Goal: Task Accomplishment & Management: Use online tool/utility

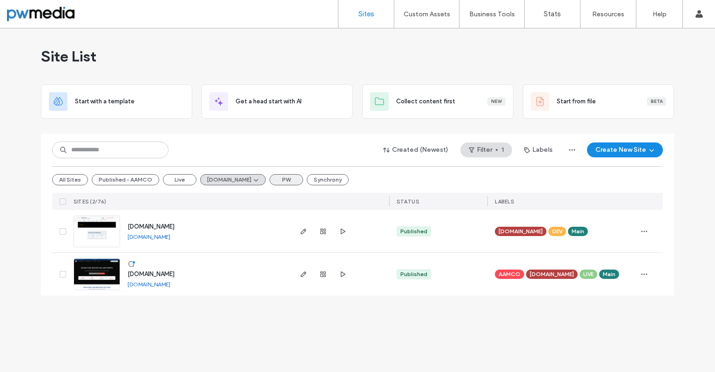
click at [286, 182] on button "PW" at bounding box center [286, 179] width 34 height 11
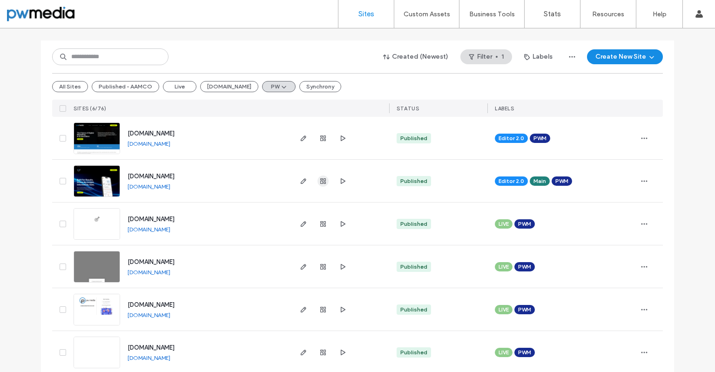
scroll to position [106, 0]
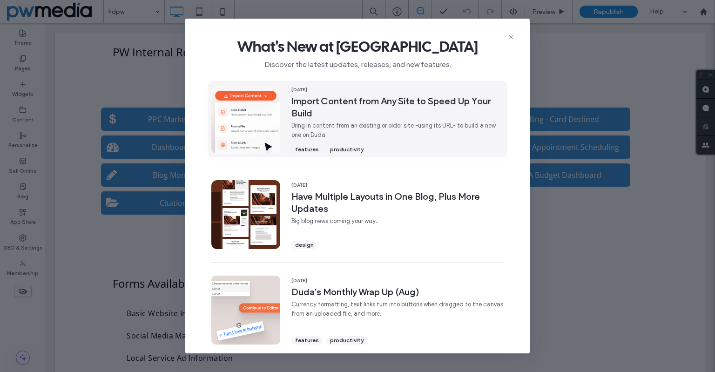
click at [373, 125] on span "Bring in content from an existing or older site -using its URL- to build a new …" at bounding box center [397, 130] width 212 height 19
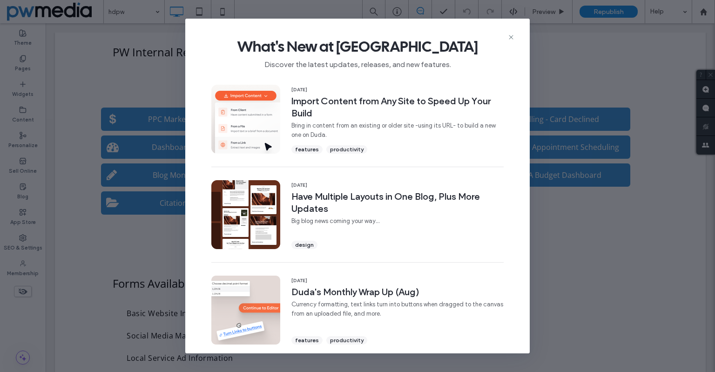
drag, startPoint x: 580, startPoint y: 107, endPoint x: 534, endPoint y: 84, distance: 50.8
click at [580, 107] on div "What's New at Duda Discover the latest updates, releases, and new features. 16 …" at bounding box center [357, 186] width 715 height 372
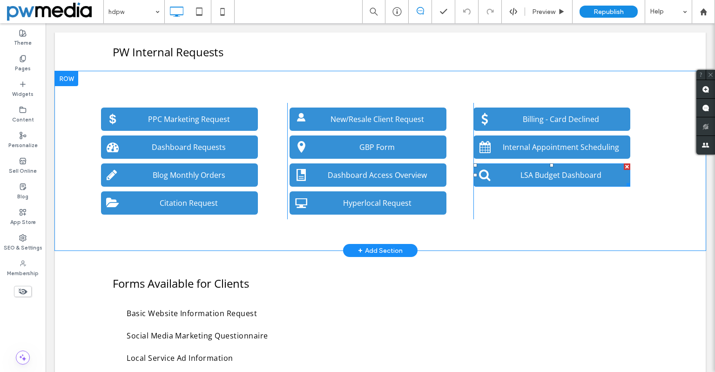
click at [501, 181] on link "LSA Budget Dashboard" at bounding box center [551, 174] width 157 height 23
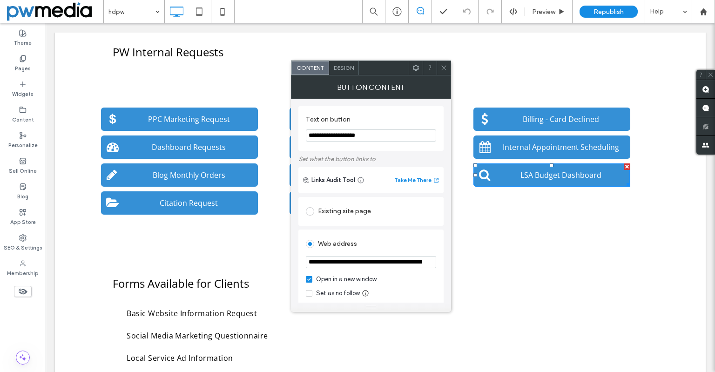
click at [414, 70] on icon at bounding box center [415, 67] width 7 height 7
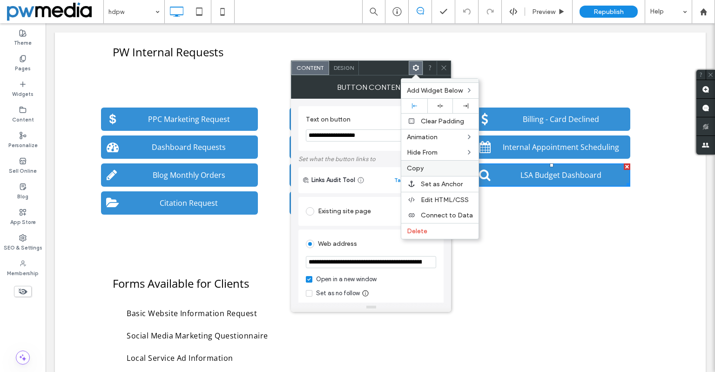
click at [438, 168] on label "Copy" at bounding box center [440, 168] width 66 height 8
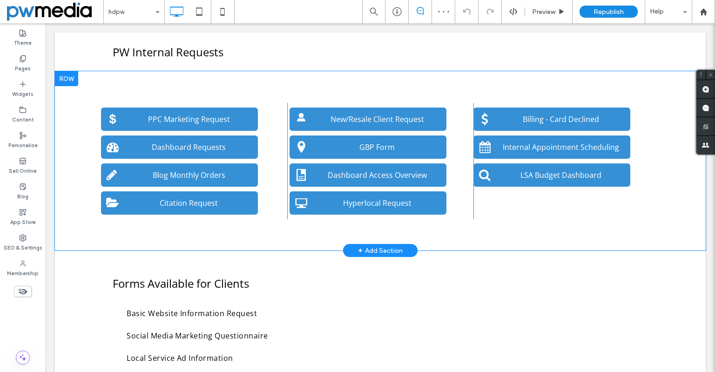
click at [478, 101] on div "PPC Marketing Request Dashboard Requests Blog Monthly Orders Citation Request C…" at bounding box center [380, 160] width 651 height 179
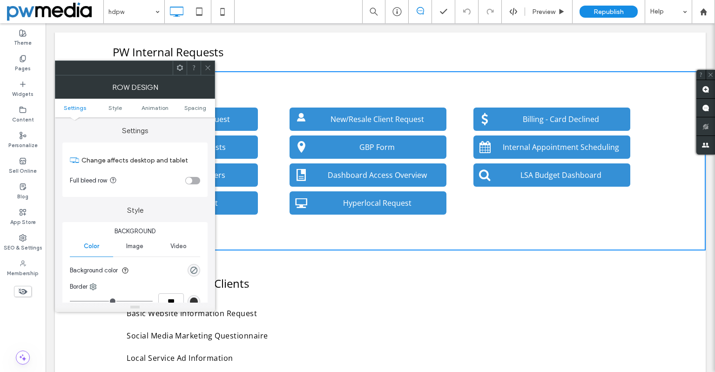
click at [492, 202] on div "Billing - Card Declined Internal Appointment Scheduling LSA Budget Dashboard Cl…" at bounding box center [566, 161] width 186 height 116
click at [469, 201] on div "New/Resale Client Request GBP Form Dashboard Access Overview Hyperlocal Request…" at bounding box center [380, 161] width 186 height 116
click at [209, 71] on span at bounding box center [207, 68] width 7 height 14
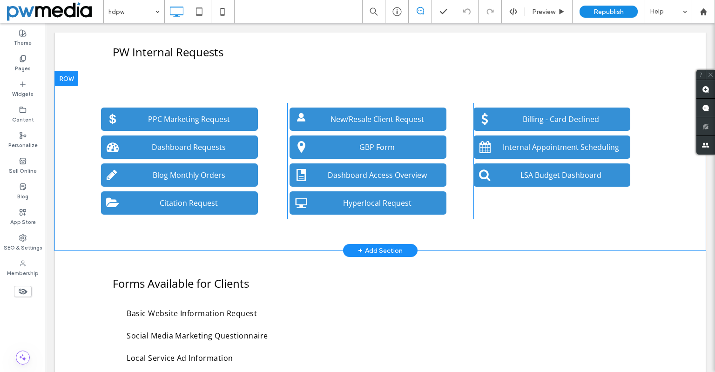
click at [519, 198] on div "Billing - Card Declined Internal Appointment Scheduling LSA Budget Dashboard Cl…" at bounding box center [566, 161] width 186 height 116
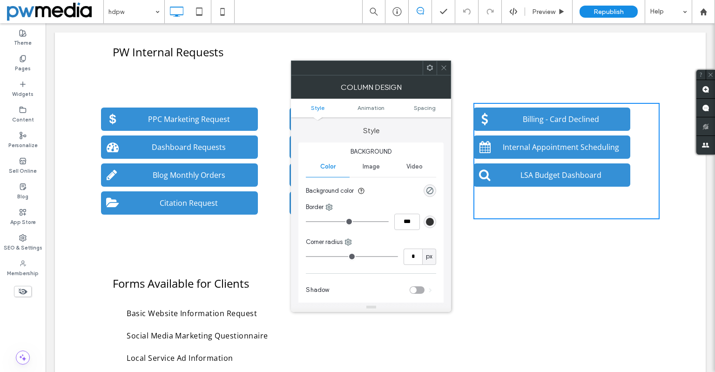
click at [430, 69] on use at bounding box center [430, 68] width 6 height 6
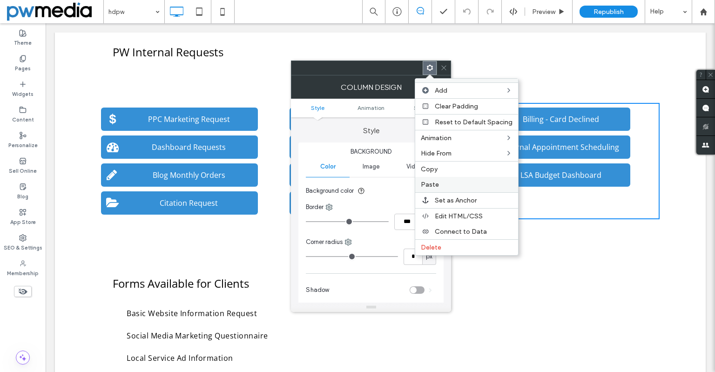
click at [461, 181] on label "Paste" at bounding box center [467, 185] width 92 height 8
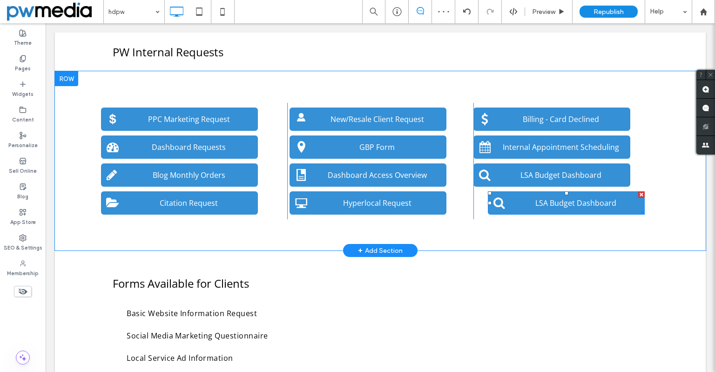
click at [501, 211] on link "LSA Budget Dashboard" at bounding box center [566, 202] width 157 height 23
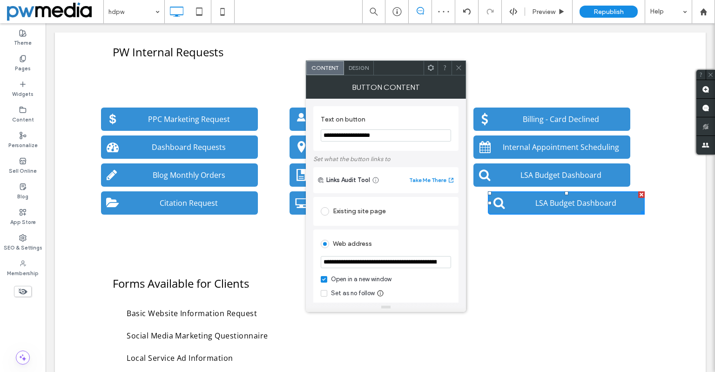
click at [430, 72] on span at bounding box center [430, 68] width 7 height 14
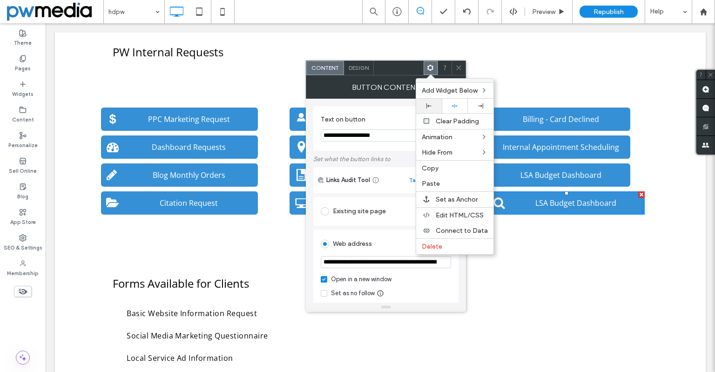
click at [427, 106] on icon at bounding box center [428, 105] width 5 height 5
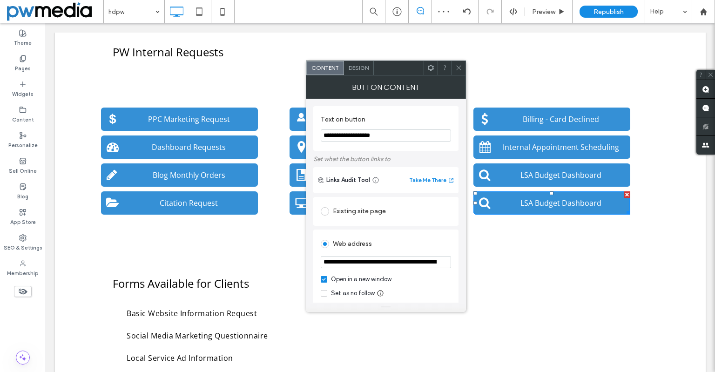
click at [640, 208] on div "Billing - Card Declined Internal Appointment Scheduling LSA Budget Dashboard Cl…" at bounding box center [566, 161] width 186 height 116
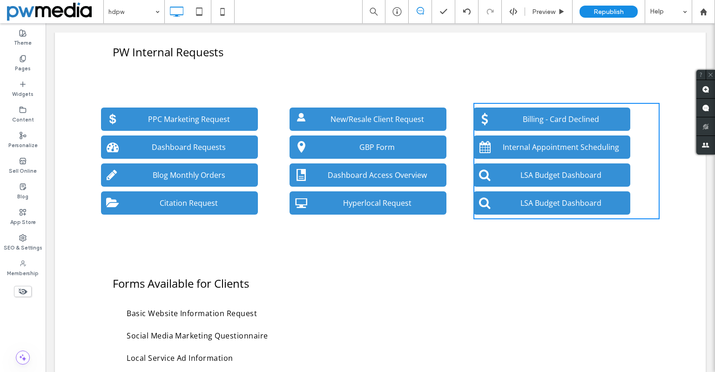
click at [610, 193] on link "LSA Budget Dashboard" at bounding box center [551, 202] width 157 height 23
click at [607, 194] on link "LSA Budget Dashboard" at bounding box center [551, 202] width 157 height 23
click at [483, 200] on span at bounding box center [485, 203] width 12 height 12
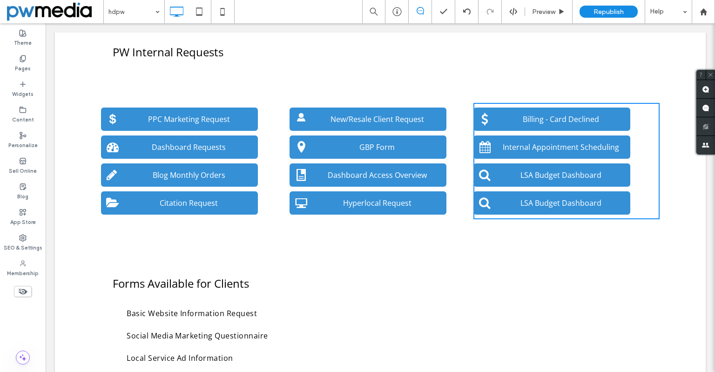
click at [483, 200] on span at bounding box center [485, 203] width 12 height 12
click at [532, 264] on div "Forms Available for Clients Basic Website Information Request Social Media Mark…" at bounding box center [380, 355] width 651 height 211
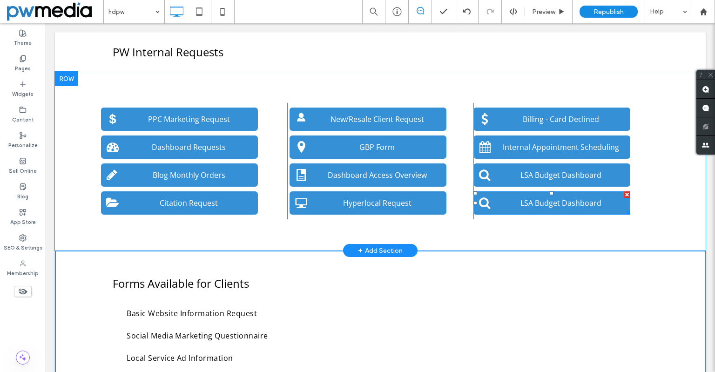
click at [564, 208] on span "LSA Budget Dashboard" at bounding box center [560, 203] width 87 height 20
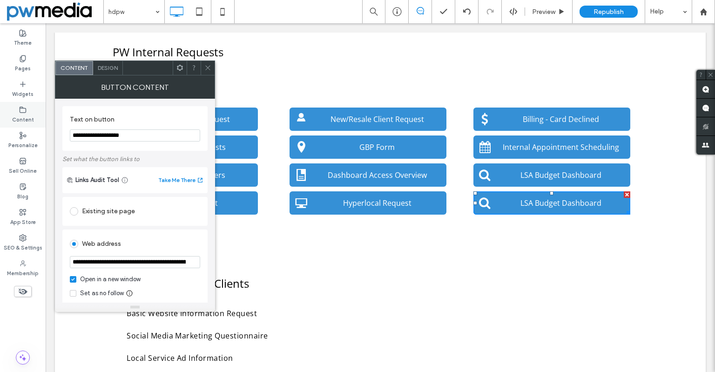
drag, startPoint x: 149, startPoint y: 134, endPoint x: 0, endPoint y: 110, distance: 151.3
click at [0, 110] on body ".wqwq-1{fill:#231f20;} .cls-1q, .cls-2q { fill-rule: evenodd; } .cls-2q { fill:…" at bounding box center [357, 186] width 715 height 372
click at [109, 144] on section "**********" at bounding box center [135, 128] width 130 height 35
click at [110, 138] on input "**********" at bounding box center [135, 135] width 130 height 12
paste input "**********"
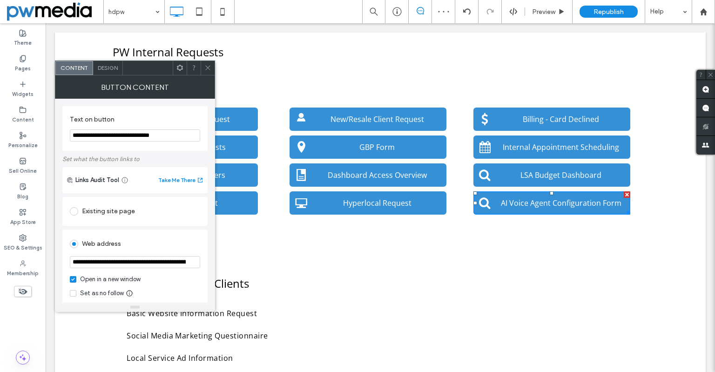
type input "**********"
click at [147, 160] on label "Set what the button links to" at bounding box center [134, 159] width 145 height 16
click at [208, 70] on icon at bounding box center [207, 67] width 7 height 7
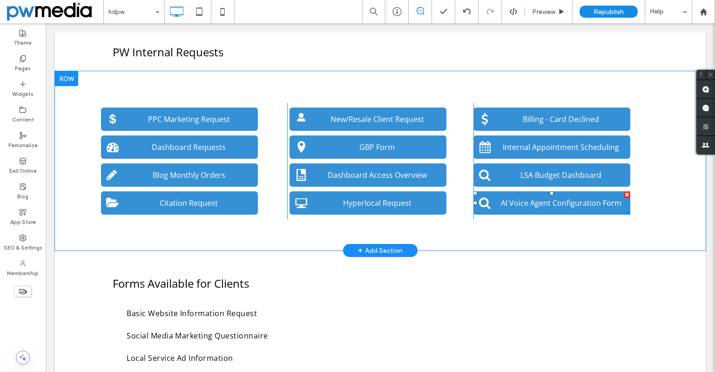
click at [484, 208] on span at bounding box center [485, 203] width 12 height 12
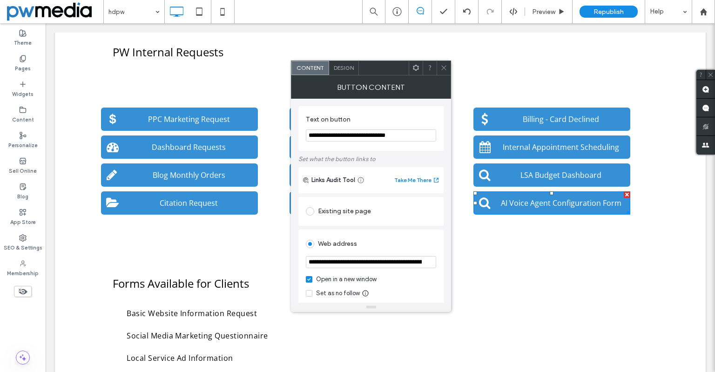
click at [343, 69] on span "Design" at bounding box center [344, 67] width 20 height 7
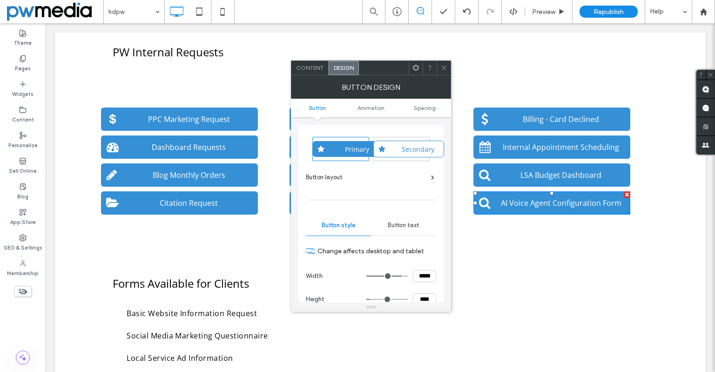
click at [443, 71] on span at bounding box center [443, 68] width 7 height 14
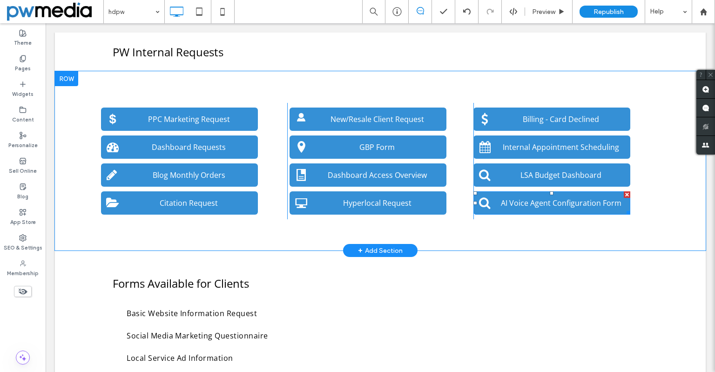
click at [480, 206] on span at bounding box center [485, 203] width 12 height 12
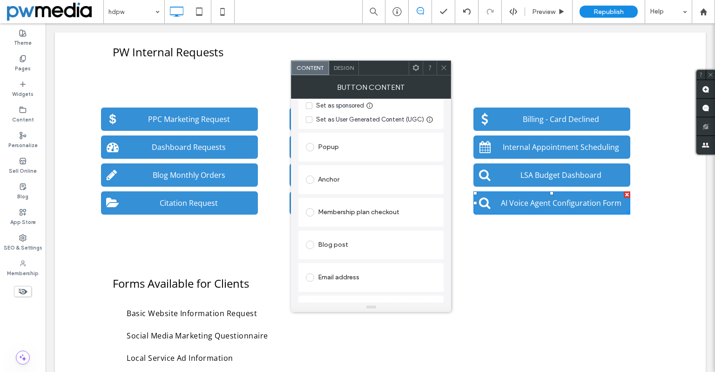
scroll to position [256, 0]
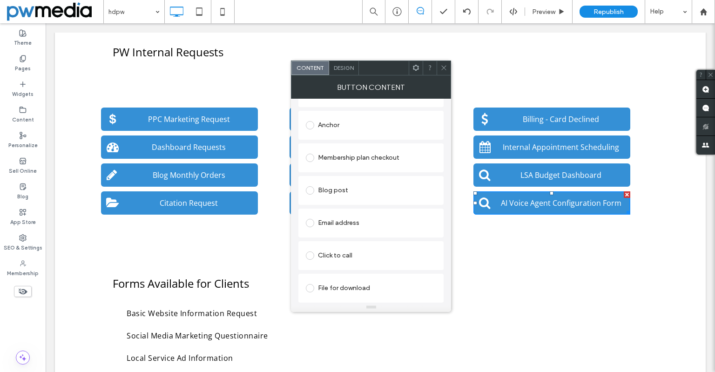
click at [357, 69] on div "Design" at bounding box center [344, 68] width 30 height 14
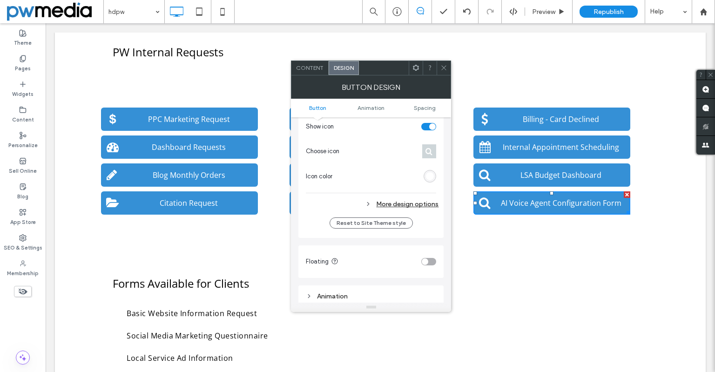
scroll to position [326, 0]
click at [430, 152] on icon at bounding box center [428, 149] width 7 height 7
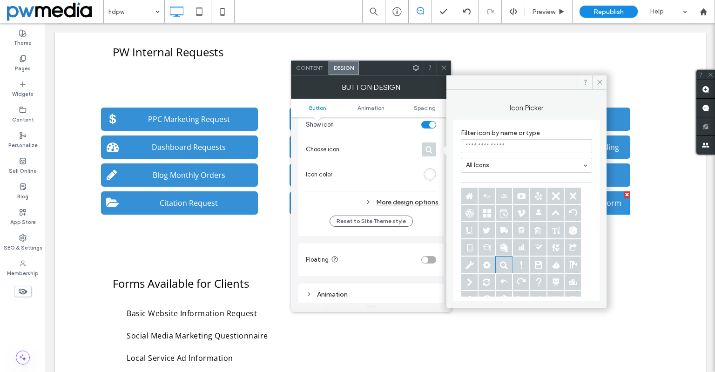
click at [495, 145] on input at bounding box center [526, 146] width 131 height 14
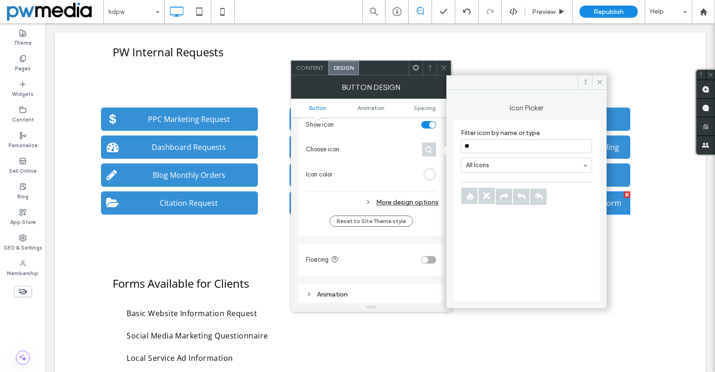
type input "*"
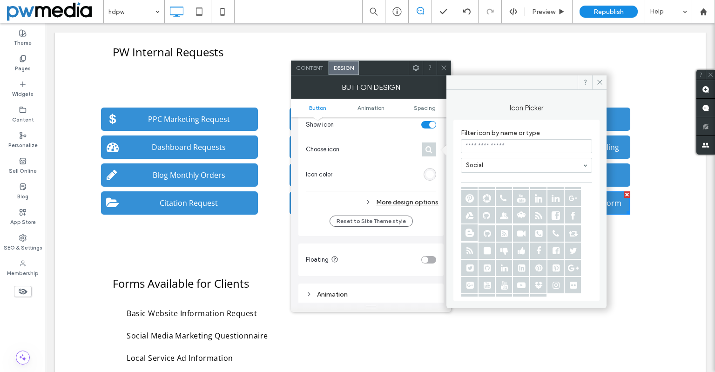
scroll to position [0, 0]
click at [525, 171] on div at bounding box center [526, 165] width 130 height 14
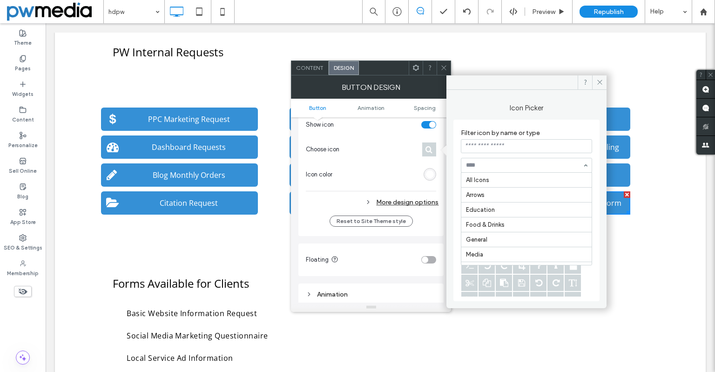
click at [509, 164] on input at bounding box center [524, 165] width 116 height 7
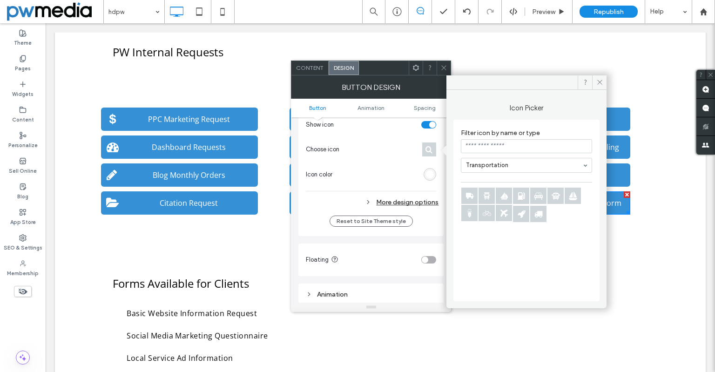
click at [513, 161] on div at bounding box center [526, 165] width 130 height 14
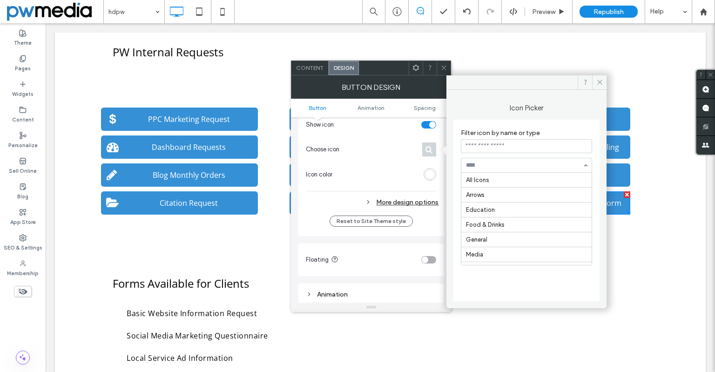
click at [516, 169] on div at bounding box center [526, 165] width 130 height 14
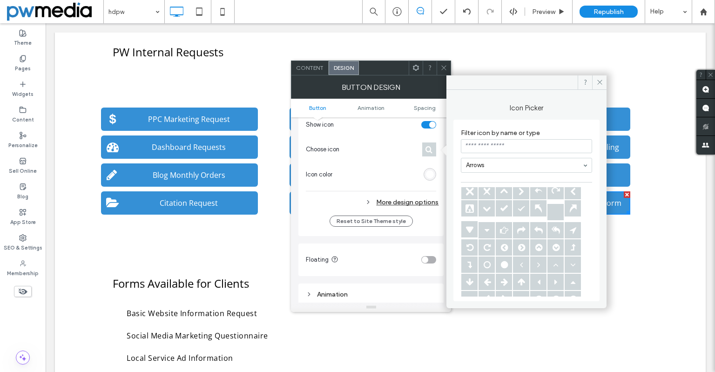
scroll to position [0, 0]
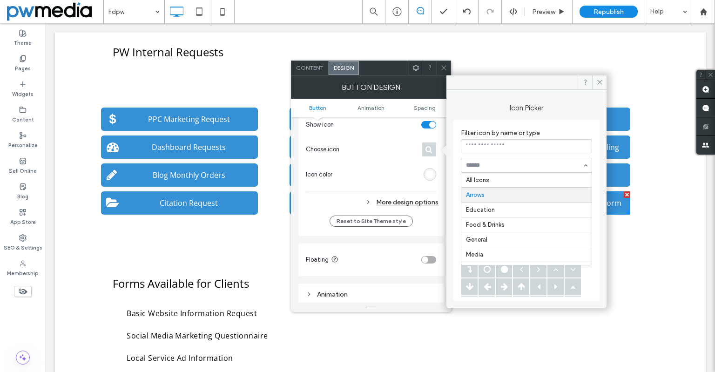
click at [507, 164] on input at bounding box center [524, 165] width 116 height 7
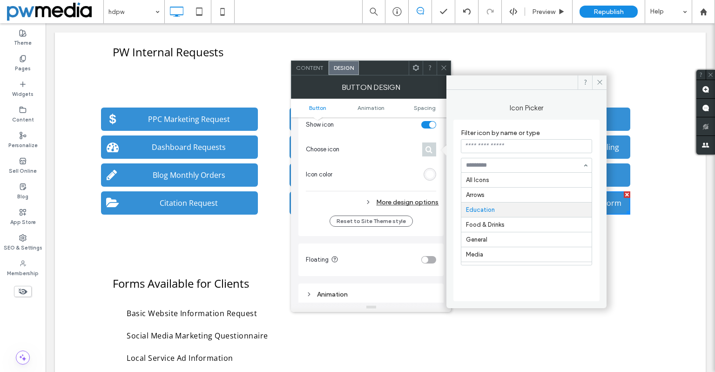
scroll to position [30, 0]
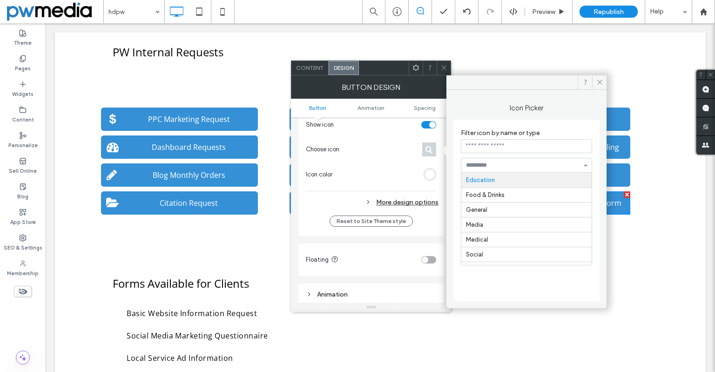
click at [509, 167] on input at bounding box center [524, 165] width 116 height 7
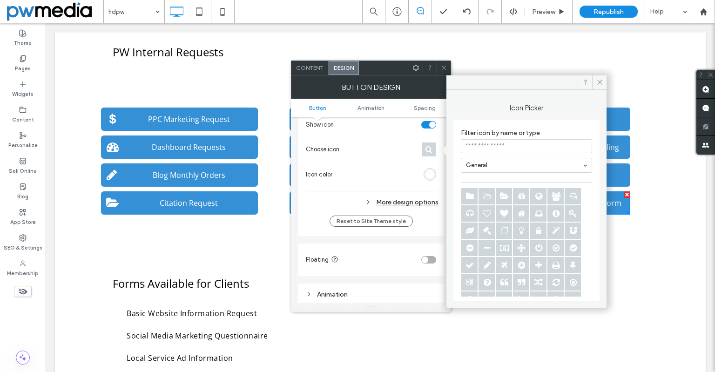
scroll to position [216, 0]
click at [473, 291] on icon at bounding box center [469, 290] width 16 height 16
drag, startPoint x: 599, startPoint y: 81, endPoint x: 458, endPoint y: 116, distance: 145.2
click at [599, 81] on icon at bounding box center [599, 82] width 7 height 7
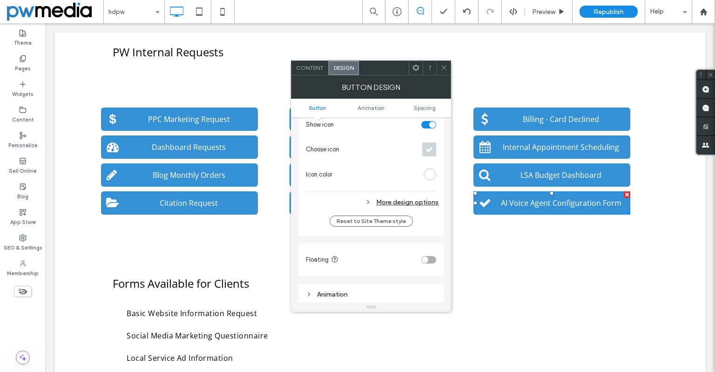
click at [442, 69] on icon at bounding box center [443, 67] width 7 height 7
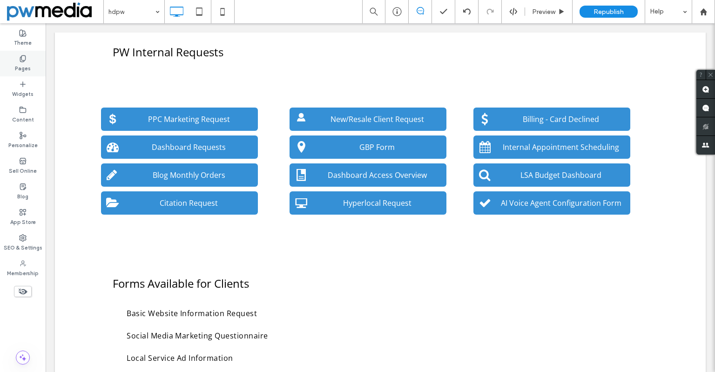
click at [22, 65] on label "Pages" at bounding box center [23, 67] width 16 height 10
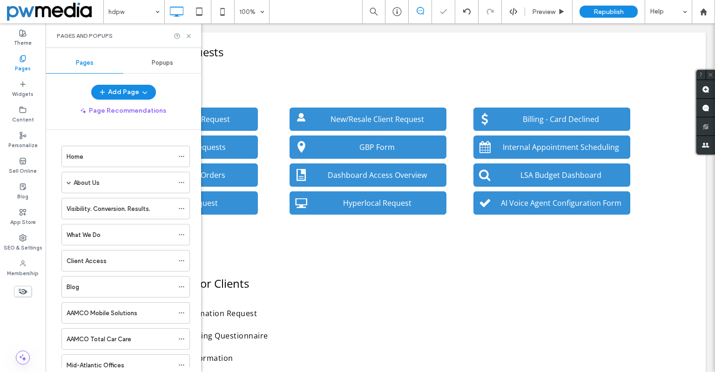
click at [164, 63] on span "Popups" at bounding box center [162, 62] width 21 height 7
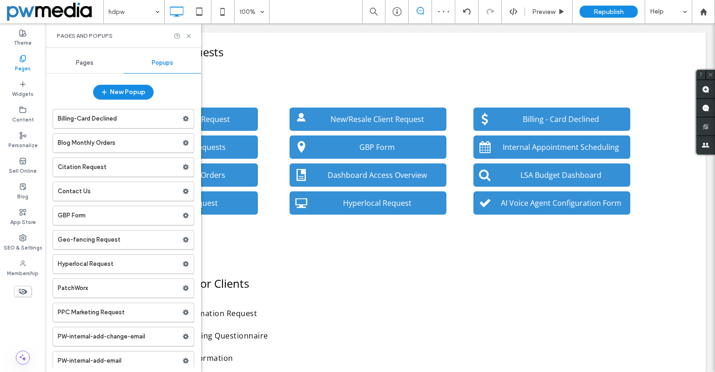
click at [162, 66] on span "Popups" at bounding box center [162, 62] width 21 height 7
click at [162, 65] on span "Popups" at bounding box center [162, 62] width 21 height 7
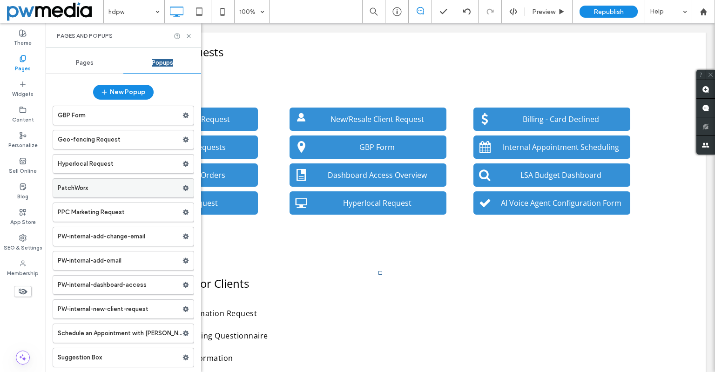
scroll to position [101, 0]
click at [108, 209] on label "PPC Marketing Request" at bounding box center [120, 211] width 125 height 19
click at [106, 186] on label "PatchWorx" at bounding box center [120, 187] width 125 height 19
click at [101, 163] on label "Hyperlocal Request" at bounding box center [120, 163] width 125 height 19
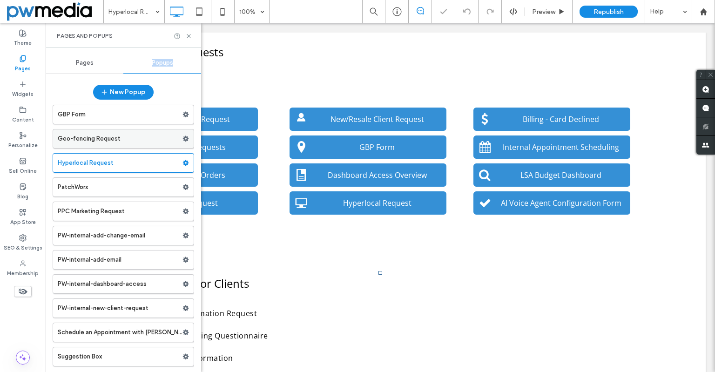
click at [107, 141] on label "Geo-fencing Request" at bounding box center [120, 138] width 125 height 19
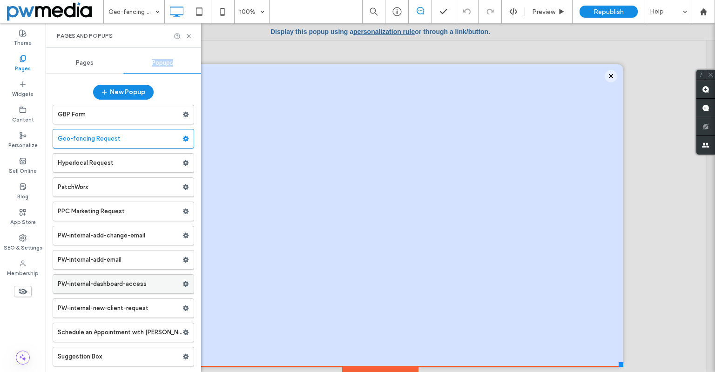
click at [102, 275] on label "PW-internal-dashboard-access" at bounding box center [120, 284] width 125 height 19
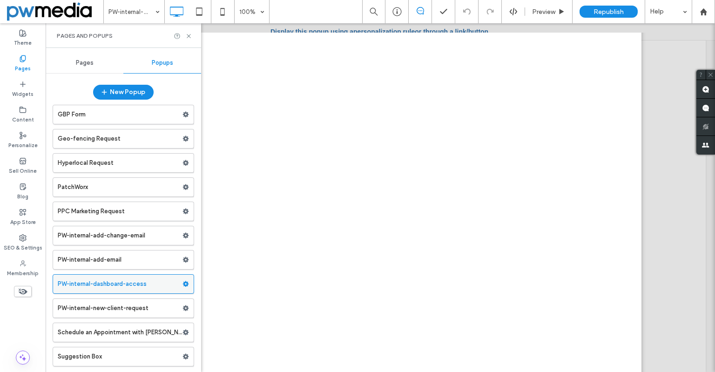
click at [182, 287] on icon at bounding box center [185, 284] width 7 height 7
click at [229, 307] on span "Duplicate" at bounding box center [226, 303] width 30 height 8
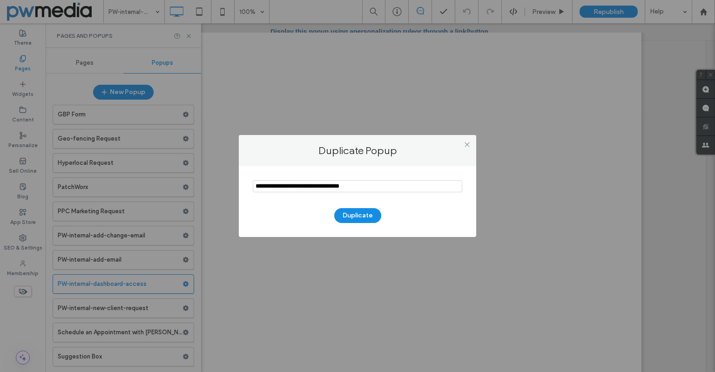
drag, startPoint x: 387, startPoint y: 183, endPoint x: 85, endPoint y: 159, distance: 303.0
click at [85, 159] on div "Duplicate Popup Duplicate" at bounding box center [357, 186] width 715 height 372
paste input "**********"
type input "**********"
click at [359, 214] on button "Duplicate" at bounding box center [357, 215] width 47 height 15
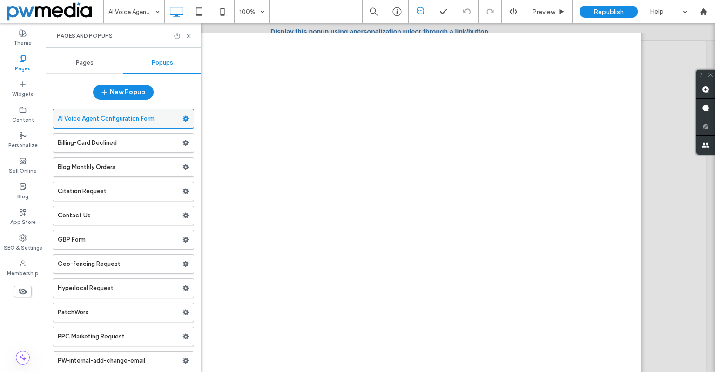
click at [161, 118] on label "AI Voice Agent Configuration Form" at bounding box center [120, 118] width 125 height 19
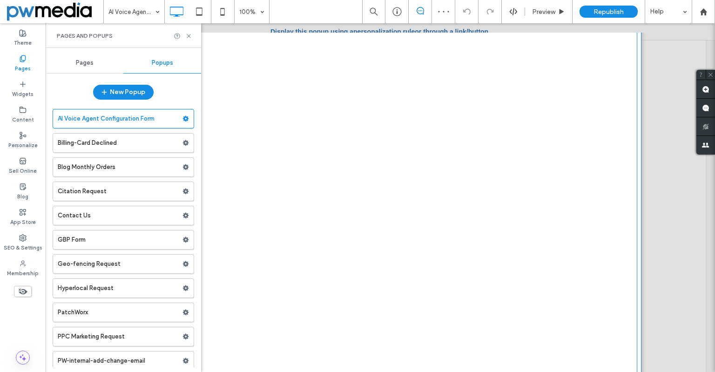
click at [262, 121] on span at bounding box center [378, 219] width 518 height 554
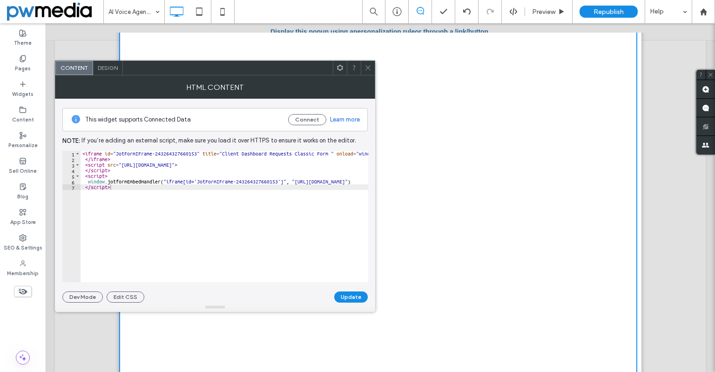
click at [155, 218] on div "< iframe id = "JotFormIFrame-243264327660153" title = "Client Dashboard Request…" at bounding box center [567, 218] width 973 height 135
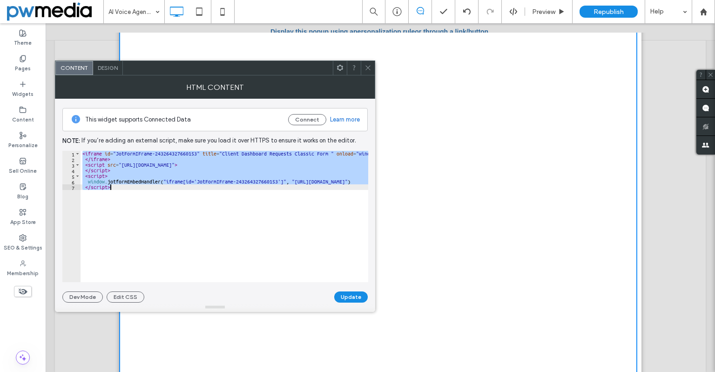
paste textarea "Cursor at row 7"
type textarea "**********"
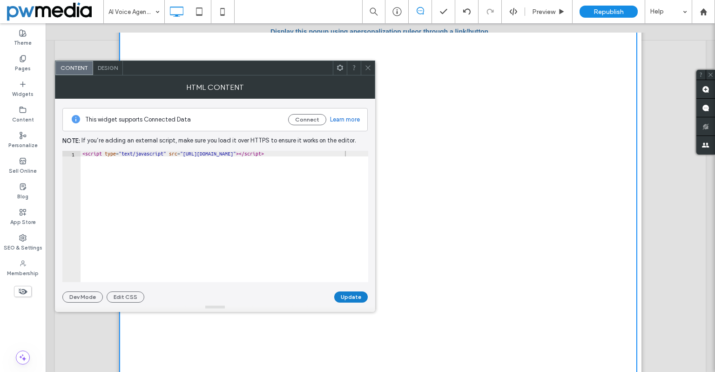
click at [356, 296] on button "Update" at bounding box center [351, 296] width 34 height 11
click at [367, 70] on icon at bounding box center [367, 67] width 7 height 7
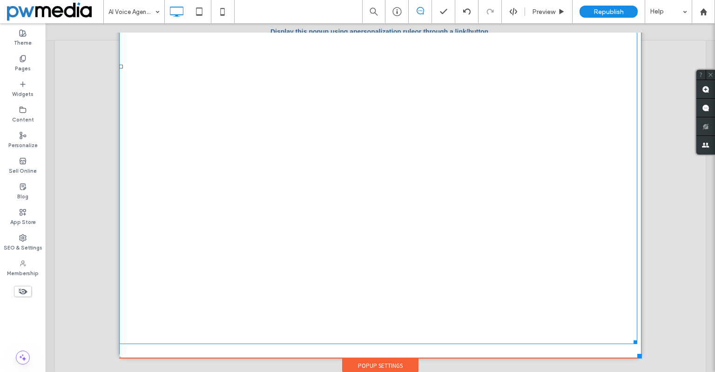
scroll to position [141, 0]
click at [551, 301] on span at bounding box center [378, 65] width 518 height 554
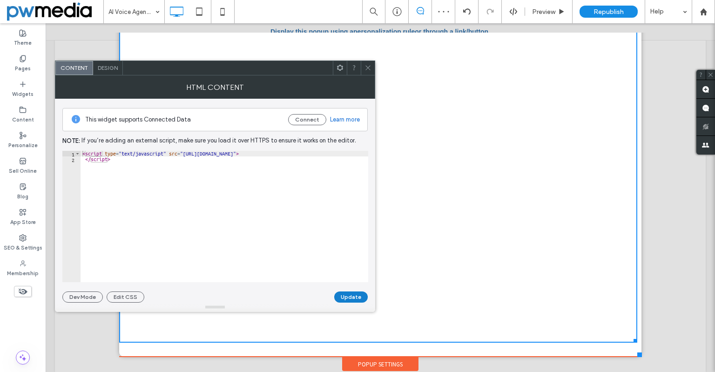
click at [349, 296] on button "Update" at bounding box center [351, 296] width 34 height 11
click at [367, 69] on icon at bounding box center [367, 67] width 7 height 7
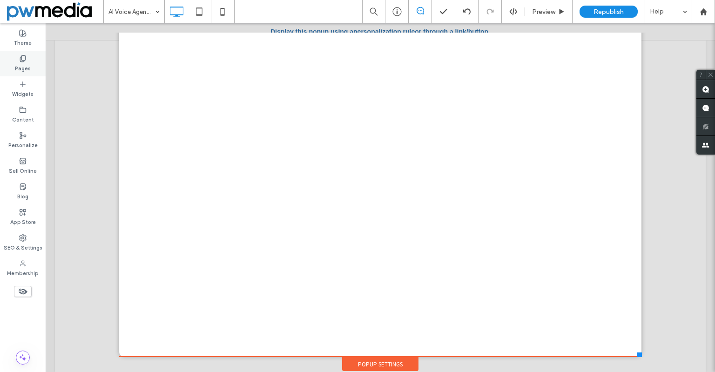
click at [32, 66] on div "Pages" at bounding box center [23, 64] width 46 height 26
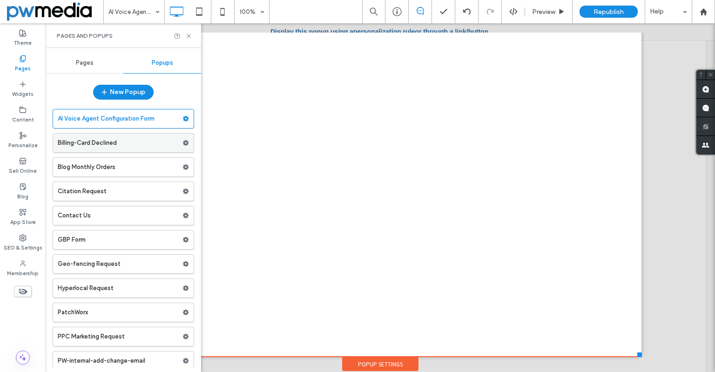
click at [84, 142] on label "Billing-Card Declined" at bounding box center [120, 143] width 125 height 19
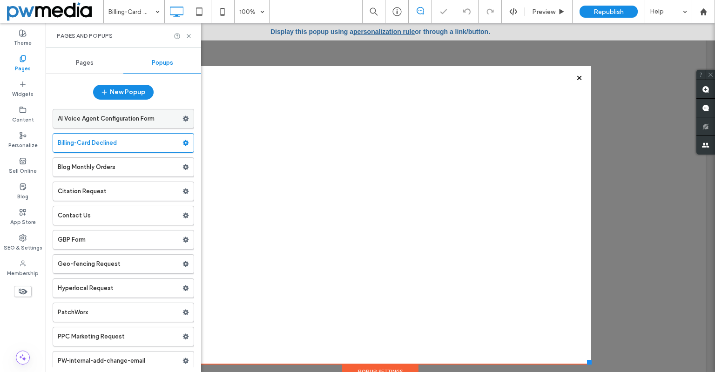
click at [91, 117] on label "AI Voice Agent Configuration Form" at bounding box center [120, 118] width 125 height 19
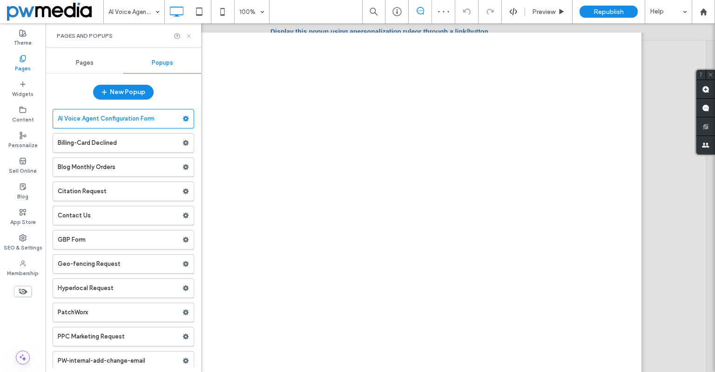
click at [190, 35] on icon at bounding box center [188, 36] width 7 height 7
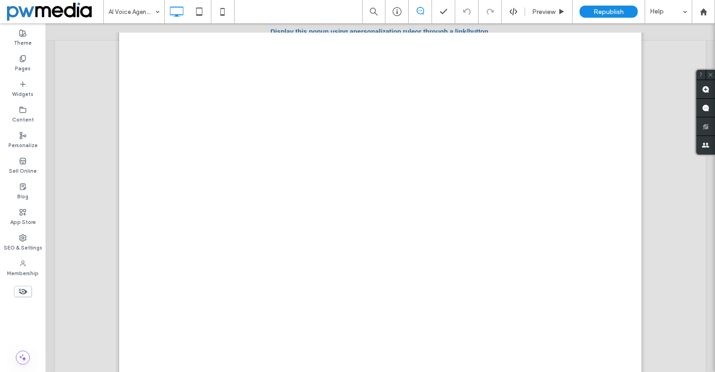
scroll to position [4002, 0]
click at [34, 70] on div "Pages" at bounding box center [23, 64] width 46 height 26
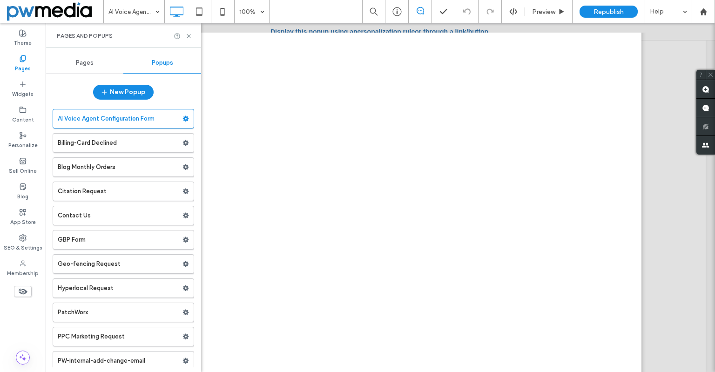
click at [89, 63] on span "Pages" at bounding box center [85, 62] width 18 height 7
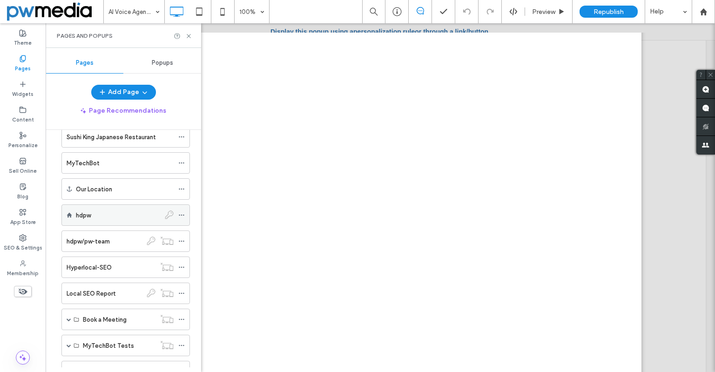
scroll to position [698, 0]
click at [107, 141] on div "hdpw" at bounding box center [118, 136] width 84 height 20
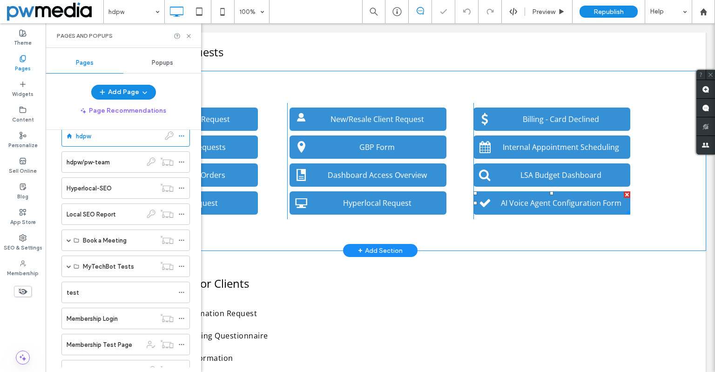
click at [519, 208] on span "AI Voice Agent Configuration Form" at bounding box center [560, 203] width 127 height 20
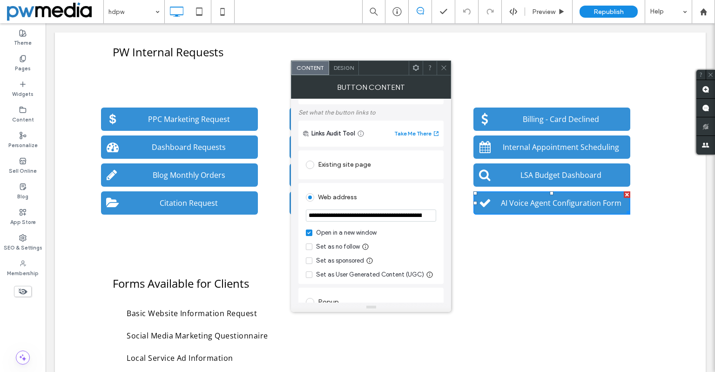
scroll to position [93, 0]
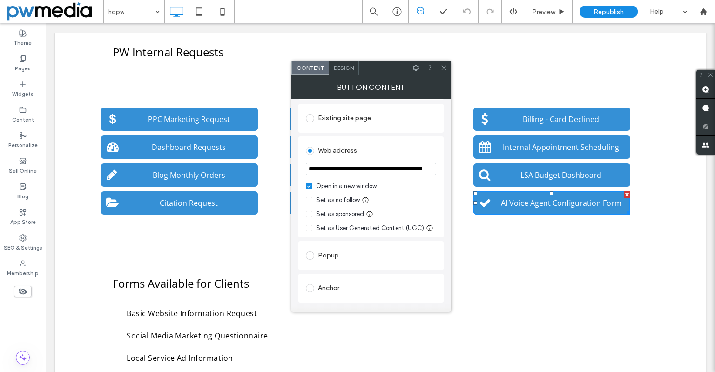
click at [325, 255] on div "Popup" at bounding box center [371, 255] width 130 height 15
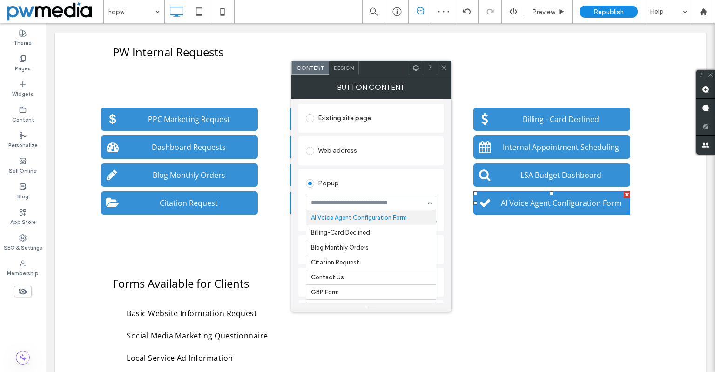
click at [367, 199] on div at bounding box center [370, 203] width 129 height 14
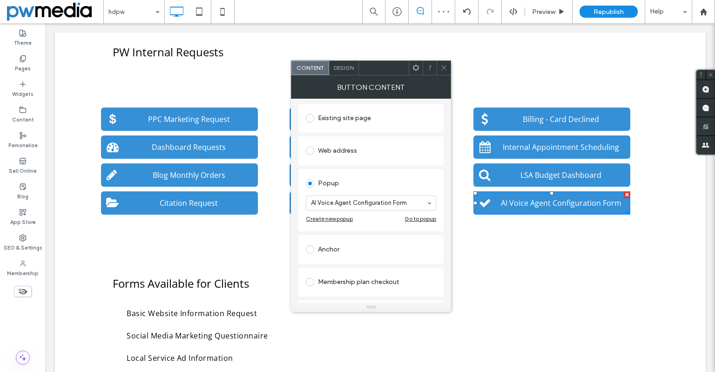
click at [386, 188] on div "Popup" at bounding box center [371, 183] width 130 height 15
click at [447, 67] on icon at bounding box center [443, 67] width 7 height 7
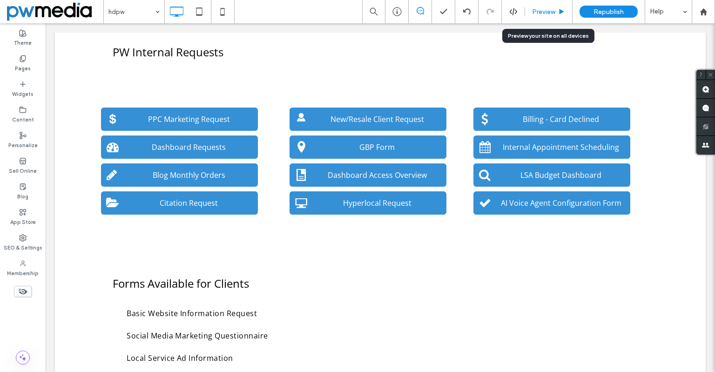
drag, startPoint x: 547, startPoint y: 14, endPoint x: 579, endPoint y: 88, distance: 80.2
click at [547, 14] on span "Preview" at bounding box center [543, 12] width 23 height 8
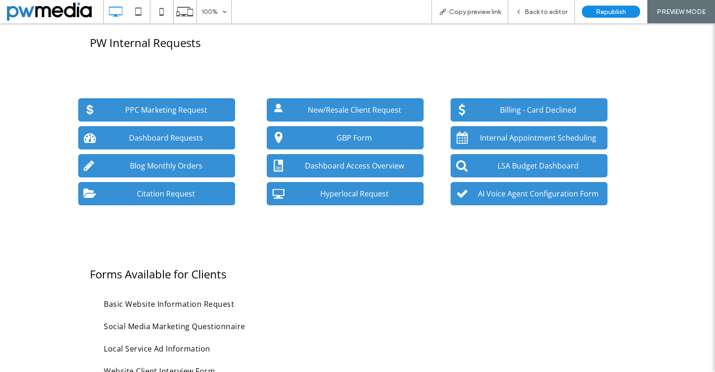
click at [521, 198] on span "AI Voice Agent Configuration Form" at bounding box center [538, 194] width 127 height 20
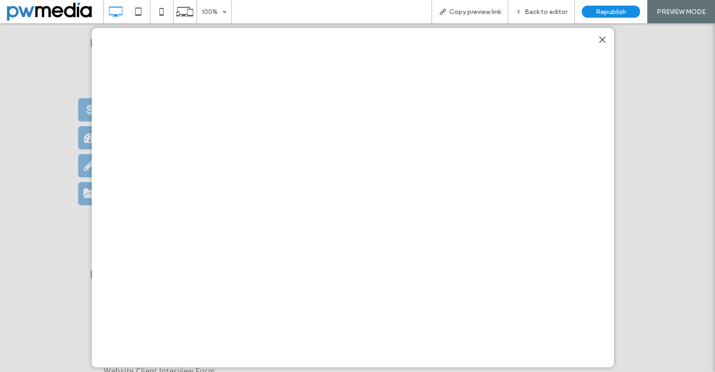
click at [598, 44] on div at bounding box center [602, 40] width 13 height 13
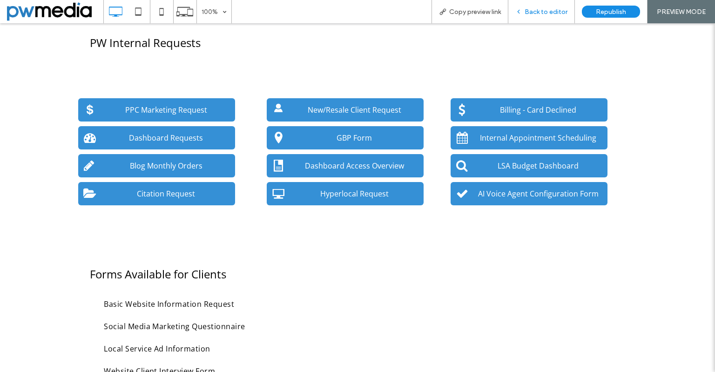
click at [544, 11] on span "Back to editor" at bounding box center [545, 12] width 43 height 8
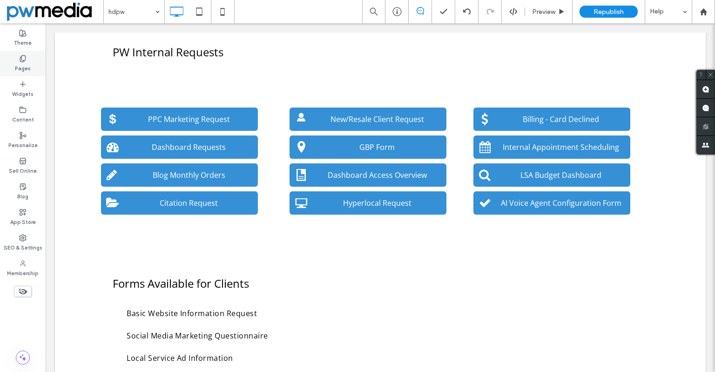
click at [16, 69] on label "Pages" at bounding box center [23, 67] width 16 height 10
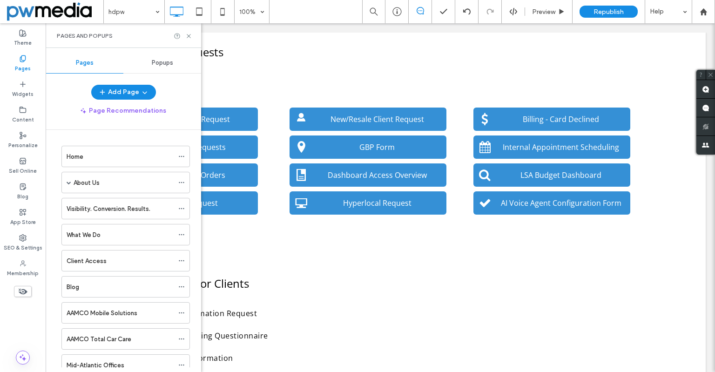
click at [155, 67] on div "Popups" at bounding box center [162, 63] width 78 height 20
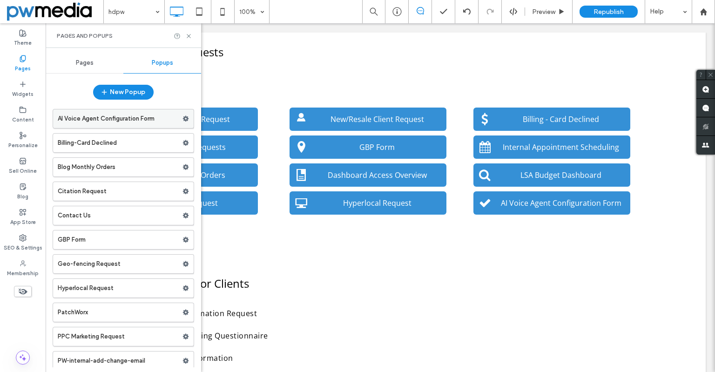
click at [133, 121] on label "AI Voice Agent Configuration Form" at bounding box center [120, 118] width 125 height 19
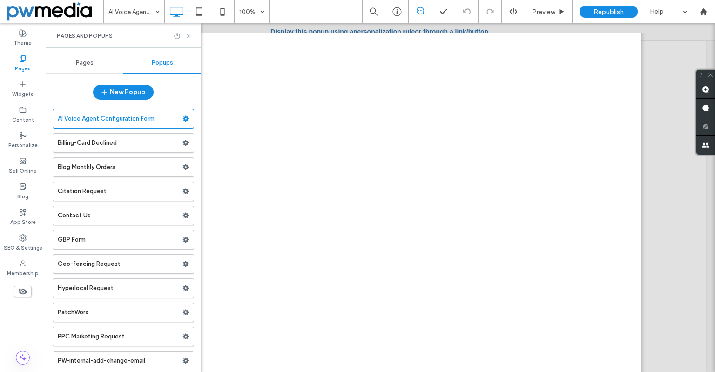
click at [188, 34] on icon at bounding box center [188, 36] width 7 height 7
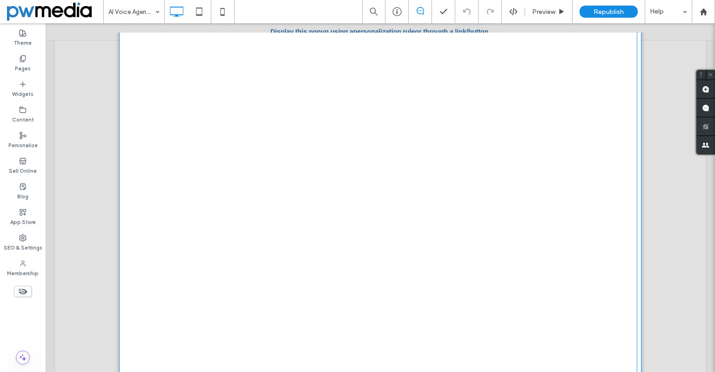
click at [163, 316] on span at bounding box center [378, 219] width 518 height 554
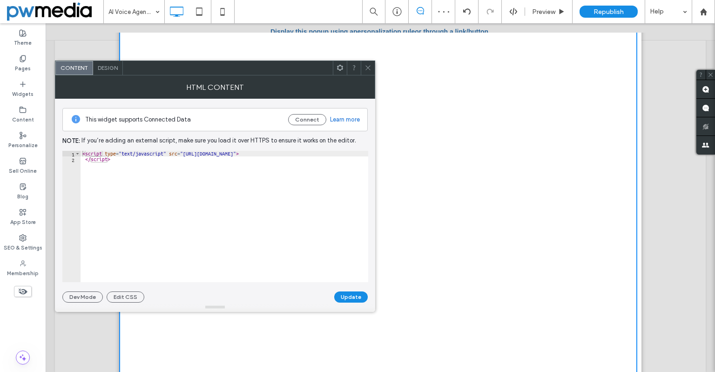
click at [111, 72] on div "Design" at bounding box center [108, 68] width 30 height 14
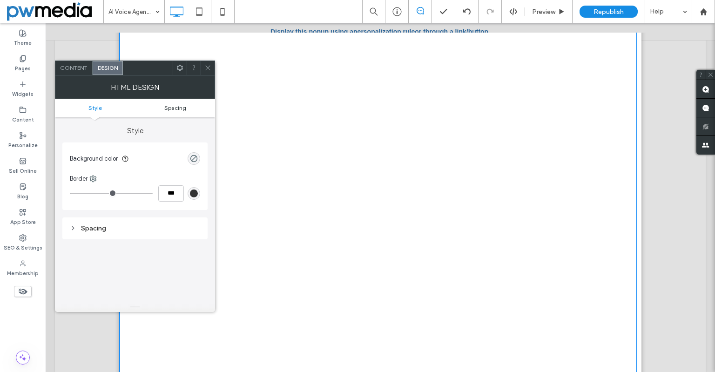
click at [173, 107] on span "Spacing" at bounding box center [175, 107] width 22 height 7
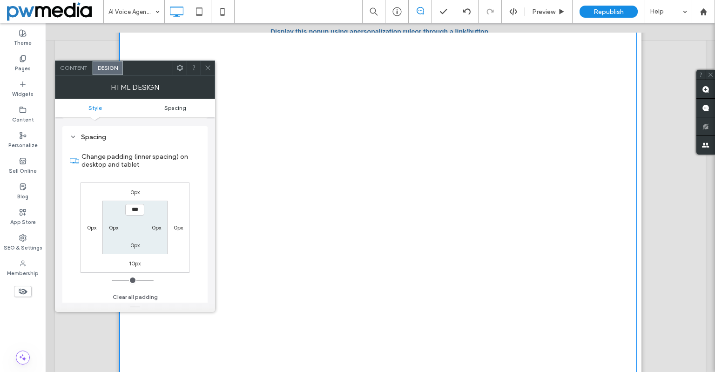
scroll to position [93, 0]
click at [208, 72] on span at bounding box center [207, 68] width 7 height 14
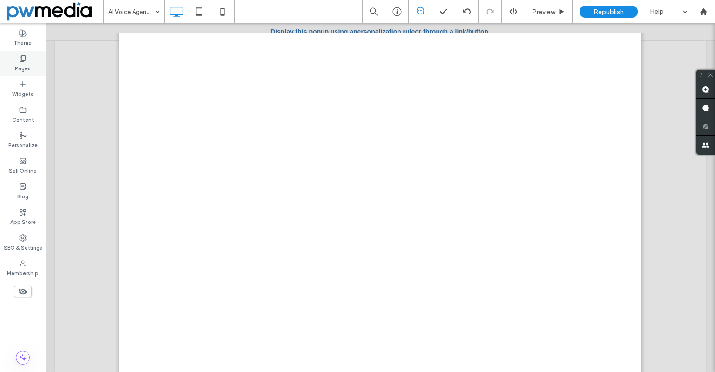
click at [27, 70] on label "Pages" at bounding box center [23, 67] width 16 height 10
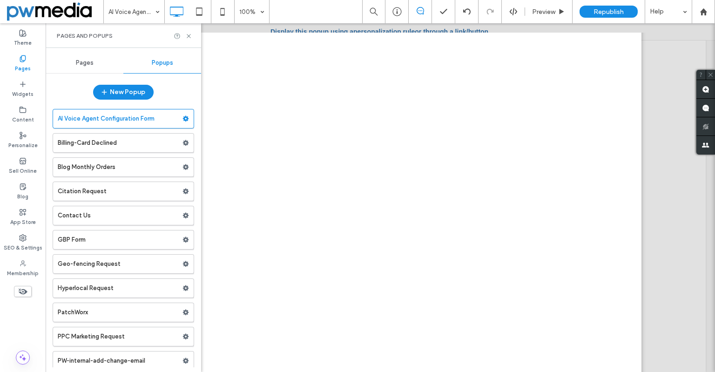
click at [84, 70] on div "Pages" at bounding box center [85, 63] width 78 height 20
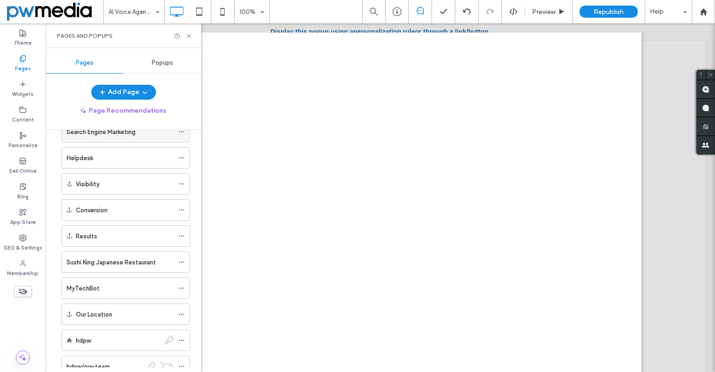
scroll to position [512, 0]
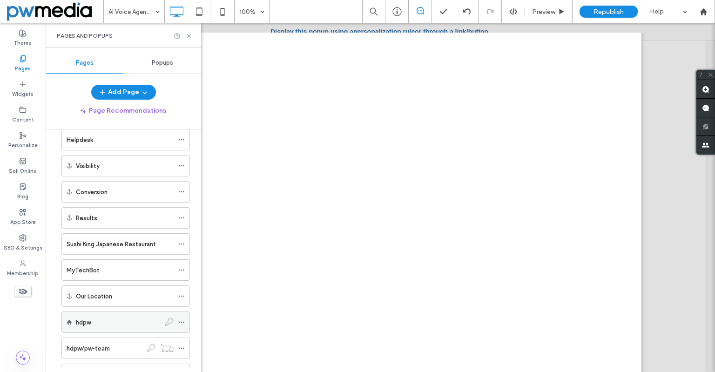
click at [107, 329] on div "hdpw" at bounding box center [118, 322] width 84 height 20
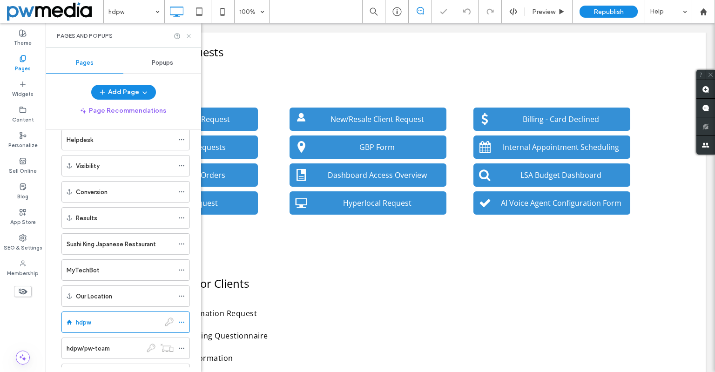
click at [190, 33] on icon at bounding box center [188, 36] width 7 height 7
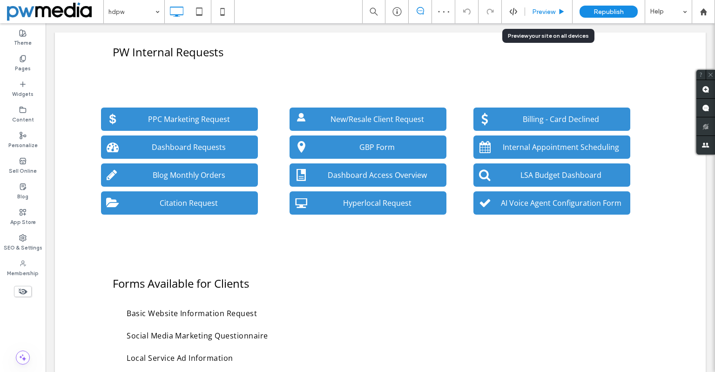
click at [544, 9] on span "Preview" at bounding box center [543, 12] width 23 height 8
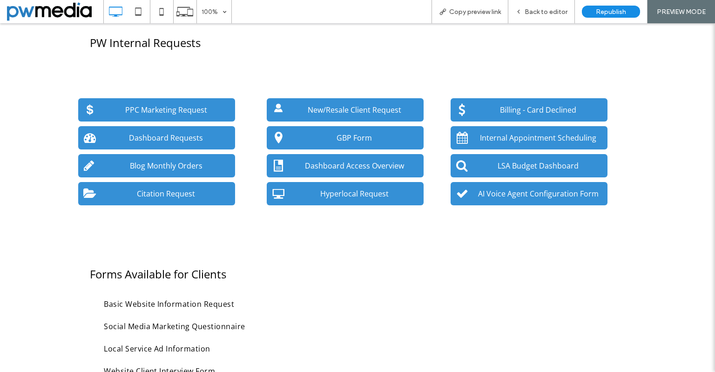
click at [527, 189] on span "AI Voice Agent Configuration Form" at bounding box center [538, 194] width 127 height 20
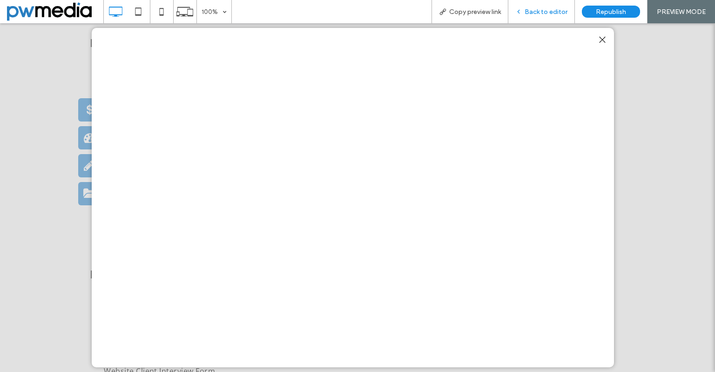
click at [536, 18] on div "Back to editor" at bounding box center [541, 11] width 67 height 23
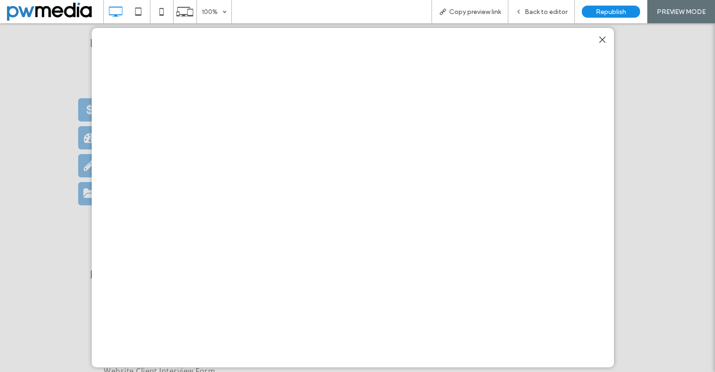
click at [528, 15] on span "Back to editor" at bounding box center [545, 12] width 43 height 8
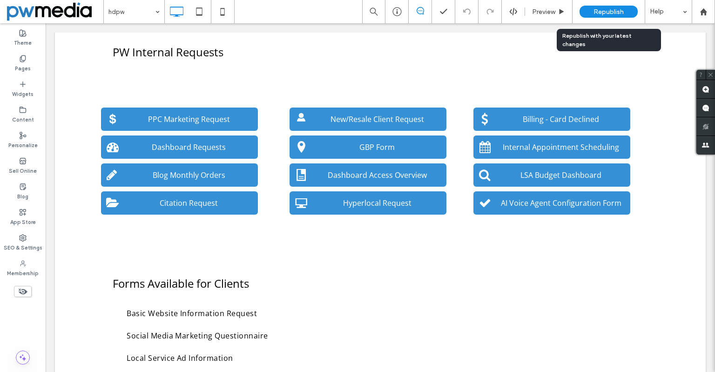
click at [605, 16] on div "Republish" at bounding box center [608, 12] width 58 height 12
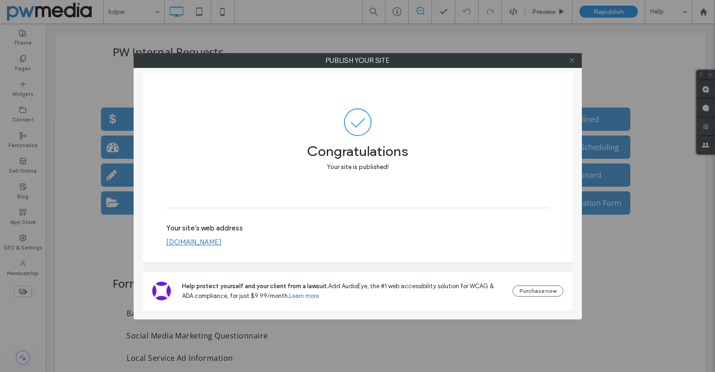
click at [574, 60] on icon at bounding box center [571, 60] width 7 height 7
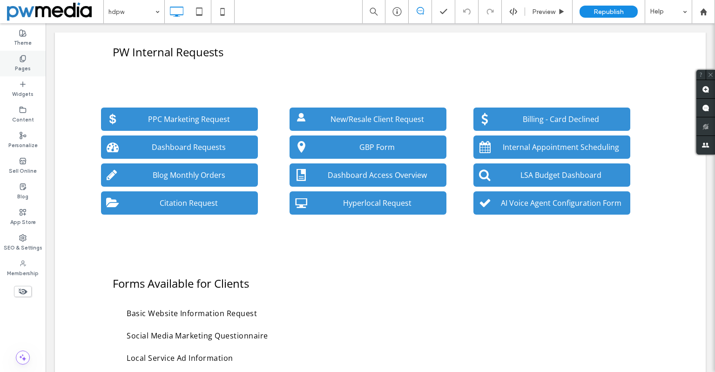
click at [26, 71] on label "Pages" at bounding box center [23, 67] width 16 height 10
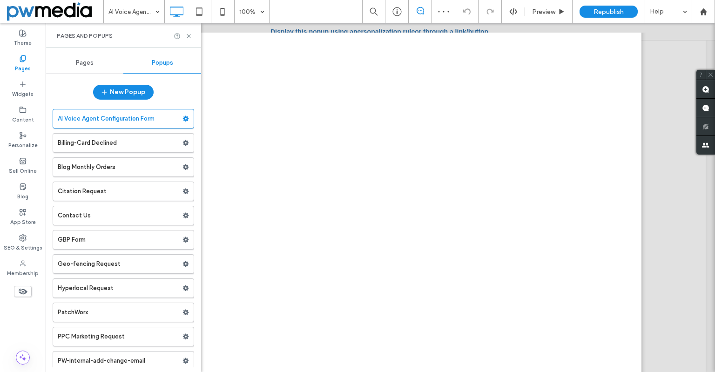
scroll to position [9, 0]
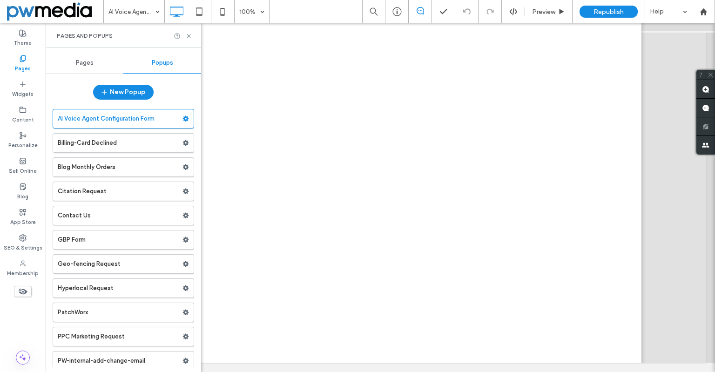
click at [684, 253] on div at bounding box center [380, 188] width 669 height 349
drag, startPoint x: 694, startPoint y: 256, endPoint x: 693, endPoint y: 349, distance: 93.1
click at [693, 349] on div at bounding box center [380, 188] width 669 height 349
click at [693, 348] on div at bounding box center [380, 188] width 669 height 349
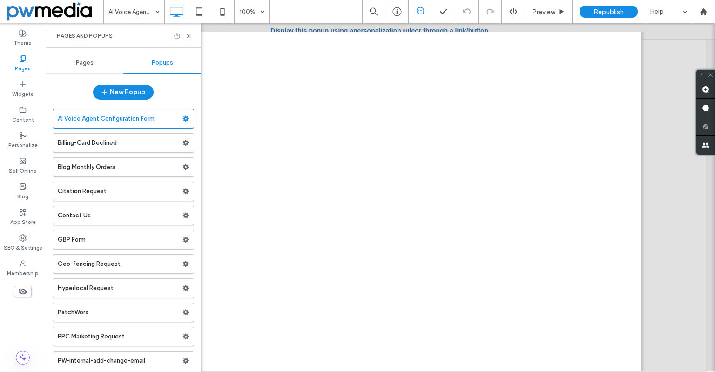
scroll to position [0, 0]
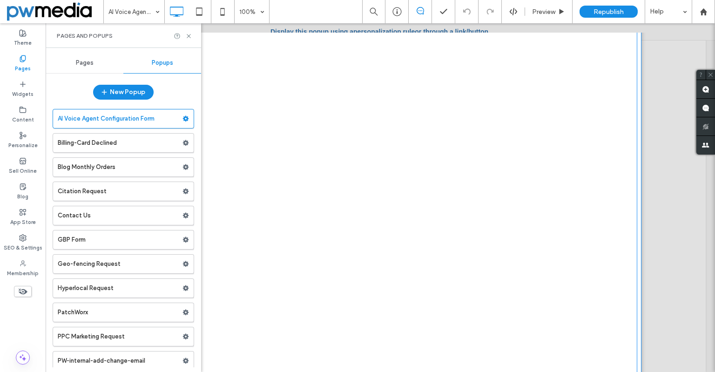
click at [599, 142] on span at bounding box center [378, 219] width 518 height 554
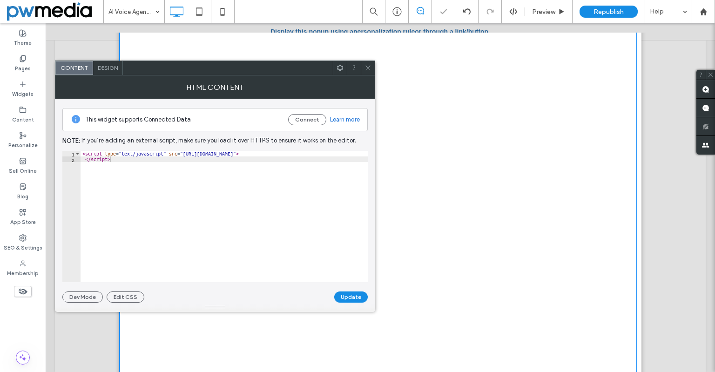
scroll to position [93, 0]
click at [104, 65] on span "Design" at bounding box center [108, 67] width 20 height 7
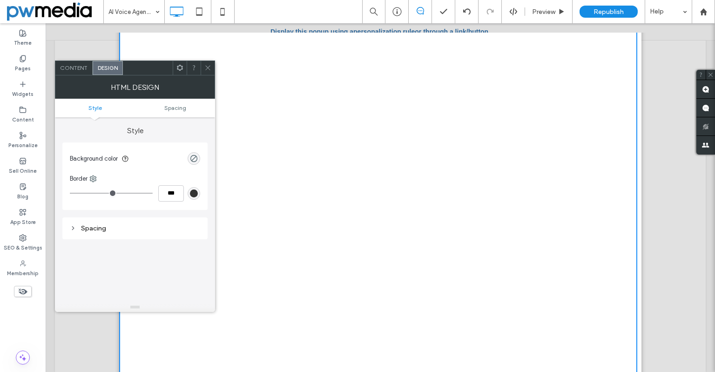
click at [204, 68] on icon at bounding box center [207, 67] width 7 height 7
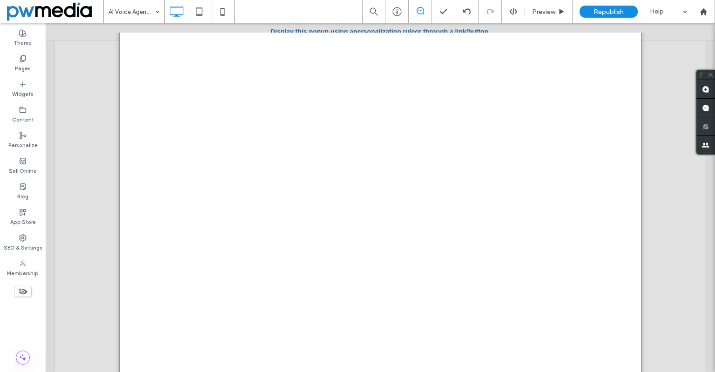
scroll to position [0, 0]
click at [164, 119] on span at bounding box center [378, 219] width 518 height 554
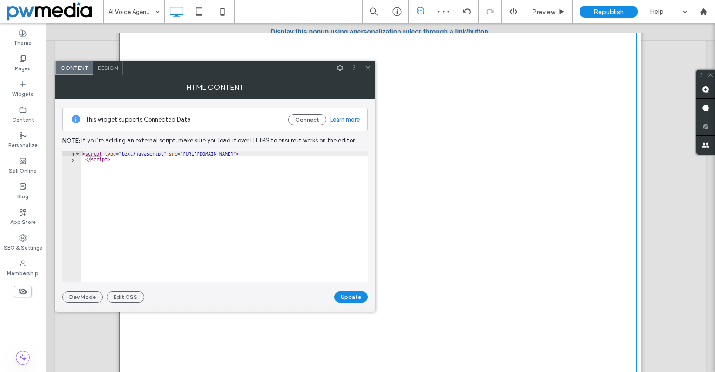
click at [366, 68] on icon at bounding box center [367, 67] width 7 height 7
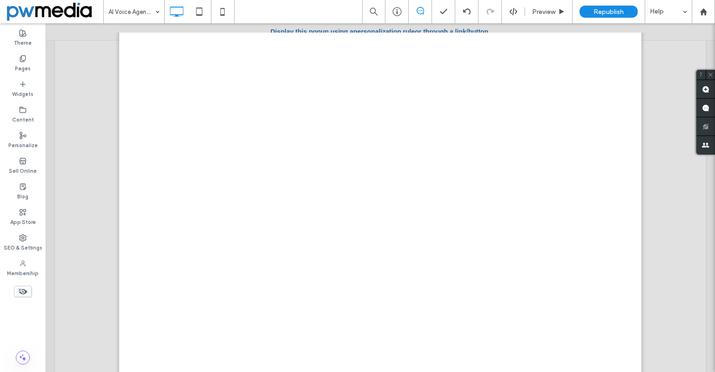
scroll to position [2001, 0]
drag, startPoint x: 696, startPoint y: 255, endPoint x: 690, endPoint y: 344, distance: 89.1
click at [695, 358] on div at bounding box center [380, 197] width 669 height 349
drag, startPoint x: 694, startPoint y: 262, endPoint x: 692, endPoint y: 355, distance: 93.1
click at [692, 355] on div at bounding box center [380, 197] width 669 height 349
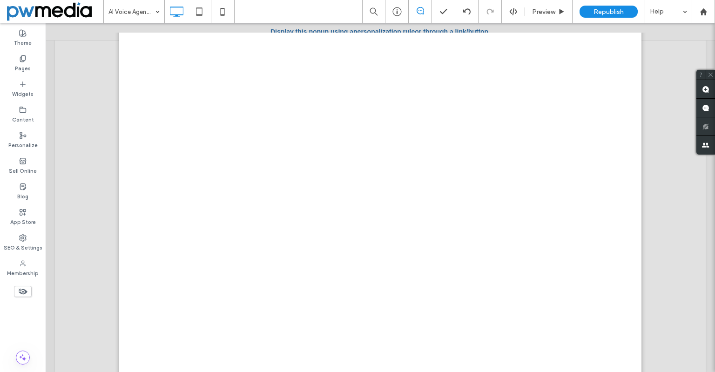
click at [691, 353] on div at bounding box center [380, 197] width 669 height 349
click at [693, 353] on div at bounding box center [380, 197] width 669 height 349
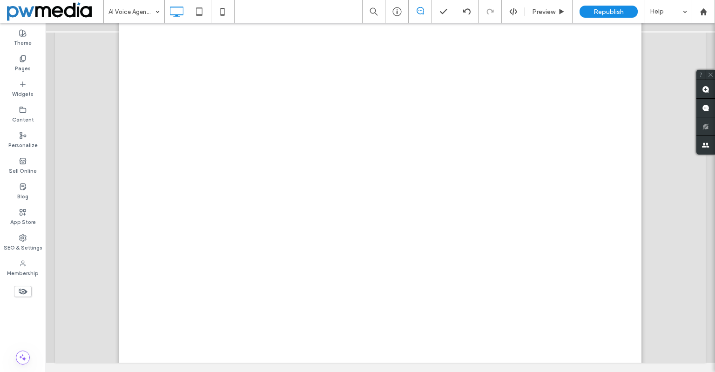
scroll to position [141, 0]
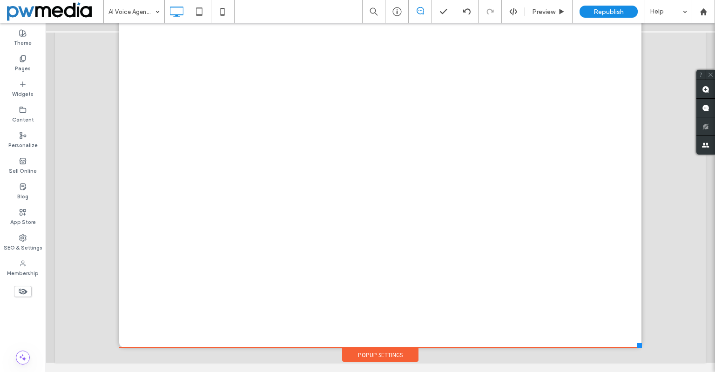
click at [391, 353] on div "Popup Settings" at bounding box center [380, 355] width 76 height 14
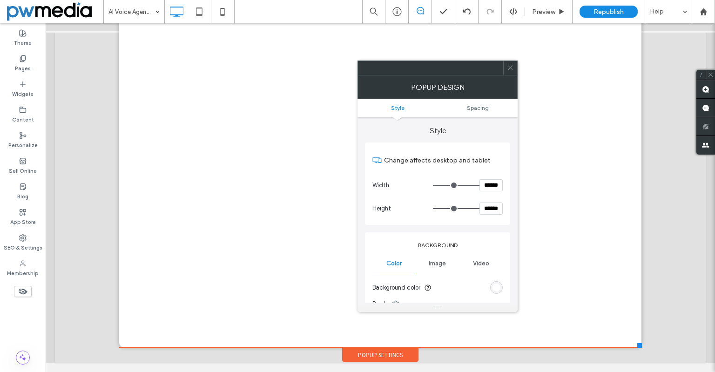
type input "**"
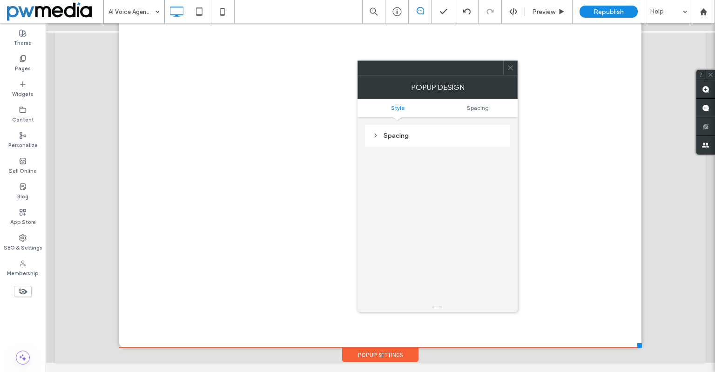
scroll to position [287, 0]
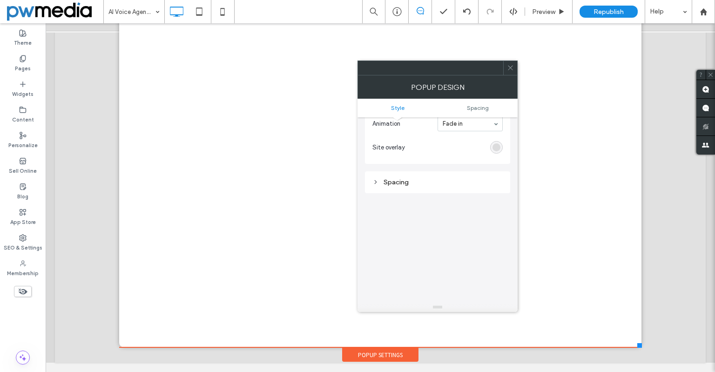
click at [410, 180] on div "Spacing" at bounding box center [437, 182] width 130 height 8
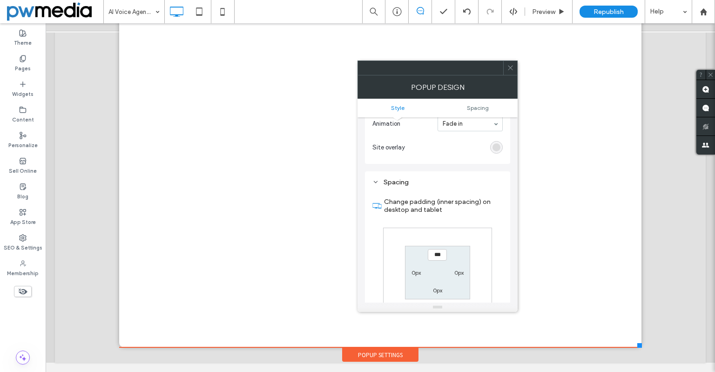
click at [441, 251] on input "***" at bounding box center [437, 255] width 19 height 12
click at [439, 252] on input "***" at bounding box center [437, 255] width 19 height 12
click at [438, 253] on input "***" at bounding box center [437, 255] width 19 height 12
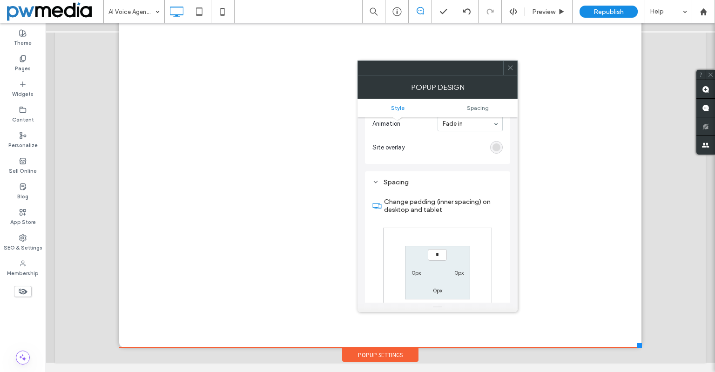
type input "*"
click at [509, 68] on icon at bounding box center [510, 67] width 7 height 7
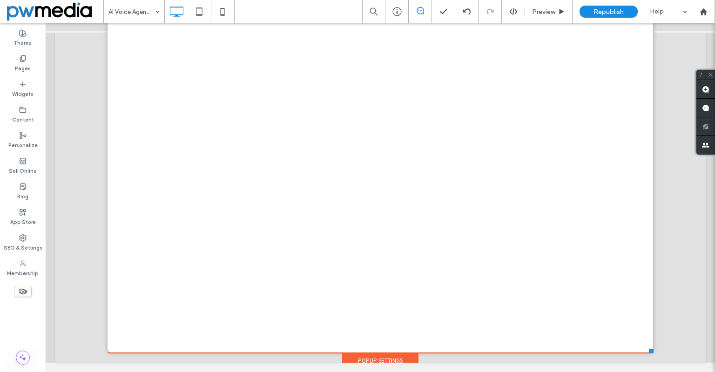
scroll to position [0, 0]
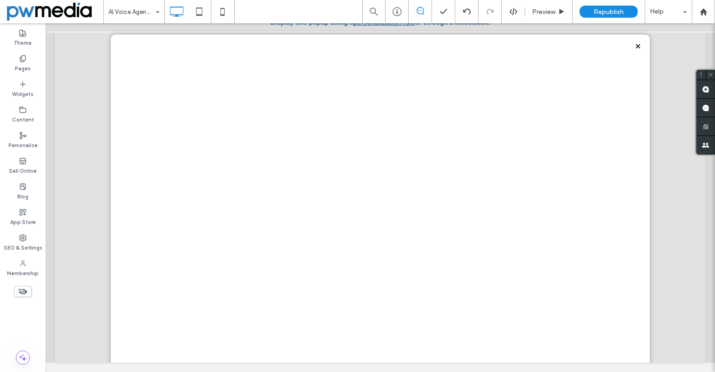
drag, startPoint x: 632, startPoint y: 344, endPoint x: 643, endPoint y: 236, distance: 109.0
click at [643, 236] on div "**********" at bounding box center [380, 192] width 544 height 399
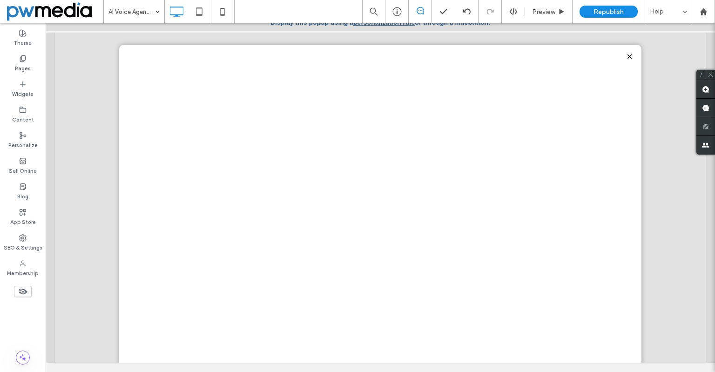
drag, startPoint x: 640, startPoint y: 346, endPoint x: 634, endPoint y: 337, distance: 10.7
click at [634, 337] on div "**********" at bounding box center [380, 193] width 527 height 378
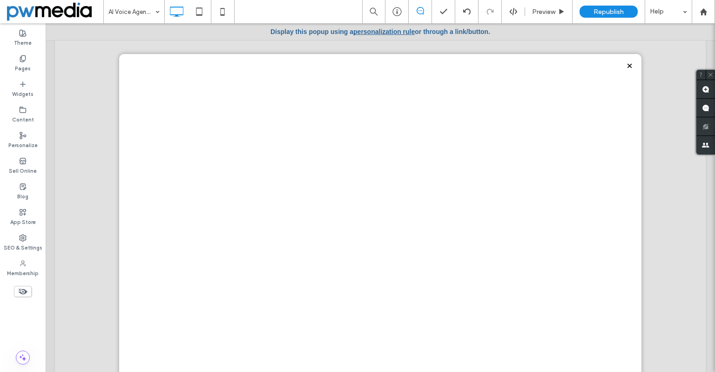
scroll to position [4408, 0]
drag, startPoint x: 632, startPoint y: 349, endPoint x: 622, endPoint y: 161, distance: 188.3
click at [622, 161] on div "Click To Paste" at bounding box center [380, 215] width 522 height 322
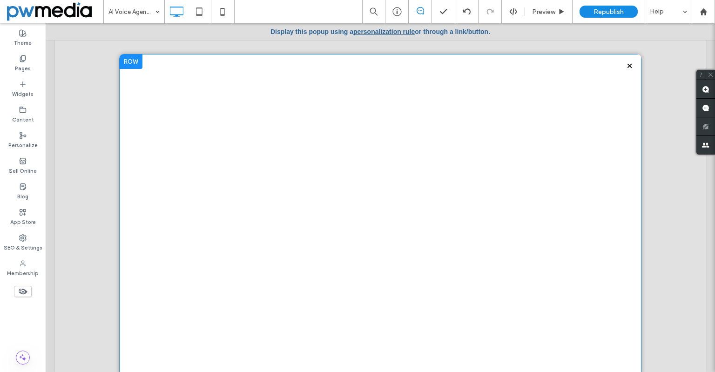
click at [165, 61] on div "Click To Paste" at bounding box center [380, 343] width 522 height 578
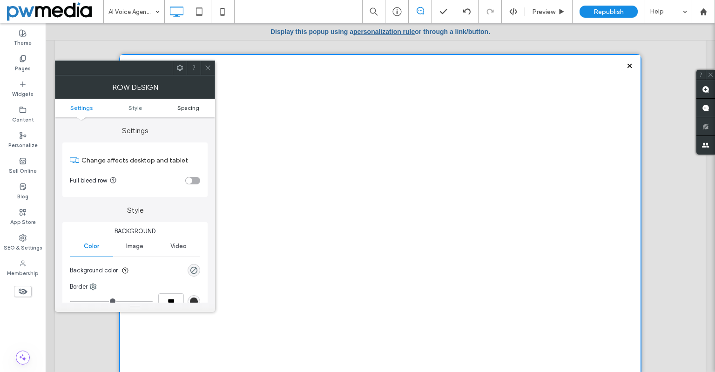
click at [187, 109] on span "Spacing" at bounding box center [188, 107] width 22 height 7
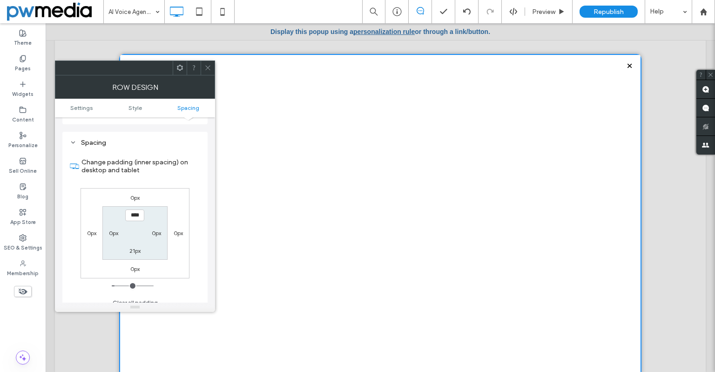
scroll to position [234, 0]
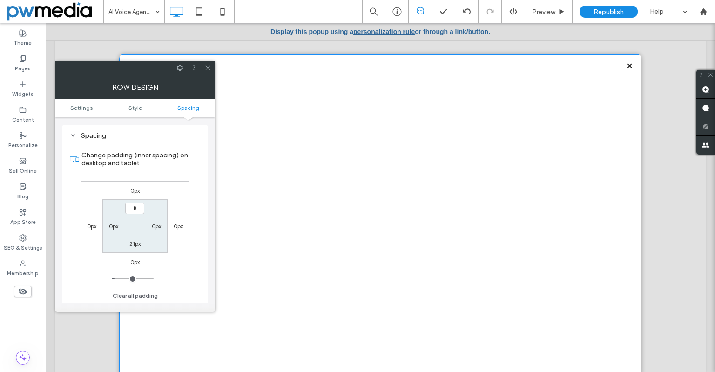
type input "***"
type input "*"
click at [206, 70] on icon at bounding box center [207, 67] width 7 height 7
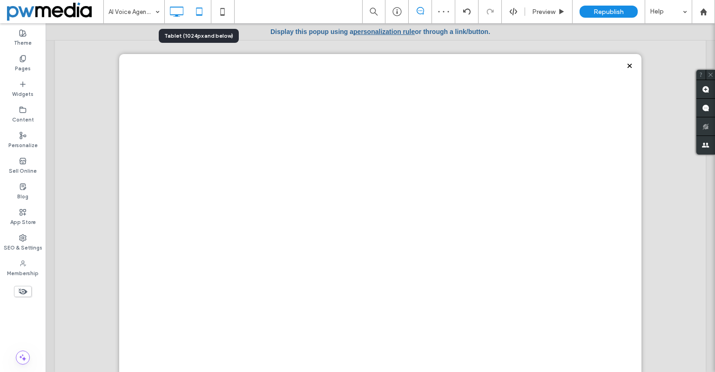
click at [199, 16] on icon at bounding box center [199, 11] width 19 height 19
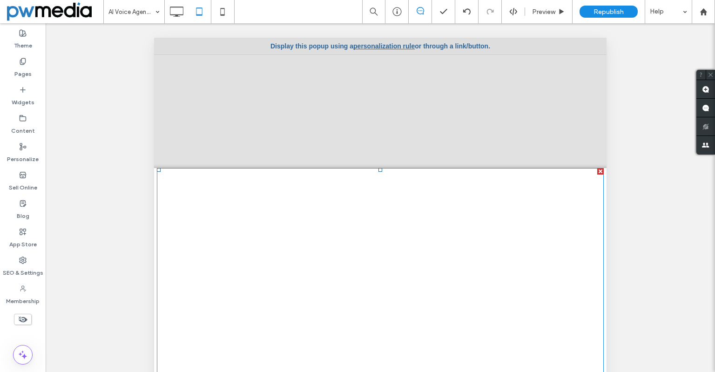
scroll to position [0, 0]
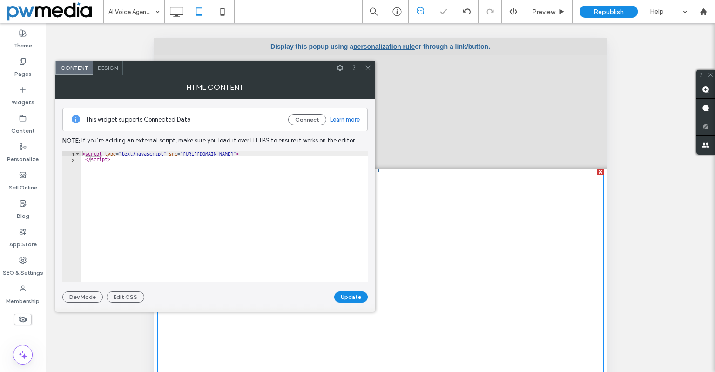
click at [110, 67] on span "Design" at bounding box center [108, 67] width 20 height 7
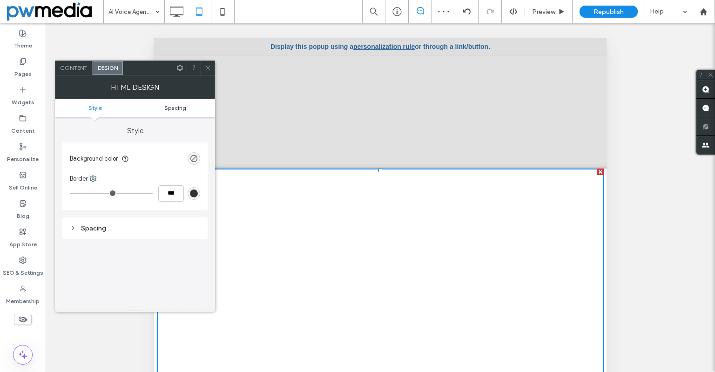
click at [172, 108] on span "Spacing" at bounding box center [175, 107] width 22 height 7
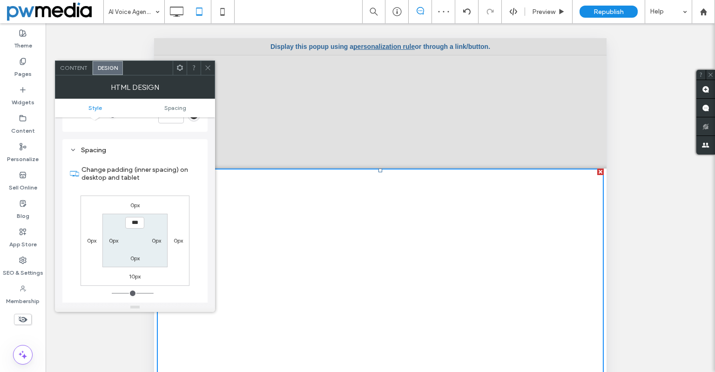
scroll to position [93, 0]
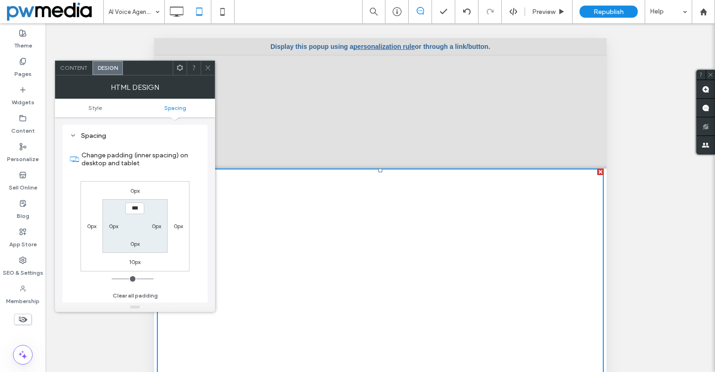
click at [208, 70] on icon at bounding box center [207, 67] width 7 height 7
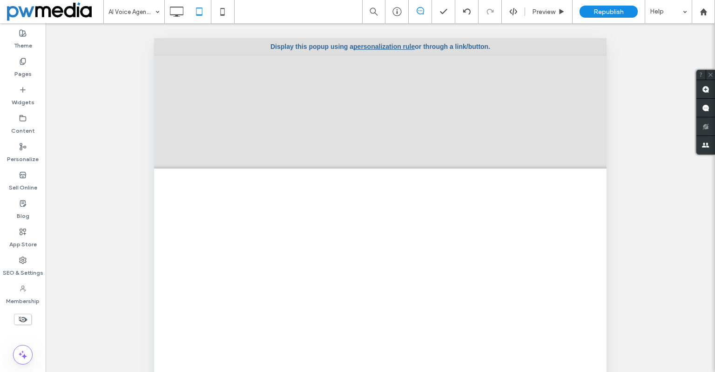
scroll to position [838, 0]
click at [604, 267] on div "Click To Paste" at bounding box center [380, 329] width 522 height 322
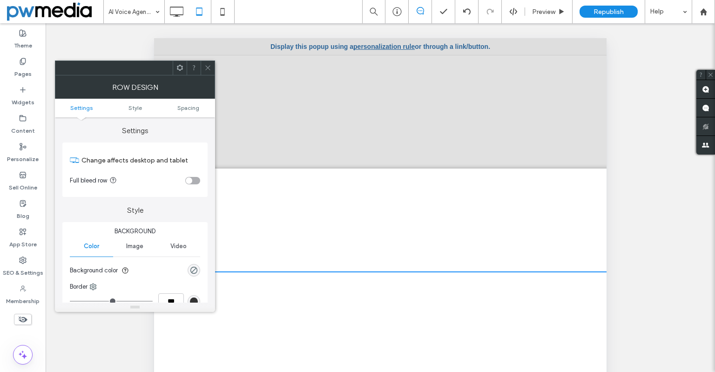
scroll to position [0, 0]
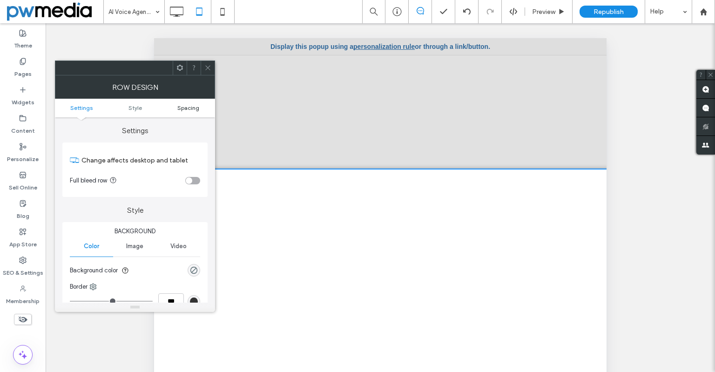
click at [188, 107] on span "Spacing" at bounding box center [188, 107] width 22 height 7
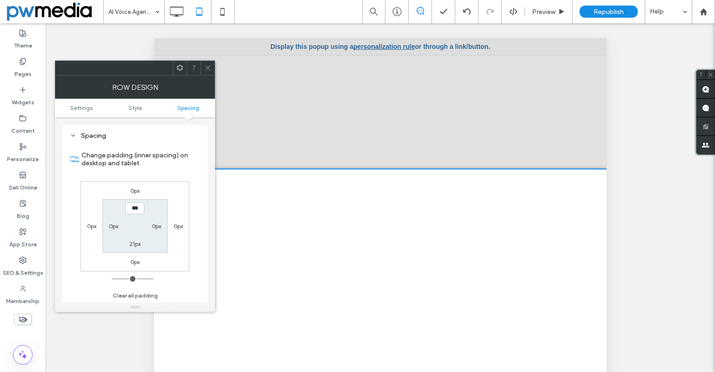
scroll to position [234, 0]
click at [138, 244] on label "21px" at bounding box center [134, 243] width 11 height 7
type input "**"
type input "*"
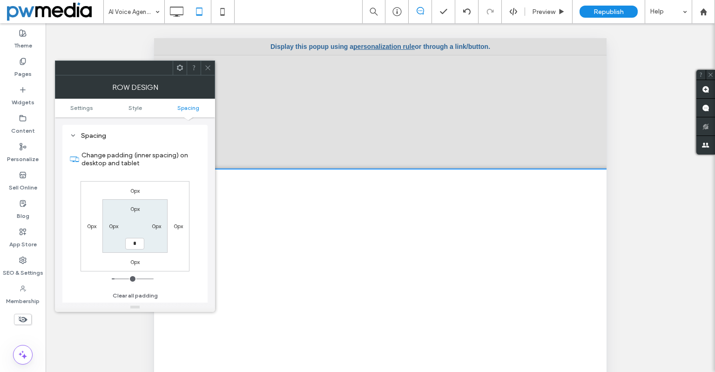
type input "***"
click at [214, 70] on div at bounding box center [208, 68] width 14 height 14
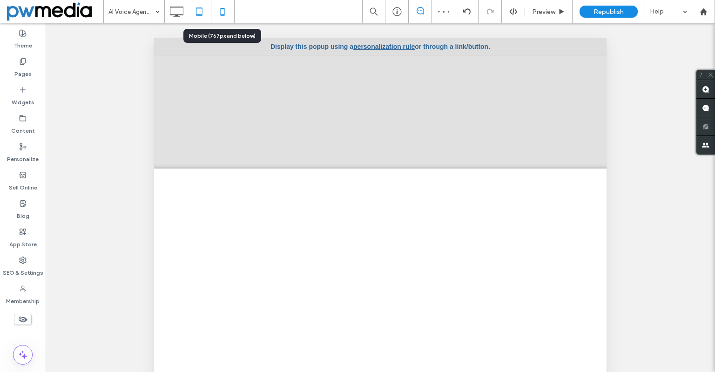
click at [219, 15] on icon at bounding box center [222, 11] width 19 height 19
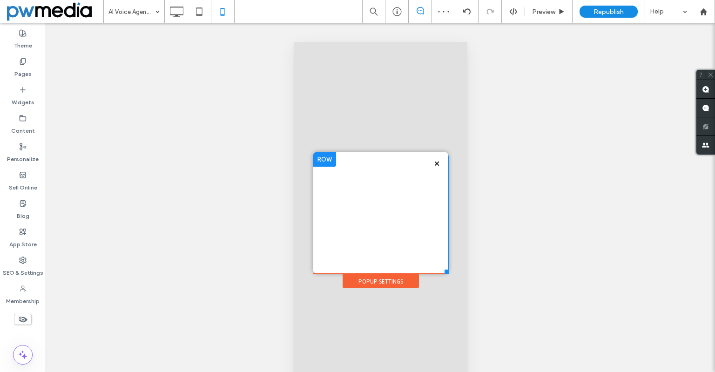
scroll to position [0, 0]
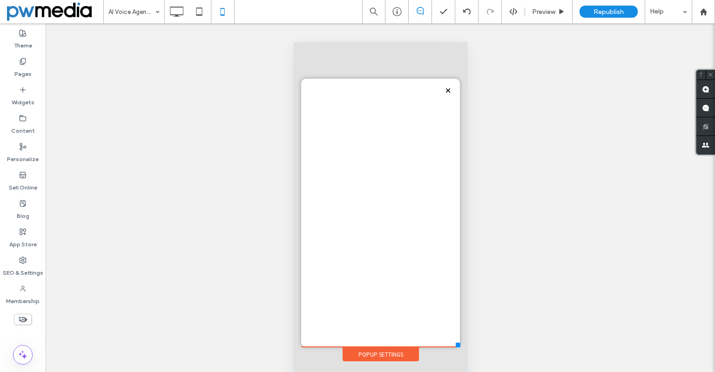
drag, startPoint x: 444, startPoint y: 272, endPoint x: 459, endPoint y: 347, distance: 76.4
click at [459, 347] on div at bounding box center [457, 345] width 5 height 5
click at [182, 10] on icon at bounding box center [176, 11] width 19 height 19
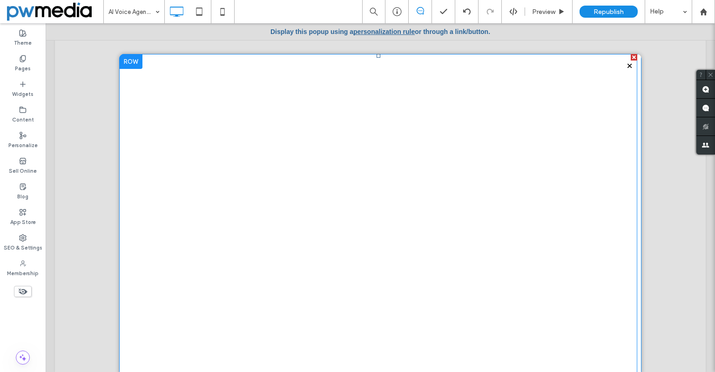
click at [626, 126] on span at bounding box center [378, 331] width 518 height 554
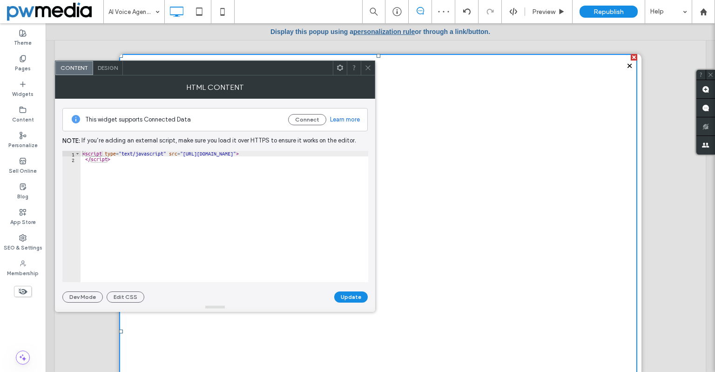
type textarea "*********"
click at [153, 195] on div "< script type = "text/javascript" src = "https://form.jotform.com/jsform/252574…" at bounding box center [225, 222] width 288 height 142
click at [344, 296] on button "Update" at bounding box center [351, 296] width 34 height 11
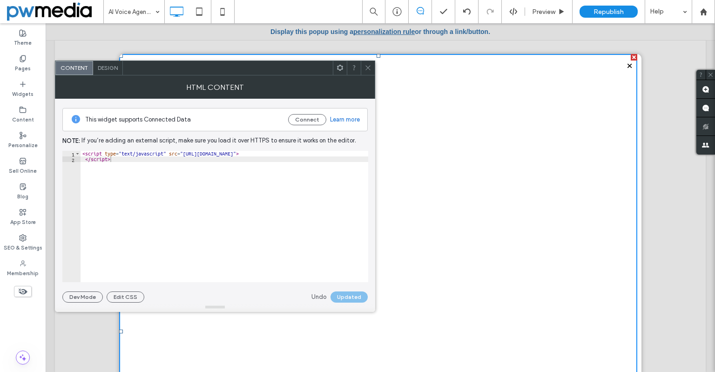
click at [372, 68] on div at bounding box center [368, 68] width 14 height 14
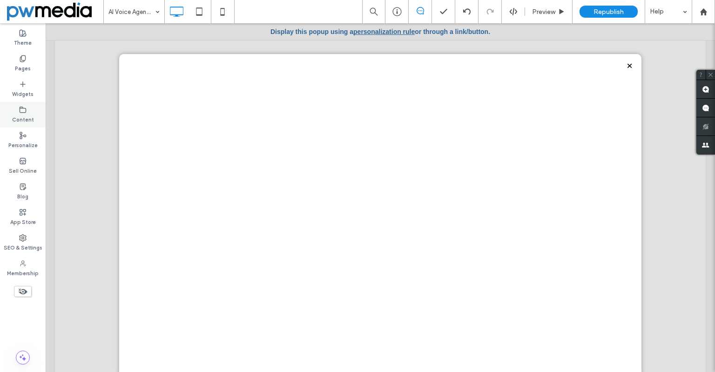
click at [31, 114] on label "Content" at bounding box center [23, 119] width 22 height 10
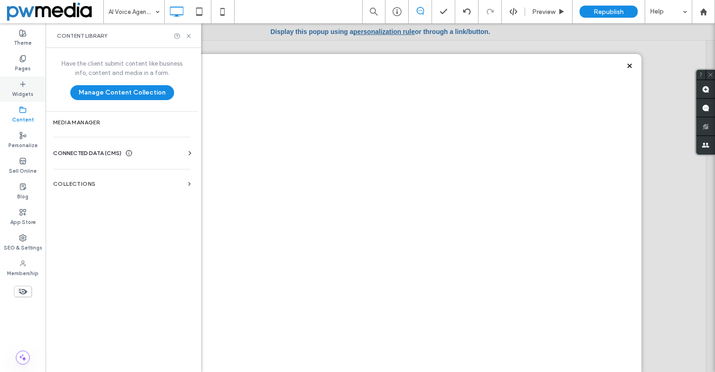
click at [29, 91] on label "Widgets" at bounding box center [22, 93] width 21 height 10
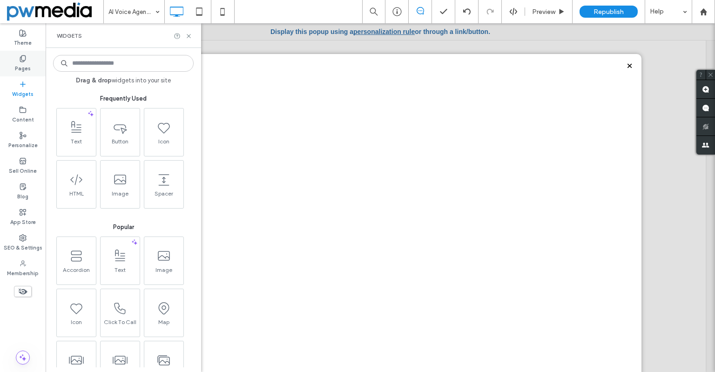
click at [21, 66] on label "Pages" at bounding box center [23, 67] width 16 height 10
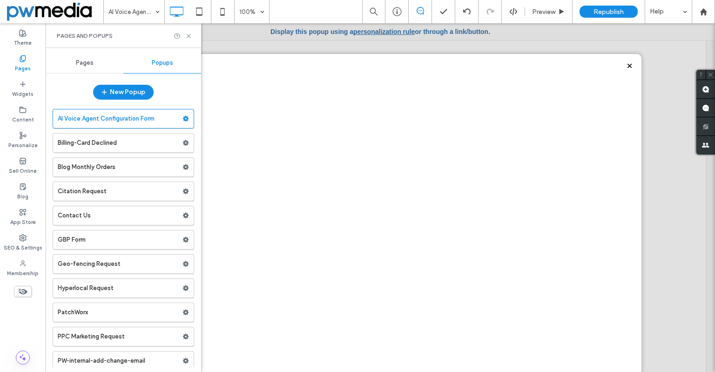
click at [20, 67] on label "Pages" at bounding box center [23, 67] width 16 height 10
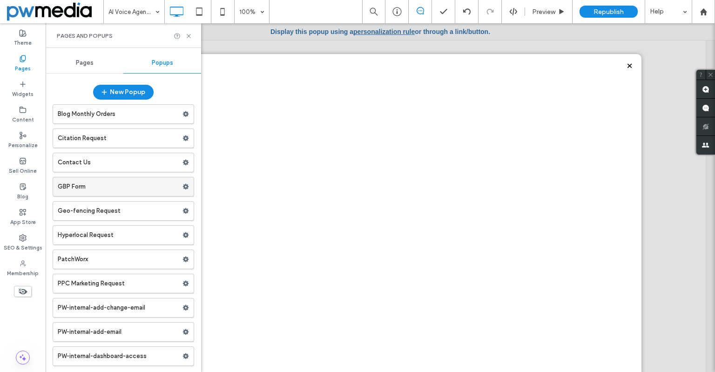
scroll to position [125, 0]
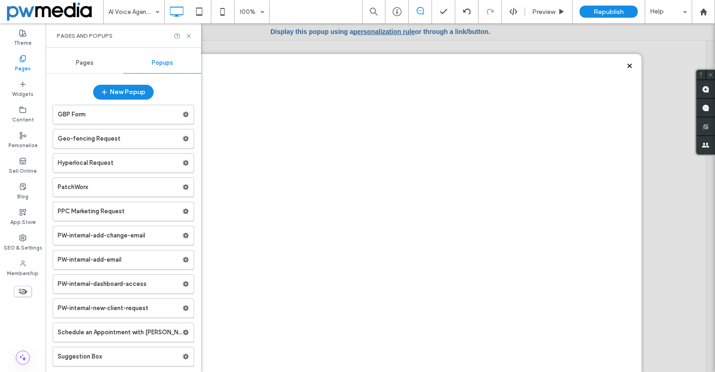
click at [94, 69] on div "Pages" at bounding box center [85, 63] width 78 height 20
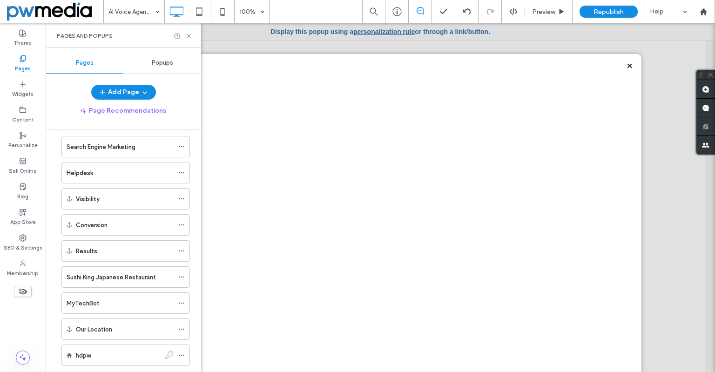
scroll to position [512, 0]
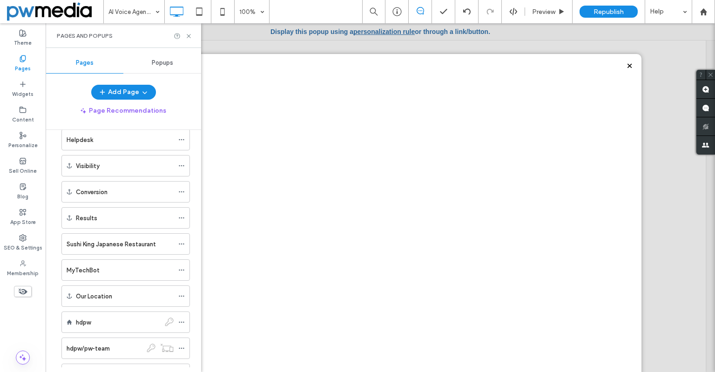
click at [84, 316] on div "hdpw" at bounding box center [118, 322] width 84 height 20
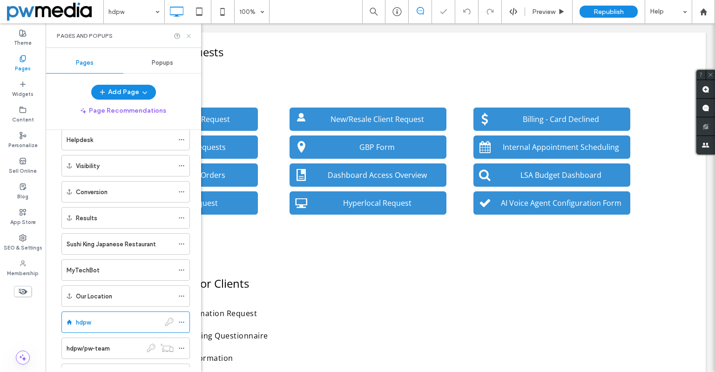
click at [188, 33] on icon at bounding box center [188, 36] width 7 height 7
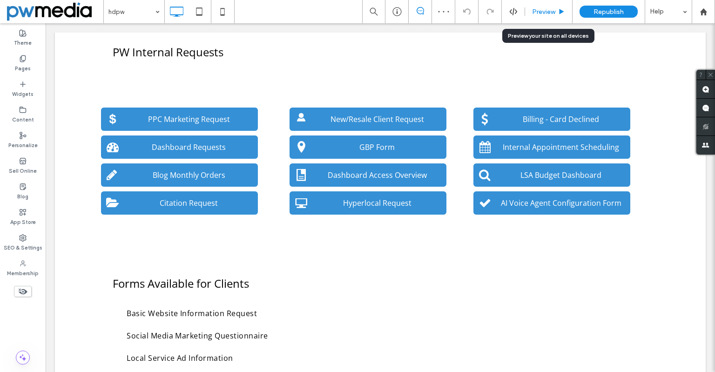
click at [544, 13] on span "Preview" at bounding box center [543, 12] width 23 height 8
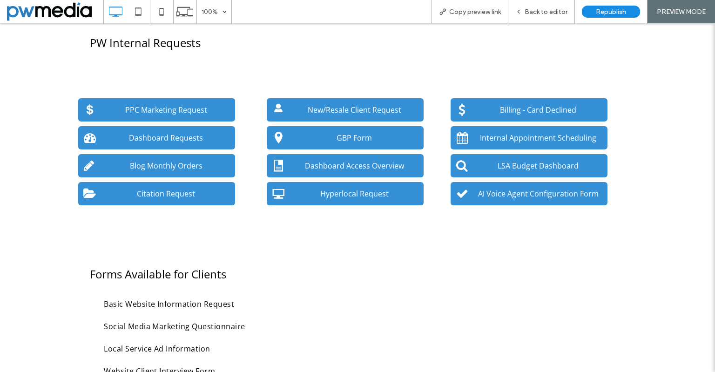
click at [538, 191] on span "AI Voice Agent Configuration Form" at bounding box center [538, 194] width 127 height 20
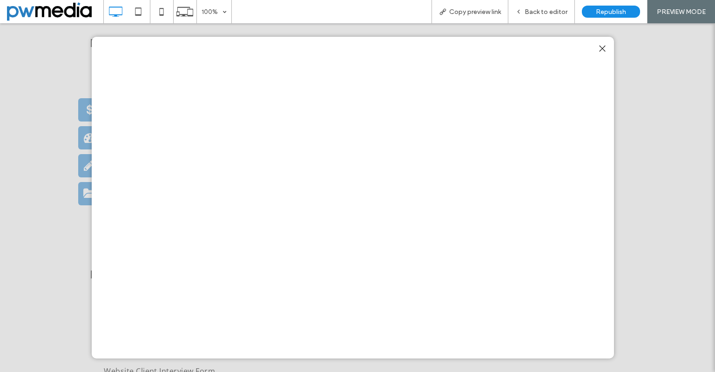
scroll to position [558, 0]
click at [597, 50] on div at bounding box center [602, 48] width 13 height 13
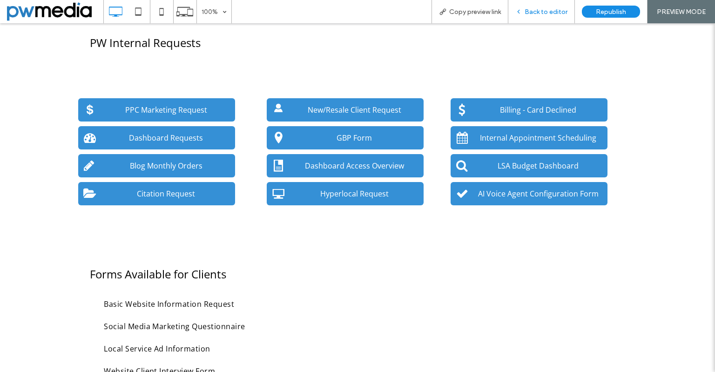
click at [530, 12] on span "Back to editor" at bounding box center [545, 12] width 43 height 8
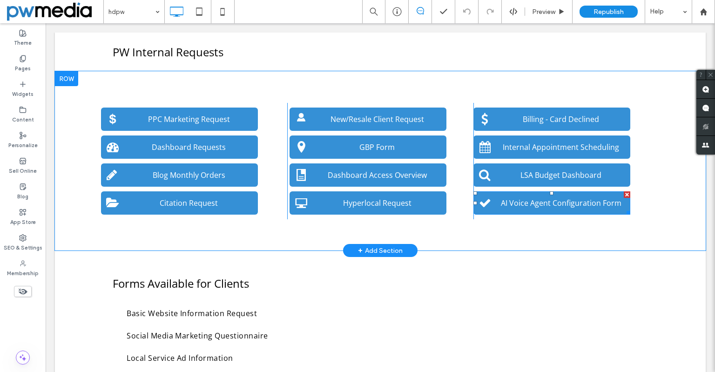
click at [538, 197] on span "AI Voice Agent Configuration Form" at bounding box center [560, 203] width 127 height 20
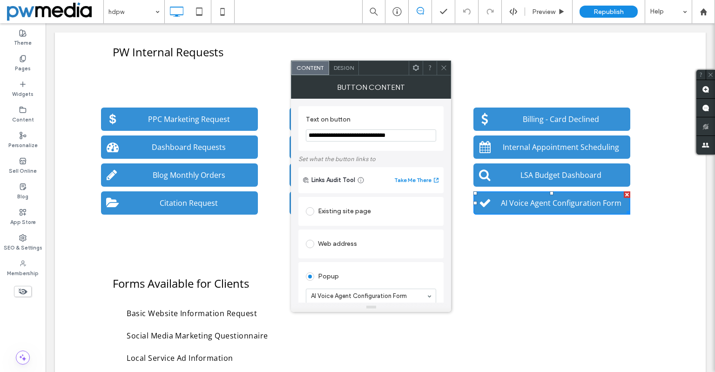
click at [444, 71] on span at bounding box center [443, 68] width 7 height 14
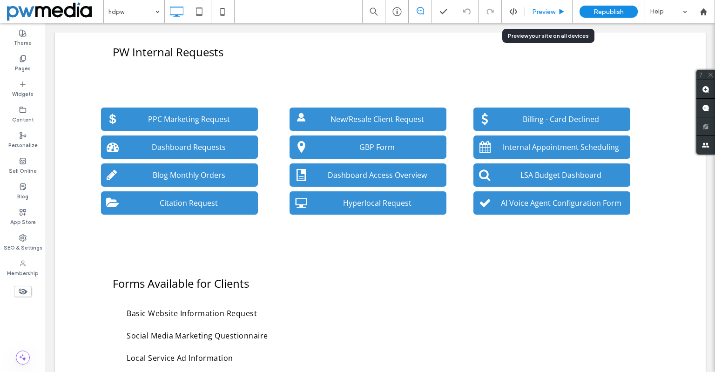
click at [538, 17] on div "Preview" at bounding box center [548, 11] width 47 height 23
click at [539, 13] on span "Preview" at bounding box center [543, 12] width 23 height 8
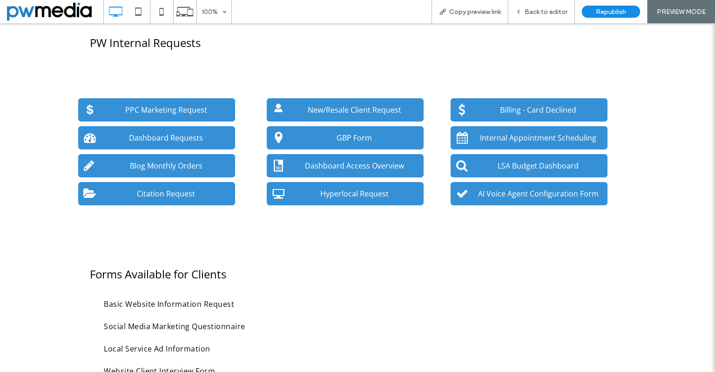
click at [521, 186] on span "AI Voice Agent Configuration Form" at bounding box center [538, 194] width 127 height 20
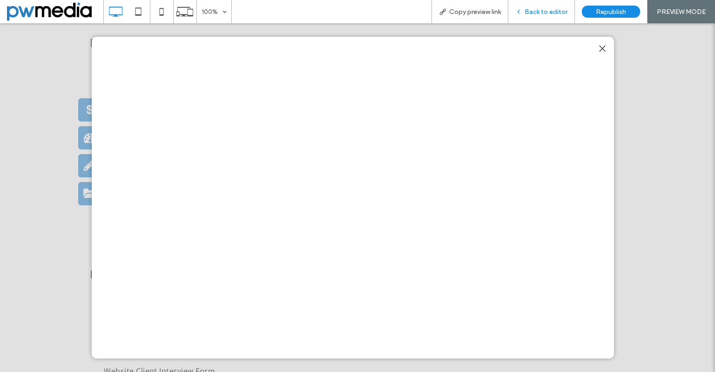
click at [548, 10] on span "Back to editor" at bounding box center [545, 12] width 43 height 8
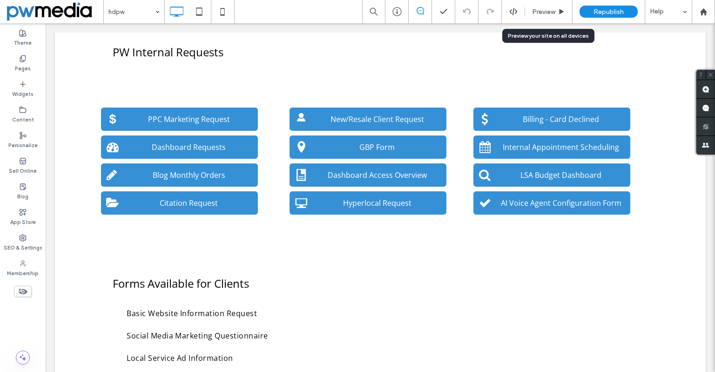
click at [548, 10] on span "Preview" at bounding box center [543, 12] width 23 height 8
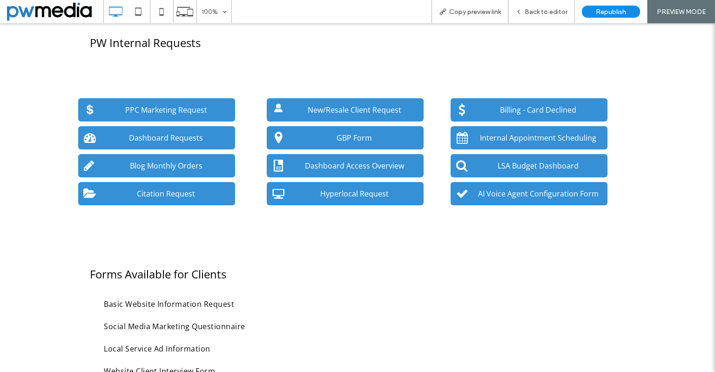
click at [480, 197] on span "AI Voice Agent Configuration Form" at bounding box center [538, 194] width 127 height 20
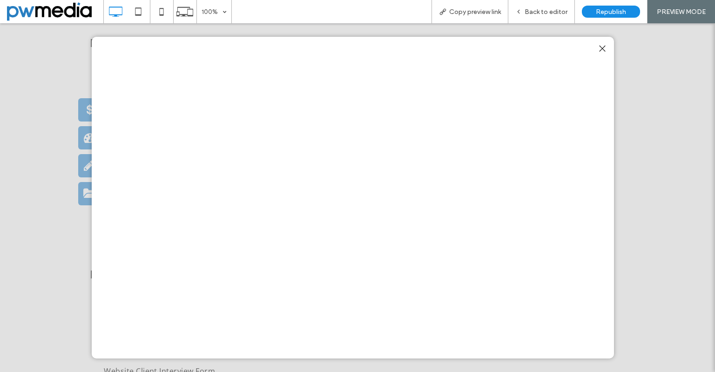
scroll to position [5164, 0]
click at [536, 15] on span "Back to editor" at bounding box center [545, 12] width 43 height 8
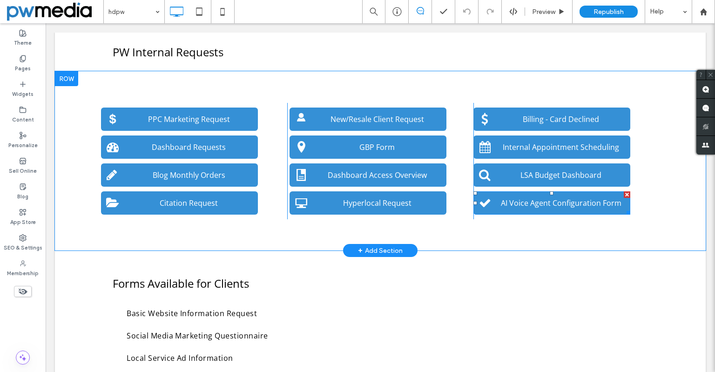
click at [501, 199] on span "AI Voice Agent Configuration Form" at bounding box center [560, 203] width 127 height 20
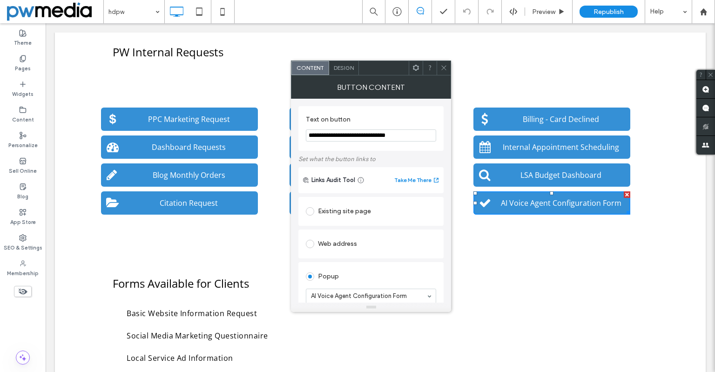
click at [443, 70] on icon at bounding box center [443, 67] width 7 height 7
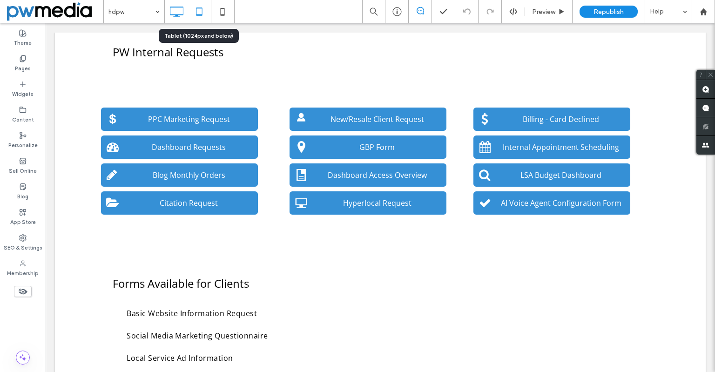
click at [195, 20] on icon at bounding box center [199, 11] width 19 height 19
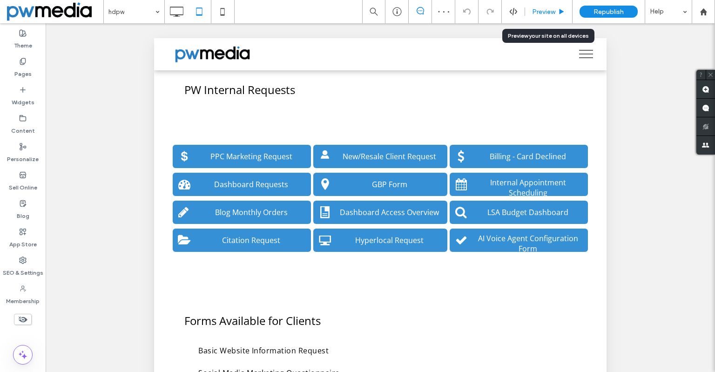
click at [534, 14] on span "Preview" at bounding box center [543, 12] width 23 height 8
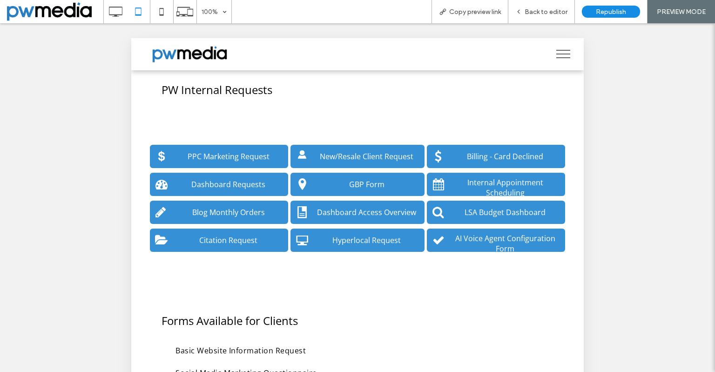
click at [534, 14] on span "Back to editor" at bounding box center [545, 12] width 43 height 8
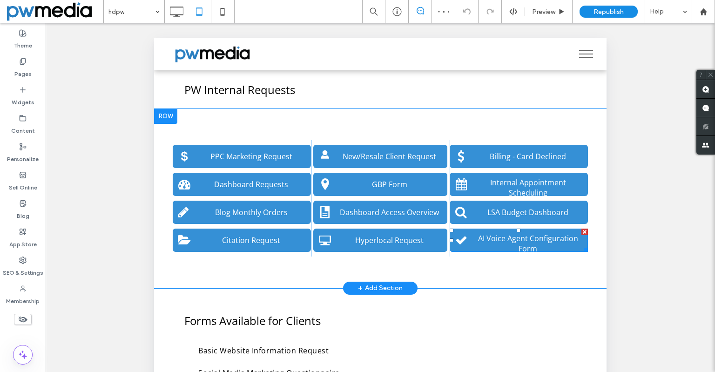
click at [536, 240] on span "AI Voice Agent Configuration Form" at bounding box center [527, 243] width 117 height 30
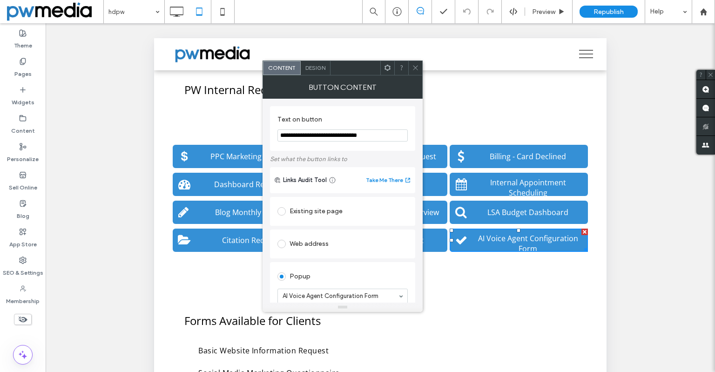
click at [418, 67] on icon at bounding box center [415, 67] width 7 height 7
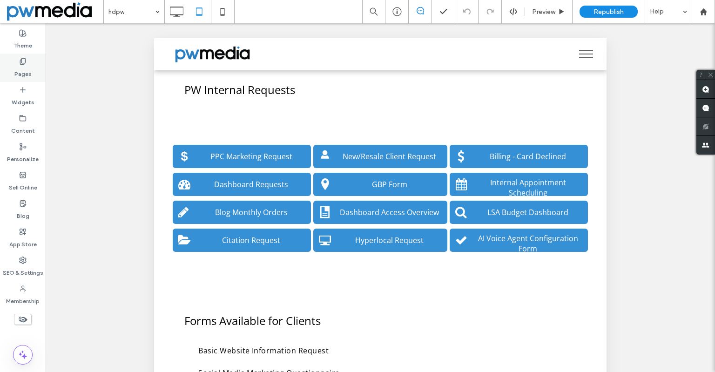
click at [17, 72] on label "Pages" at bounding box center [22, 71] width 17 height 13
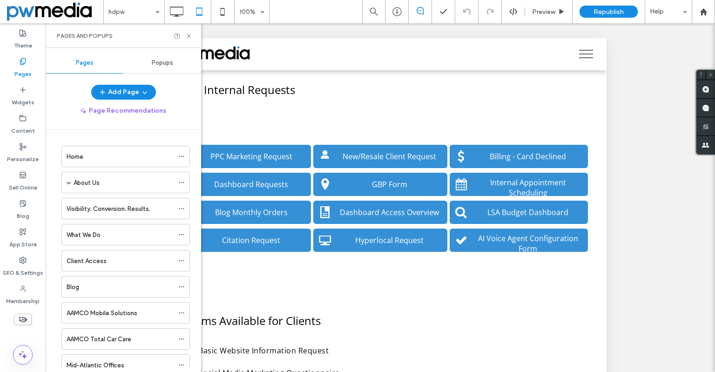
click at [158, 60] on span "Popups" at bounding box center [162, 62] width 21 height 7
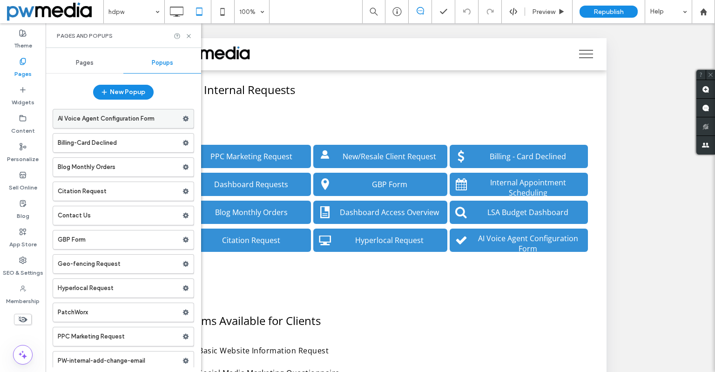
click at [113, 123] on label "AI Voice Agent Configuration Form" at bounding box center [120, 118] width 125 height 19
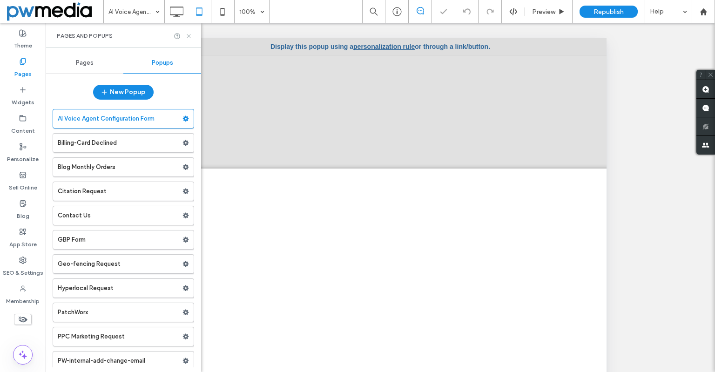
click at [188, 35] on use at bounding box center [189, 36] width 4 height 4
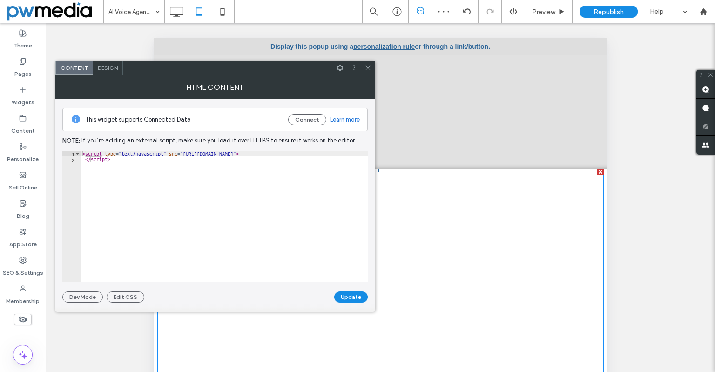
click at [367, 70] on icon at bounding box center [367, 67] width 7 height 7
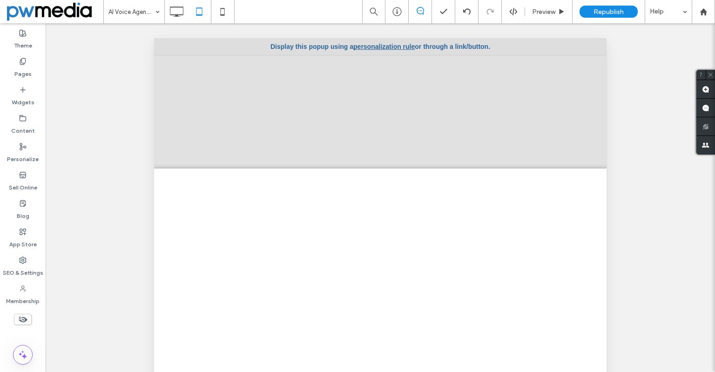
click at [470, 167] on div "**********" at bounding box center [380, 336] width 527 height 340
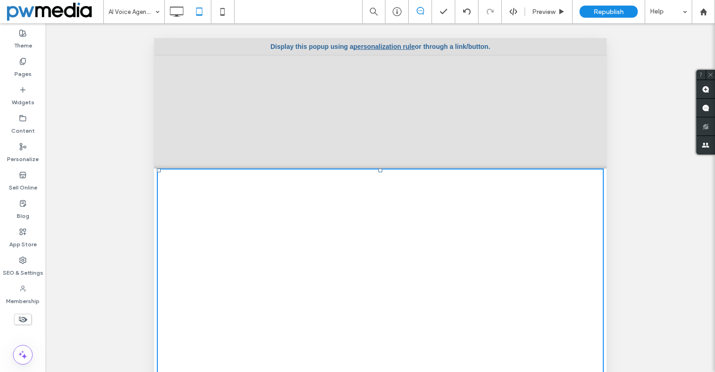
drag, startPoint x: 378, startPoint y: 170, endPoint x: 531, endPoint y: 166, distance: 152.7
click at [381, 135] on div "**********" at bounding box center [380, 336] width 452 height 596
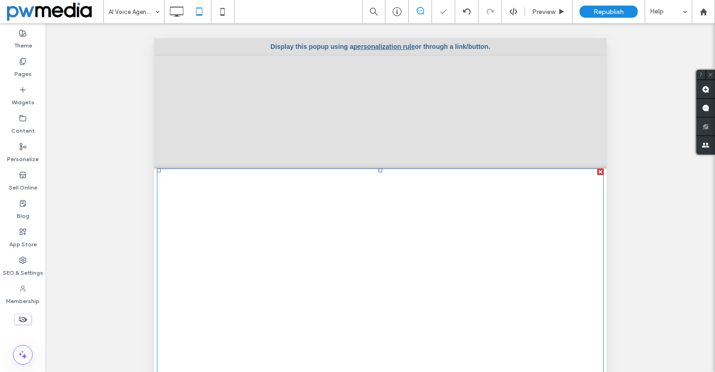
click at [383, 116] on div at bounding box center [380, 336] width 452 height 596
click at [426, 125] on div at bounding box center [380, 336] width 452 height 596
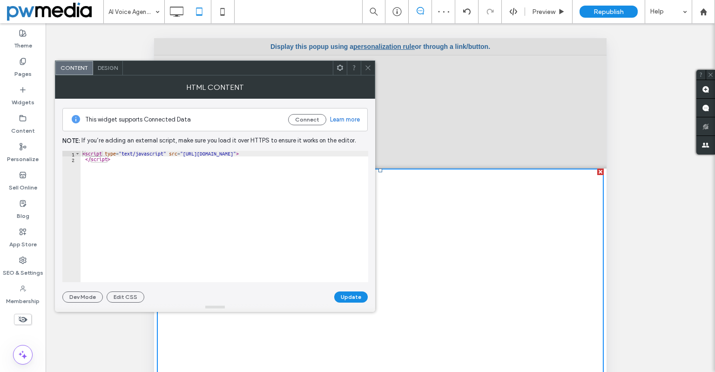
click at [369, 69] on icon at bounding box center [367, 67] width 7 height 7
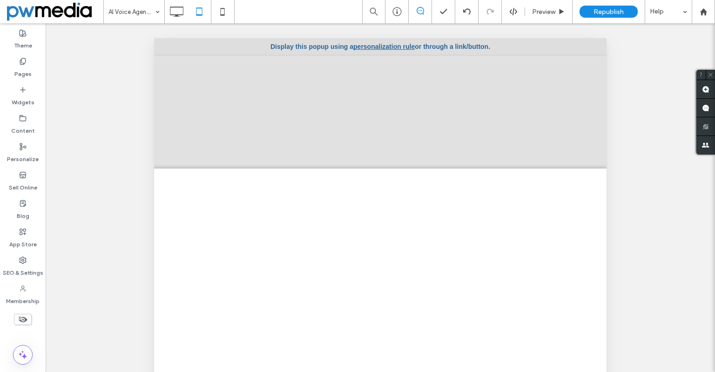
scroll to position [1117, 0]
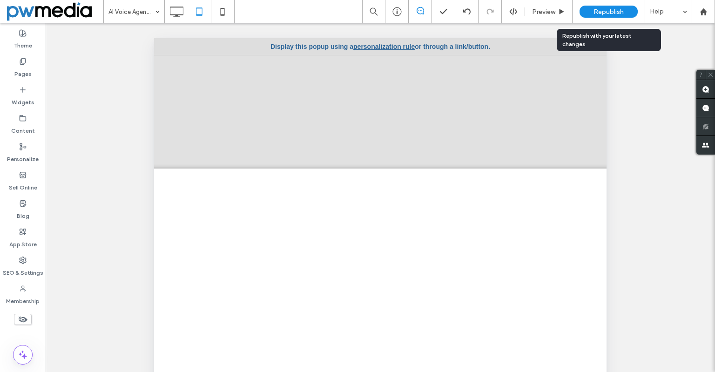
click at [600, 15] on span "Republish" at bounding box center [608, 12] width 30 height 8
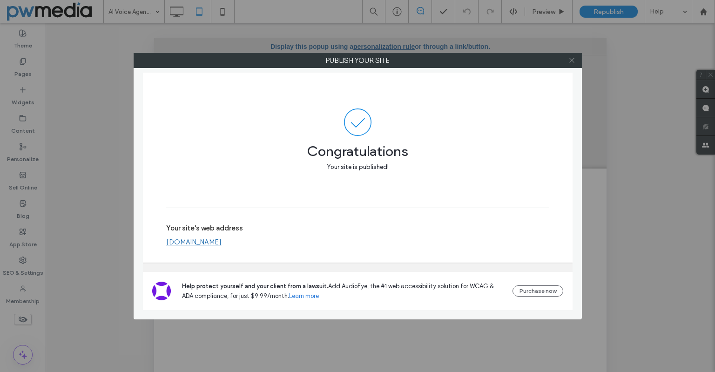
click at [573, 64] on span at bounding box center [571, 61] width 7 height 14
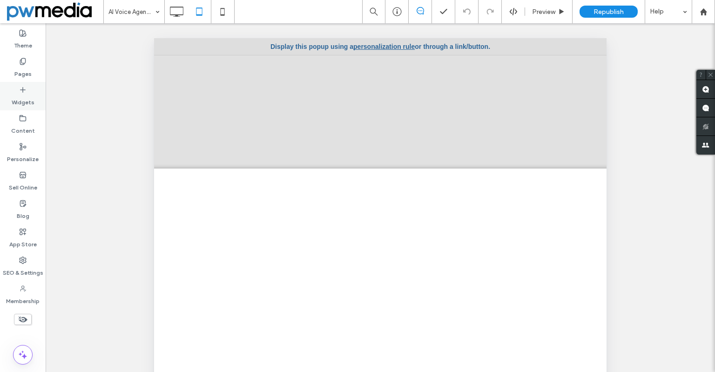
click at [30, 95] on label "Widgets" at bounding box center [23, 100] width 23 height 13
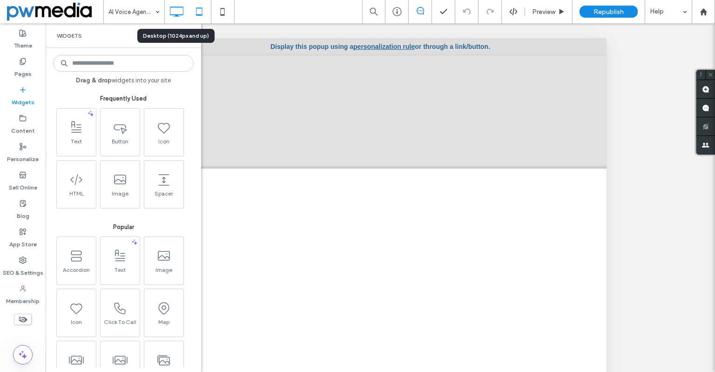
click at [179, 12] on icon at bounding box center [176, 11] width 19 height 19
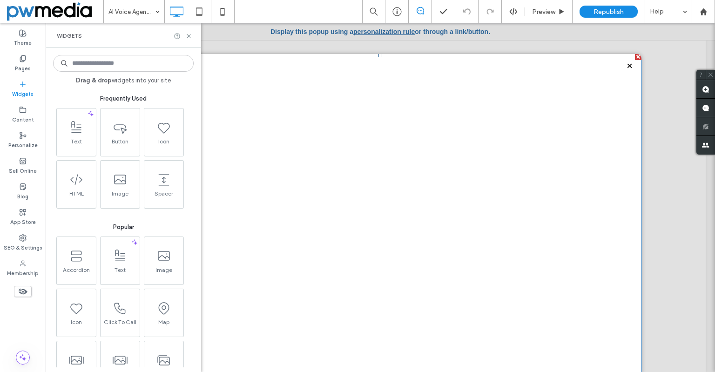
scroll to position [0, 0]
click at [480, 135] on span at bounding box center [380, 331] width 522 height 554
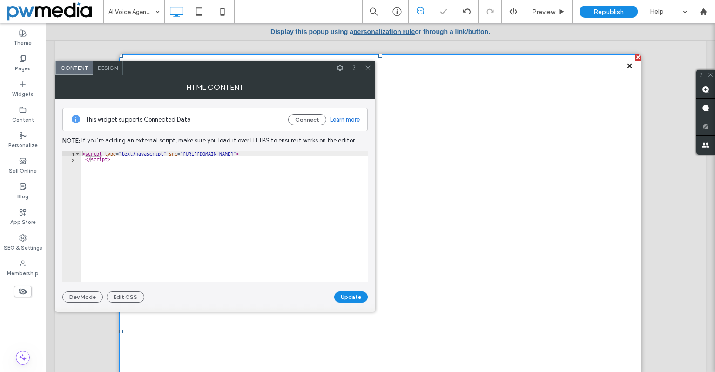
click at [340, 67] on icon at bounding box center [339, 67] width 7 height 7
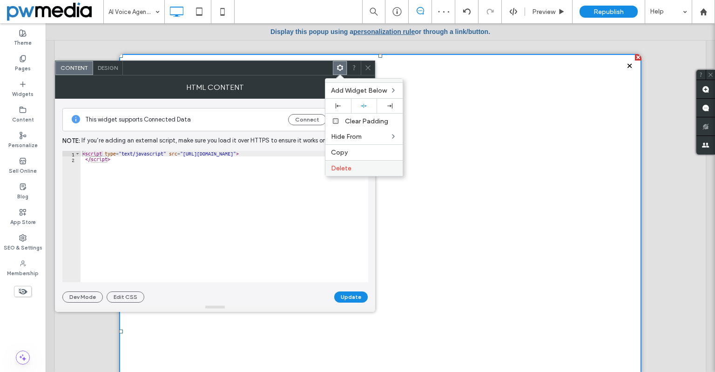
click at [370, 162] on div "Delete" at bounding box center [363, 168] width 77 height 16
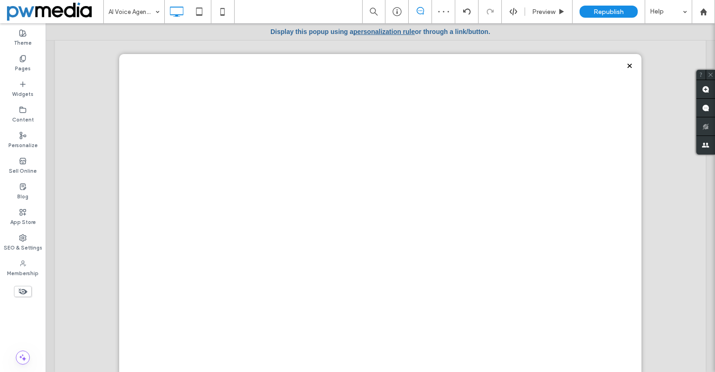
click at [383, 153] on div "Click To Paste" at bounding box center [380, 215] width 522 height 322
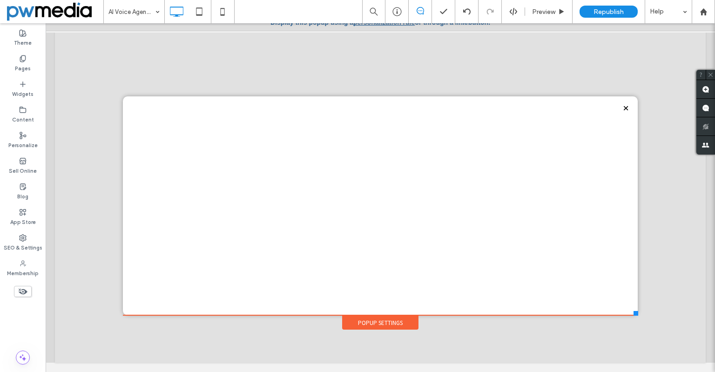
drag, startPoint x: 632, startPoint y: 347, endPoint x: 631, endPoint y: 296, distance: 51.2
click at [631, 296] on div "Click To Paste Popup Settings" at bounding box center [380, 205] width 515 height 219
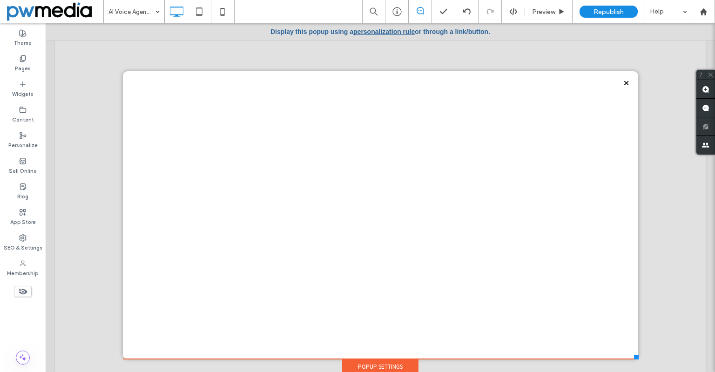
drag, startPoint x: 631, startPoint y: 321, endPoint x: 634, endPoint y: 359, distance: 37.8
click at [634, 359] on div "**********" at bounding box center [380, 202] width 651 height 339
click at [341, 217] on div "Click To Paste" at bounding box center [380, 215] width 515 height 288
click at [373, 361] on div "Popup Settings" at bounding box center [380, 366] width 76 height 14
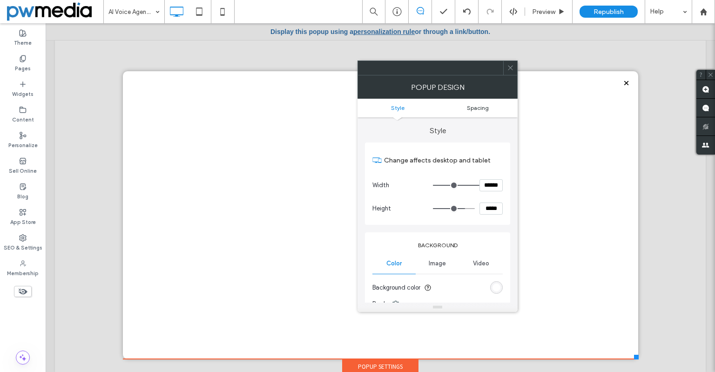
click at [475, 110] on span "Spacing" at bounding box center [478, 107] width 22 height 7
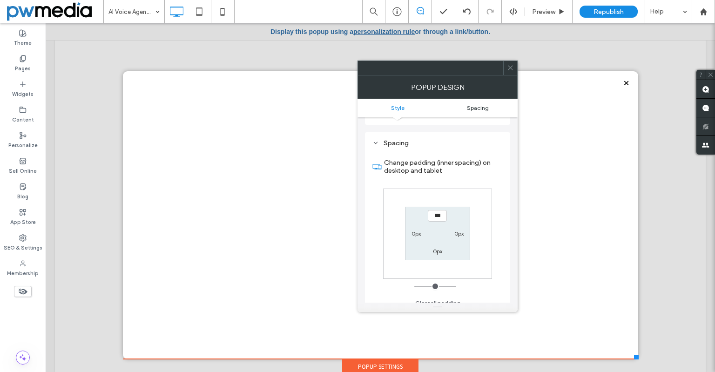
scroll to position [333, 0]
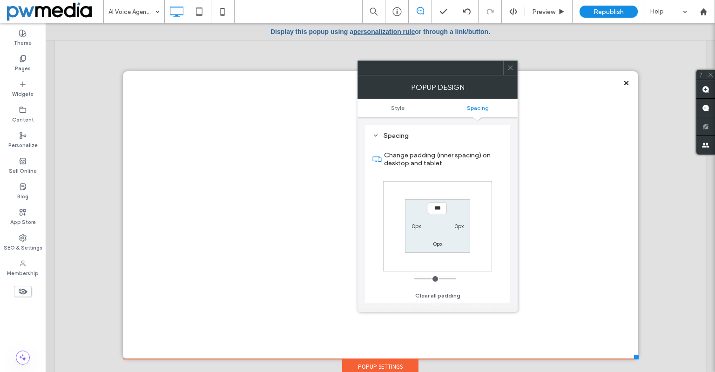
click at [505, 69] on div at bounding box center [510, 68] width 14 height 14
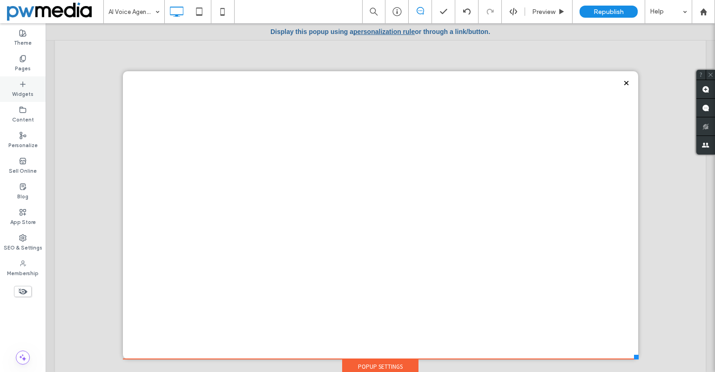
click at [18, 87] on div "Widgets" at bounding box center [23, 89] width 46 height 26
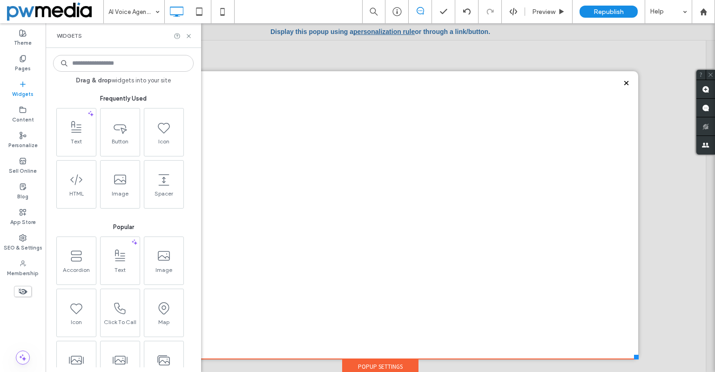
click at [328, 186] on div "Click To Paste" at bounding box center [380, 215] width 515 height 288
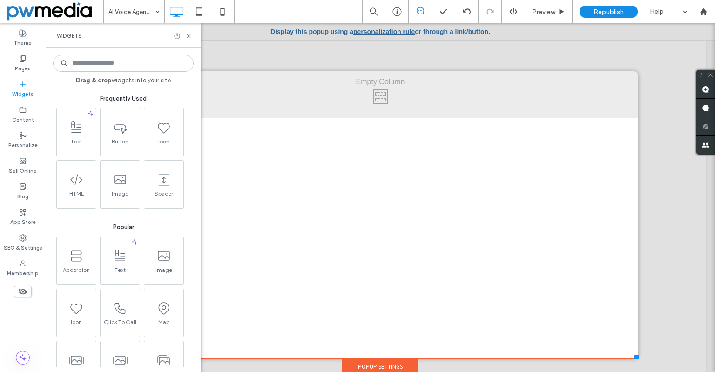
click at [392, 111] on div "Click To Paste" at bounding box center [380, 94] width 515 height 47
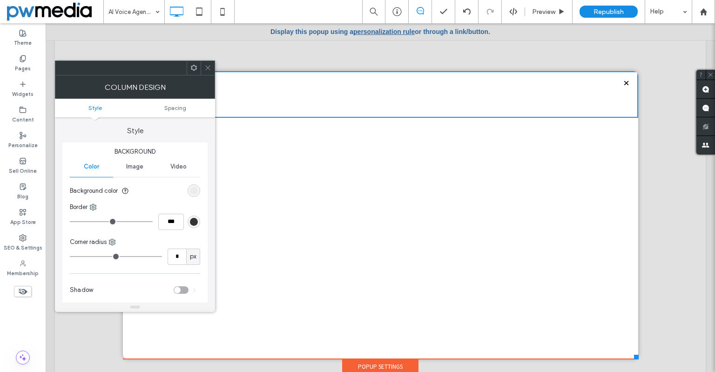
click at [393, 107] on div "Click To Paste" at bounding box center [380, 94] width 515 height 47
click at [387, 126] on div "Click To Paste" at bounding box center [380, 215] width 515 height 288
click at [191, 68] on icon at bounding box center [193, 67] width 7 height 7
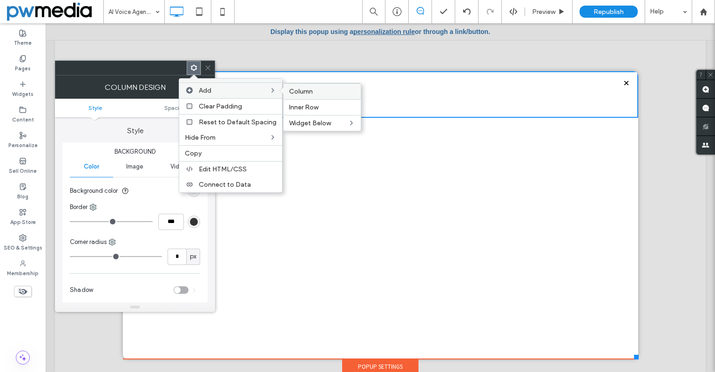
click at [311, 94] on span "Column" at bounding box center [301, 91] width 24 height 8
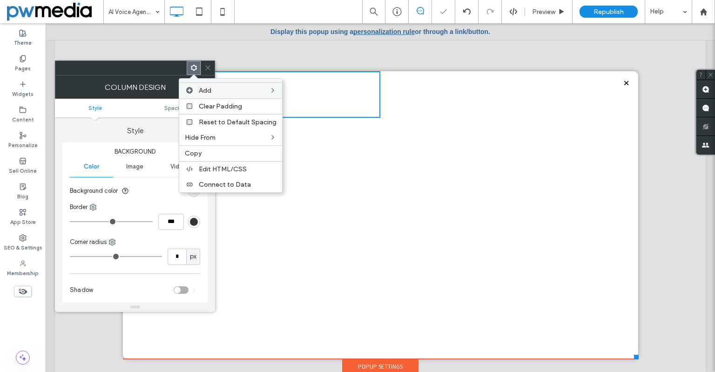
click at [434, 101] on div "Click To Paste Click To Paste" at bounding box center [509, 94] width 258 height 47
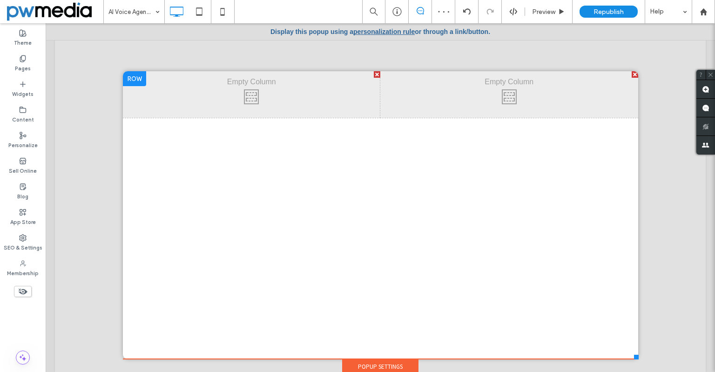
click at [317, 96] on div "Click To Paste" at bounding box center [252, 94] width 258 height 47
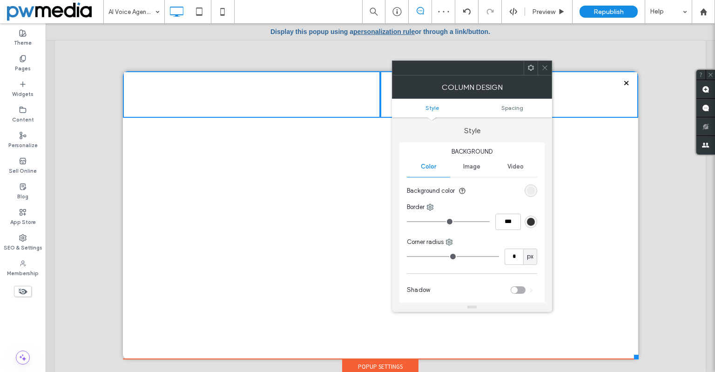
click at [327, 89] on div "Click To Paste" at bounding box center [252, 94] width 258 height 47
click at [334, 103] on div "Click To Paste" at bounding box center [252, 94] width 258 height 47
click at [309, 176] on div "Click To Paste Click To Paste Click To Paste" at bounding box center [380, 215] width 515 height 288
click at [546, 68] on icon at bounding box center [544, 67] width 7 height 7
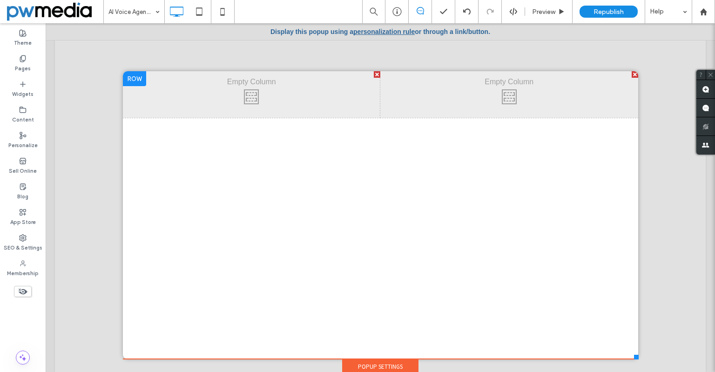
click at [374, 73] on div at bounding box center [377, 74] width 7 height 7
click at [331, 91] on div "Click To Paste Click To Paste" at bounding box center [380, 94] width 515 height 47
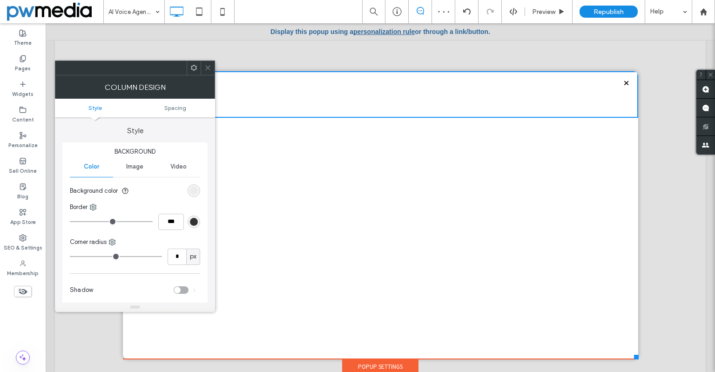
click at [349, 216] on div "Click To Paste Click To Paste" at bounding box center [380, 215] width 515 height 288
click at [346, 284] on div "Click To Paste Click To Paste" at bounding box center [380, 215] width 515 height 288
click at [376, 362] on div "Popup Settings" at bounding box center [380, 366] width 76 height 14
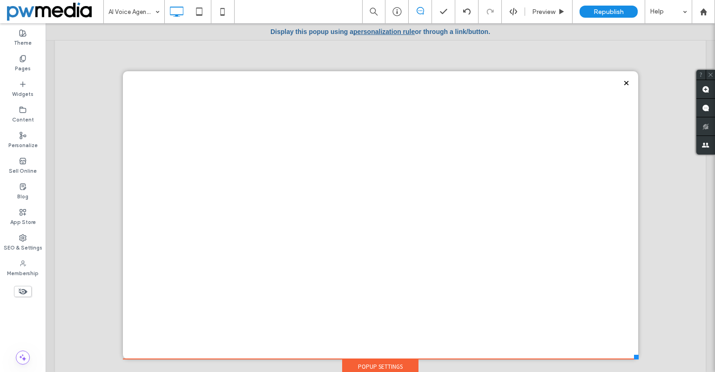
click at [376, 362] on div "Popup Settings" at bounding box center [380, 366] width 76 height 14
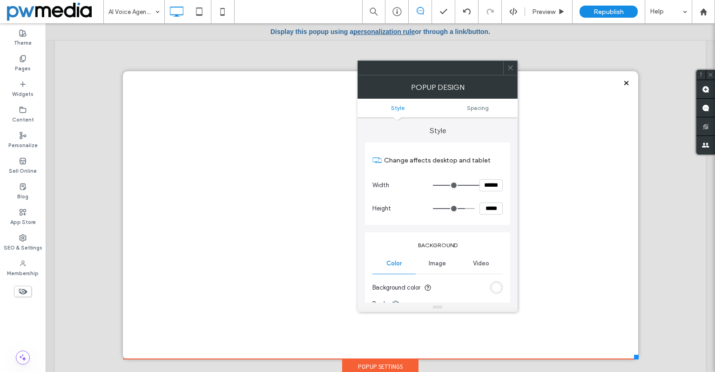
type input "**"
click at [316, 161] on div "Click To Paste Click To Paste" at bounding box center [380, 215] width 515 height 288
click at [246, 123] on div "Click To Paste Click To Paste" at bounding box center [380, 215] width 515 height 288
click at [511, 66] on icon at bounding box center [510, 67] width 7 height 7
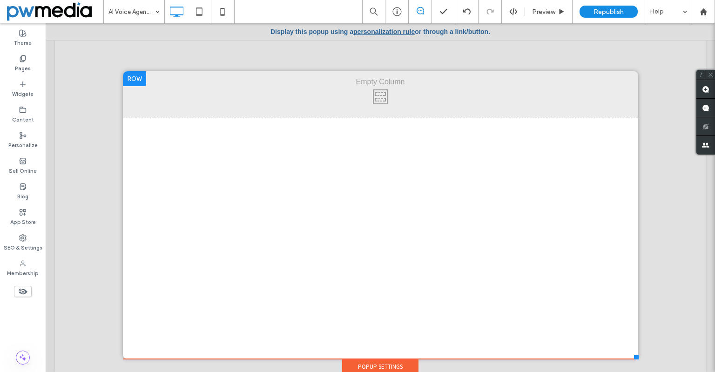
click at [131, 83] on div at bounding box center [134, 78] width 23 height 15
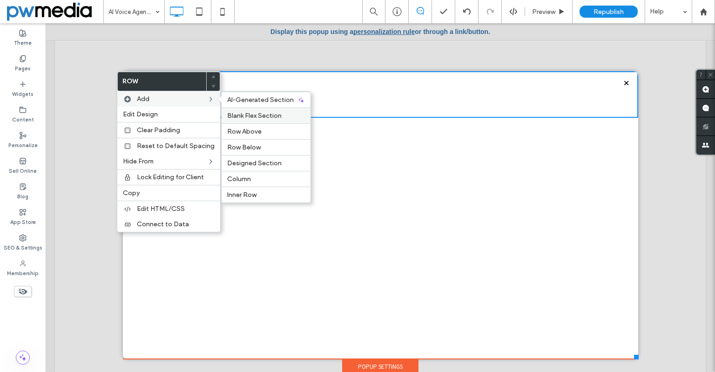
click at [283, 111] on div "Blank Flex Section" at bounding box center [266, 116] width 89 height 16
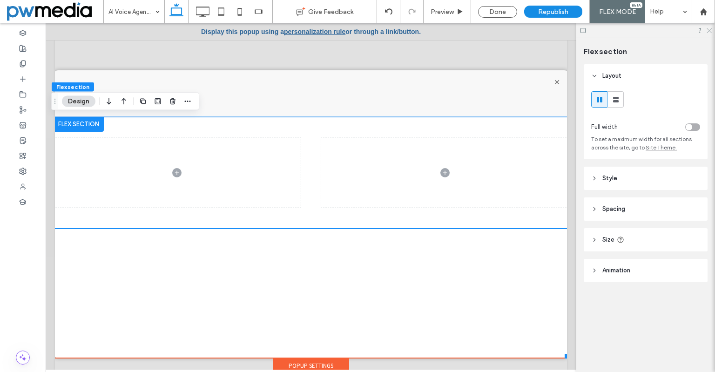
click at [709, 30] on icon at bounding box center [709, 30] width 6 height 6
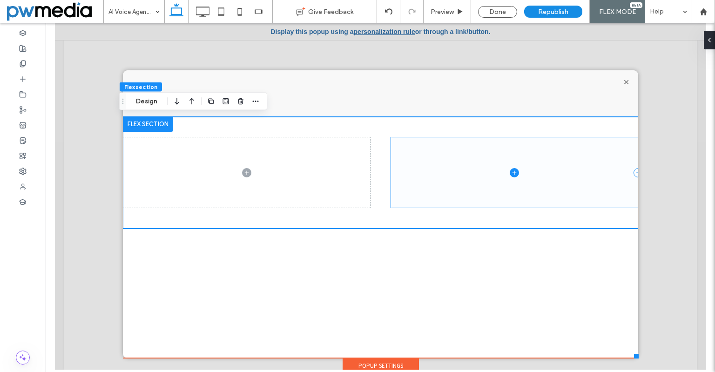
click at [589, 154] on span at bounding box center [513, 172] width 247 height 70
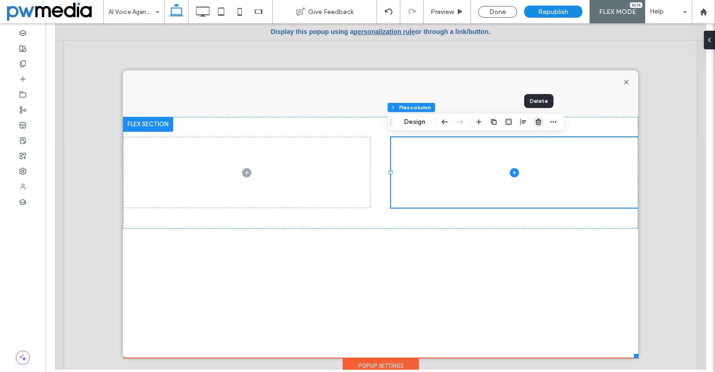
click at [540, 122] on icon "button" at bounding box center [538, 121] width 7 height 7
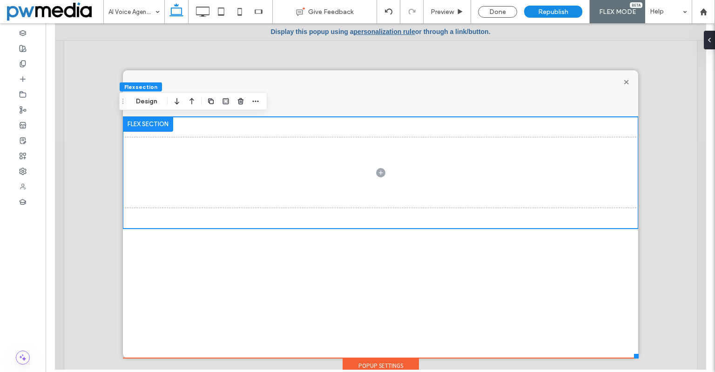
click at [150, 128] on div at bounding box center [147, 124] width 50 height 15
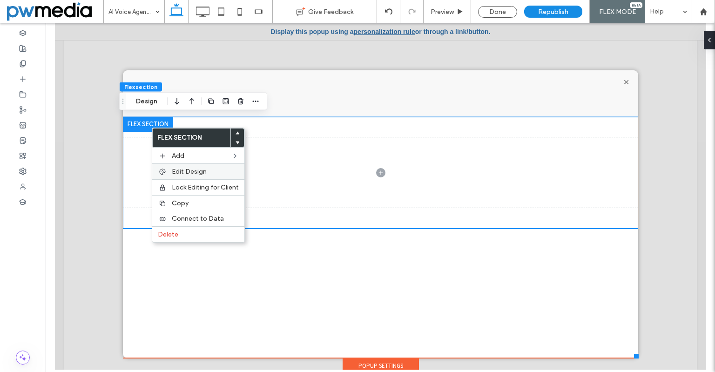
click at [195, 167] on div "Edit Design" at bounding box center [198, 171] width 92 height 16
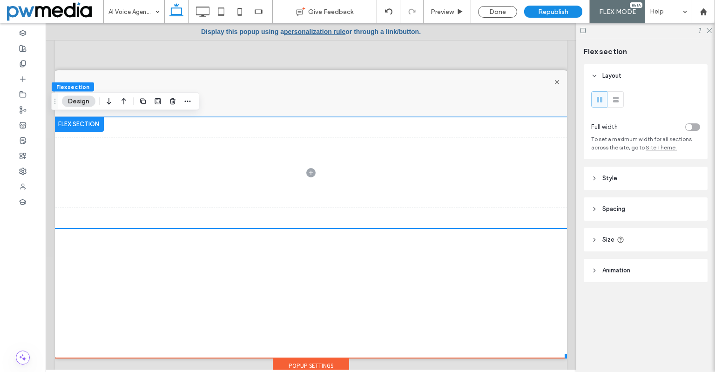
click at [635, 208] on header "Spacing" at bounding box center [646, 208] width 124 height 23
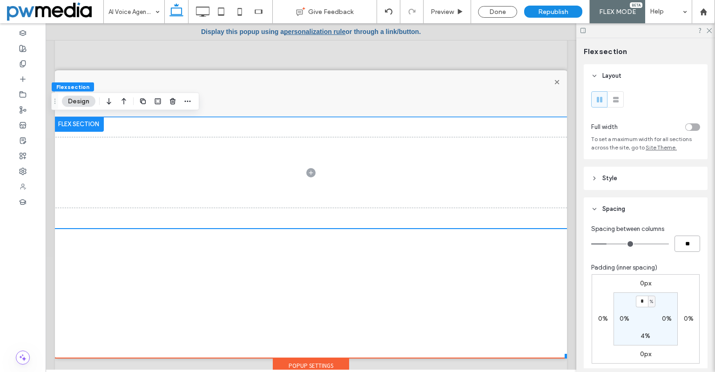
click at [683, 242] on input "**" at bounding box center [687, 243] width 26 height 16
type input "*"
type input "**"
click at [643, 338] on label "4%" at bounding box center [645, 336] width 10 height 8
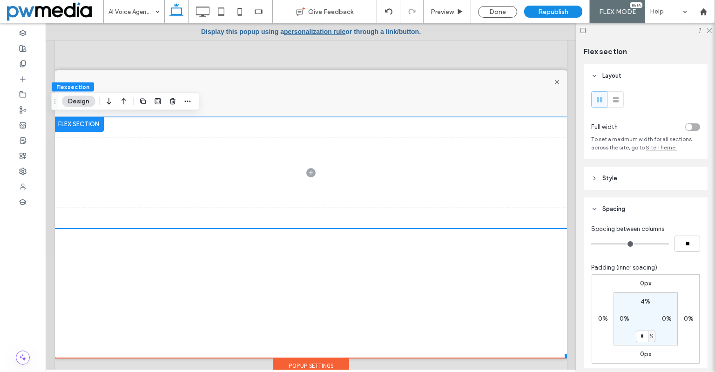
type input "*"
click at [667, 347] on div "0px 0% 0px 0% 4% 0% * % 0%" at bounding box center [645, 318] width 108 height 89
click at [640, 300] on label "4%" at bounding box center [645, 301] width 10 height 8
type input "*"
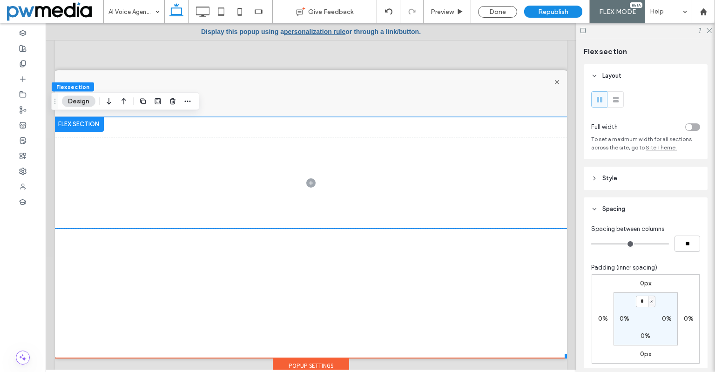
type input "*"
click at [664, 344] on section "* % 0% 0% 0%" at bounding box center [645, 318] width 64 height 53
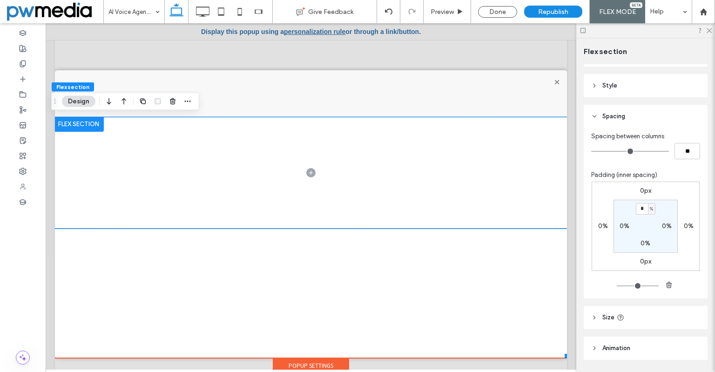
scroll to position [93, 0]
click at [629, 322] on header "Size" at bounding box center [646, 316] width 124 height 23
click at [692, 343] on div "px" at bounding box center [692, 340] width 9 height 9
click at [690, 277] on span "%" at bounding box center [688, 275] width 6 height 9
type input "***"
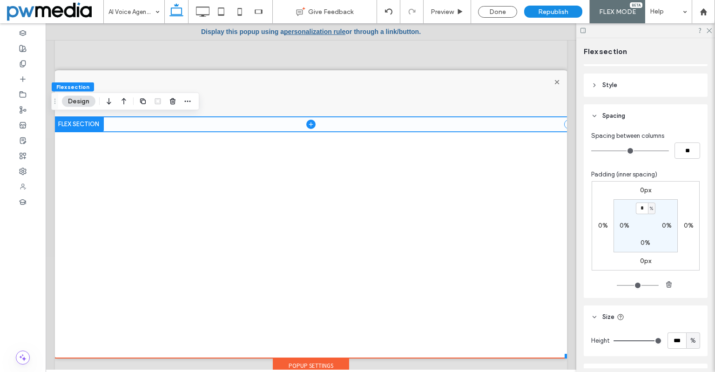
click at [309, 122] on icon at bounding box center [310, 124] width 9 height 9
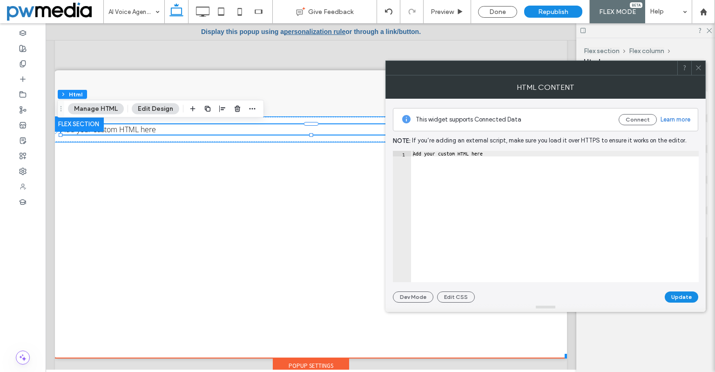
click at [512, 242] on div "Add your custom HTML here" at bounding box center [555, 222] width 288 height 142
paste textarea "**********"
type textarea "**********"
click at [686, 298] on button "Update" at bounding box center [682, 296] width 34 height 11
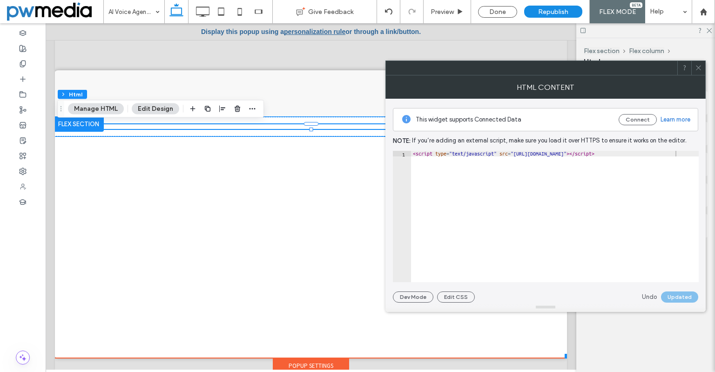
click at [701, 68] on icon at bounding box center [698, 67] width 7 height 7
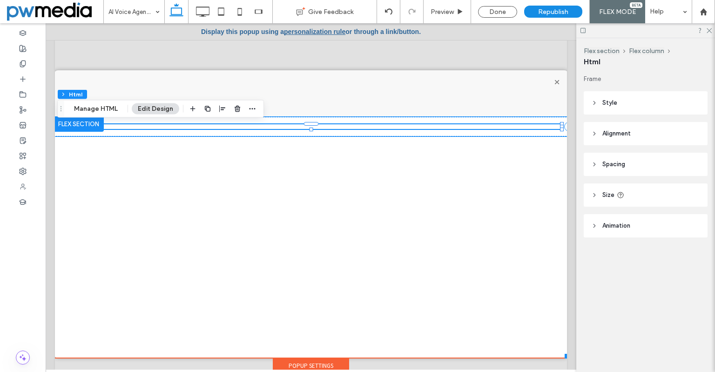
click at [632, 108] on header "Style" at bounding box center [646, 102] width 124 height 23
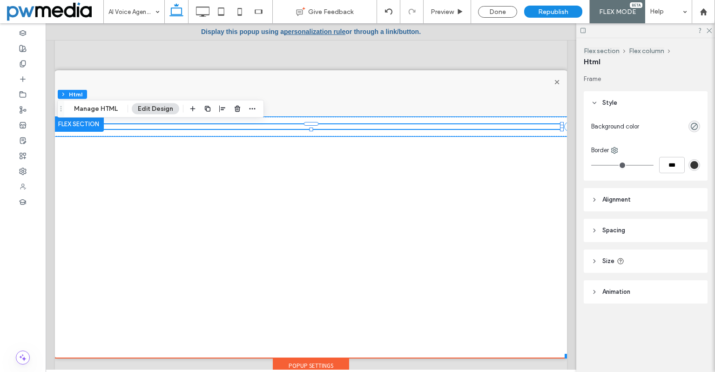
click at [651, 196] on header "Alignment" at bounding box center [646, 199] width 124 height 23
click at [616, 224] on use at bounding box center [615, 223] width 5 height 7
click at [652, 222] on icon at bounding box center [651, 223] width 7 height 7
click at [617, 226] on icon at bounding box center [615, 223] width 7 height 7
click at [642, 265] on header "Spacing" at bounding box center [646, 257] width 124 height 23
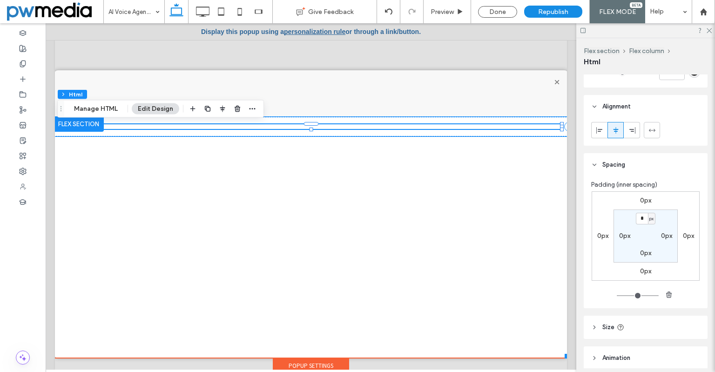
click at [652, 323] on header "Size" at bounding box center [646, 327] width 124 height 23
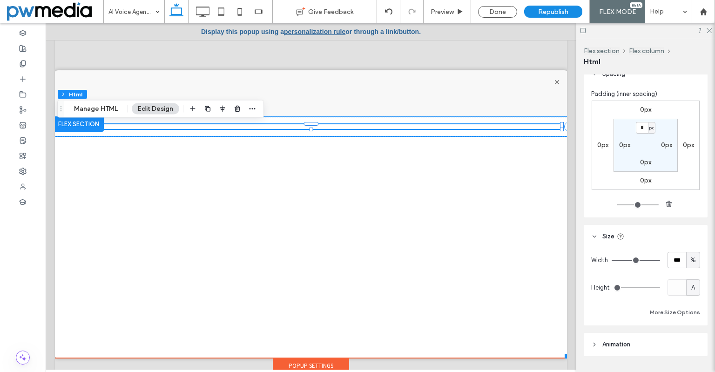
scroll to position [186, 0]
click at [390, 117] on div at bounding box center [311, 127] width 515 height 20
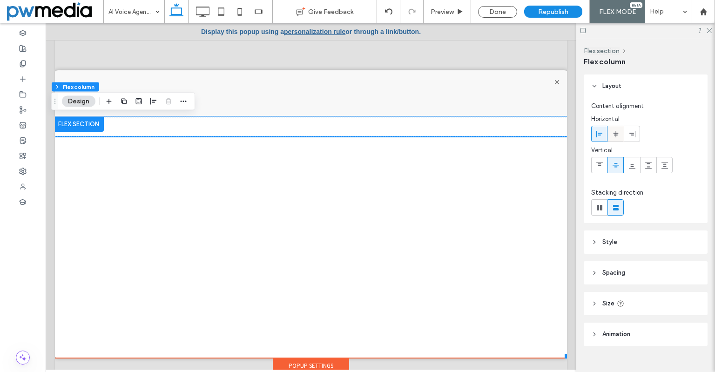
click at [613, 136] on icon at bounding box center [615, 133] width 7 height 7
click at [602, 167] on icon at bounding box center [599, 164] width 7 height 7
click at [676, 235] on header "Style" at bounding box center [646, 241] width 124 height 23
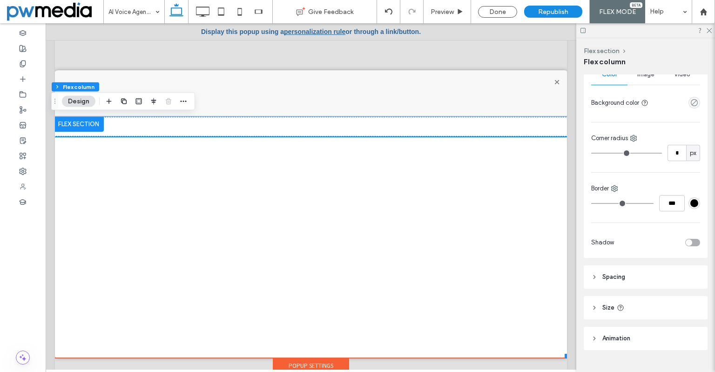
scroll to position [233, 0]
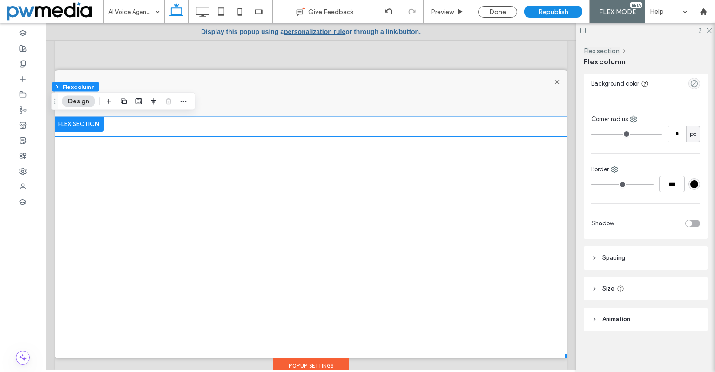
click at [640, 257] on header "Spacing" at bounding box center [646, 257] width 124 height 23
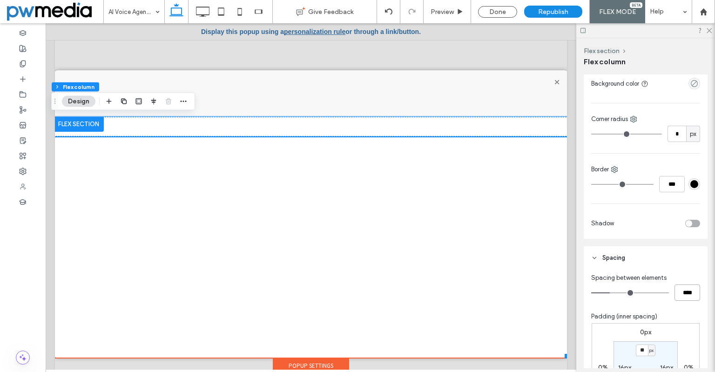
click at [674, 289] on input "****" at bounding box center [687, 292] width 26 height 16
type input "*"
type input "***"
click at [677, 274] on div "Spacing between elements" at bounding box center [645, 277] width 109 height 9
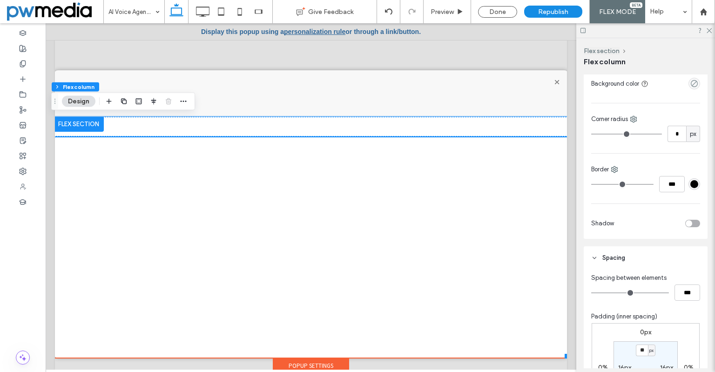
scroll to position [326, 0]
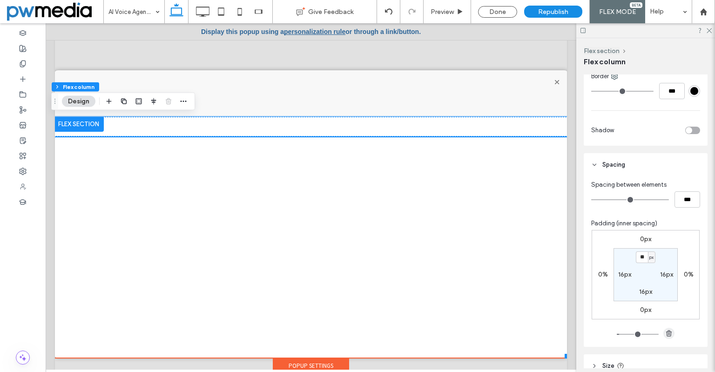
click at [665, 332] on icon "button" at bounding box center [668, 332] width 7 height 7
type input "*"
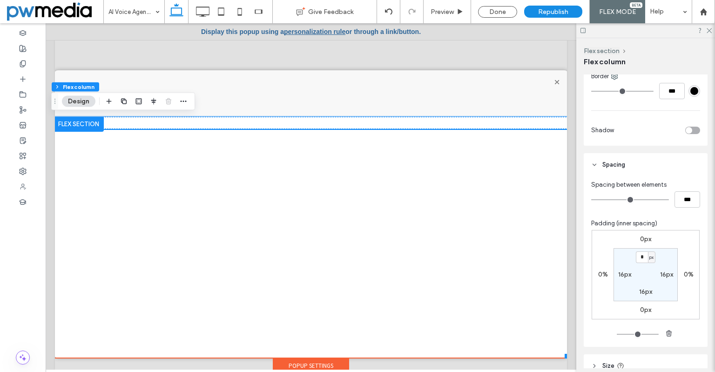
click at [661, 275] on label "16px" at bounding box center [666, 274] width 13 height 8
type input "**"
type input "*"
click at [645, 292] on label "16px" at bounding box center [645, 292] width 13 height 8
type input "**"
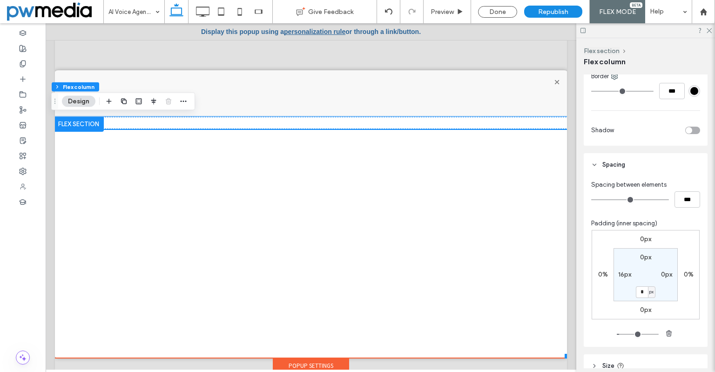
type input "*"
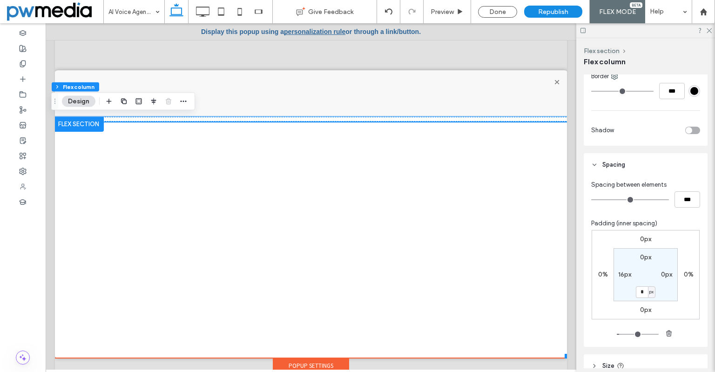
click at [618, 275] on label "16px" at bounding box center [624, 274] width 13 height 8
type input "**"
type input "*"
click at [663, 289] on section "0px 0px 0px * px" at bounding box center [645, 274] width 64 height 53
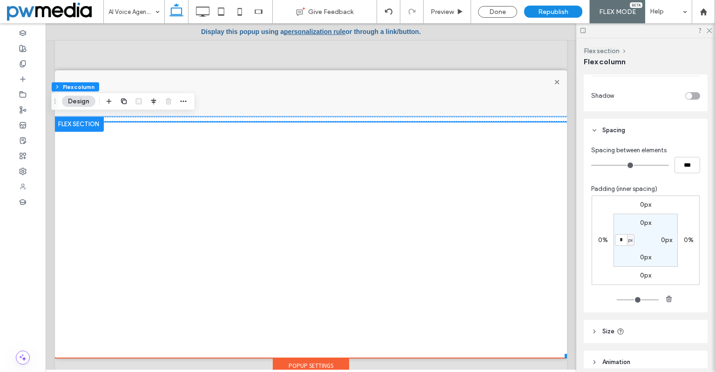
scroll to position [403, 0]
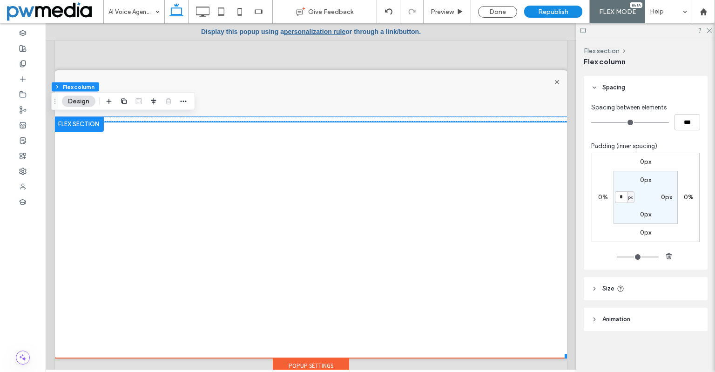
click at [653, 289] on header "Size" at bounding box center [646, 288] width 124 height 23
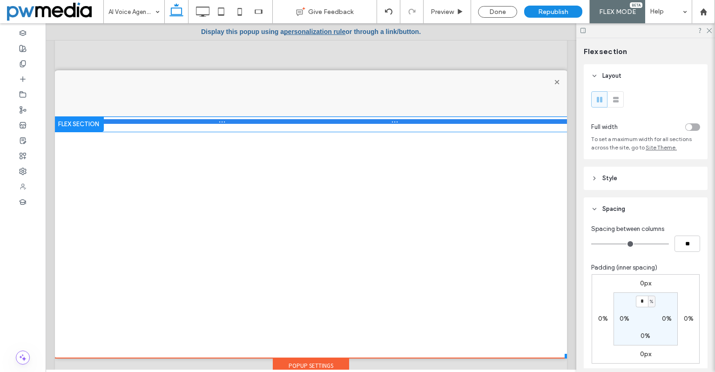
click at [387, 124] on div at bounding box center [311, 121] width 515 height 5
type input "**"
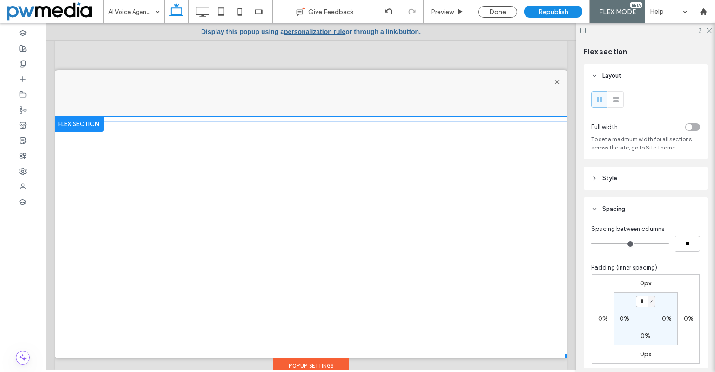
click at [327, 121] on div at bounding box center [311, 121] width 515 height 5
click at [83, 126] on div at bounding box center [79, 124] width 50 height 15
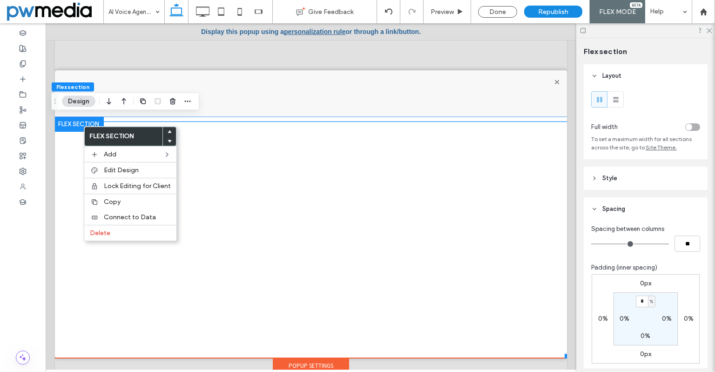
click at [501, 40] on div at bounding box center [311, 51] width 515 height 39
drag, startPoint x: 501, startPoint y: 15, endPoint x: 423, endPoint y: 18, distance: 77.8
click at [423, 18] on div "Preview Done Republish FLEX MODE Help" at bounding box center [546, 11] width 338 height 23
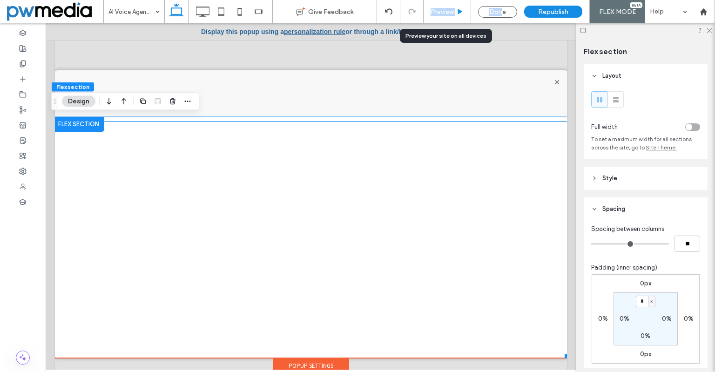
click at [423, 18] on div "Preview" at bounding box center [446, 11] width 47 height 23
drag, startPoint x: 443, startPoint y: 13, endPoint x: 437, endPoint y: 3, distance: 12.4
click at [443, 13] on span "Preview" at bounding box center [441, 12] width 23 height 8
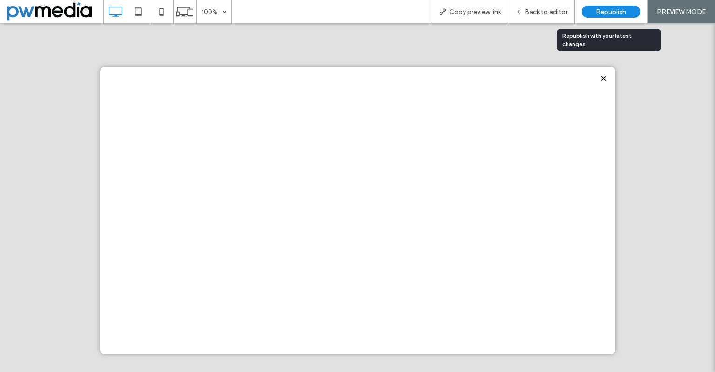
click at [591, 14] on div "Republish" at bounding box center [611, 12] width 58 height 12
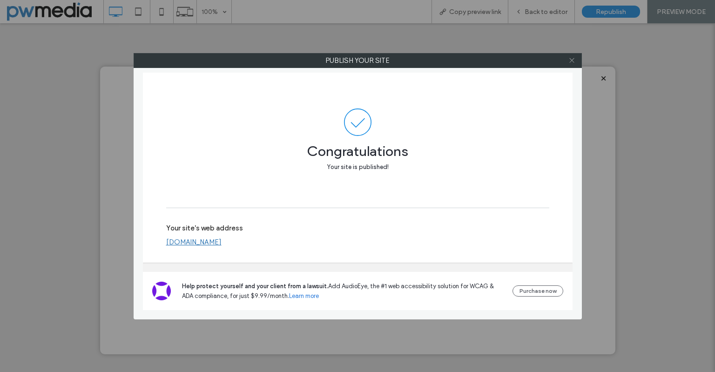
click at [573, 63] on icon at bounding box center [571, 60] width 7 height 7
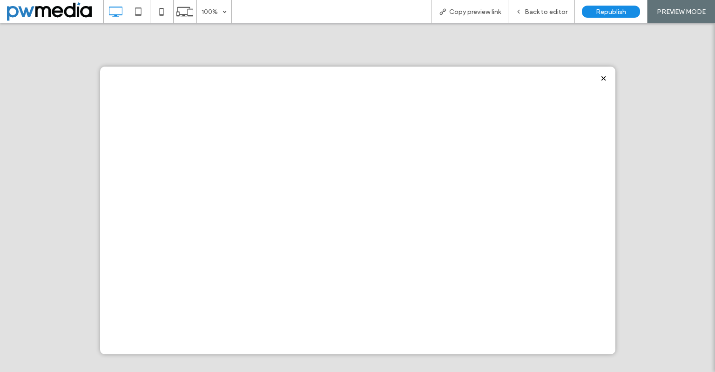
click at [597, 75] on div at bounding box center [603, 78] width 13 height 13
click at [545, 14] on span "Back to editor" at bounding box center [545, 12] width 43 height 8
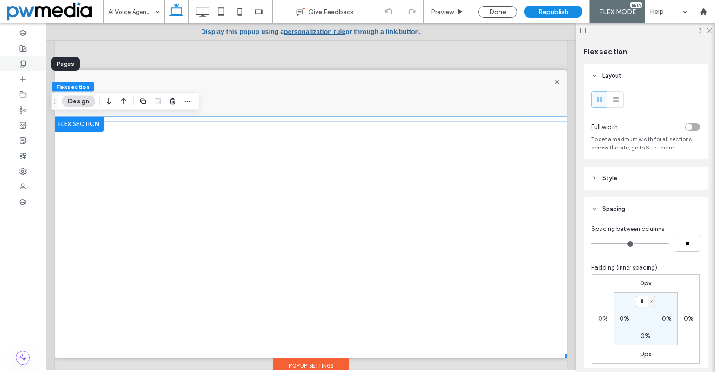
click at [24, 60] on use at bounding box center [22, 63] width 5 height 6
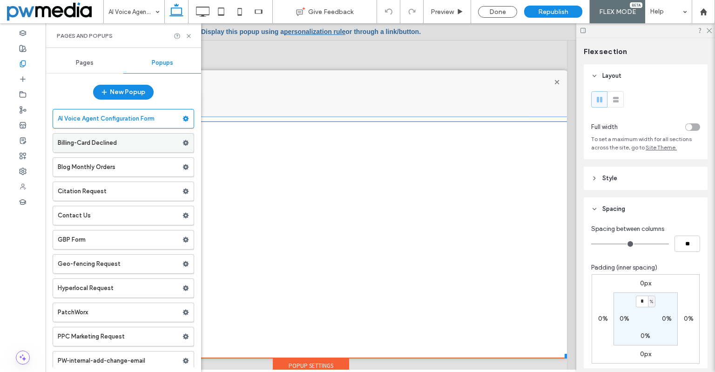
click at [80, 135] on label "Billing-Card Declined" at bounding box center [120, 143] width 125 height 19
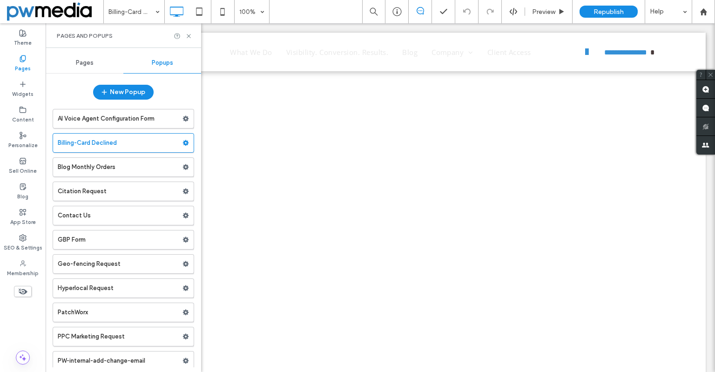
click at [82, 117] on div "Billing-Card Declined 100% Preview Republish Help Site Comments Team & Clients …" at bounding box center [357, 186] width 715 height 372
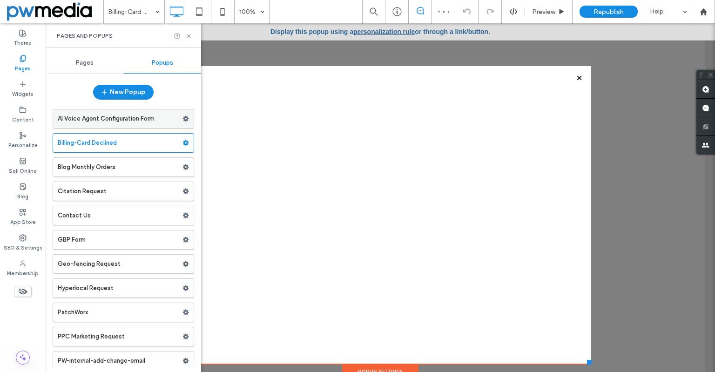
click at [98, 119] on label "AI Voice Agent Configuration Form" at bounding box center [120, 118] width 125 height 19
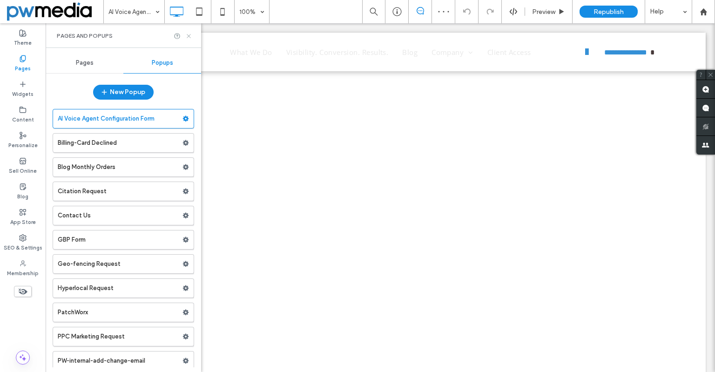
click at [189, 34] on icon at bounding box center [188, 36] width 7 height 7
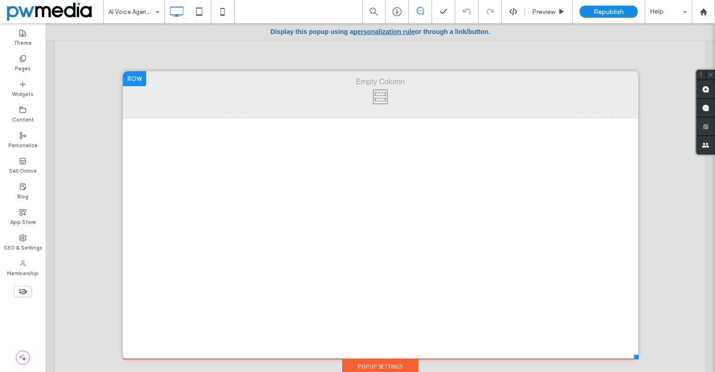
click at [613, 101] on div "Click To Paste Click To Paste" at bounding box center [380, 94] width 515 height 47
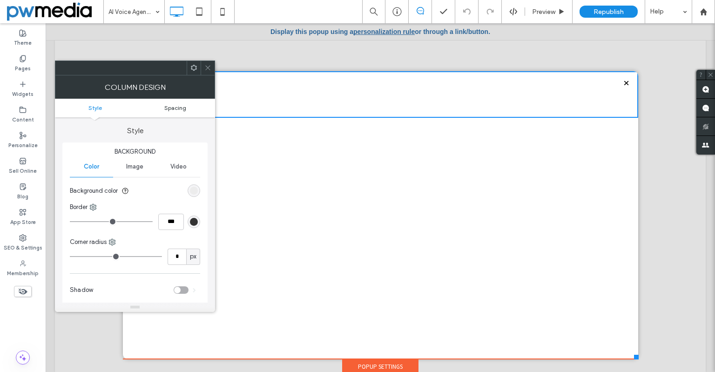
click at [181, 110] on span "Spacing" at bounding box center [175, 107] width 22 height 7
click at [188, 189] on div "rgb(236, 236, 236)" at bounding box center [194, 190] width 13 height 13
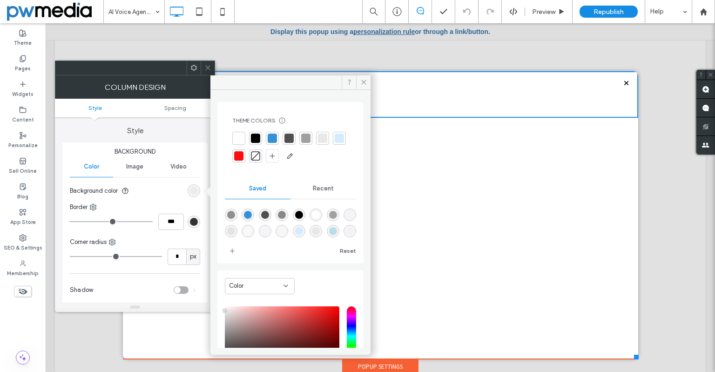
click at [260, 156] on div at bounding box center [255, 155] width 9 height 9
click at [207, 67] on use at bounding box center [207, 68] width 5 height 5
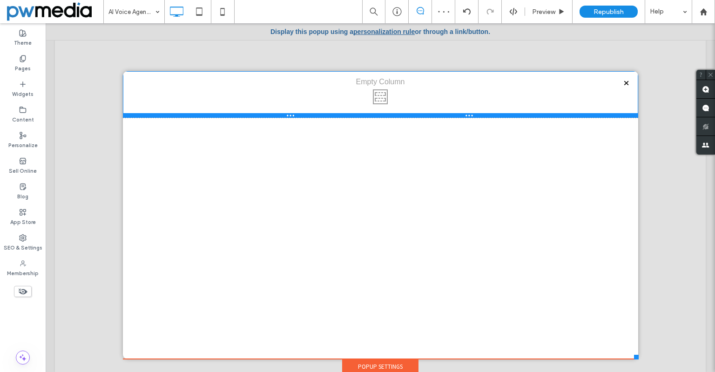
drag, startPoint x: 383, startPoint y: 117, endPoint x: 389, endPoint y: 94, distance: 23.1
click at [389, 94] on div "Click To Paste Click To Paste" at bounding box center [380, 94] width 515 height 47
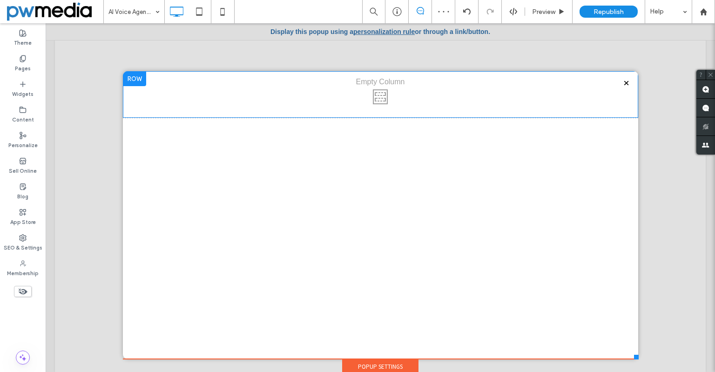
click at [618, 81] on div "Click To Paste Click To Paste" at bounding box center [380, 94] width 515 height 47
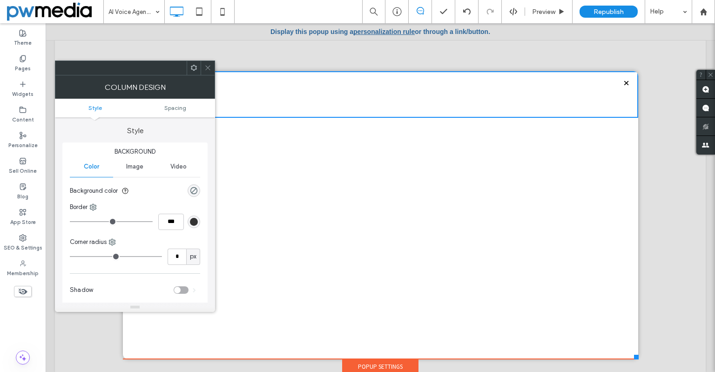
click at [208, 68] on use at bounding box center [207, 68] width 5 height 5
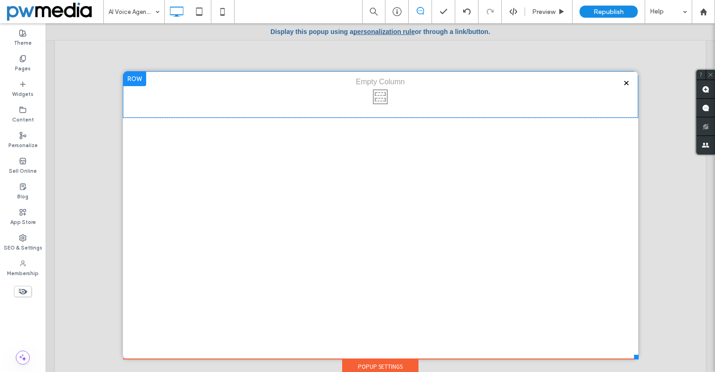
click at [156, 88] on div "Click To Paste Click To Paste" at bounding box center [380, 94] width 515 height 47
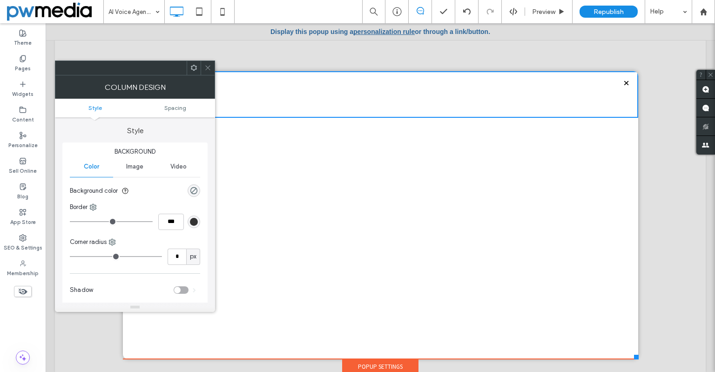
click at [616, 82] on div "Click To Paste Click To Paste" at bounding box center [380, 94] width 515 height 47
click at [212, 71] on div at bounding box center [208, 68] width 14 height 14
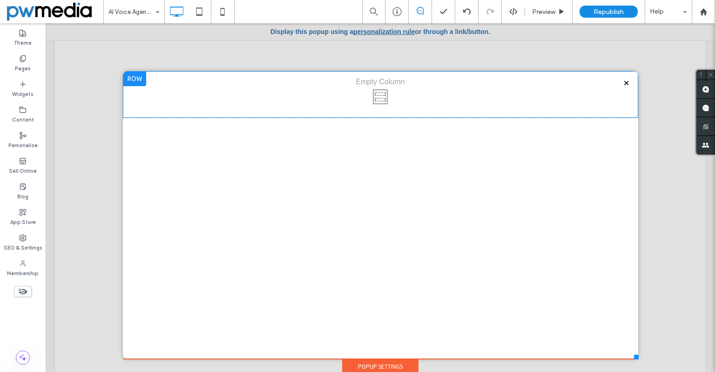
click at [446, 96] on div "Click To Paste Click To Paste" at bounding box center [380, 94] width 515 height 47
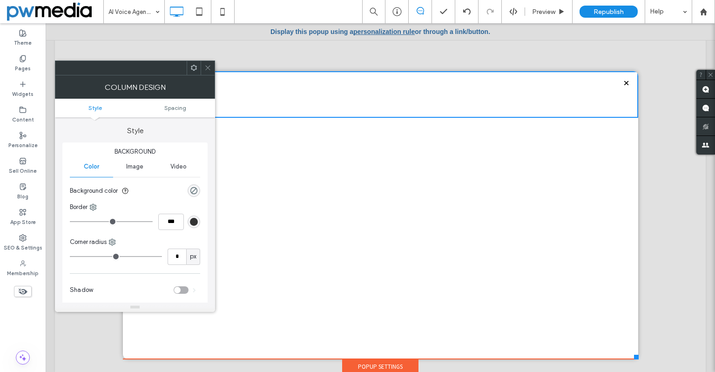
click at [618, 84] on div "Click To Paste Click To Paste" at bounding box center [380, 94] width 515 height 47
click at [476, 103] on div "Click To Paste Click To Paste" at bounding box center [380, 94] width 515 height 47
click at [208, 71] on icon at bounding box center [207, 67] width 7 height 7
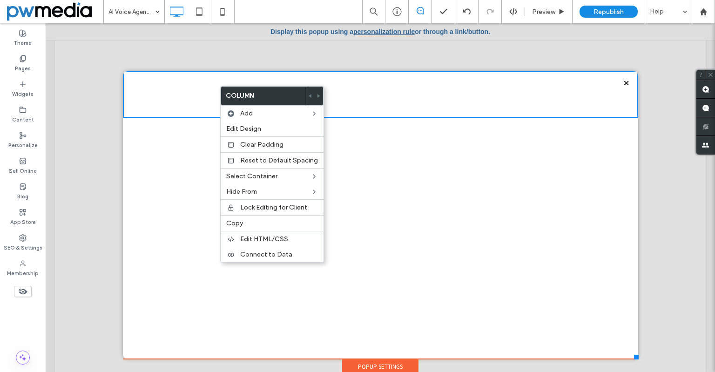
click at [188, 108] on div "Click To Paste Click To Paste" at bounding box center [380, 94] width 515 height 47
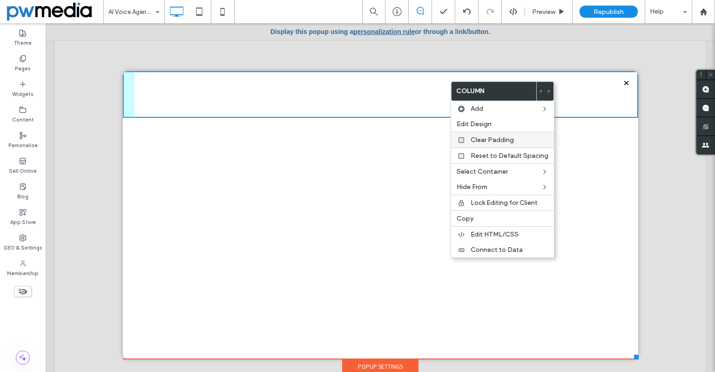
click at [529, 141] on label "Clear Padding" at bounding box center [509, 140] width 78 height 8
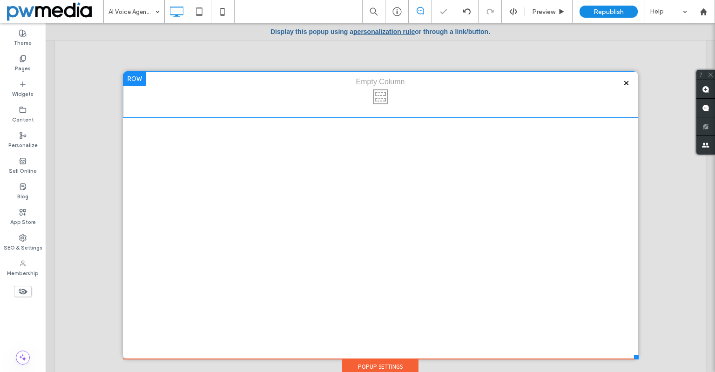
click at [528, 102] on div "Click To Paste Click To Paste" at bounding box center [380, 94] width 515 height 47
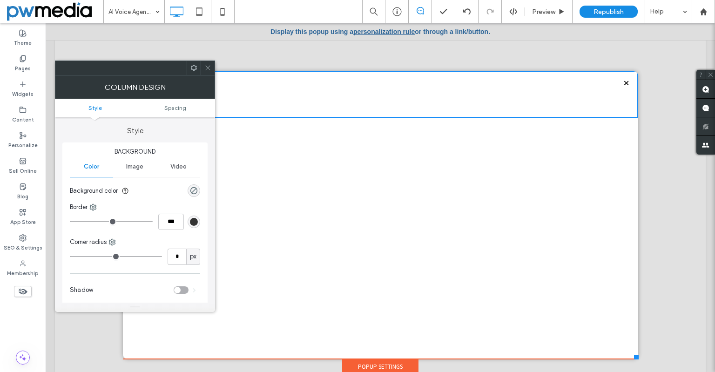
click at [208, 67] on icon at bounding box center [207, 67] width 7 height 7
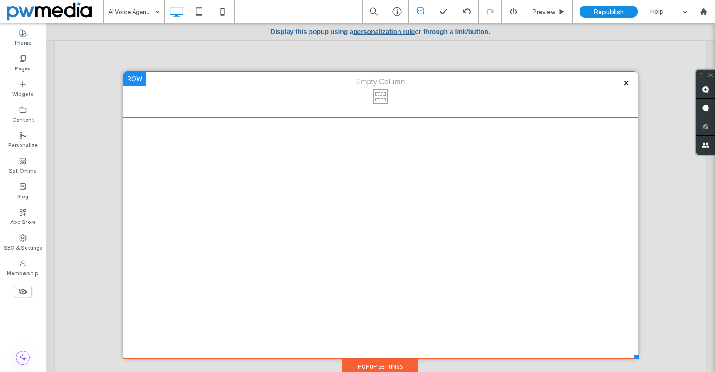
click at [364, 101] on div "Click To Paste Click To Paste" at bounding box center [380, 94] width 515 height 47
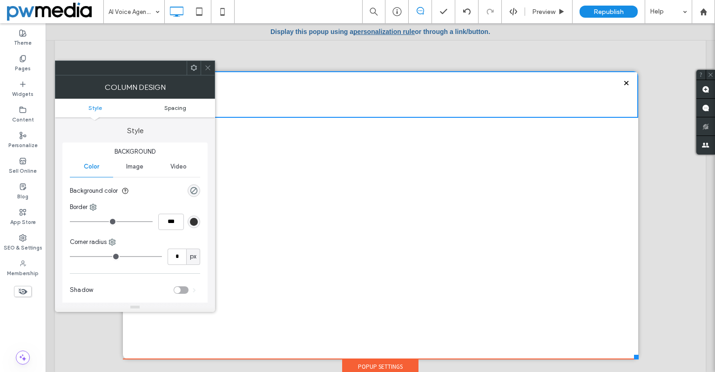
click at [180, 107] on span "Spacing" at bounding box center [175, 107] width 22 height 7
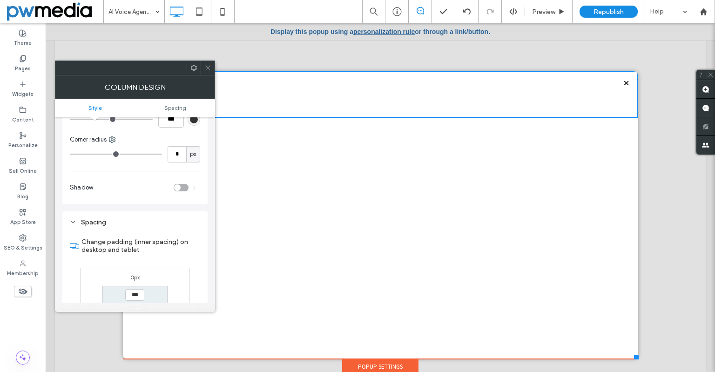
scroll to position [96, 0]
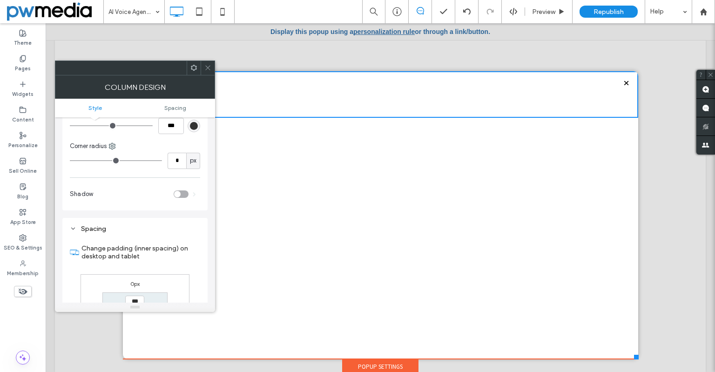
click at [210, 65] on icon at bounding box center [207, 67] width 7 height 7
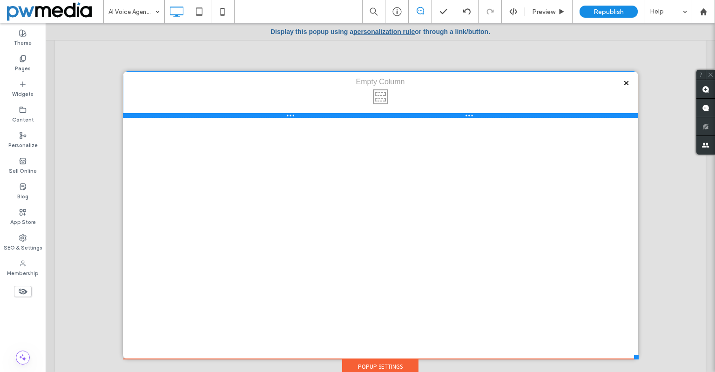
drag, startPoint x: 191, startPoint y: 117, endPoint x: 232, endPoint y: 121, distance: 41.2
click at [199, 103] on div "Click To Paste Click To Paste" at bounding box center [380, 94] width 515 height 47
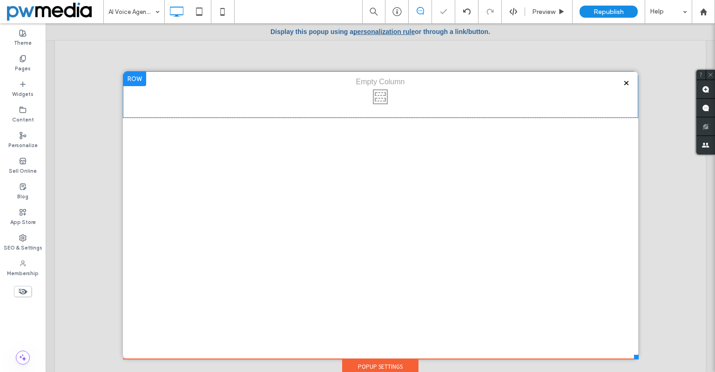
click at [132, 80] on div at bounding box center [134, 78] width 23 height 15
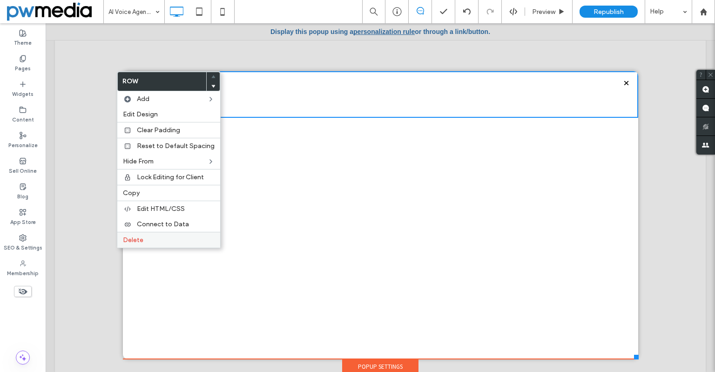
click at [162, 238] on label "Delete" at bounding box center [169, 240] width 92 height 8
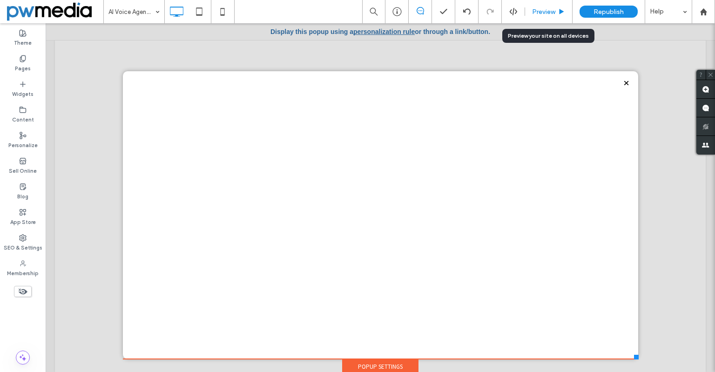
click at [553, 16] on div "Preview" at bounding box center [548, 11] width 47 height 23
click at [548, 13] on span "Preview" at bounding box center [543, 12] width 23 height 8
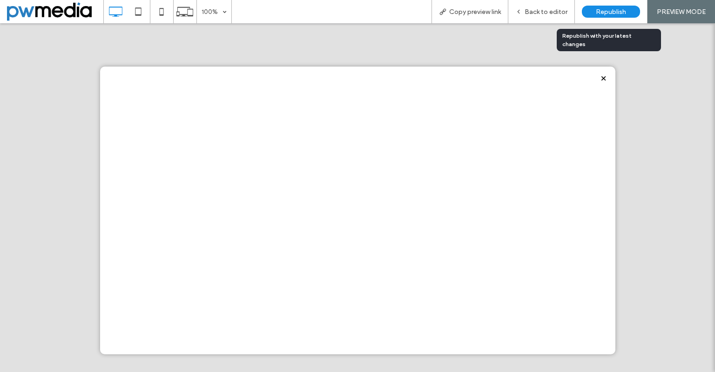
click at [607, 12] on span "Republish" at bounding box center [611, 12] width 30 height 8
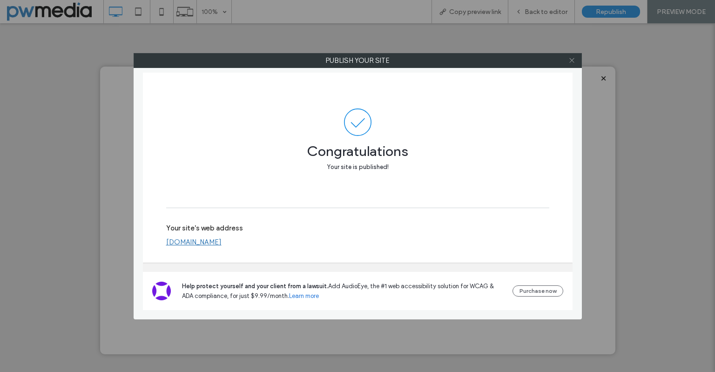
click at [568, 59] on icon at bounding box center [571, 60] width 7 height 7
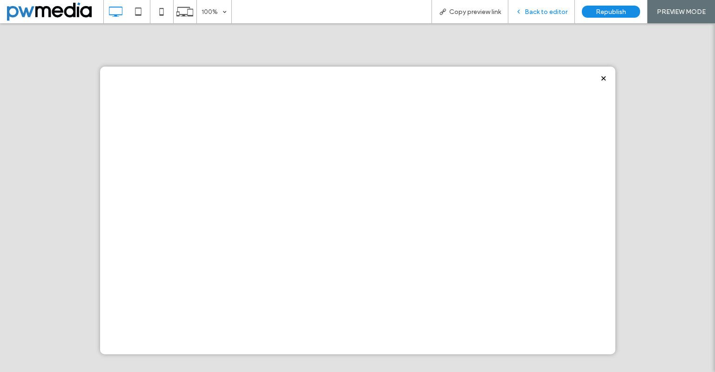
click at [541, 11] on span "Back to editor" at bounding box center [545, 12] width 43 height 8
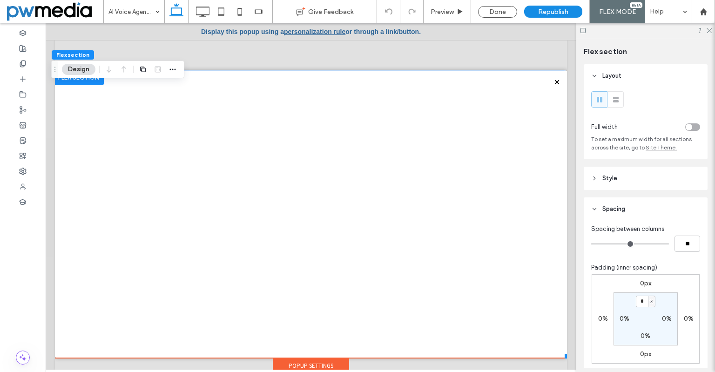
click at [71, 82] on div at bounding box center [79, 77] width 50 height 15
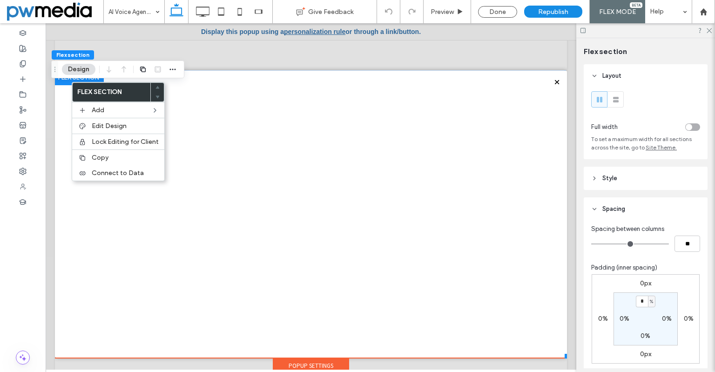
click at [321, 363] on div "Popup Settings" at bounding box center [311, 365] width 76 height 14
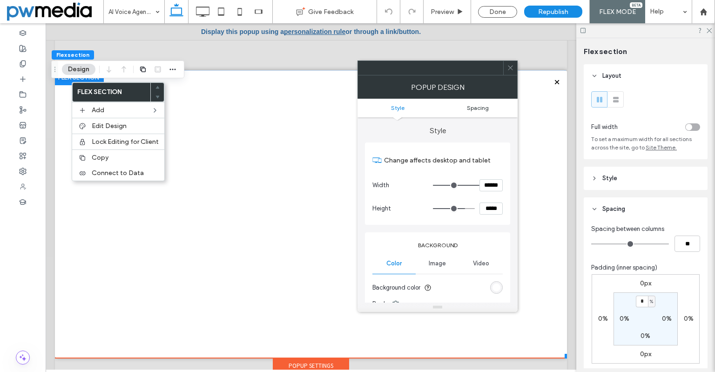
click at [481, 109] on span "Spacing" at bounding box center [478, 107] width 22 height 7
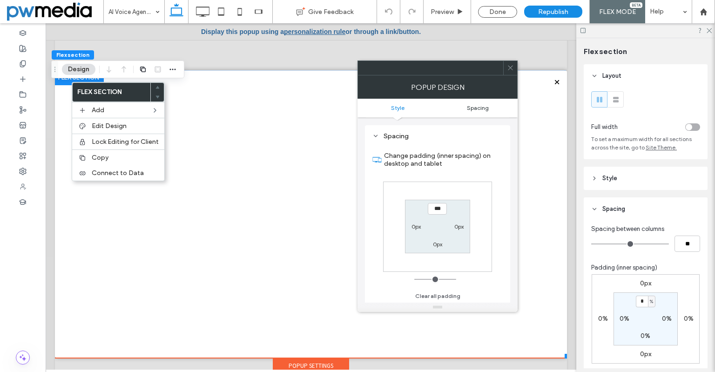
scroll to position [333, 0]
click at [505, 68] on div at bounding box center [510, 68] width 14 height 14
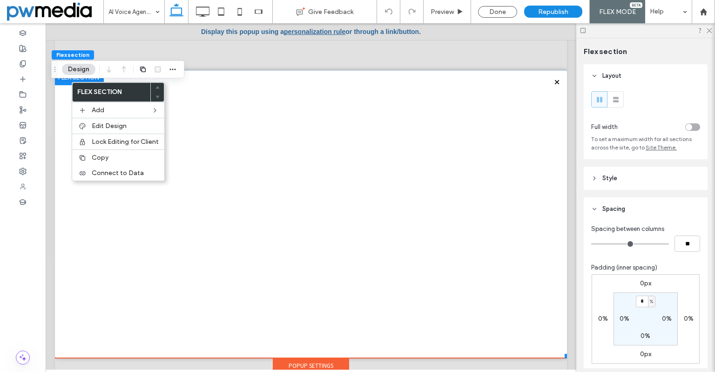
click at [529, 55] on div at bounding box center [311, 51] width 515 height 39
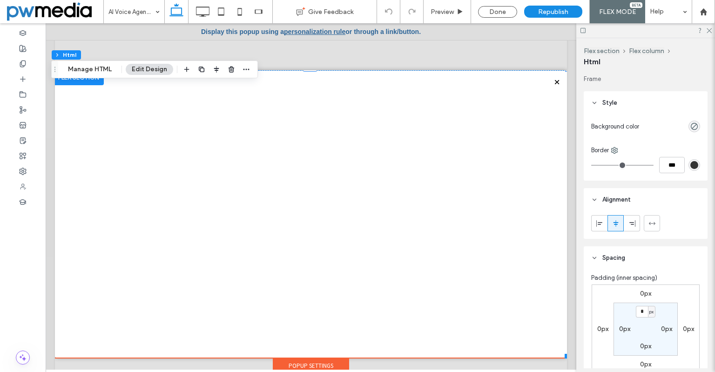
click at [341, 362] on div "Popup Settings" at bounding box center [311, 365] width 76 height 14
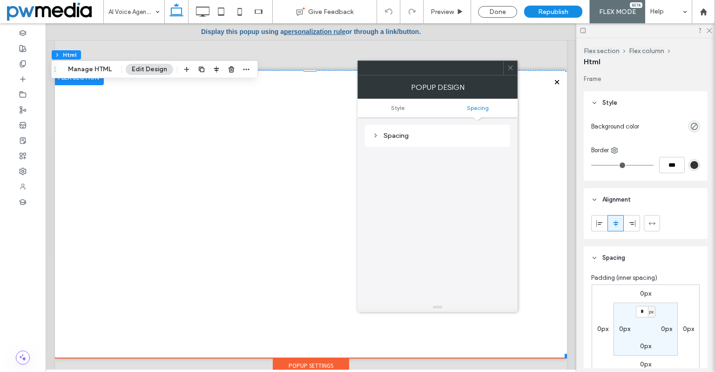
click at [450, 130] on div "Spacing" at bounding box center [437, 135] width 130 height 13
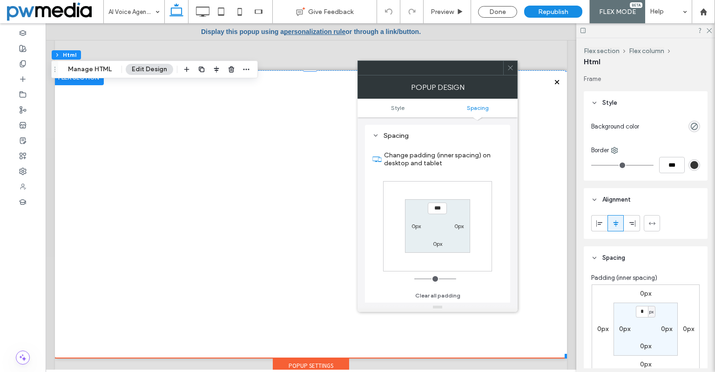
click at [509, 67] on icon at bounding box center [510, 67] width 7 height 7
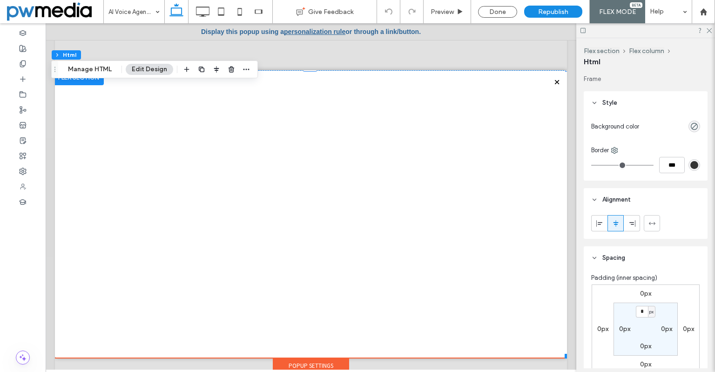
click at [315, 59] on div at bounding box center [311, 51] width 515 height 39
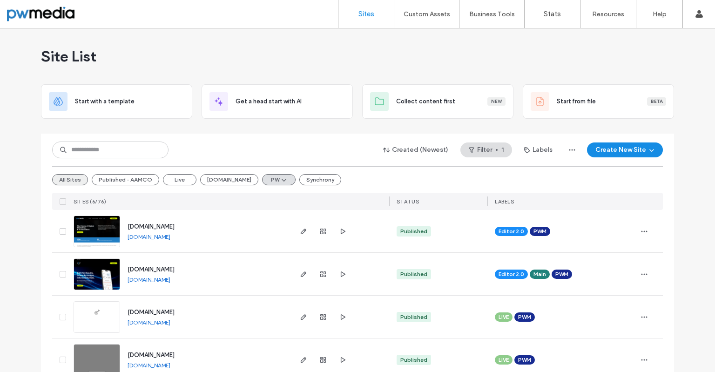
click at [71, 177] on button "All Sites" at bounding box center [70, 179] width 36 height 11
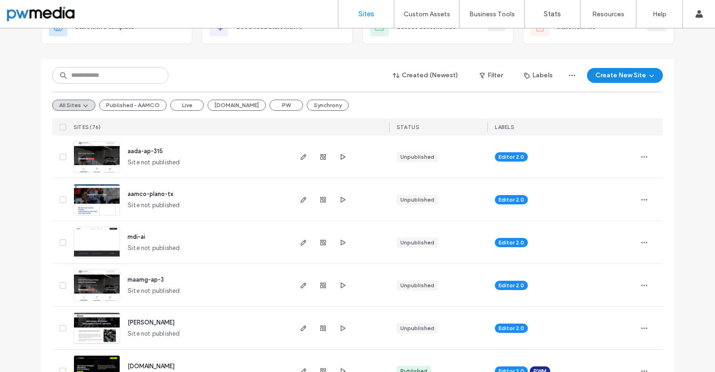
scroll to position [93, 0]
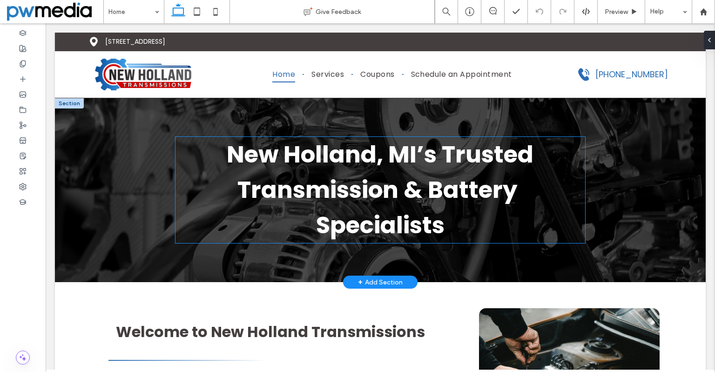
click at [426, 171] on h1 "New Holland, MI’s Trusted Transmission & Battery Specialists" at bounding box center [379, 190] width 409 height 106
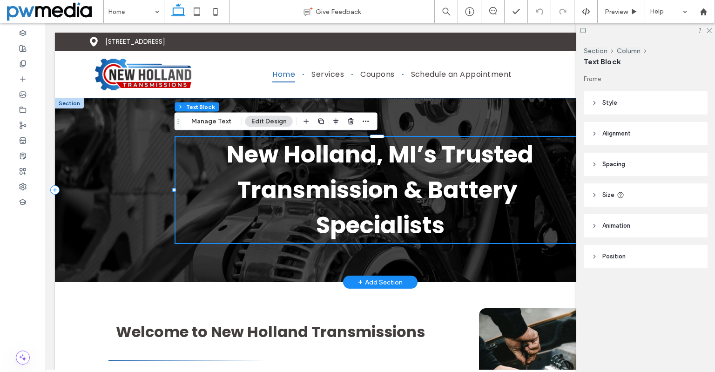
click at [426, 171] on h1 "New Holland, MI’s Trusted Transmission & Battery Specialists" at bounding box center [379, 190] width 409 height 106
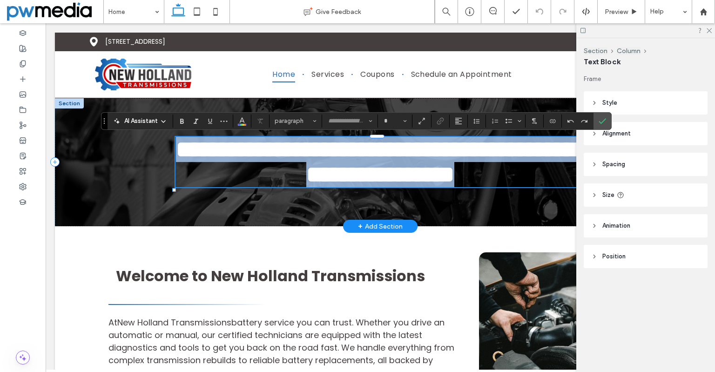
type input "*******"
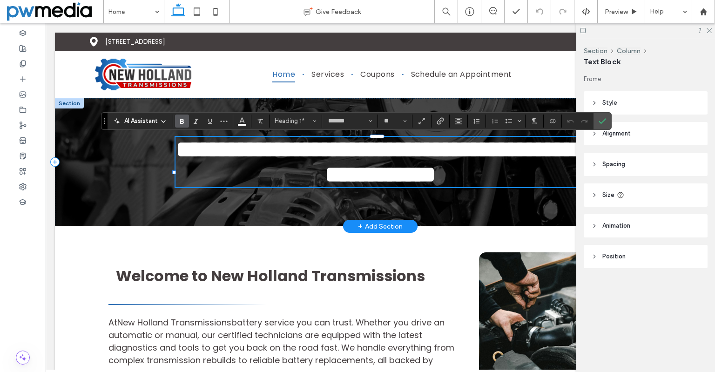
type input "**"
click at [596, 121] on label "Confirm" at bounding box center [602, 121] width 14 height 17
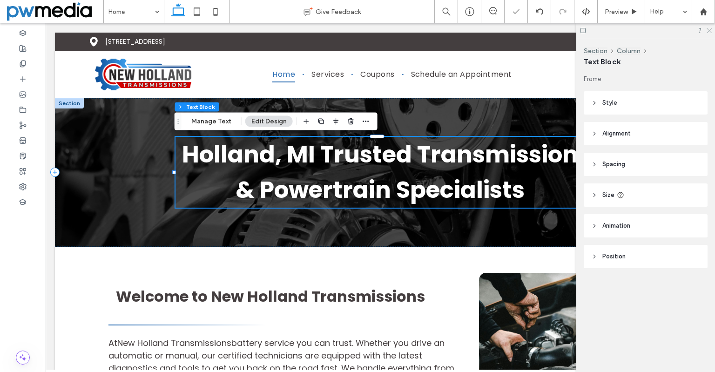
click at [708, 31] on icon at bounding box center [709, 30] width 6 height 6
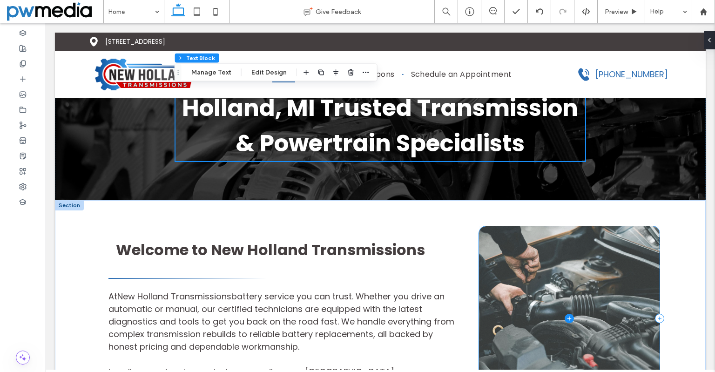
scroll to position [93, 0]
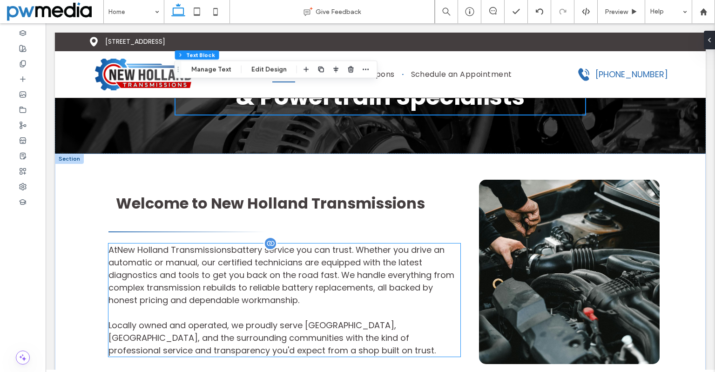
click at [333, 296] on p "At New Holland Transmissions battery service you can trust. Whether you drive a…" at bounding box center [284, 274] width 352 height 63
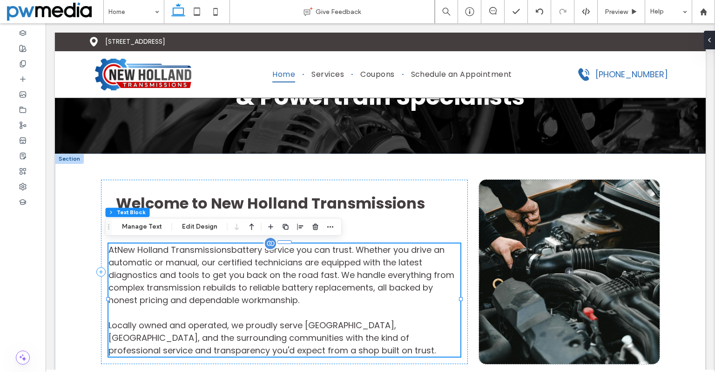
click at [333, 296] on p "At New Holland Transmissions battery service you can trust. Whether you drive a…" at bounding box center [284, 274] width 352 height 63
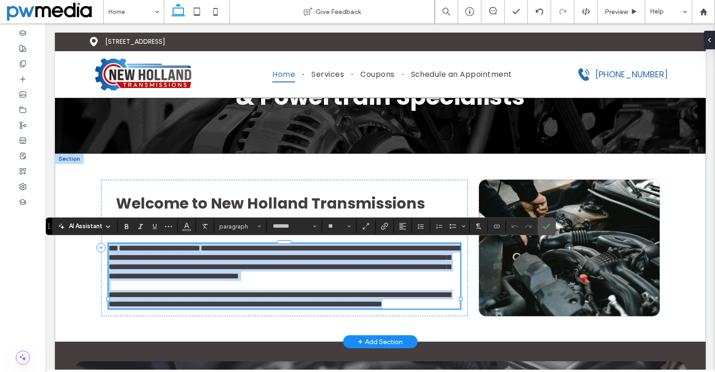
click at [350, 280] on span "**********" at bounding box center [284, 261] width 353 height 37
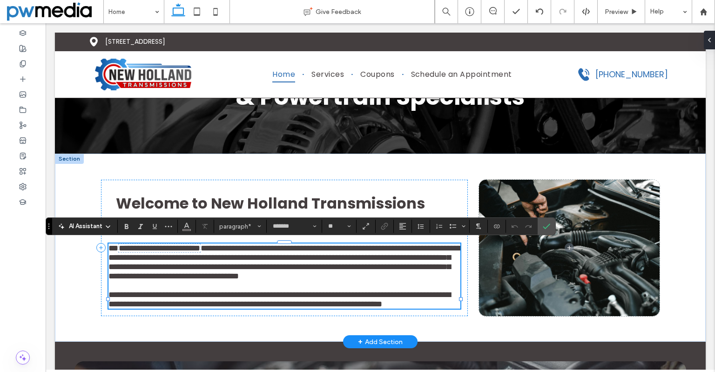
click at [332, 281] on p "**********" at bounding box center [284, 261] width 352 height 37
drag, startPoint x: 304, startPoint y: 298, endPoint x: 100, endPoint y: 241, distance: 212.6
click at [101, 241] on div "**********" at bounding box center [284, 248] width 367 height 136
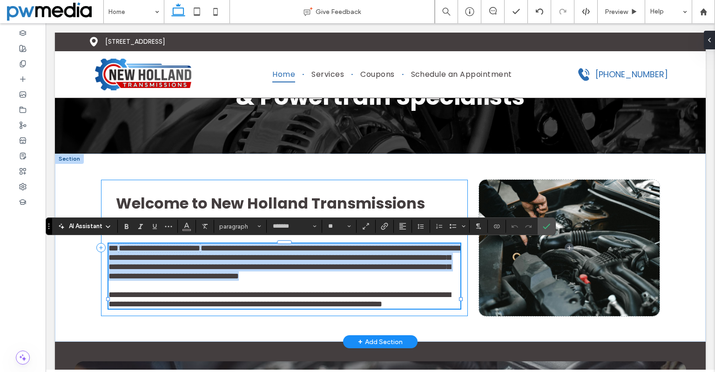
drag, startPoint x: 314, startPoint y: 299, endPoint x: 98, endPoint y: 251, distance: 221.6
click at [101, 251] on div "**********" at bounding box center [284, 248] width 367 height 136
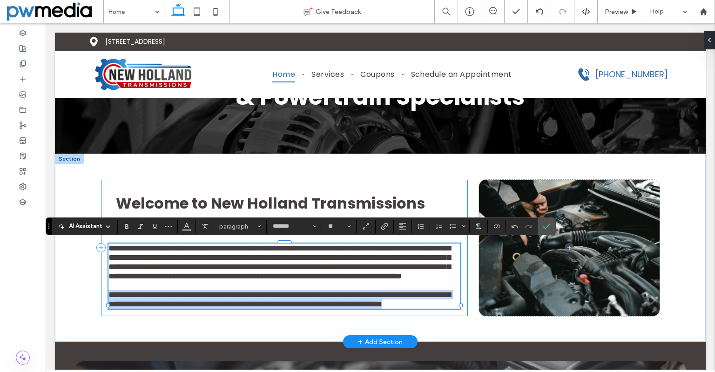
drag, startPoint x: 215, startPoint y: 359, endPoint x: 99, endPoint y: 336, distance: 119.0
click at [101, 316] on div "**********" at bounding box center [284, 248] width 367 height 136
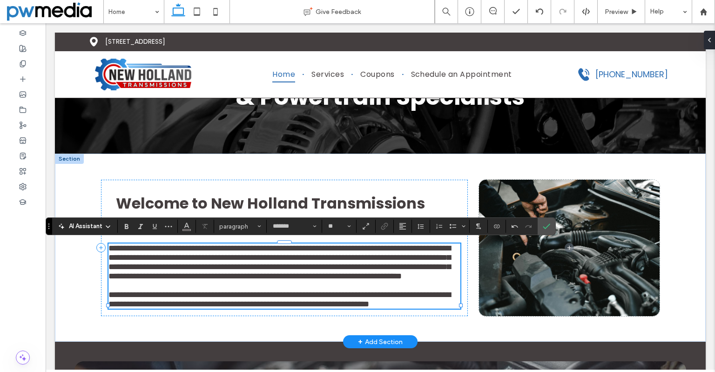
click at [266, 276] on span "**********" at bounding box center [279, 262] width 342 height 36
drag, startPoint x: 116, startPoint y: 249, endPoint x: 228, endPoint y: 247, distance: 111.7
click at [228, 247] on span "**********" at bounding box center [279, 262] width 342 height 36
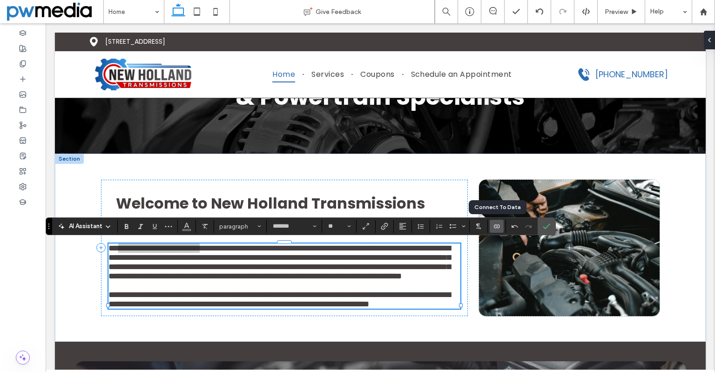
click at [496, 226] on icon "Connect To Data" at bounding box center [496, 225] width 7 height 7
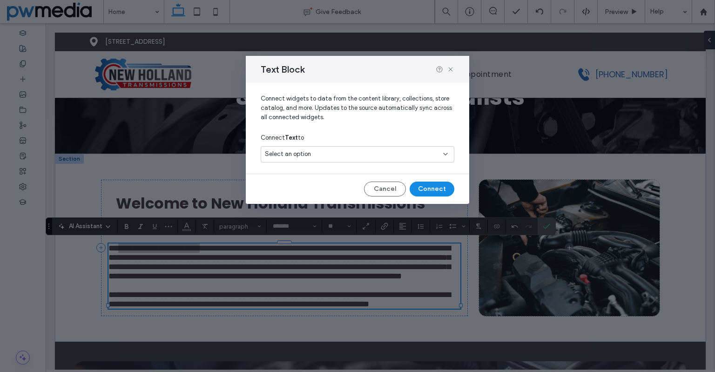
click at [374, 148] on div "Select an option" at bounding box center [358, 154] width 194 height 16
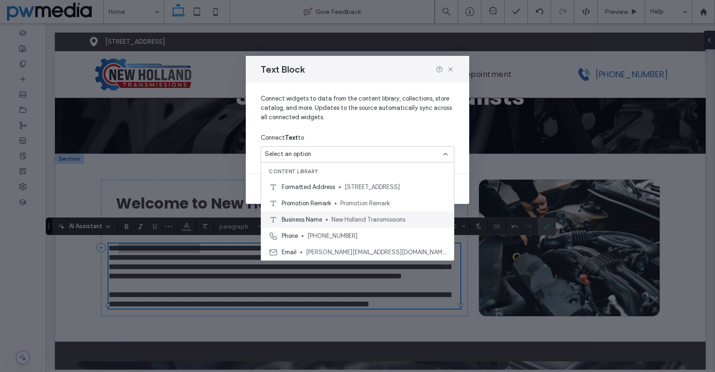
click at [376, 219] on span "New Holland Transmissions" at bounding box center [388, 219] width 115 height 9
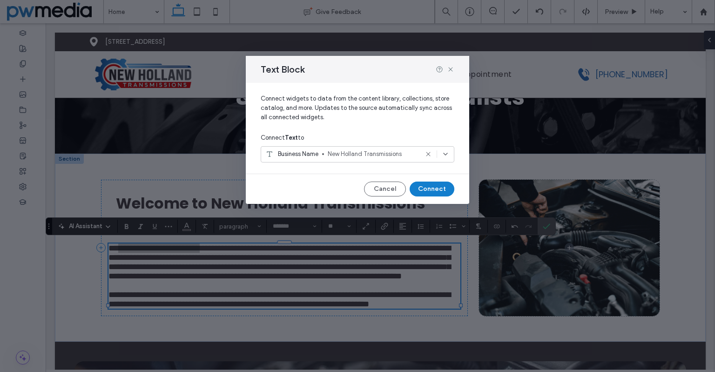
click at [428, 188] on button "Connect" at bounding box center [432, 188] width 45 height 15
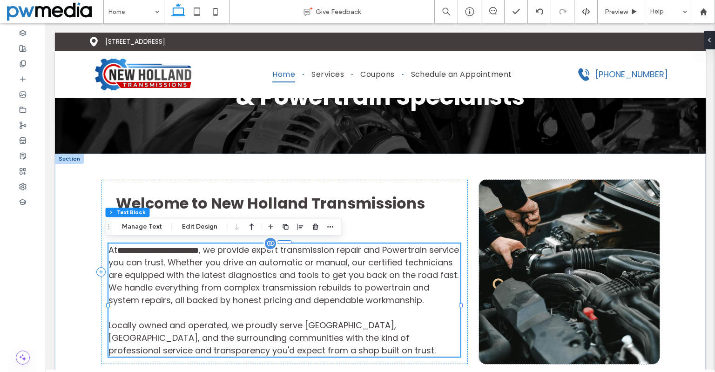
click at [295, 291] on span "**********" at bounding box center [283, 275] width 350 height 62
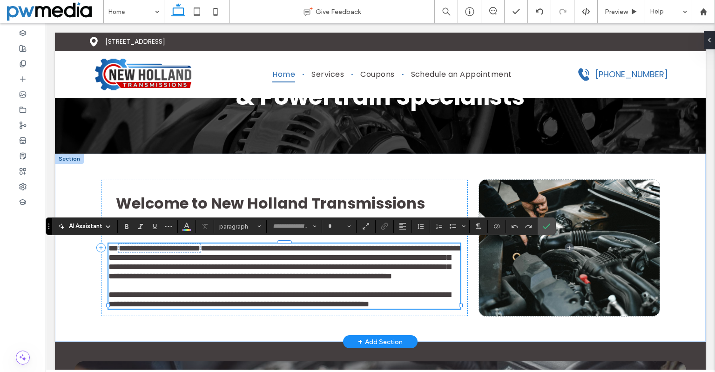
type input "*******"
type input "**"
click at [354, 254] on span "**********" at bounding box center [284, 261] width 353 height 37
click at [240, 247] on span "**********" at bounding box center [284, 261] width 353 height 37
click at [236, 246] on span "**********" at bounding box center [284, 261] width 353 height 37
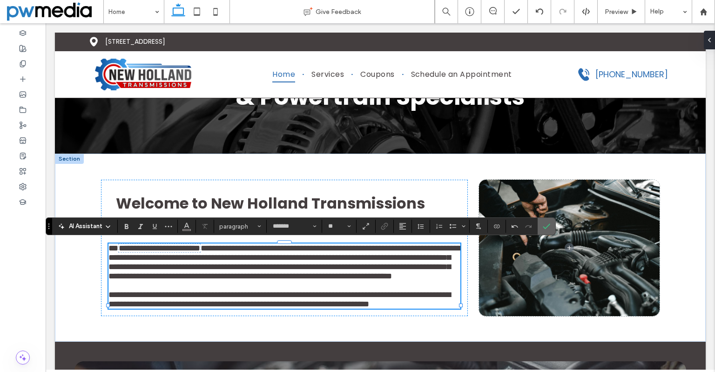
click at [546, 226] on icon "Confirm" at bounding box center [546, 225] width 7 height 7
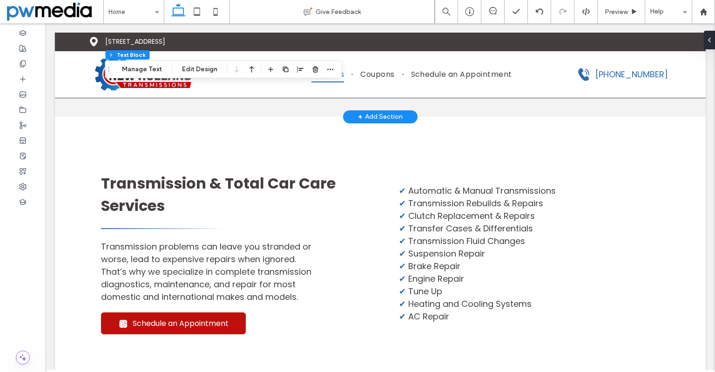
scroll to position [1024, 0]
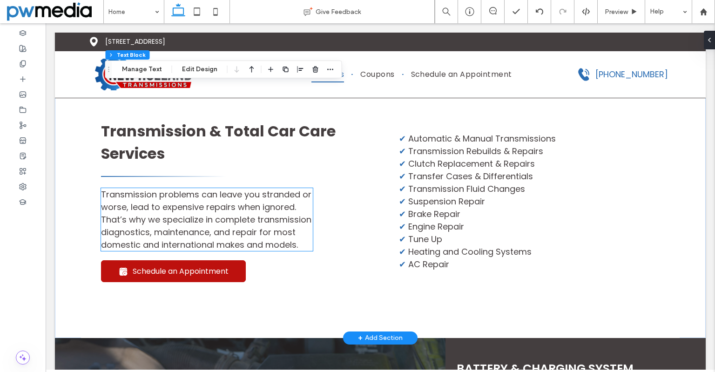
click at [262, 244] on span "Transmission problems can leave you stranded or worse, lead to expensive repair…" at bounding box center [206, 219] width 210 height 62
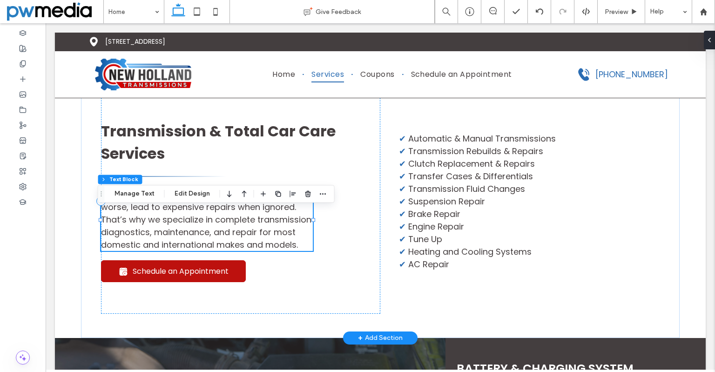
click at [262, 244] on div "Transmission problems can leave you stranded or worse, lead to expensive repair…" at bounding box center [207, 219] width 212 height 63
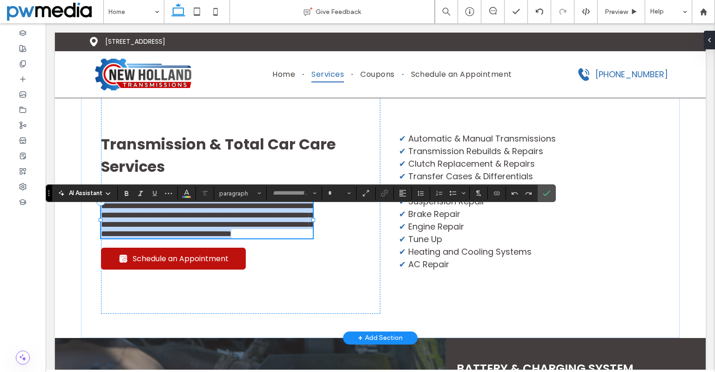
type input "*******"
type input "**"
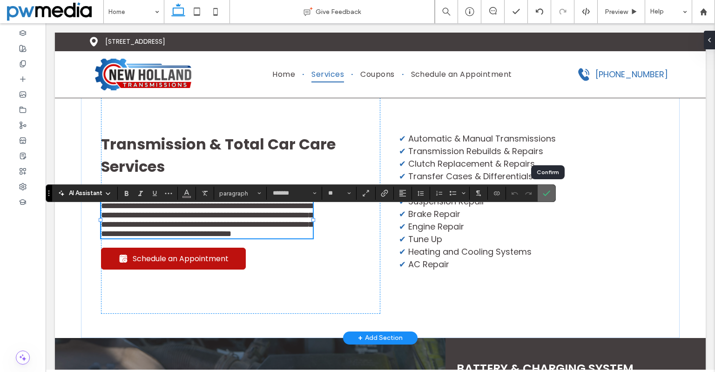
drag, startPoint x: 550, startPoint y: 195, endPoint x: 518, endPoint y: 173, distance: 38.5
click at [550, 195] on icon "Confirm" at bounding box center [546, 192] width 7 height 7
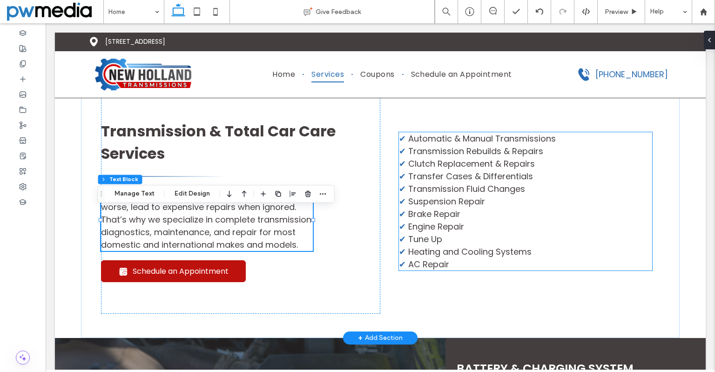
click at [445, 195] on span "Transmission Fluid Changes" at bounding box center [466, 189] width 117 height 12
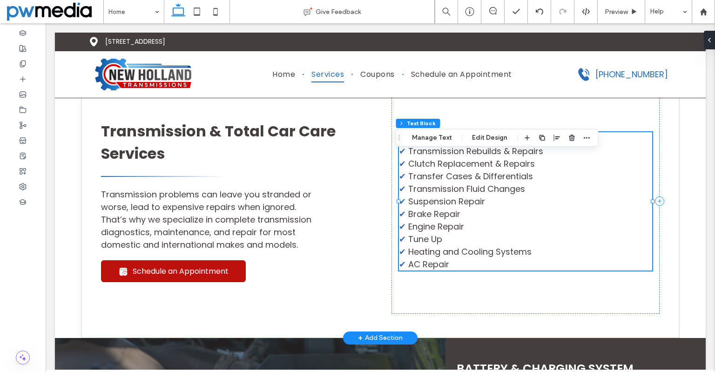
click at [445, 195] on span "Transmission Fluid Changes" at bounding box center [466, 189] width 117 height 12
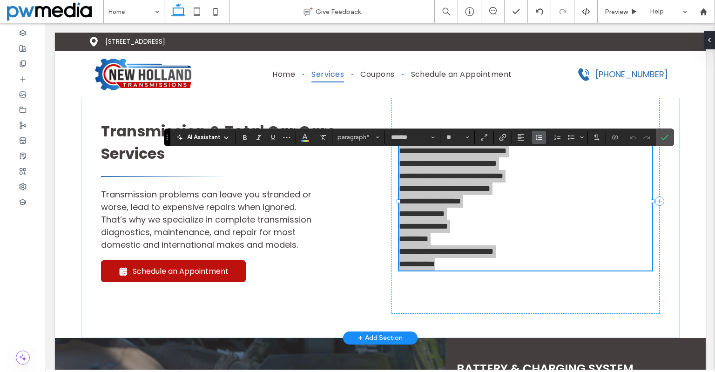
click at [541, 141] on icon "Line Height" at bounding box center [538, 137] width 7 height 7
click at [564, 186] on label "Double" at bounding box center [559, 191] width 54 height 13
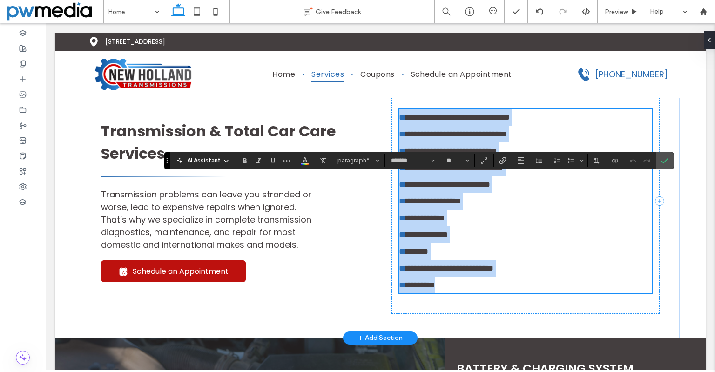
scroll to position [1001, 0]
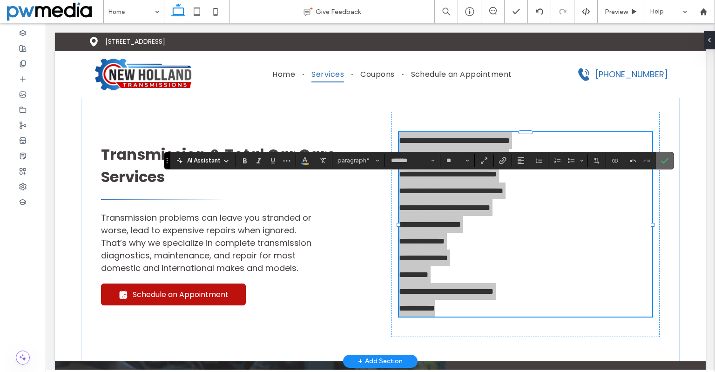
click at [670, 160] on label "Confirm" at bounding box center [665, 160] width 14 height 17
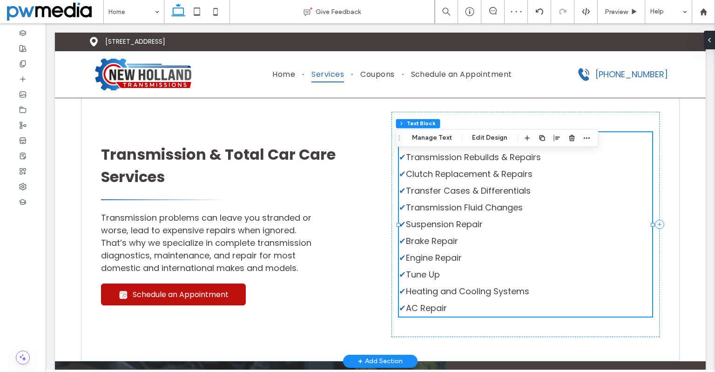
click at [507, 146] on span "Automatic & Manual Transmissions" at bounding box center [480, 140] width 148 height 12
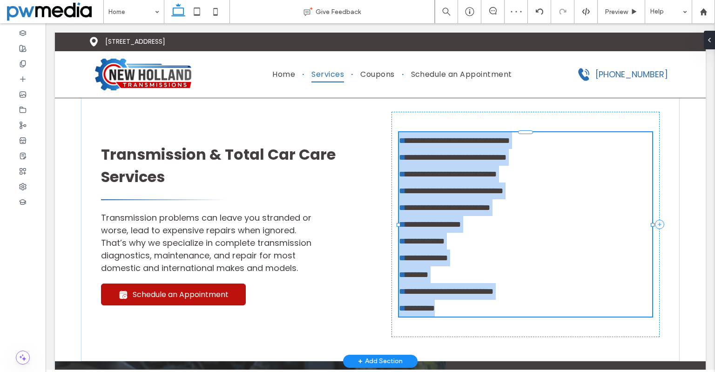
type input "*******"
type input "**"
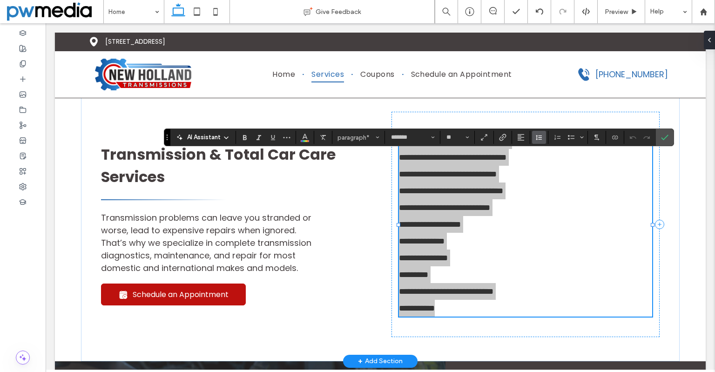
click at [540, 140] on icon "Line Height" at bounding box center [538, 137] width 7 height 7
click at [554, 177] on div "1.5" at bounding box center [553, 178] width 23 height 7
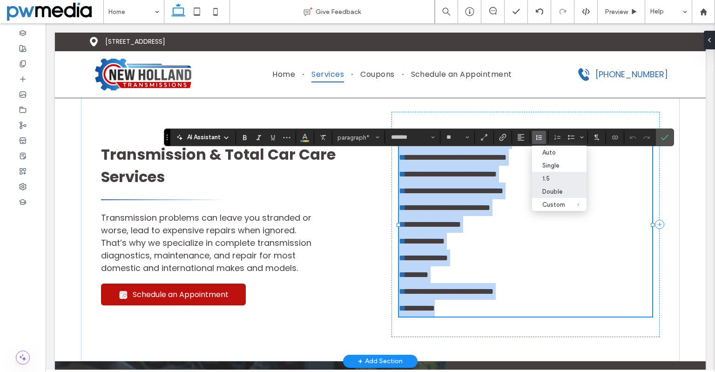
scroll to position [1024, 0]
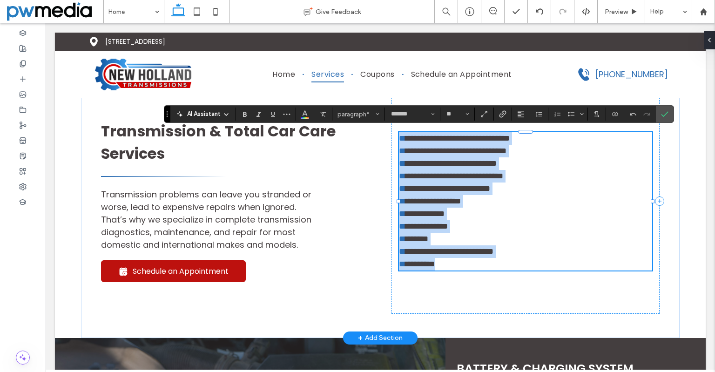
click at [428, 155] on span "**********" at bounding box center [455, 151] width 101 height 8
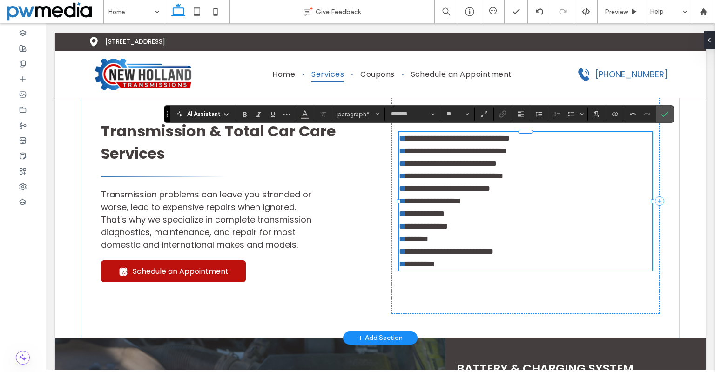
click at [399, 142] on span "*" at bounding box center [402, 138] width 7 height 8
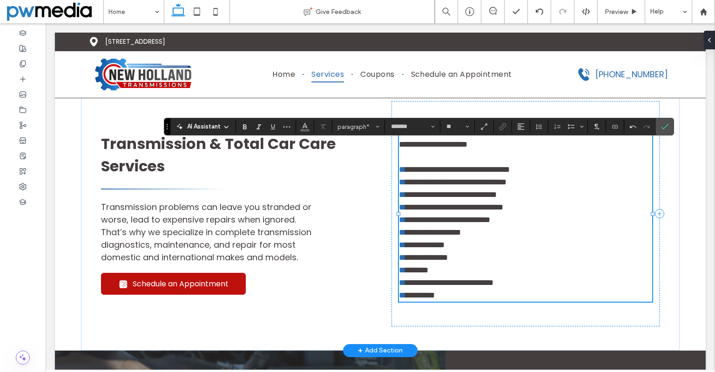
scroll to position [0, 0]
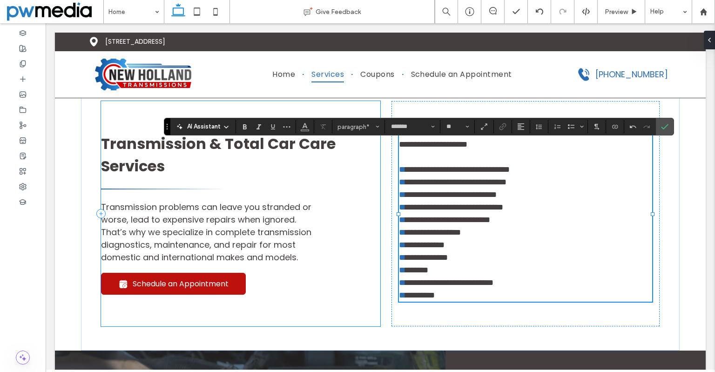
drag, startPoint x: 572, startPoint y: 165, endPoint x: 372, endPoint y: 154, distance: 200.0
click at [371, 153] on div "**********" at bounding box center [380, 213] width 558 height 273
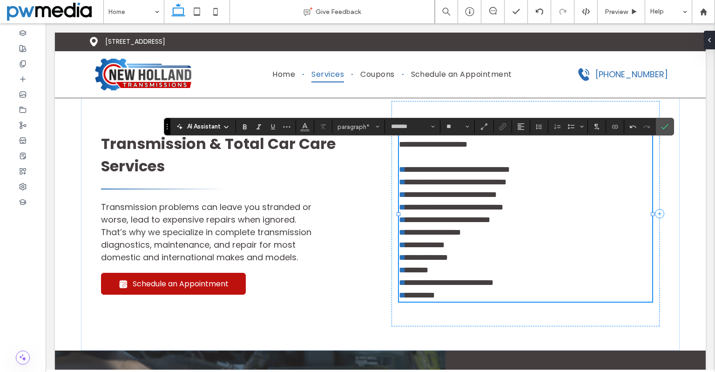
click at [573, 151] on p "**********" at bounding box center [525, 138] width 253 height 25
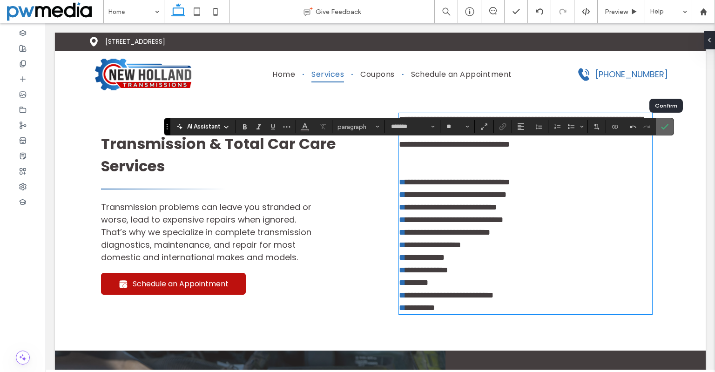
drag, startPoint x: 665, startPoint y: 128, endPoint x: 624, endPoint y: 114, distance: 42.8
click at [665, 128] on icon "Confirm" at bounding box center [664, 126] width 7 height 7
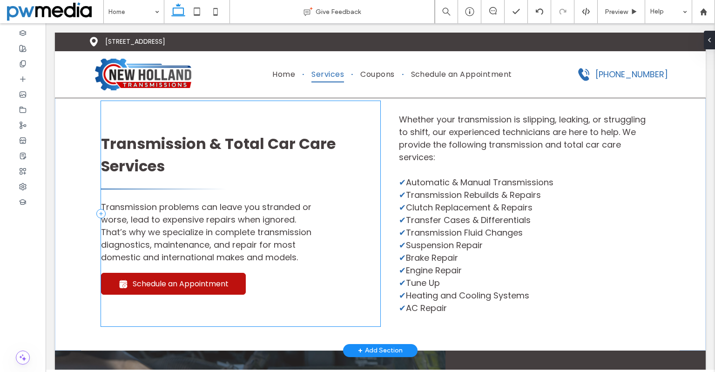
click at [322, 143] on div "Transmission & Total Car Care Services Transmission problems can leave you stra…" at bounding box center [240, 213] width 279 height 225
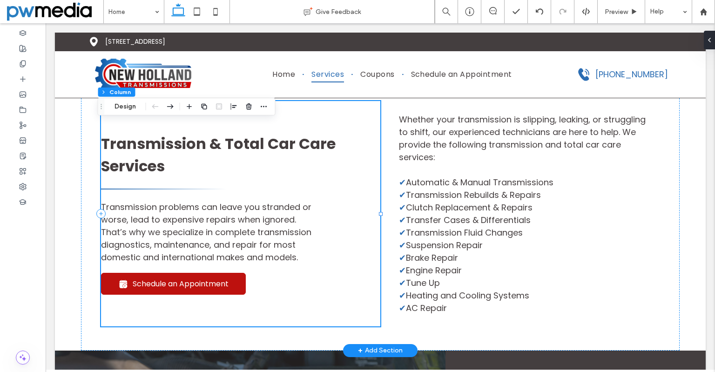
click at [348, 139] on div "Transmission & Total Car Care Services Transmission problems can leave you stra…" at bounding box center [240, 213] width 279 height 225
click at [263, 108] on icon "button" at bounding box center [263, 106] width 7 height 7
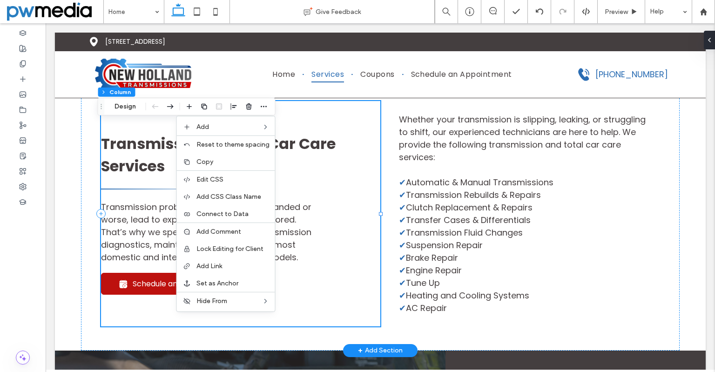
click at [150, 132] on div "Transmission & Total Car Care Services Transmission problems can leave you stra…" at bounding box center [240, 213] width 279 height 225
click at [142, 137] on div "Transmission & Total Car Care Services Transmission problems can leave you stra…" at bounding box center [240, 213] width 279 height 225
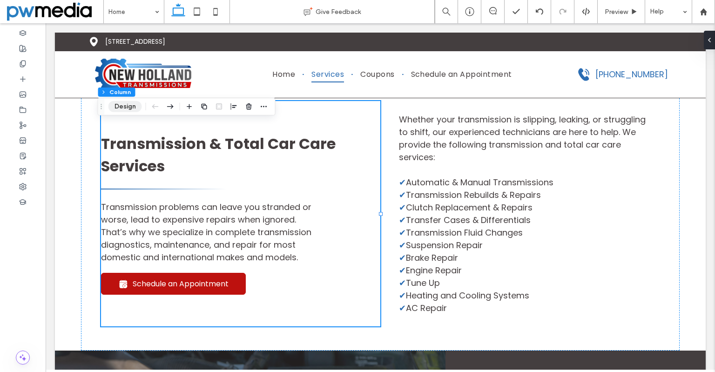
click at [130, 108] on button "Design" at bounding box center [125, 106] width 34 height 11
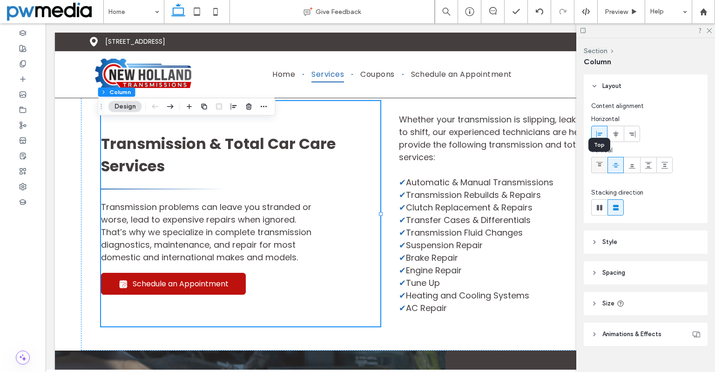
click at [598, 165] on icon at bounding box center [599, 164] width 7 height 7
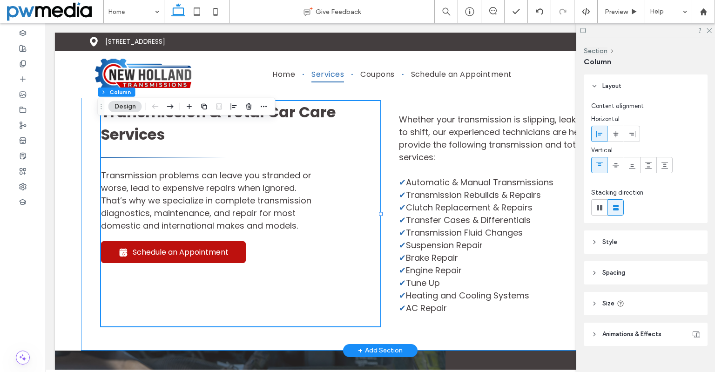
drag, startPoint x: 461, startPoint y: 119, endPoint x: 469, endPoint y: 121, distance: 8.2
click at [465, 119] on div "Transmission & Total Car Care Services Transmission problems can leave you stra…" at bounding box center [380, 213] width 558 height 273
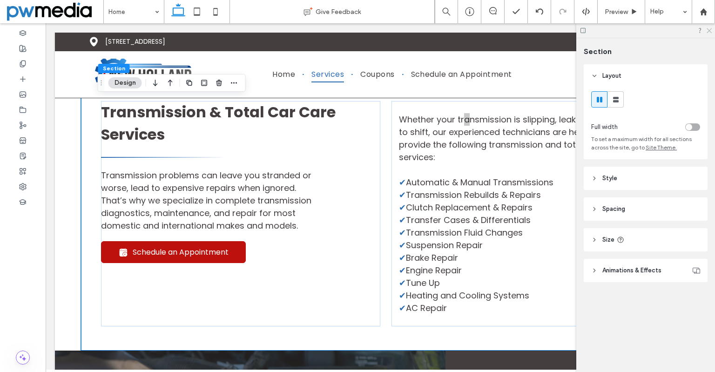
click at [706, 29] on icon at bounding box center [709, 30] width 6 height 6
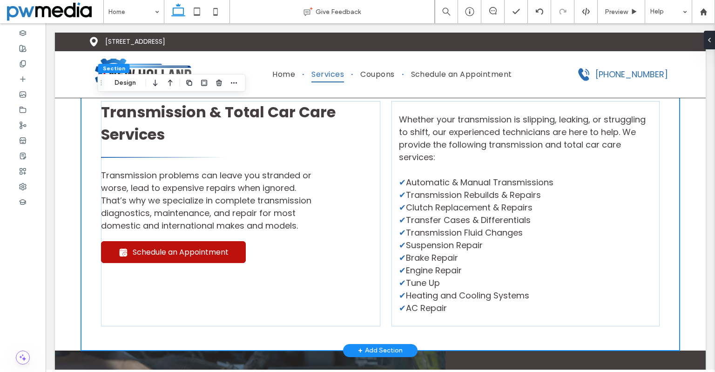
click at [610, 120] on div "Transmission & Total Car Care Services Transmission problems can leave you stra…" at bounding box center [380, 213] width 558 height 273
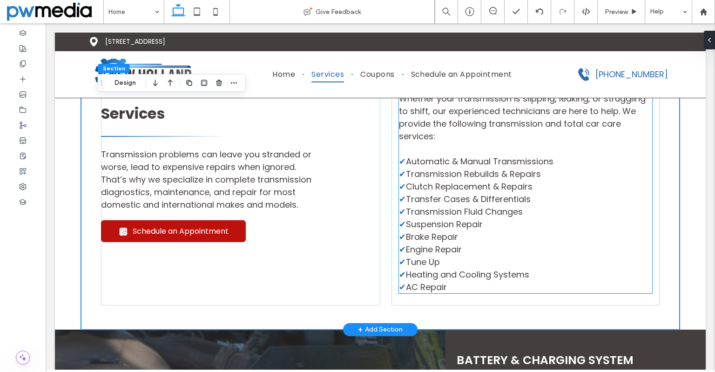
scroll to position [1058, 0]
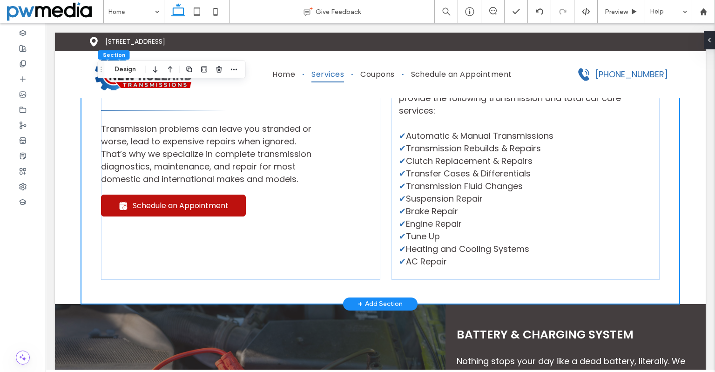
click at [563, 304] on div "Transmission & Total Car Care Services Transmission problems can leave you stra…" at bounding box center [380, 167] width 558 height 273
click at [322, 266] on div "Transmission & Total Car Care Services Transmission problems can leave you stra…" at bounding box center [240, 166] width 279 height 225
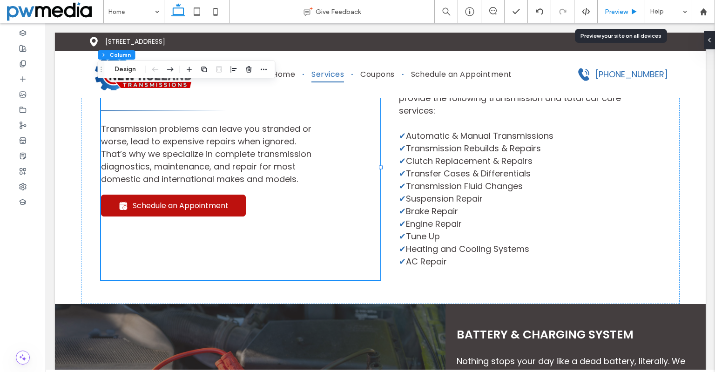
click at [616, 8] on span "Preview" at bounding box center [616, 12] width 23 height 8
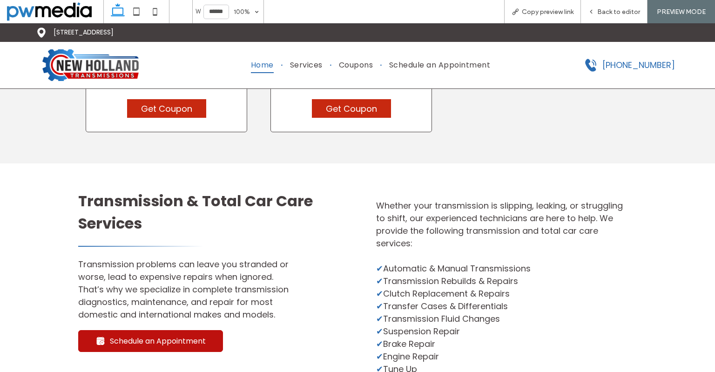
scroll to position [938, 0]
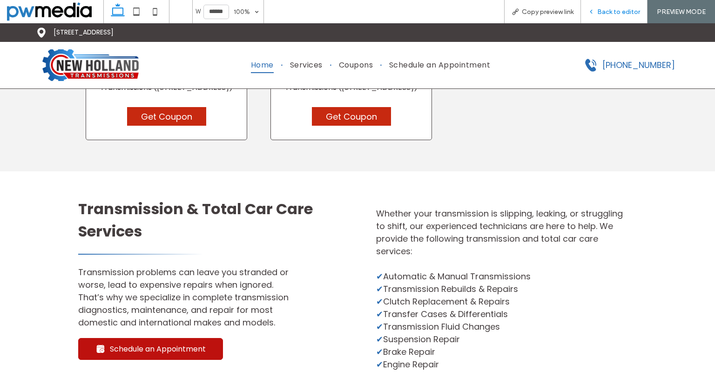
click at [623, 16] on div "Back to editor" at bounding box center [614, 11] width 67 height 23
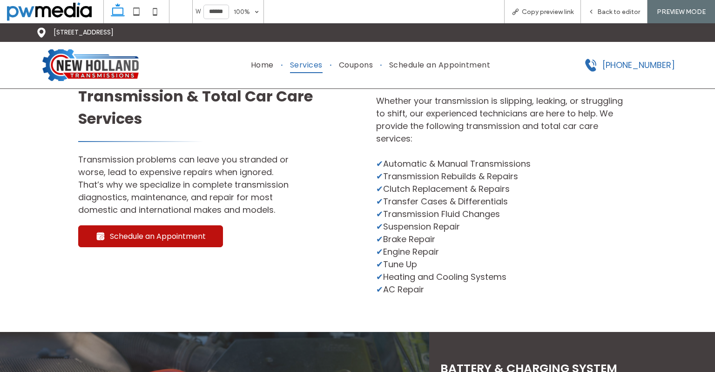
scroll to position [1031, 0]
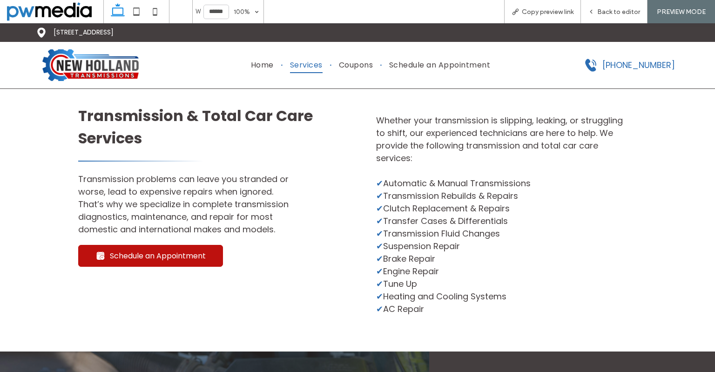
click at [504, 152] on span "Whether your transmission is slipping, leaking, or struggling to shift, our exp…" at bounding box center [499, 138] width 247 height 49
drag, startPoint x: 609, startPoint y: 10, endPoint x: 570, endPoint y: 86, distance: 84.9
click at [609, 10] on span "Back to editor" at bounding box center [618, 12] width 43 height 8
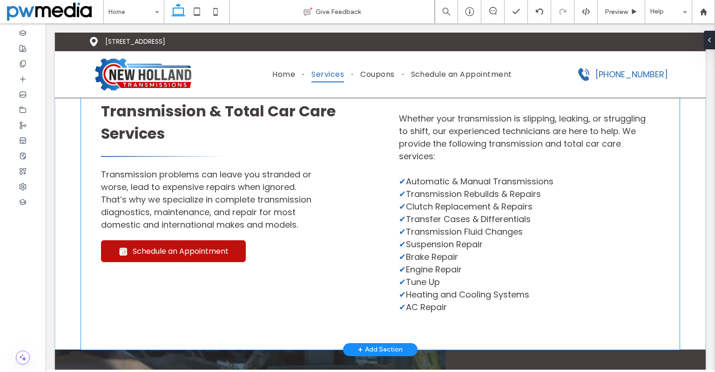
scroll to position [1011, 0]
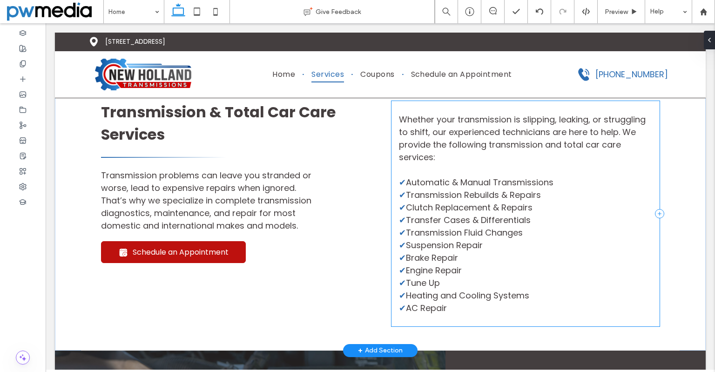
click at [450, 127] on div "Whether your transmission is slipping, leaking, or struggling to shift, our exp…" at bounding box center [525, 213] width 268 height 225
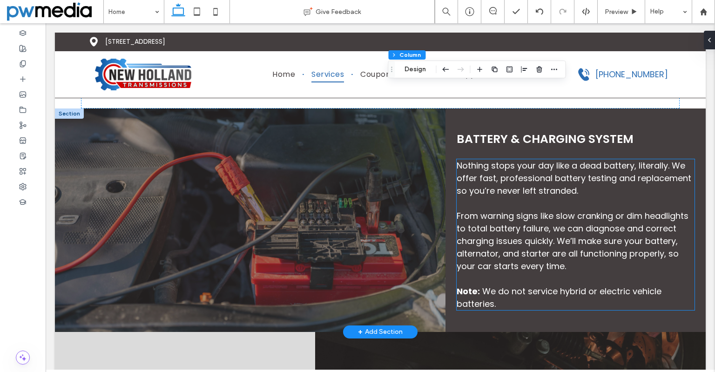
scroll to position [1290, 0]
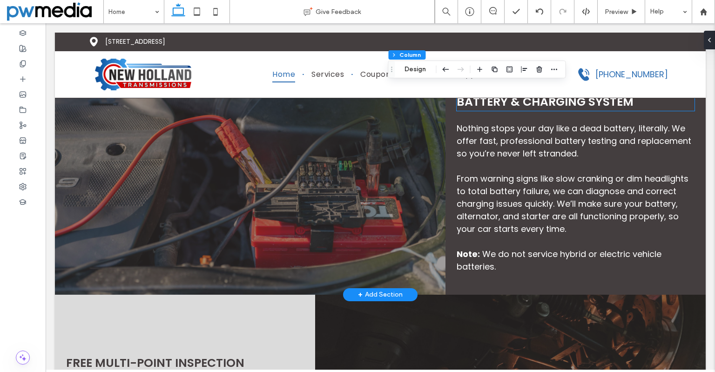
click at [563, 110] on span "Battery & Charging System" at bounding box center [545, 102] width 177 height 16
click at [563, 111] on div "Battery & Charging System" at bounding box center [576, 102] width 238 height 18
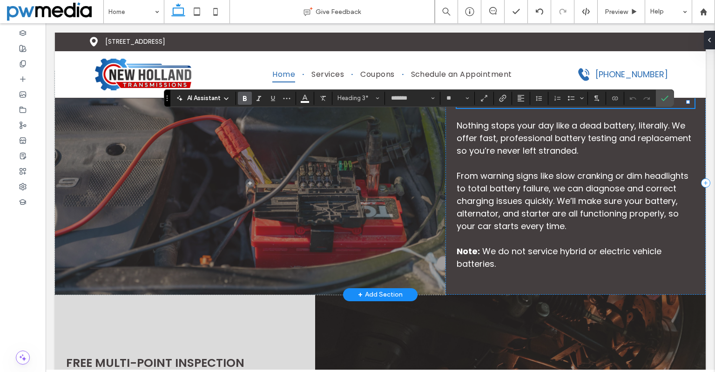
type input "**"
click at [666, 100] on icon "Confirm" at bounding box center [664, 97] width 7 height 7
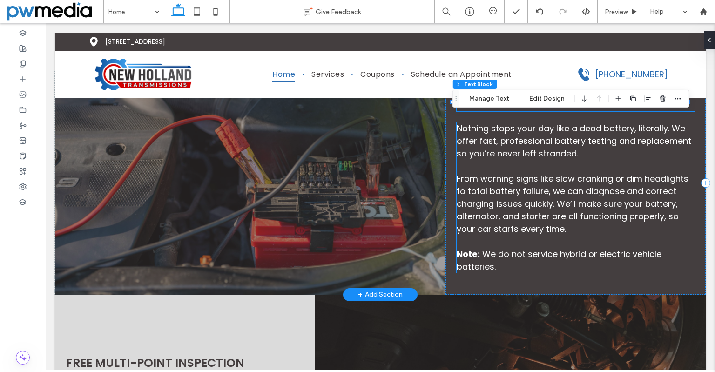
click at [603, 228] on span "From warning signs like slow cranking or dim headlights to total battery failur…" at bounding box center [573, 204] width 232 height 62
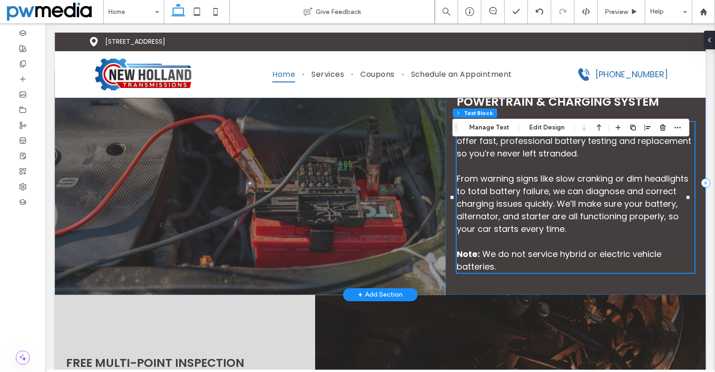
click at [603, 228] on div "Nothing stops your day like a dead battery, literally. We offer fast, professio…" at bounding box center [576, 197] width 238 height 151
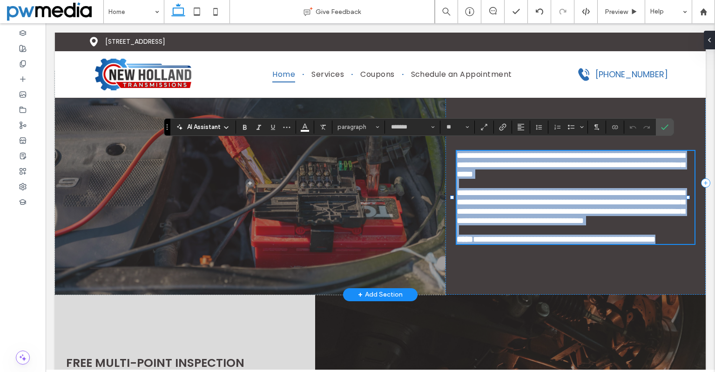
type input "*******"
type input "**"
click at [603, 225] on span "**********" at bounding box center [571, 206] width 228 height 36
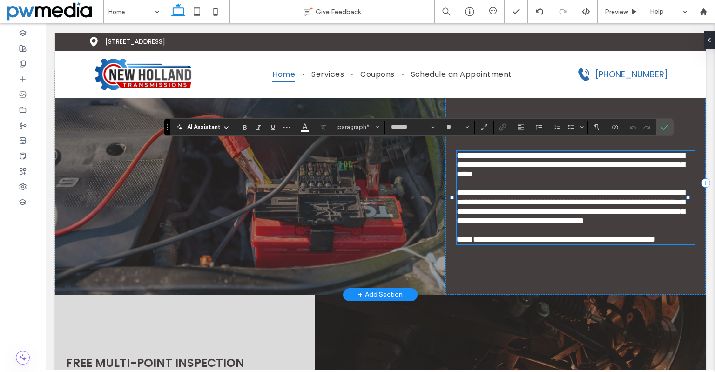
click at [603, 225] on span "**********" at bounding box center [571, 206] width 228 height 36
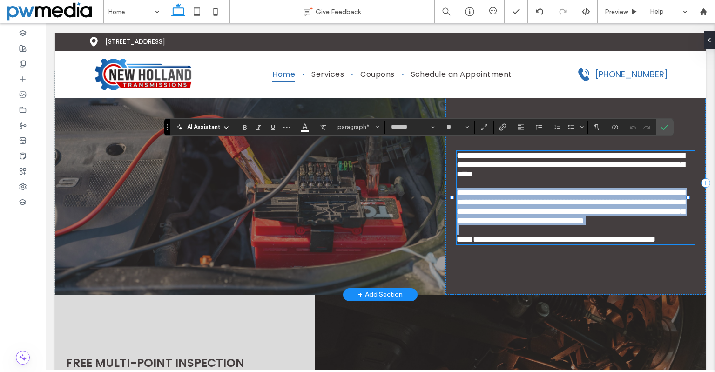
click at [603, 225] on span "**********" at bounding box center [571, 206] width 228 height 36
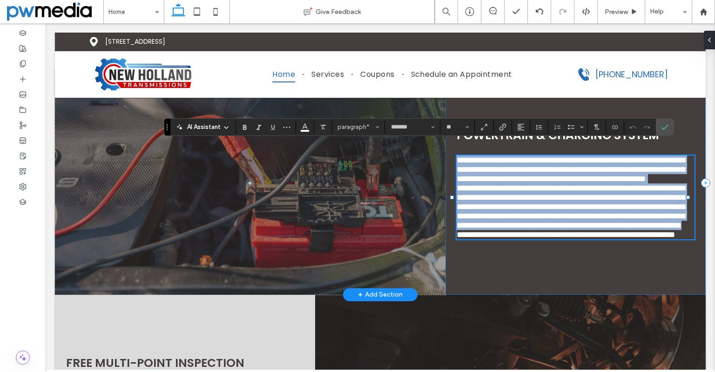
scroll to position [0, 0]
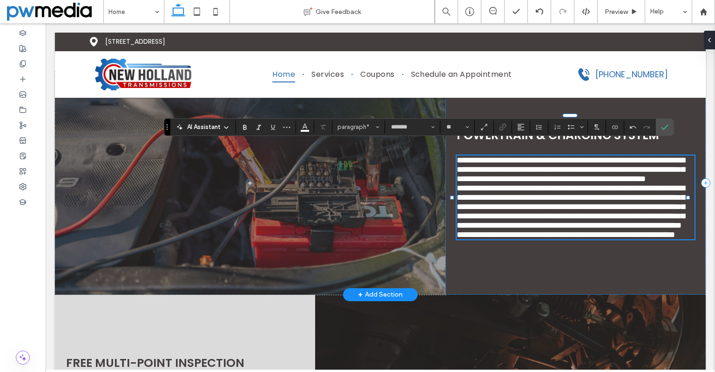
click at [650, 179] on p "**********" at bounding box center [576, 169] width 238 height 28
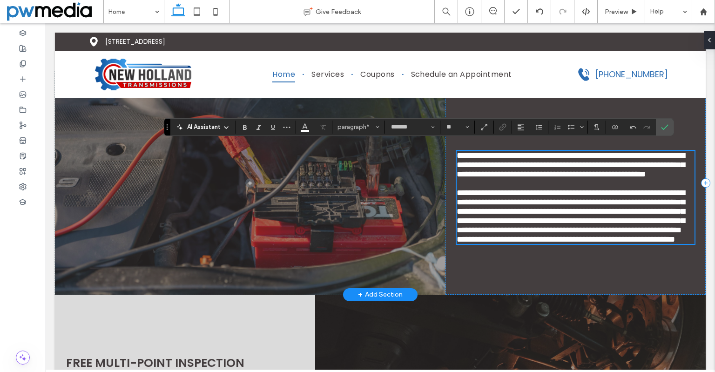
scroll to position [1284, 0]
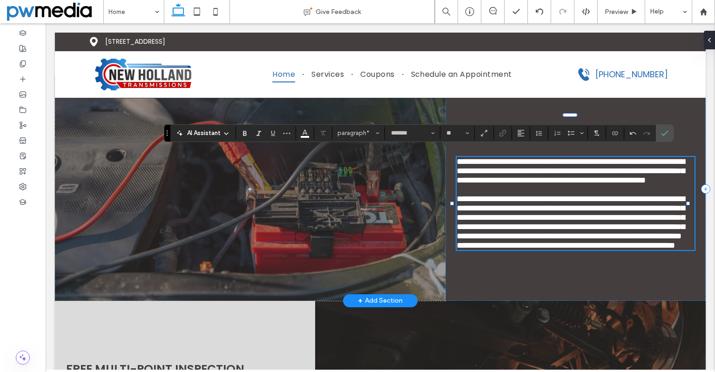
click at [598, 241] on p "**********" at bounding box center [576, 217] width 238 height 47
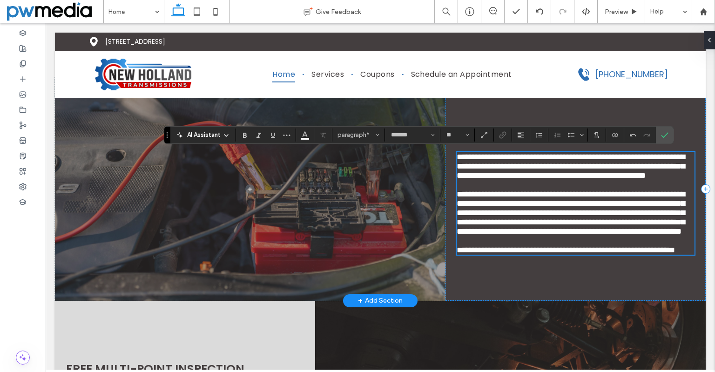
scroll to position [1283, 0]
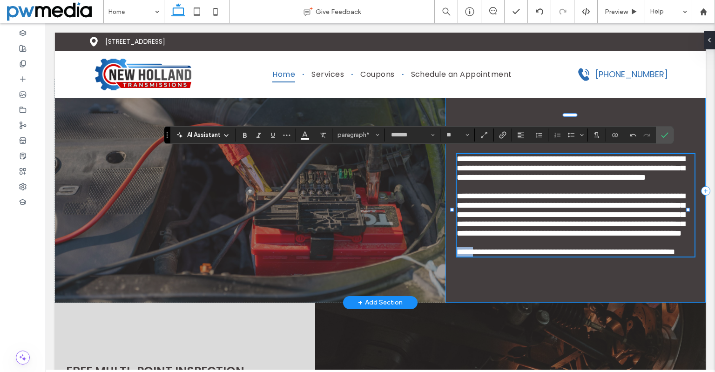
drag, startPoint x: 473, startPoint y: 306, endPoint x: 451, endPoint y: 307, distance: 22.3
click at [451, 302] on div "**********" at bounding box center [575, 190] width 260 height 223
click at [665, 132] on icon "Confirm" at bounding box center [664, 134] width 7 height 7
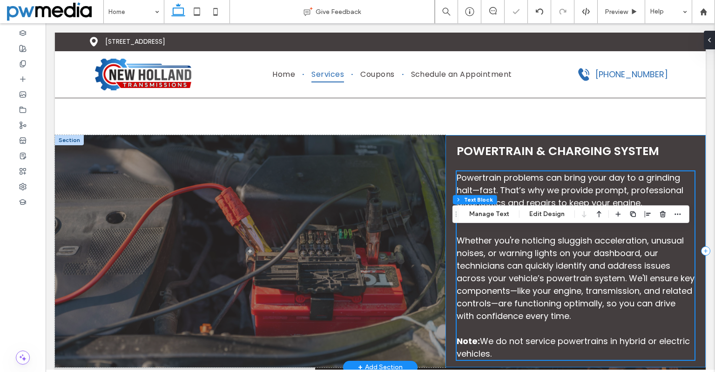
scroll to position [1189, 0]
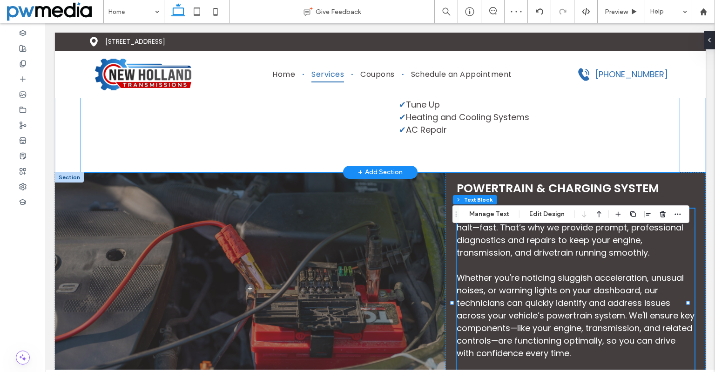
click at [663, 172] on div "Transmission & Total Car Care Services Transmission problems can leave you stra…" at bounding box center [380, 35] width 598 height 273
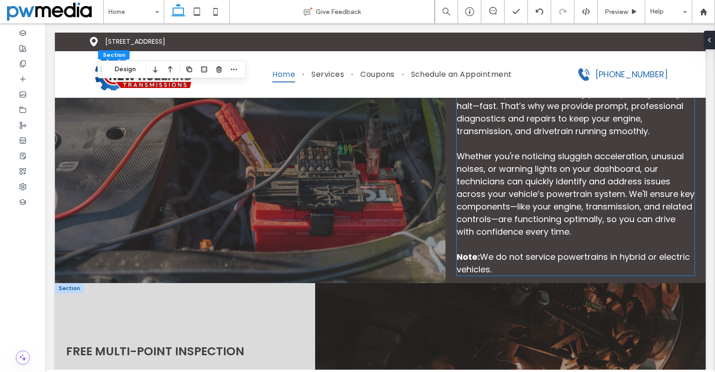
scroll to position [1283, 0]
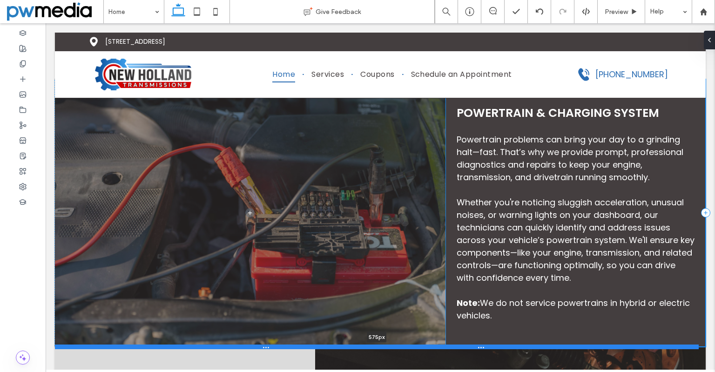
drag, startPoint x: 490, startPoint y: 330, endPoint x: 485, endPoint y: 366, distance: 35.7
click at [485, 349] on div at bounding box center [377, 346] width 644 height 5
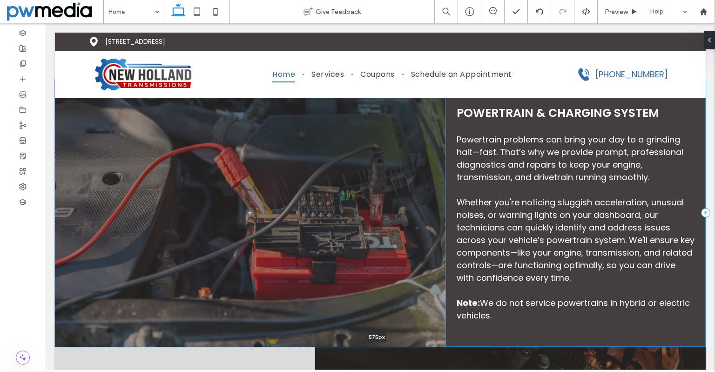
type input "***"
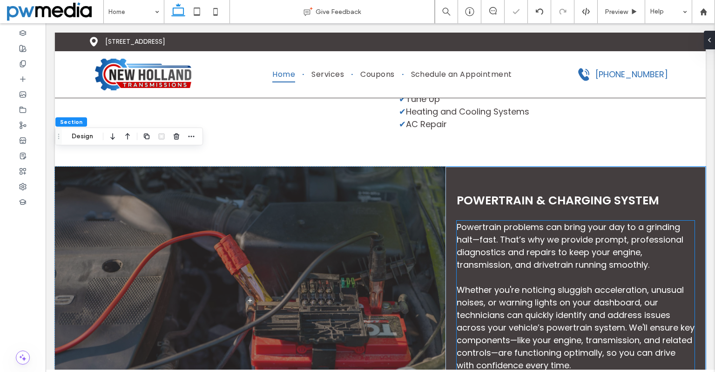
scroll to position [1189, 0]
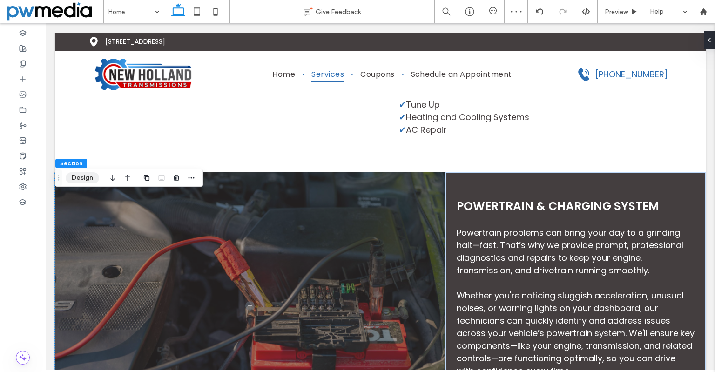
click at [75, 180] on button "Design" at bounding box center [83, 177] width 34 height 11
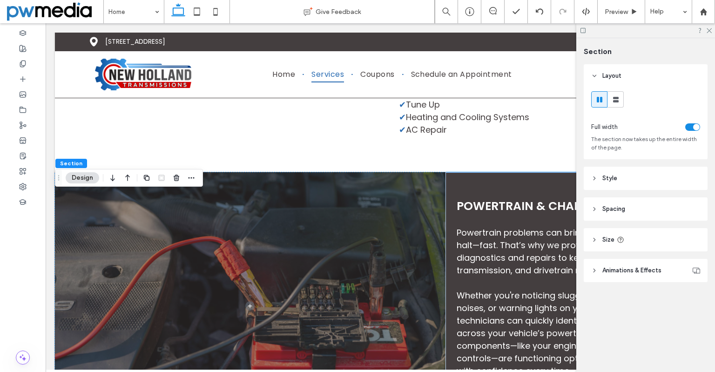
click at [644, 238] on header "Size" at bounding box center [646, 239] width 124 height 23
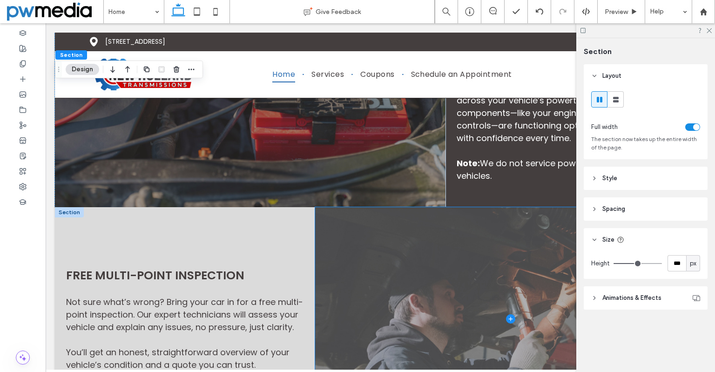
scroll to position [1469, 0]
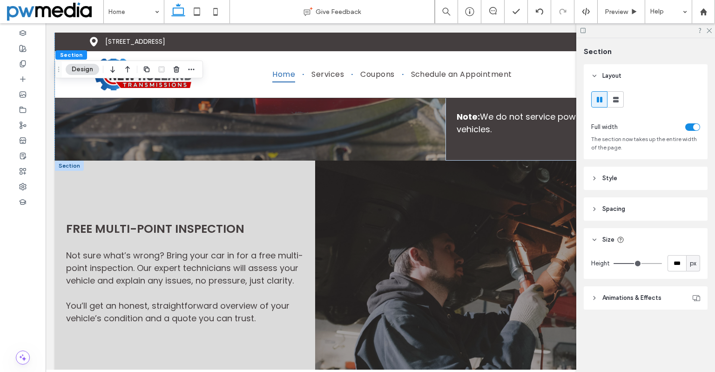
click at [79, 171] on div at bounding box center [69, 166] width 29 height 10
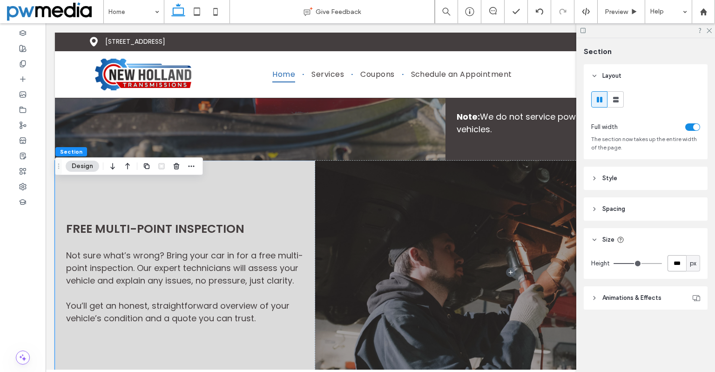
click at [675, 261] on input "***" at bounding box center [676, 263] width 19 height 16
type input "***"
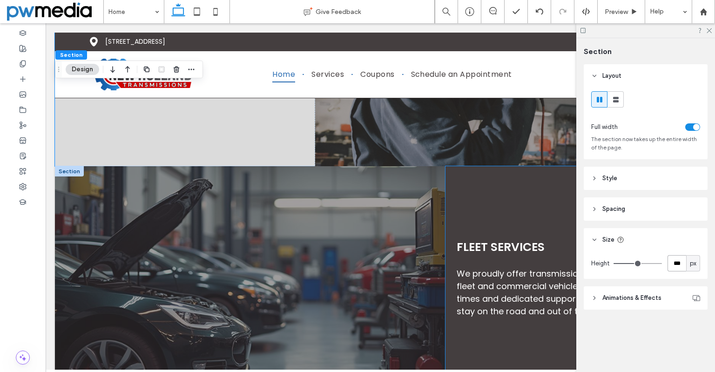
scroll to position [1748, 0]
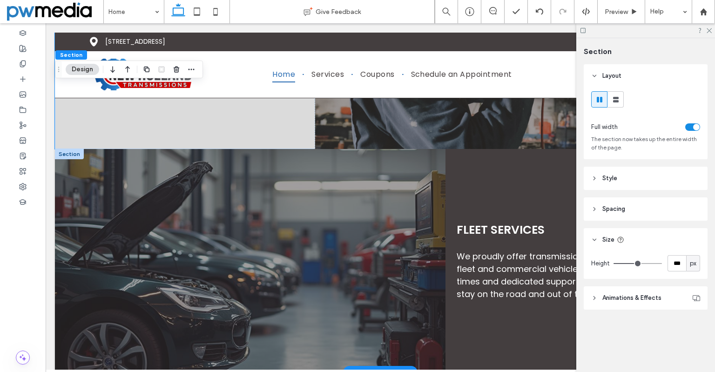
click at [71, 159] on div at bounding box center [69, 154] width 29 height 10
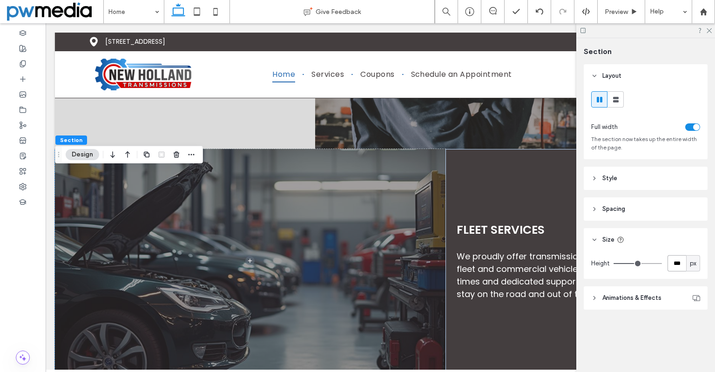
click at [683, 262] on input "***" at bounding box center [676, 263] width 19 height 16
type input "***"
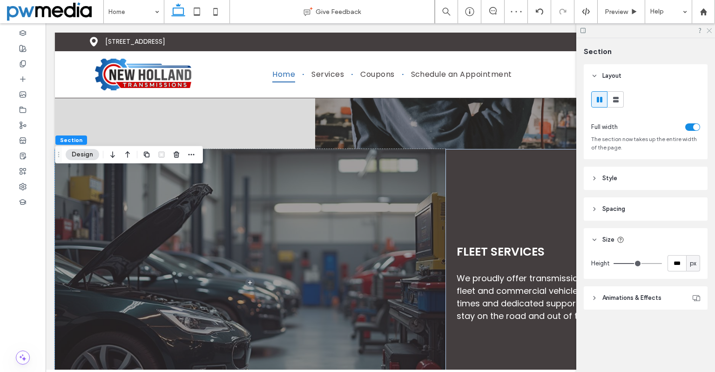
click at [707, 33] on use at bounding box center [708, 30] width 5 height 5
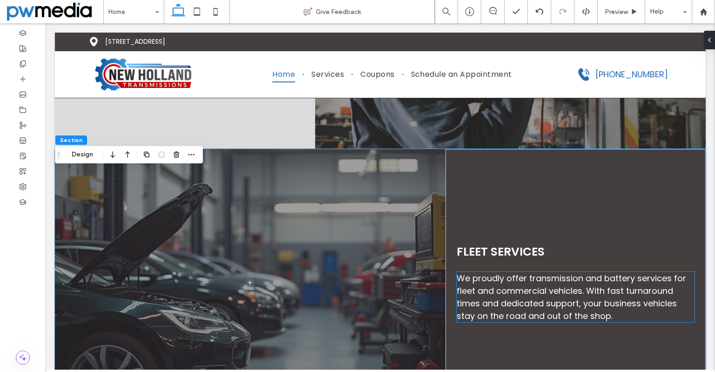
click at [536, 322] on span "We proudly offer transmission and battery services for fleet and commercial veh…" at bounding box center [571, 296] width 229 height 49
click at [536, 322] on div "We proudly offer transmission and battery services for fleet and commercial veh…" at bounding box center [576, 297] width 238 height 50
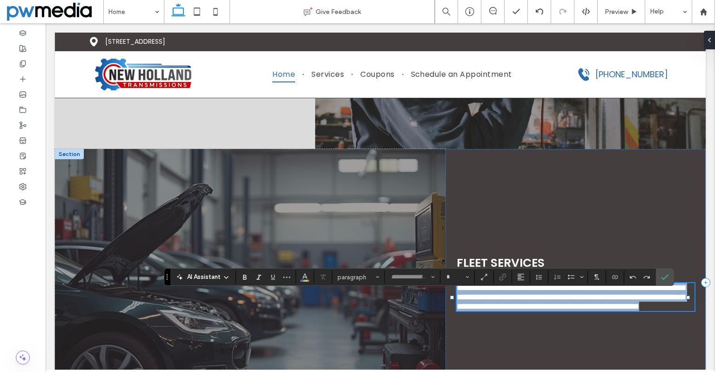
type input "*******"
type input "**"
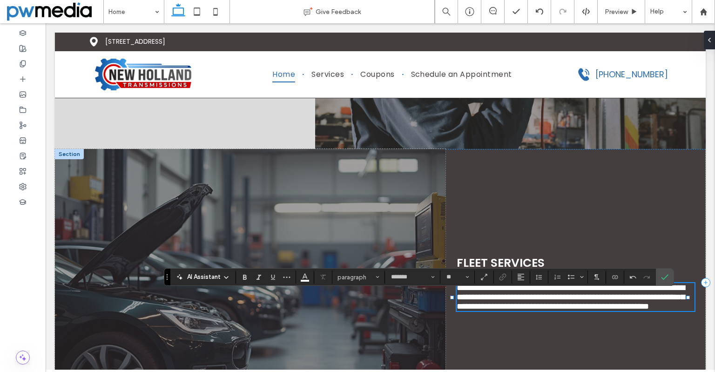
scroll to position [0, 0]
click at [669, 270] on label "Confirm" at bounding box center [665, 277] width 14 height 17
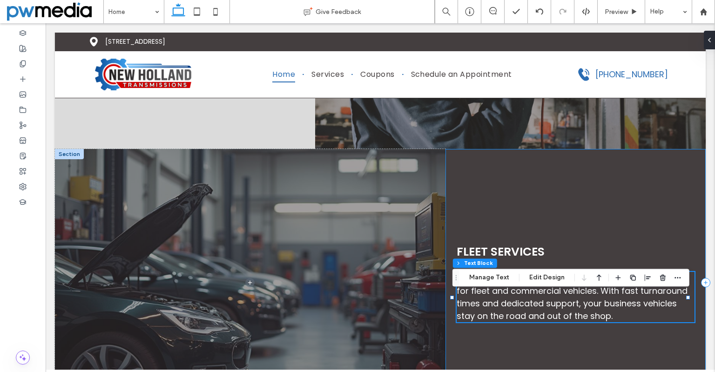
click at [645, 244] on div "Fleet Services We proudly offer transmission and powertrain services for fleet …" at bounding box center [575, 283] width 260 height 268
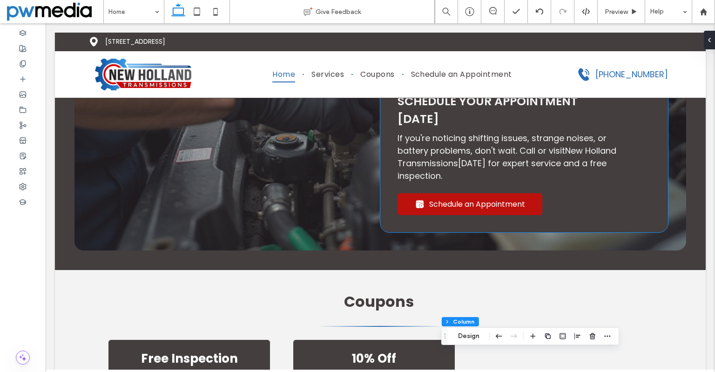
scroll to position [442, 0]
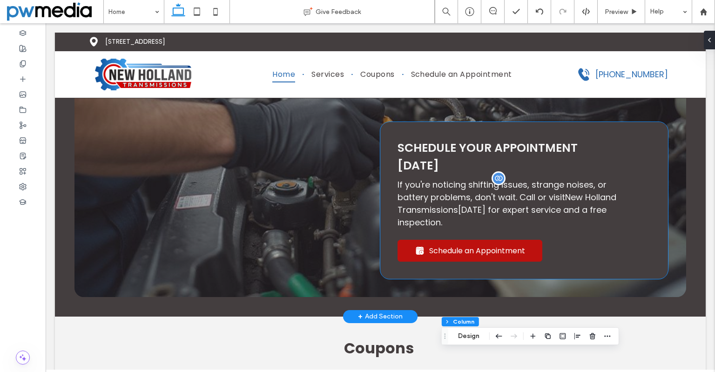
click at [445, 215] on span "New Holland Transmissions" at bounding box center [506, 203] width 219 height 24
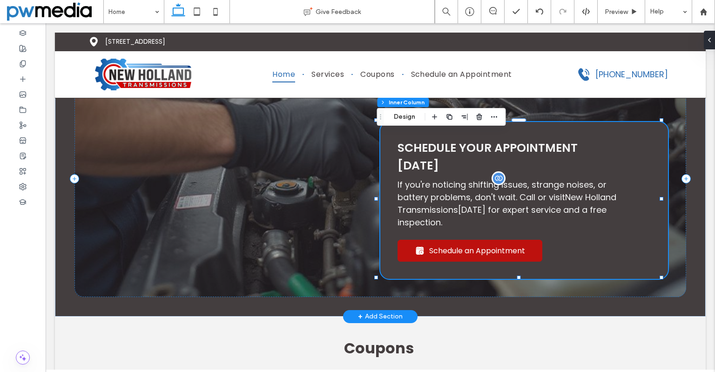
click at [443, 215] on span "New Holland Transmissions" at bounding box center [506, 203] width 219 height 24
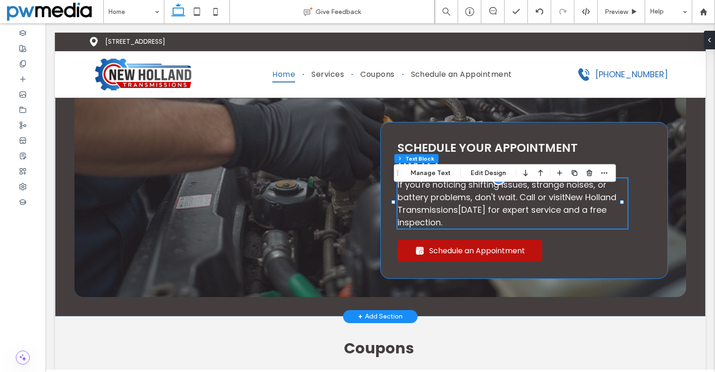
click at [443, 215] on span "New Holland Transmissions" at bounding box center [506, 203] width 219 height 24
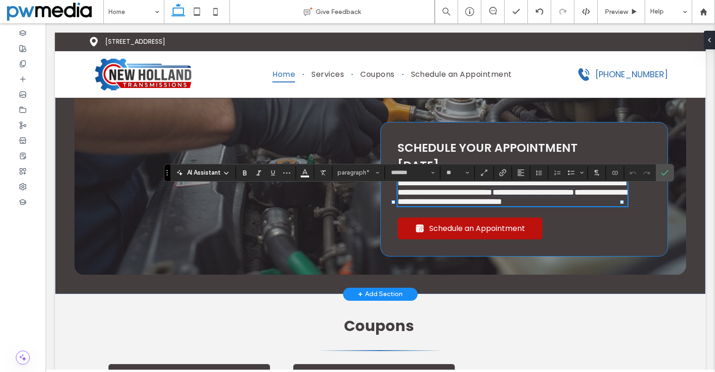
scroll to position [0, 0]
drag, startPoint x: 566, startPoint y: 206, endPoint x: 452, endPoint y: 217, distance: 114.6
click at [452, 206] on span "**********" at bounding box center [511, 192] width 228 height 27
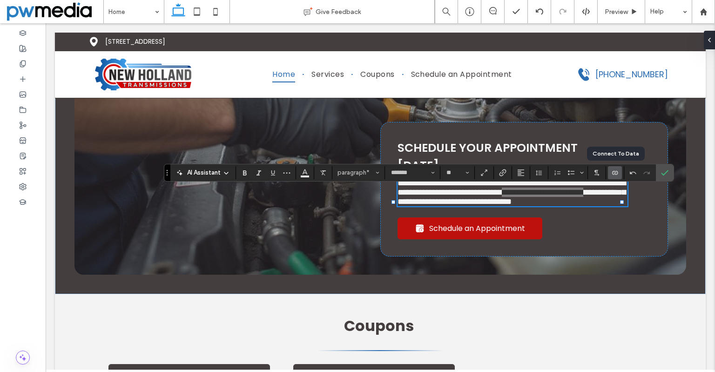
click at [620, 173] on label "Connect To Data" at bounding box center [615, 172] width 14 height 13
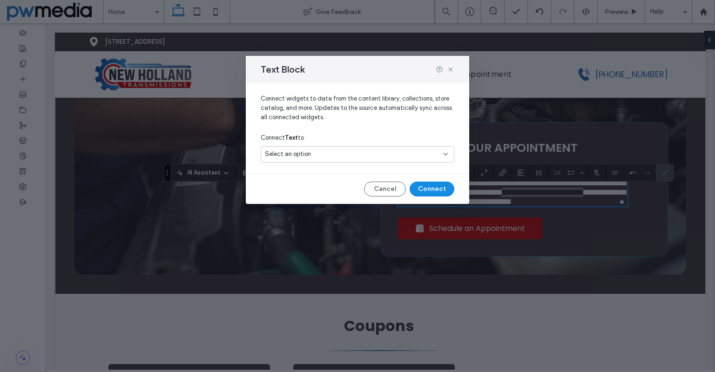
click at [355, 147] on div "Select an option" at bounding box center [358, 154] width 194 height 16
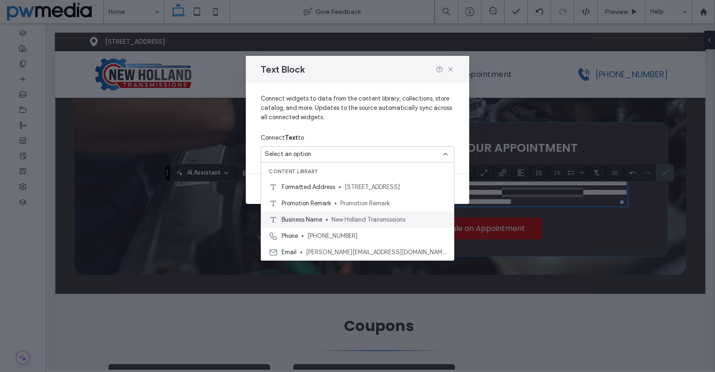
click at [331, 216] on div "Business Name New Holland Transmissions" at bounding box center [357, 219] width 193 height 16
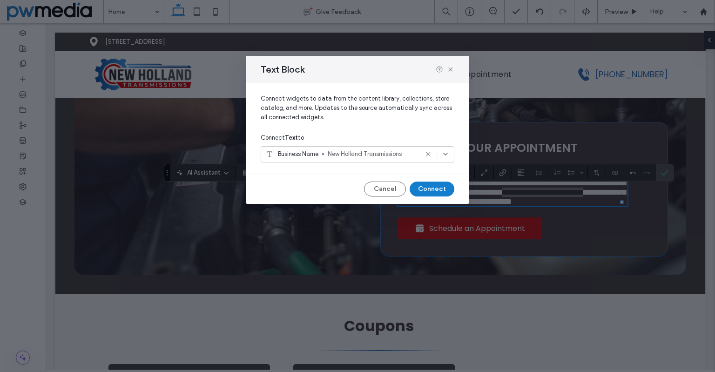
click at [431, 189] on button "Connect" at bounding box center [432, 188] width 45 height 15
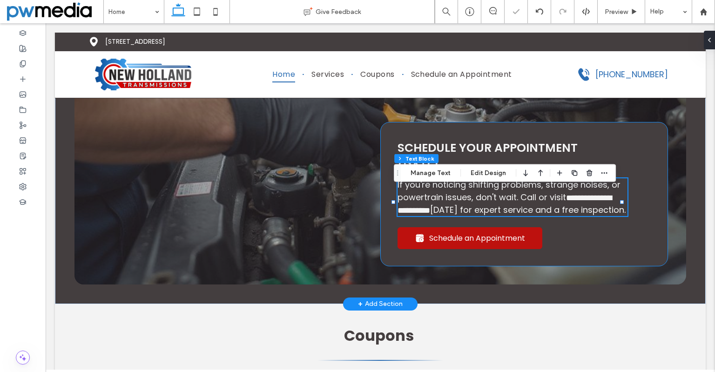
click at [643, 193] on div "**********" at bounding box center [524, 194] width 288 height 144
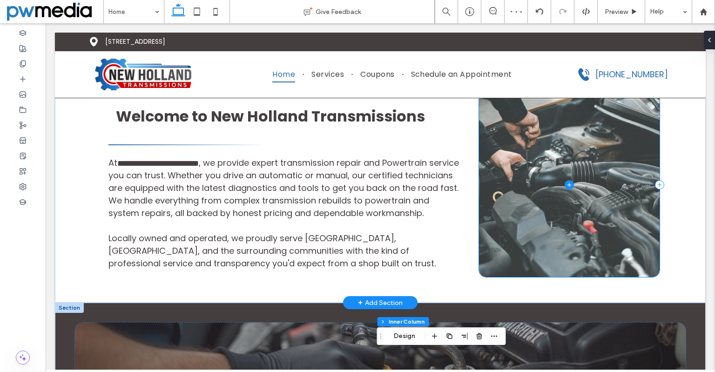
scroll to position [116, 0]
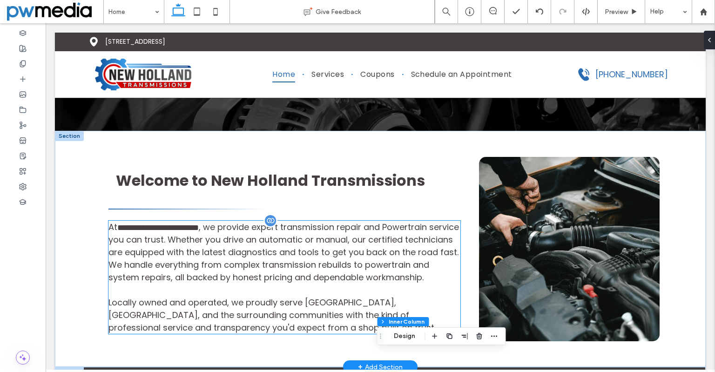
click at [199, 231] on span "**********" at bounding box center [157, 227] width 81 height 8
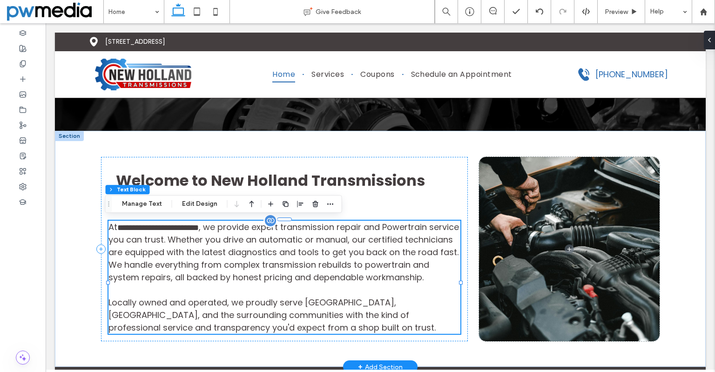
click at [199, 227] on span "**********" at bounding box center [157, 227] width 81 height 8
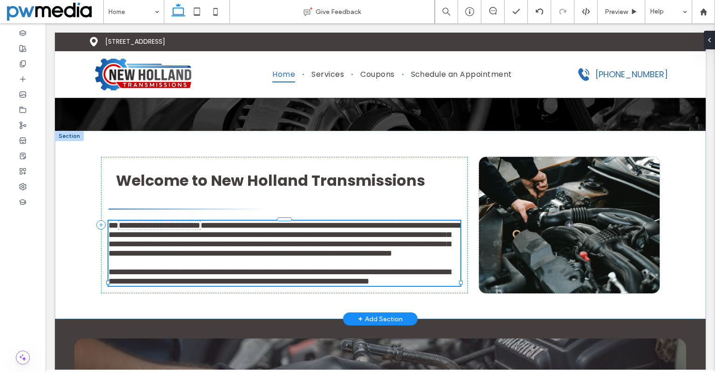
type input "*******"
type input "**"
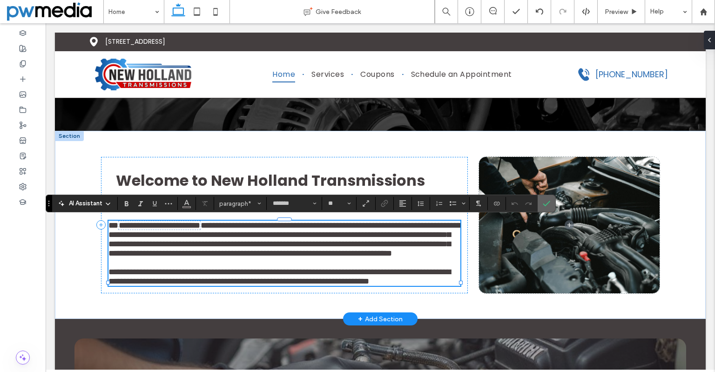
click at [545, 202] on icon "Confirm" at bounding box center [546, 203] width 7 height 7
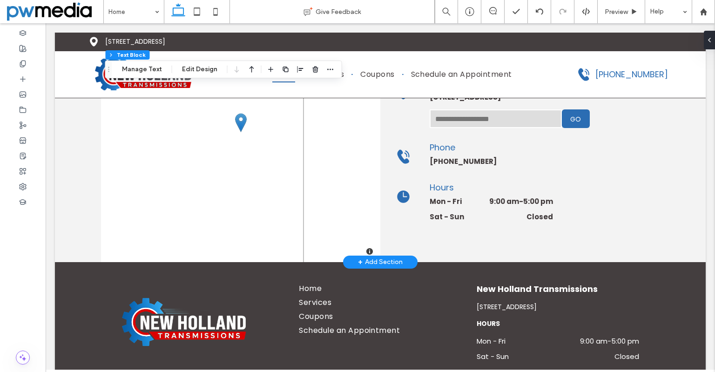
scroll to position [2396, 0]
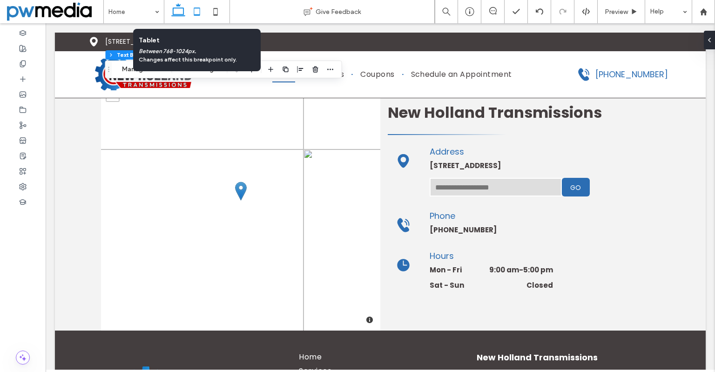
click at [192, 14] on icon at bounding box center [197, 11] width 19 height 19
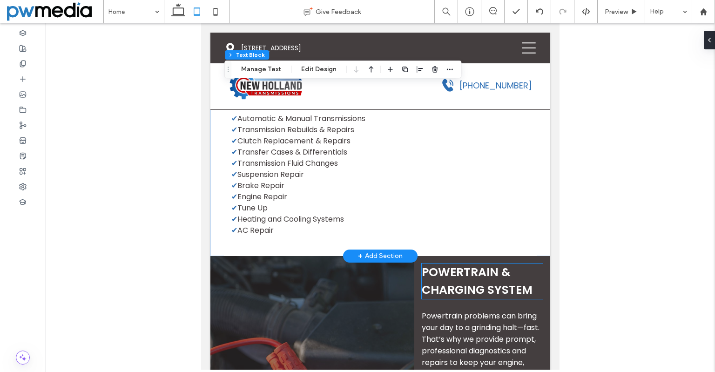
scroll to position [1163, 0]
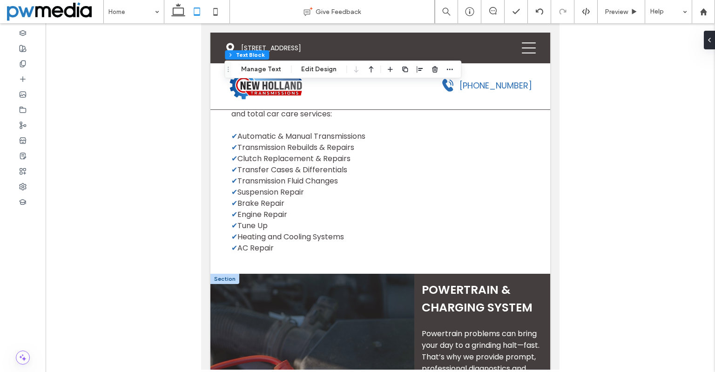
click at [236, 284] on div at bounding box center [224, 279] width 29 height 10
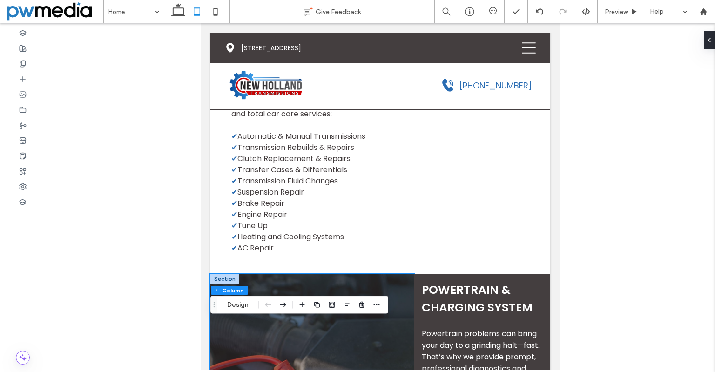
click at [223, 284] on div at bounding box center [224, 279] width 29 height 10
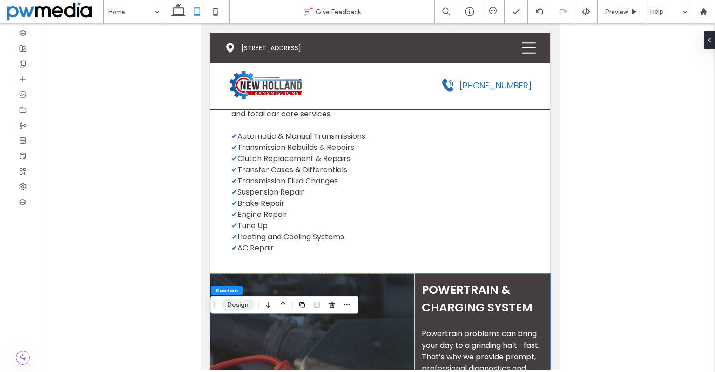
click at [231, 308] on button "Design" at bounding box center [238, 304] width 34 height 11
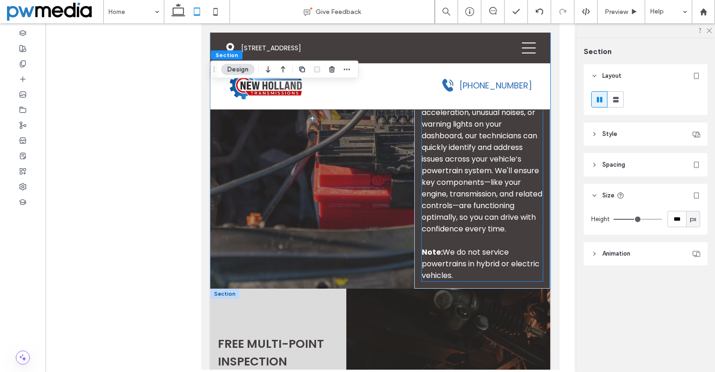
scroll to position [1629, 0]
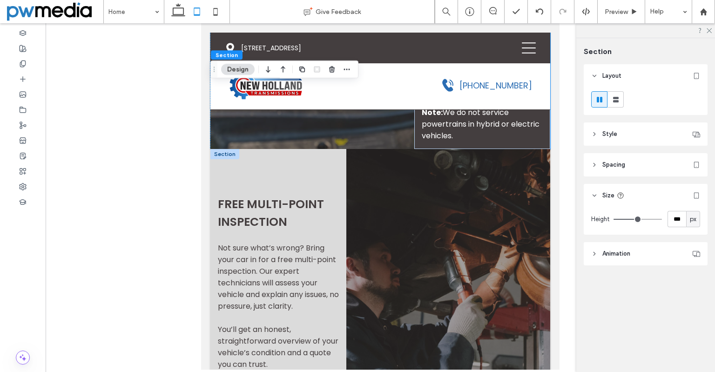
click at [225, 159] on div at bounding box center [224, 154] width 29 height 10
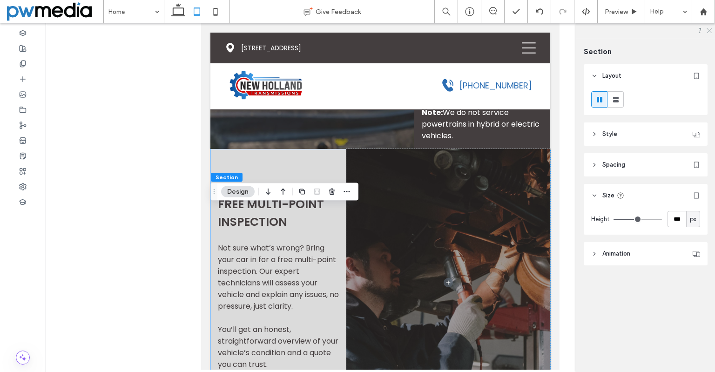
click at [707, 29] on icon at bounding box center [709, 30] width 6 height 6
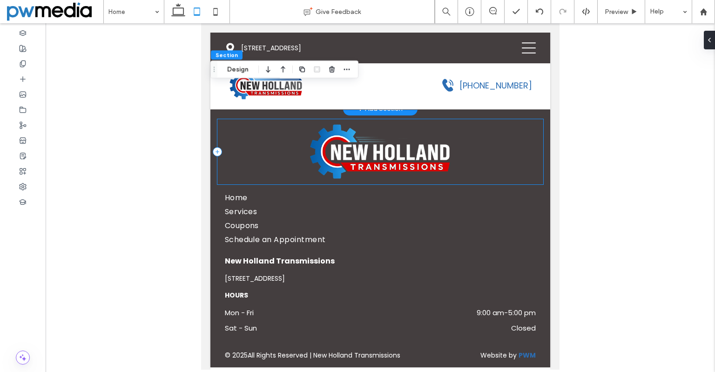
scroll to position [3080, 0]
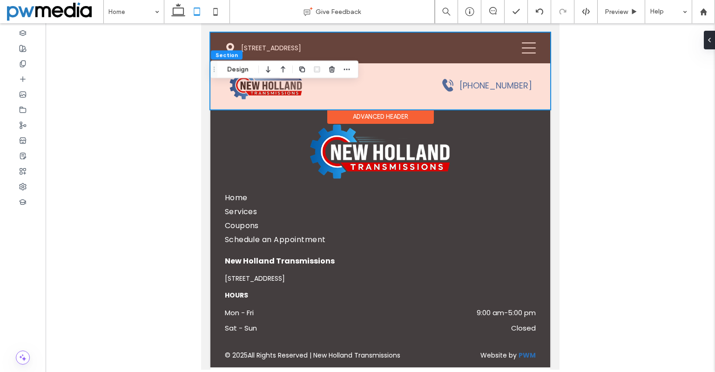
click at [523, 49] on div at bounding box center [380, 71] width 340 height 77
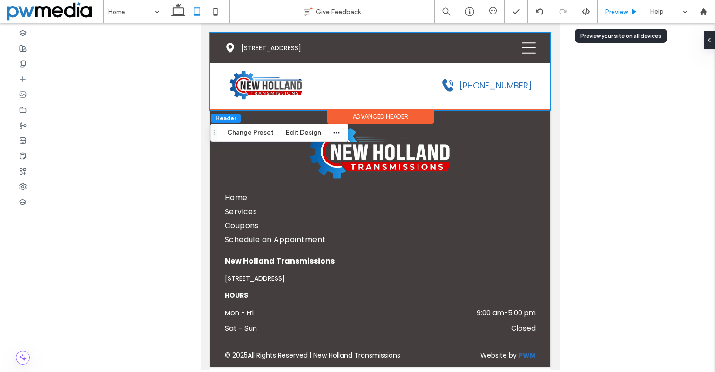
click at [617, 8] on span "Preview" at bounding box center [616, 12] width 23 height 8
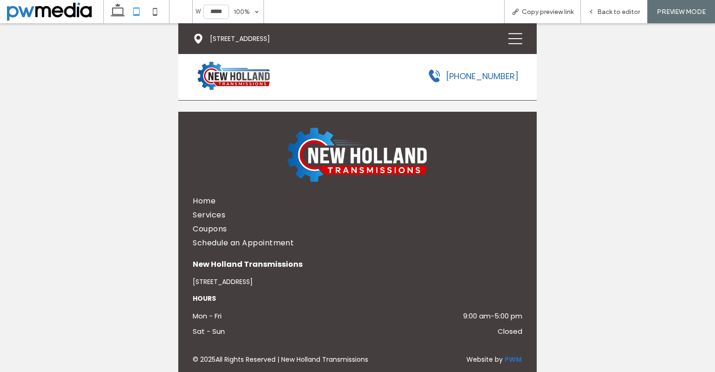
scroll to position [3003, 0]
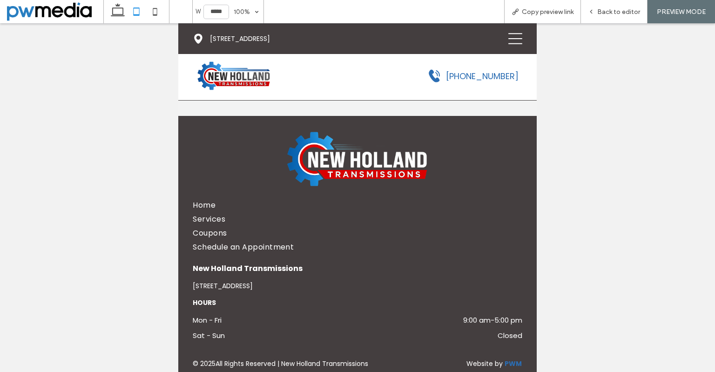
click at [508, 40] on icon at bounding box center [515, 39] width 14 height 14
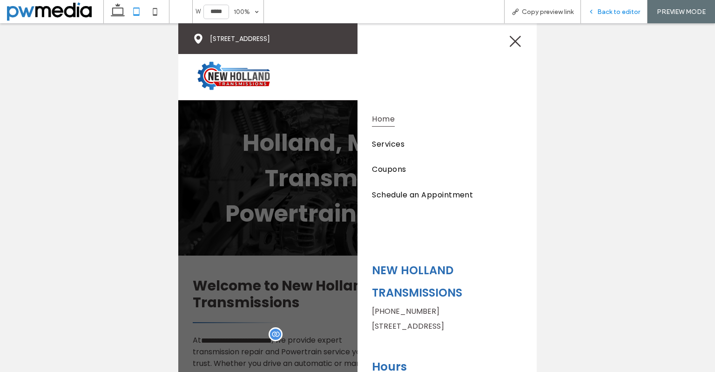
click at [597, 15] on span "Back to editor" at bounding box center [618, 12] width 43 height 8
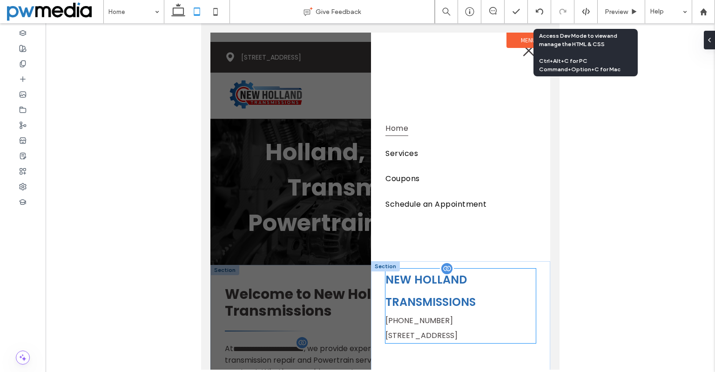
click at [468, 302] on span "New Holland Transmissions" at bounding box center [430, 291] width 90 height 38
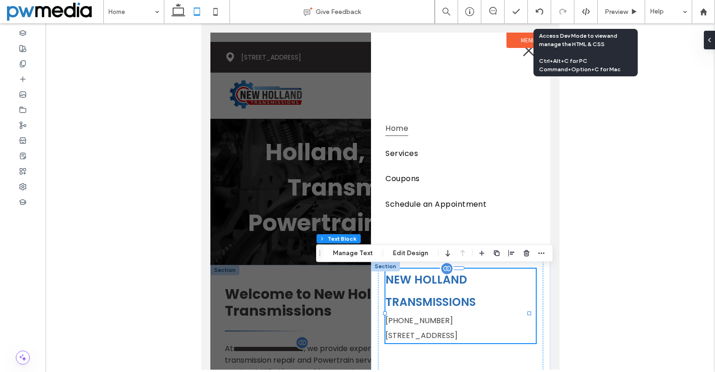
click at [460, 301] on span "New Holland Transmissions" at bounding box center [430, 291] width 90 height 38
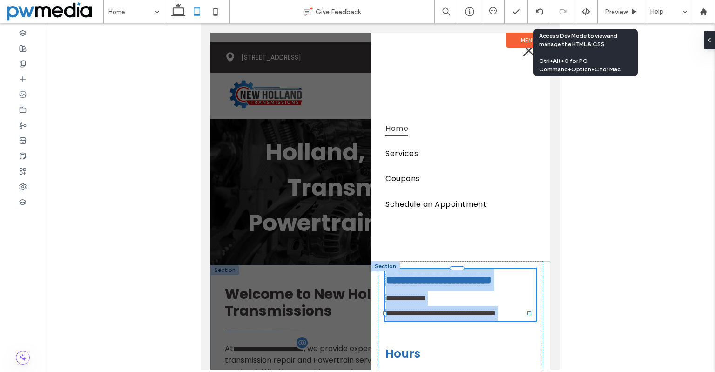
type input "*******"
type input "**"
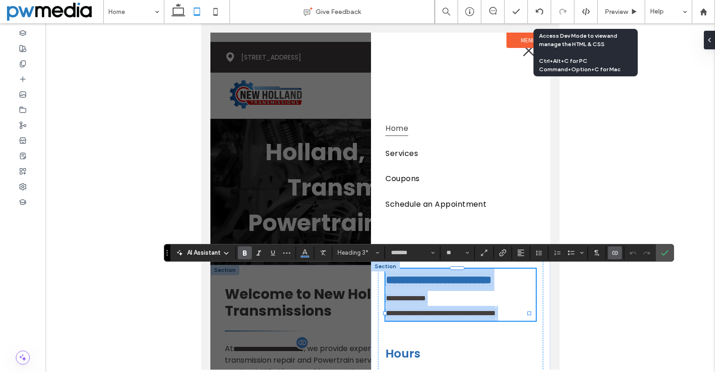
click at [439, 285] on span "**********" at bounding box center [439, 279] width 106 height 11
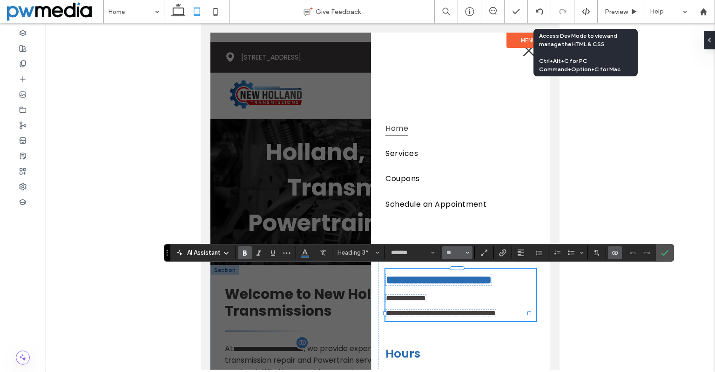
click at [469, 253] on icon "Size" at bounding box center [467, 253] width 4 height 4
click at [458, 187] on label "18" at bounding box center [457, 187] width 30 height 13
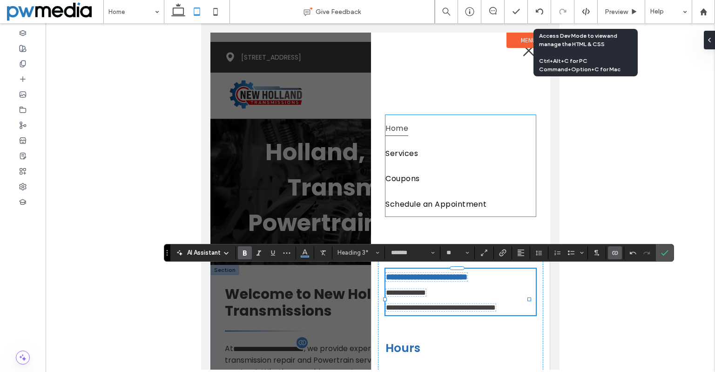
type input "**"
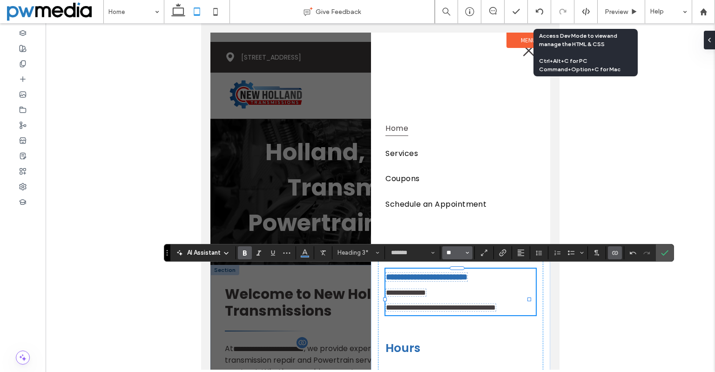
click at [456, 249] on input "**" at bounding box center [454, 252] width 18 height 7
type input "**"
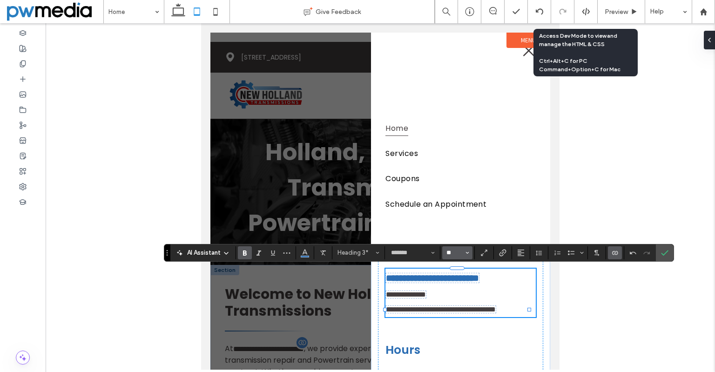
click at [456, 249] on input "**" at bounding box center [454, 252] width 18 height 7
type input "**"
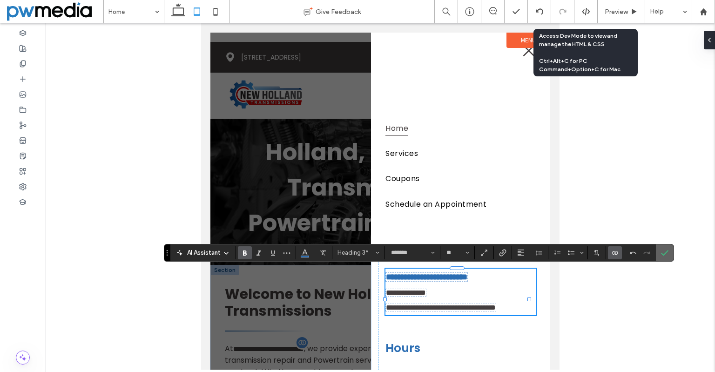
click at [672, 249] on label "Confirm" at bounding box center [665, 252] width 14 height 17
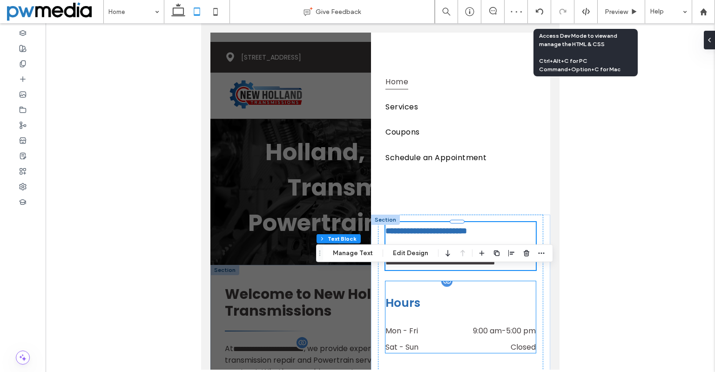
click at [416, 313] on h3 "Hours" at bounding box center [460, 303] width 150 height 20
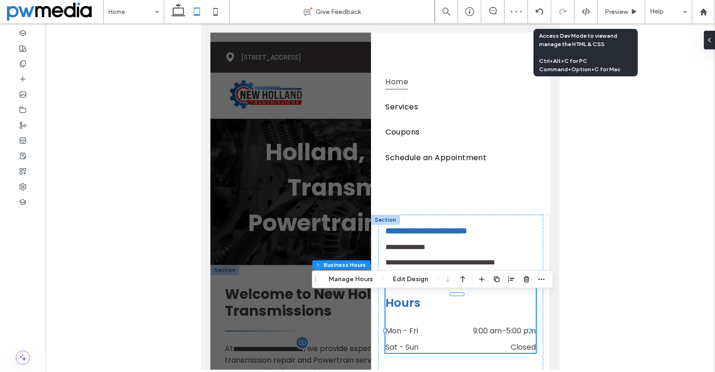
click at [416, 313] on h3 "Hours" at bounding box center [460, 303] width 150 height 20
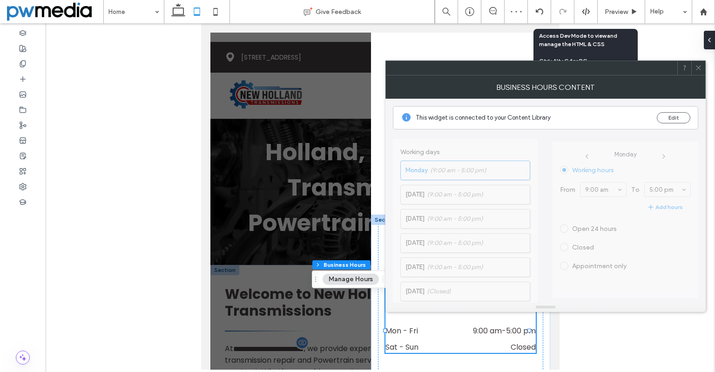
scroll to position [242, 0]
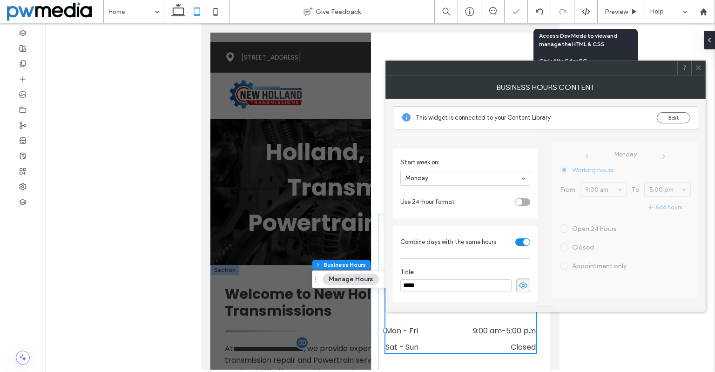
click at [363, 276] on button "Manage Hours" at bounding box center [351, 279] width 56 height 11
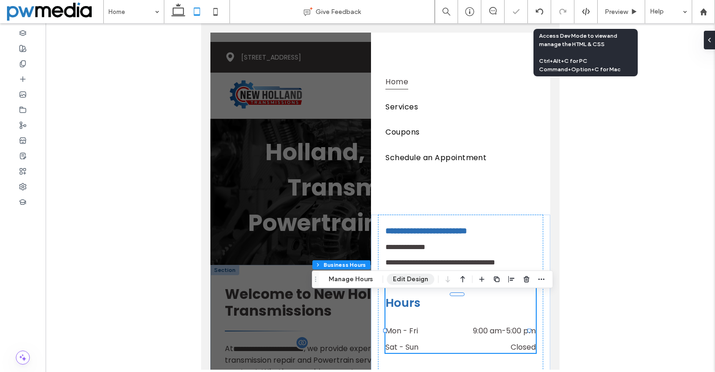
drag, startPoint x: 414, startPoint y: 279, endPoint x: 244, endPoint y: 246, distance: 173.4
click at [414, 279] on button "Edit Design" at bounding box center [410, 279] width 47 height 11
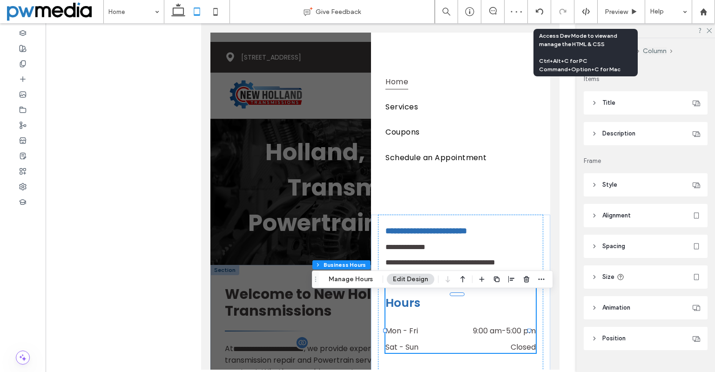
click at [625, 108] on header "Title" at bounding box center [646, 102] width 124 height 23
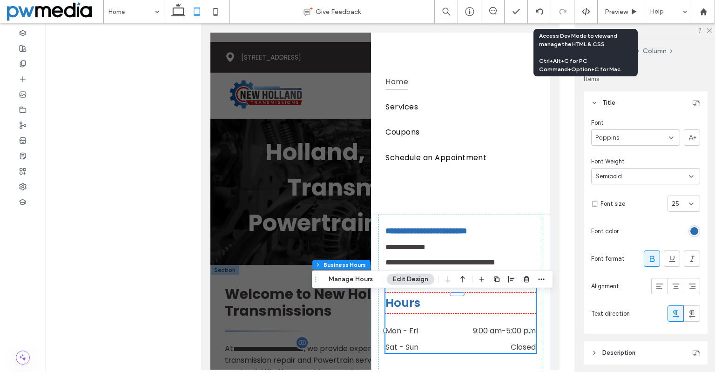
click at [680, 206] on input at bounding box center [680, 203] width 17 height 7
click at [679, 284] on div "18" at bounding box center [679, 287] width 32 height 16
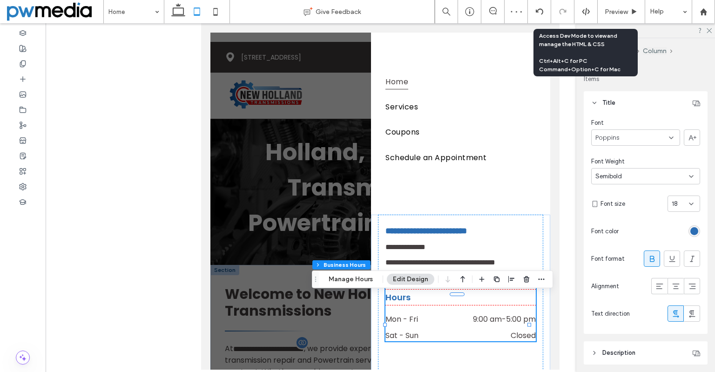
click at [604, 214] on div "Font Poppins Font Weight Semibold Font size 18 Font color Font format Alignment…" at bounding box center [645, 219] width 109 height 203
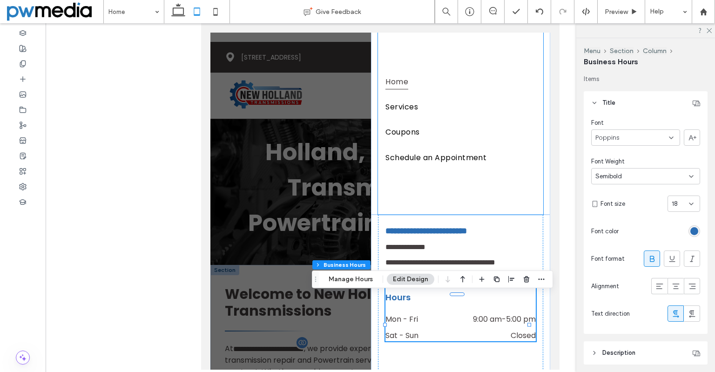
click at [444, 199] on div "Home Services Coupons Schedule an Appointment" at bounding box center [460, 118] width 165 height 193
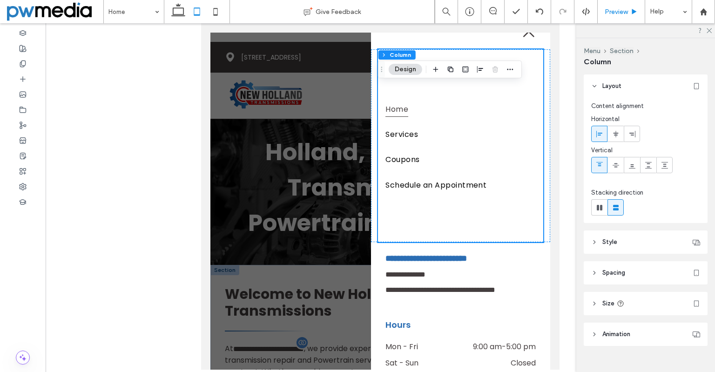
scroll to position [0, 0]
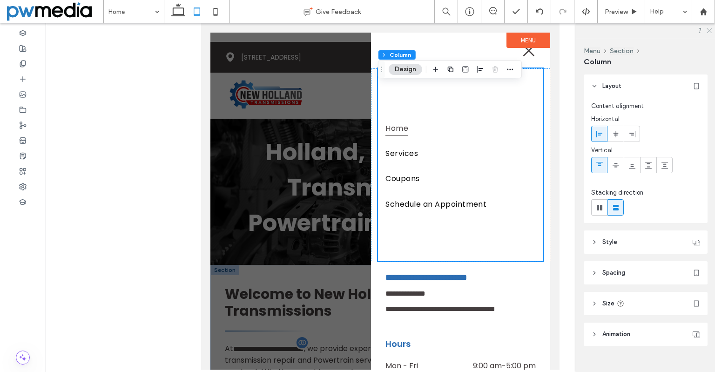
click at [706, 27] on icon at bounding box center [709, 30] width 6 height 6
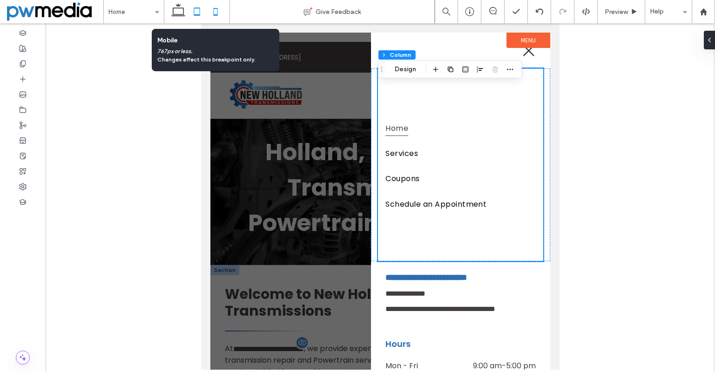
click at [218, 9] on icon at bounding box center [215, 11] width 19 height 19
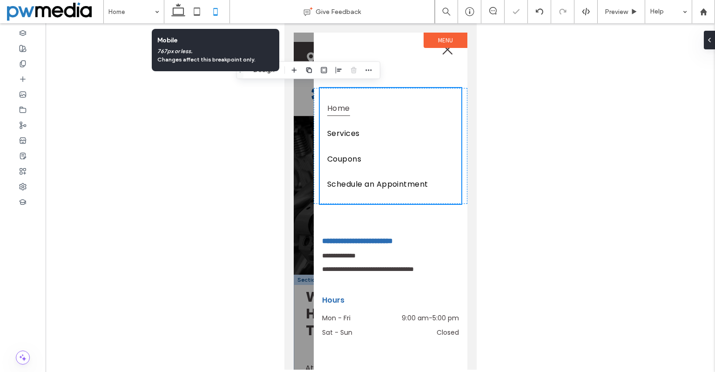
type input "**"
type input "***"
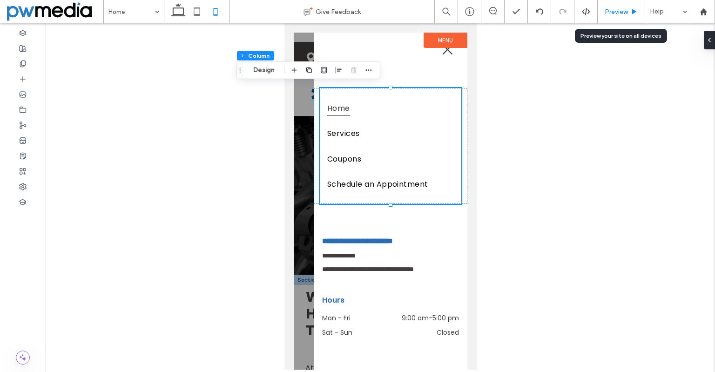
click at [609, 9] on span "Preview" at bounding box center [616, 12] width 23 height 8
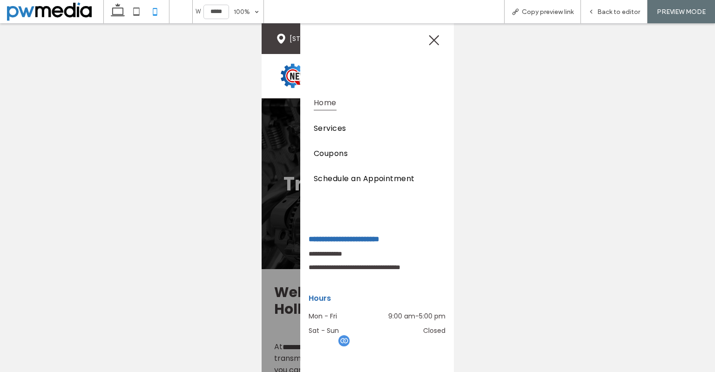
click at [429, 42] on icon at bounding box center [434, 40] width 10 height 10
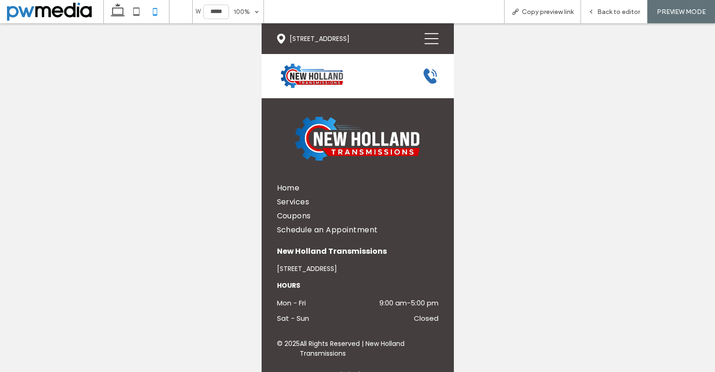
scroll to position [3121, 0]
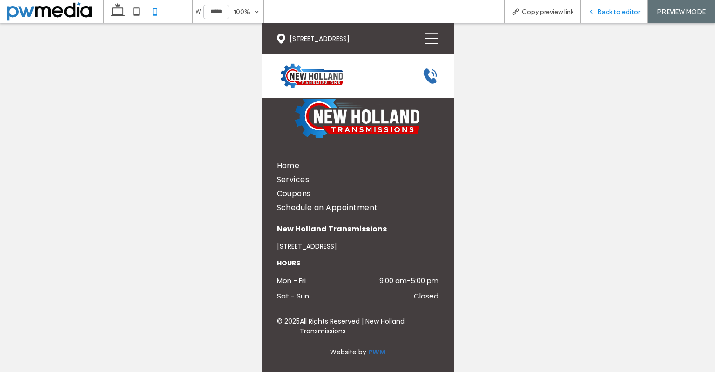
drag, startPoint x: 596, startPoint y: 12, endPoint x: 185, endPoint y: 208, distance: 455.6
click at [597, 12] on span "Back to editor" at bounding box center [618, 12] width 43 height 8
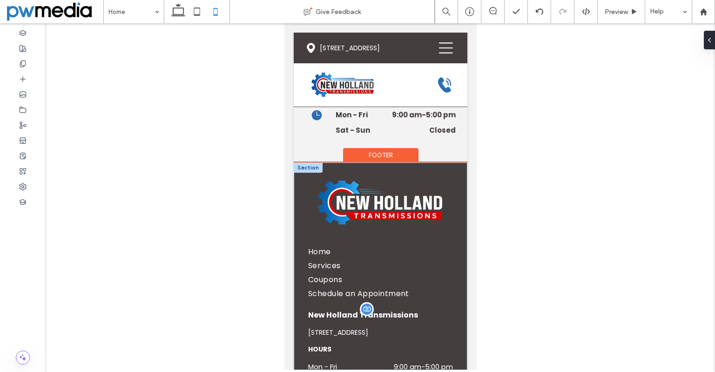
scroll to position [3226, 0]
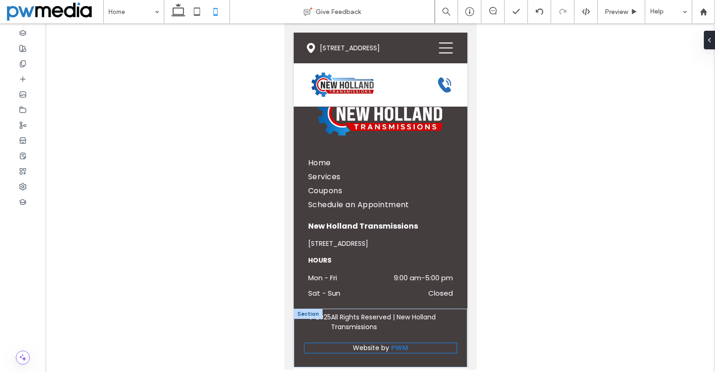
click at [408, 346] on p "Website by PWM" at bounding box center [380, 348] width 152 height 10
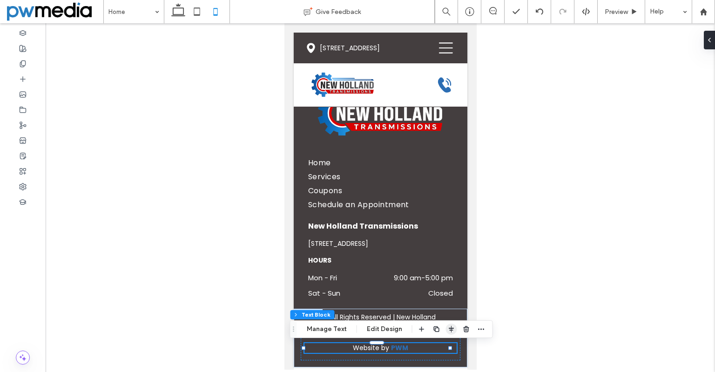
click at [451, 330] on icon "button" at bounding box center [451, 328] width 7 height 7
click at [409, 315] on p "All Rights Reserved | New Holland Transmissions" at bounding box center [391, 322] width 122 height 20
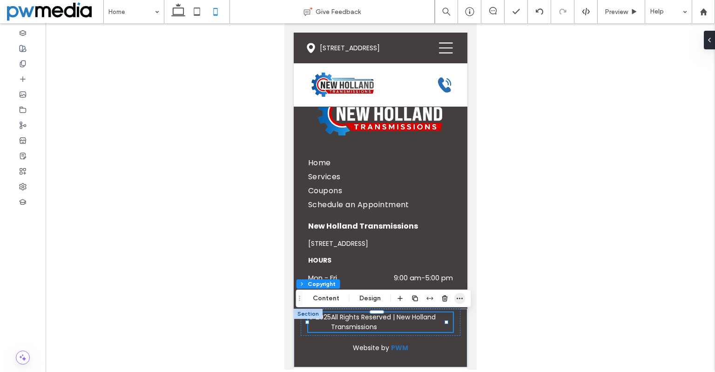
click at [460, 296] on icon "button" at bounding box center [459, 298] width 7 height 7
click at [363, 299] on button "Design" at bounding box center [370, 298] width 34 height 11
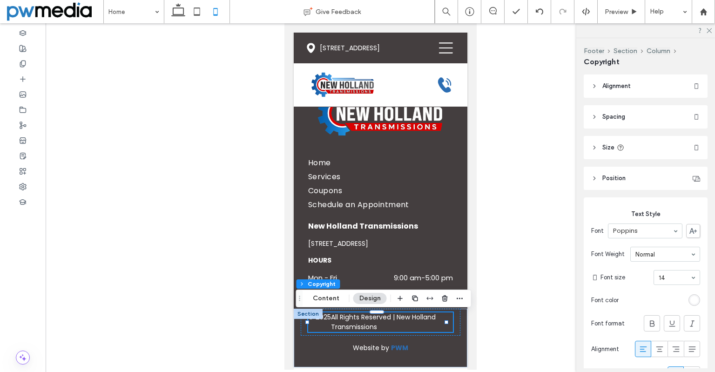
click at [638, 139] on header "Size" at bounding box center [646, 147] width 124 height 23
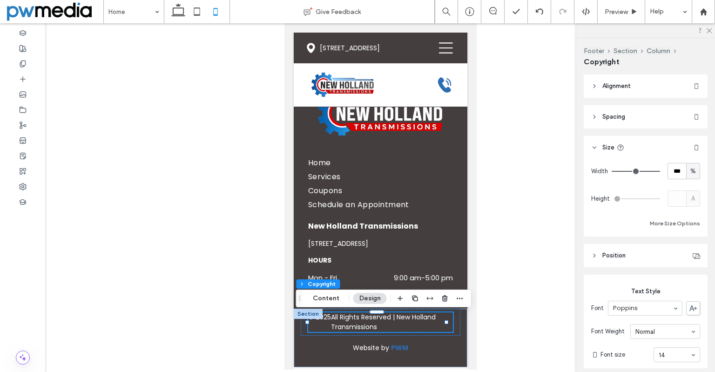
click at [638, 139] on header "Size" at bounding box center [646, 147] width 124 height 23
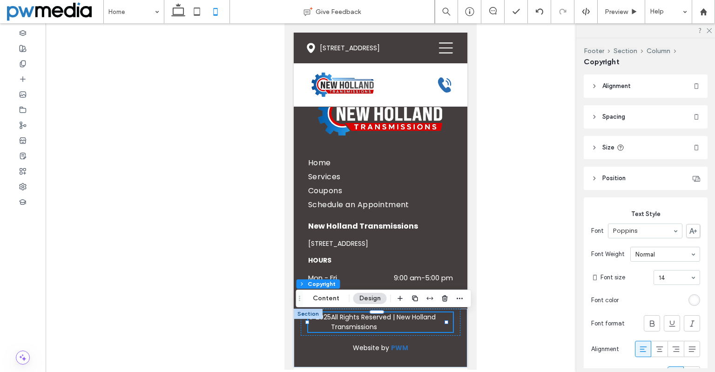
click at [641, 121] on header "Spacing" at bounding box center [646, 116] width 124 height 23
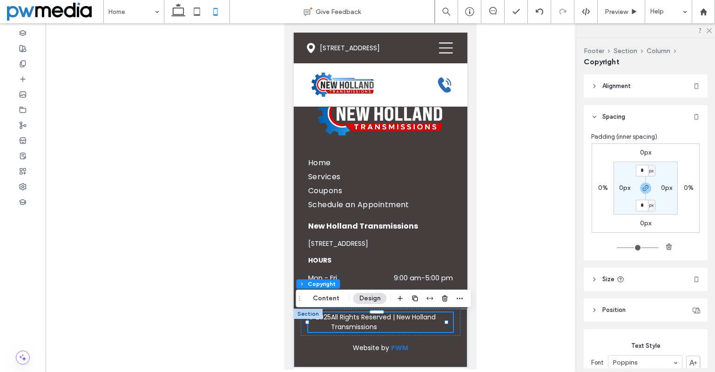
click at [641, 121] on header "Spacing" at bounding box center [646, 116] width 124 height 23
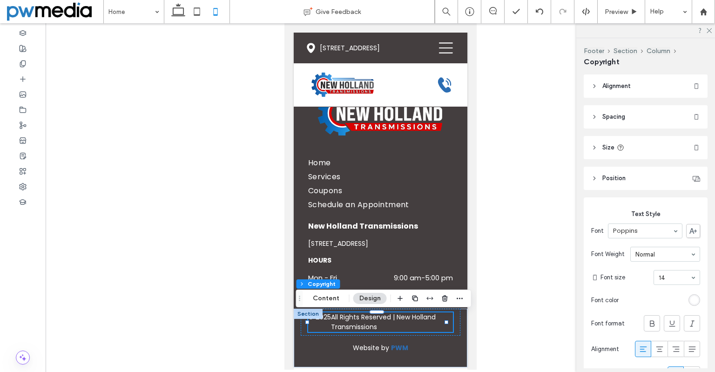
click at [638, 90] on header "Alignment" at bounding box center [646, 85] width 124 height 23
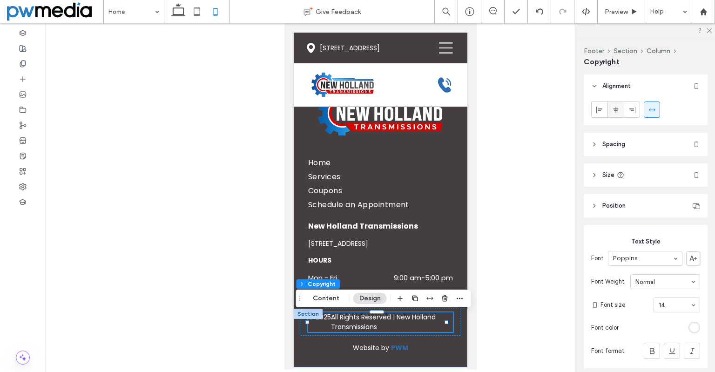
click at [613, 110] on icon at bounding box center [615, 109] width 7 height 7
click at [632, 142] on header "Spacing" at bounding box center [646, 144] width 124 height 23
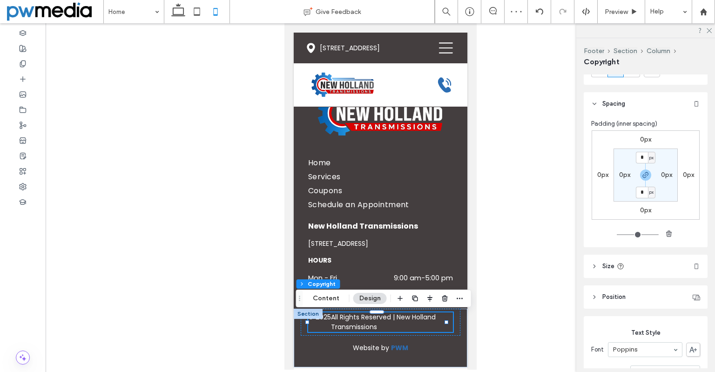
scroll to position [140, 0]
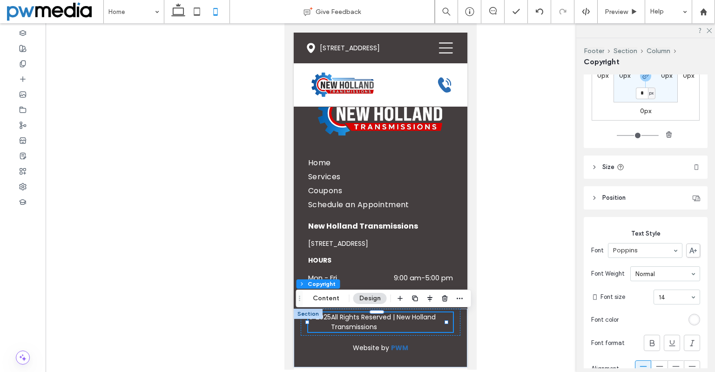
click at [633, 197] on header "Position" at bounding box center [646, 197] width 124 height 23
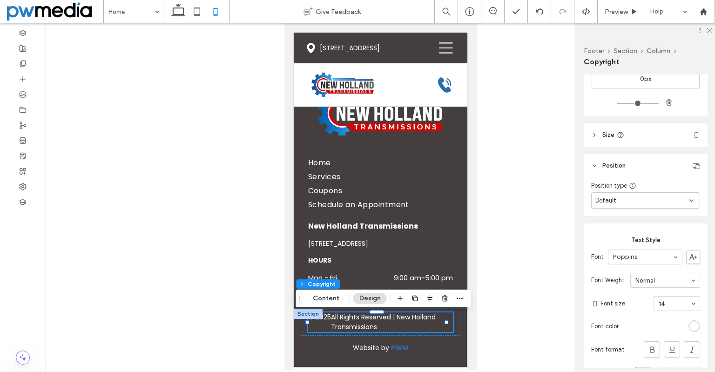
scroll to position [233, 0]
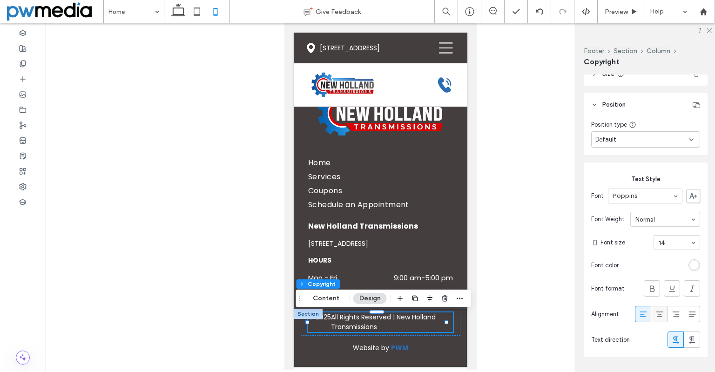
click at [655, 308] on span at bounding box center [659, 313] width 9 height 15
click at [639, 313] on icon at bounding box center [642, 313] width 9 height 9
click at [655, 315] on icon at bounding box center [659, 313] width 9 height 9
click at [671, 316] on icon at bounding box center [675, 313] width 9 height 9
click at [688, 316] on use at bounding box center [691, 314] width 7 height 6
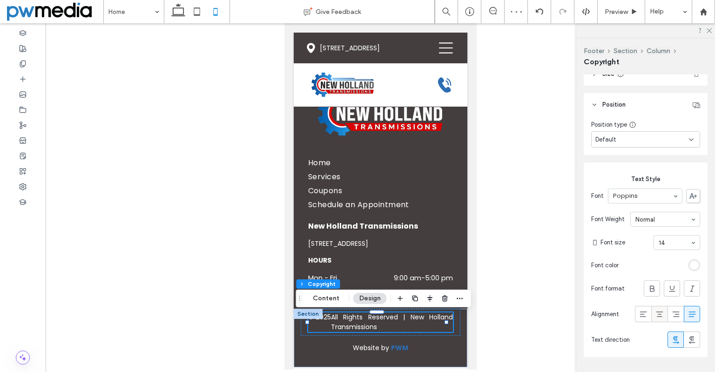
click at [658, 319] on span at bounding box center [659, 313] width 9 height 15
click at [644, 319] on div at bounding box center [642, 313] width 15 height 15
click at [672, 316] on use at bounding box center [675, 314] width 7 height 6
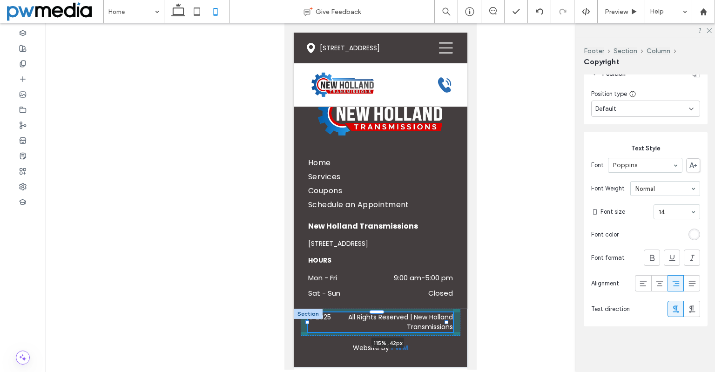
drag, startPoint x: 446, startPoint y: 323, endPoint x: 457, endPoint y: 324, distance: 10.2
click at [457, 324] on div "© 2025 All Rights Reserved | New Holland Transmissions 115% , 42px Website by P…" at bounding box center [380, 338] width 174 height 59
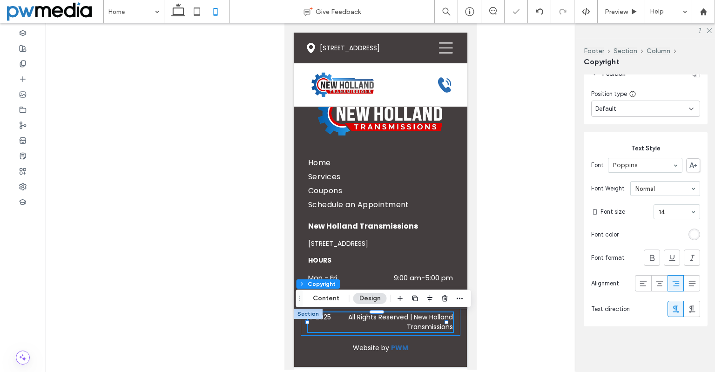
click at [451, 328] on div "© 2025 All Rights Reserved | New Holland Transmissions 115% , 42px" at bounding box center [380, 322] width 160 height 27
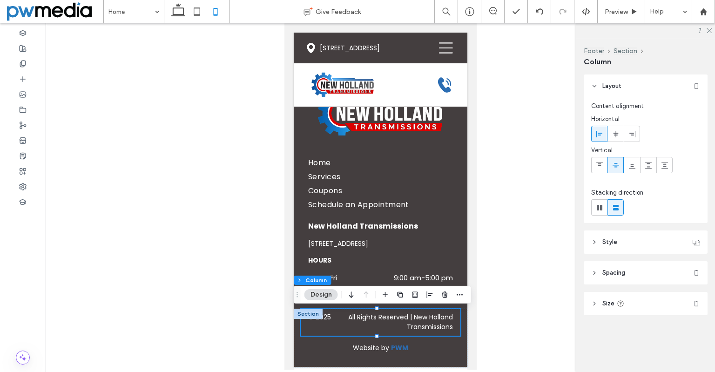
click at [640, 278] on header "Spacing" at bounding box center [646, 272] width 124 height 23
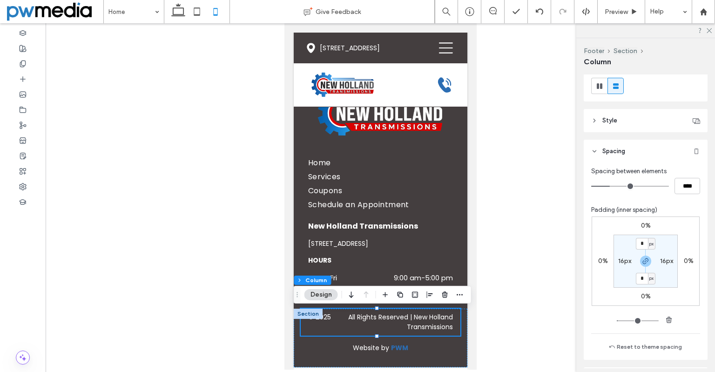
scroll to position [140, 0]
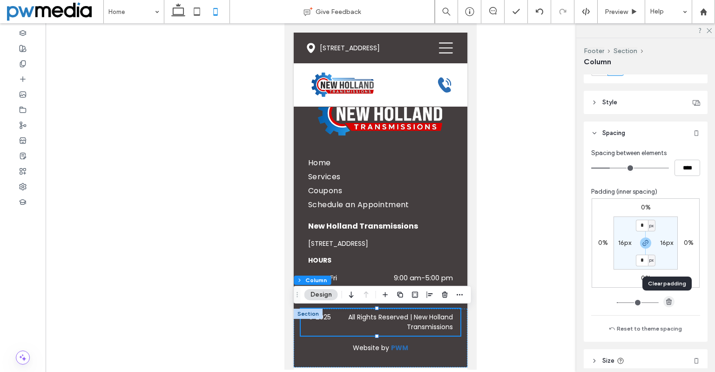
click at [666, 301] on use "button" at bounding box center [669, 301] width 6 height 6
type input "*"
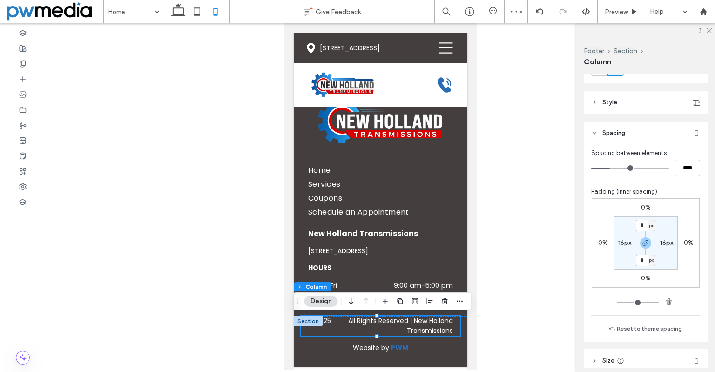
click at [620, 242] on label "16px" at bounding box center [624, 243] width 13 height 8
type input "**"
type input "*"
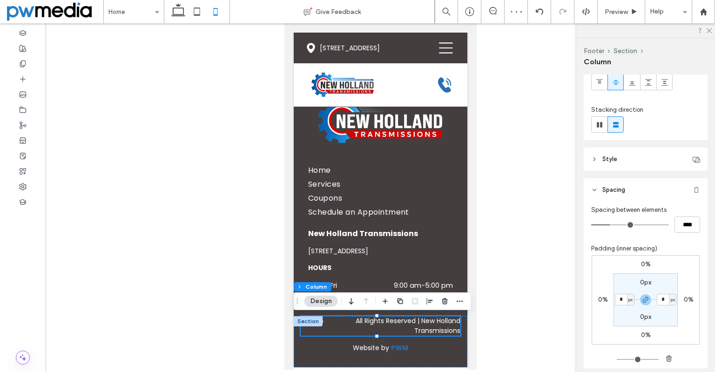
scroll to position [47, 0]
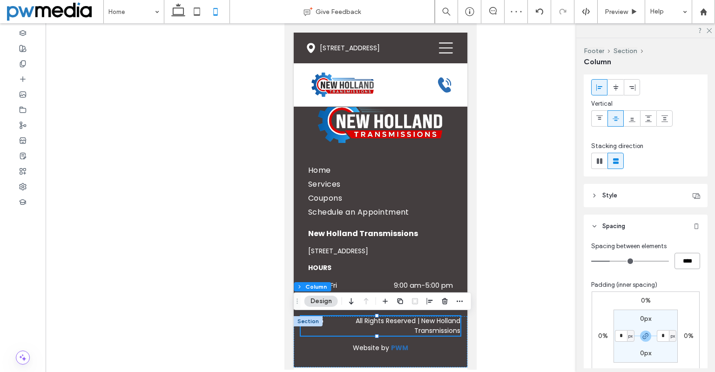
click at [692, 261] on input "****" at bounding box center [687, 261] width 26 height 16
type input "*"
type input "***"
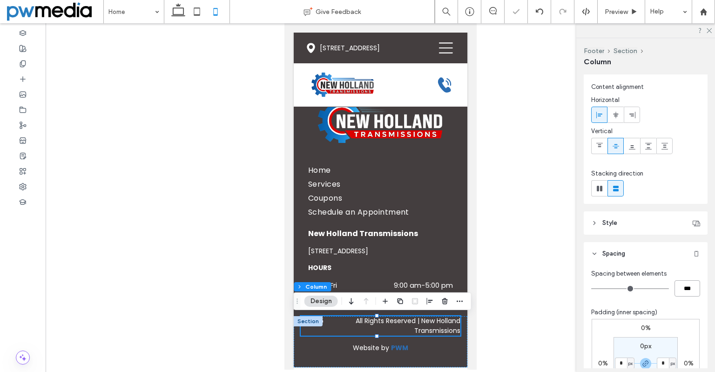
scroll to position [0, 0]
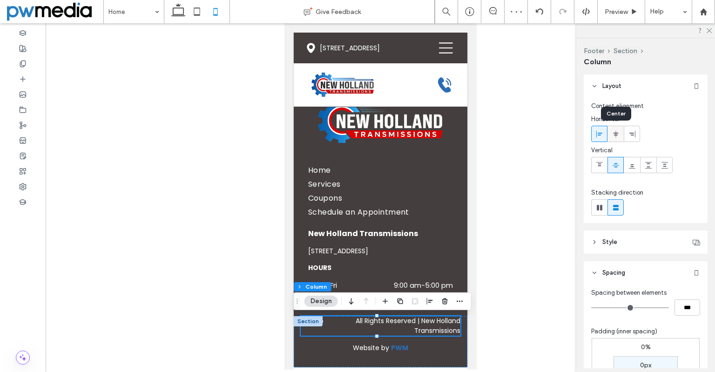
click at [619, 139] on span at bounding box center [615, 133] width 7 height 15
click at [631, 137] on icon at bounding box center [631, 133] width 7 height 7
click at [598, 133] on use at bounding box center [599, 133] width 6 height 7
click at [631, 132] on icon at bounding box center [631, 133] width 7 height 7
click at [398, 328] on p "All Rights Reserved | New Holland Transmissions" at bounding box center [391, 326] width 137 height 20
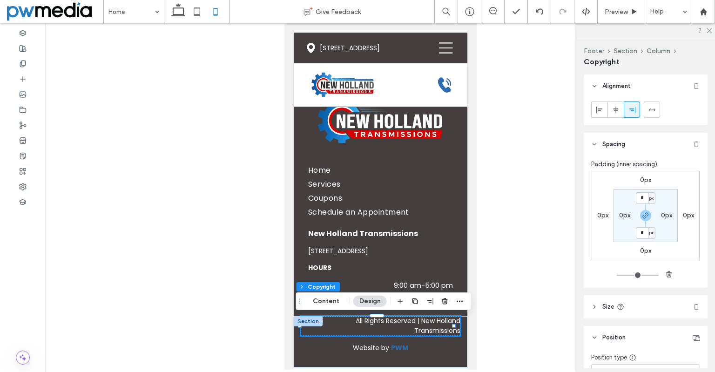
click at [403, 323] on p "All Rights Reserved | New Holland Transmissions" at bounding box center [391, 326] width 137 height 20
click at [438, 324] on p "All Rights Reserved | New Holland Transmissions" at bounding box center [391, 326] width 137 height 20
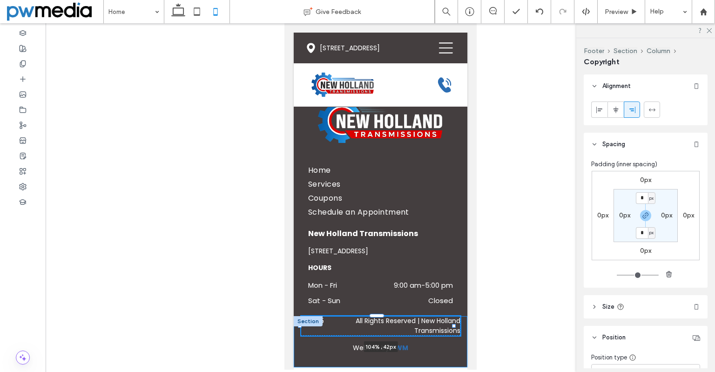
drag, startPoint x: 454, startPoint y: 326, endPoint x: 460, endPoint y: 327, distance: 6.1
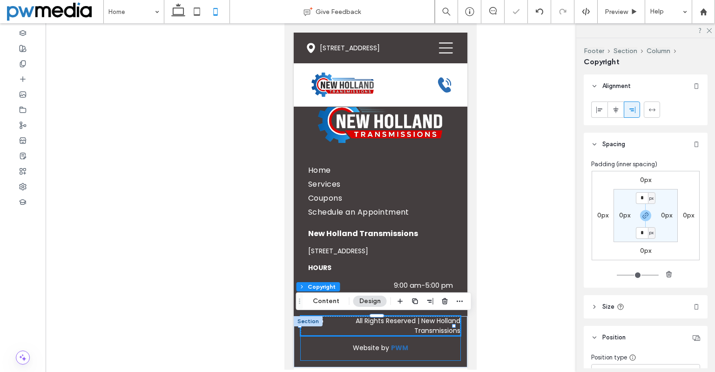
click at [451, 349] on div "Website by PWM" at bounding box center [380, 348] width 160 height 25
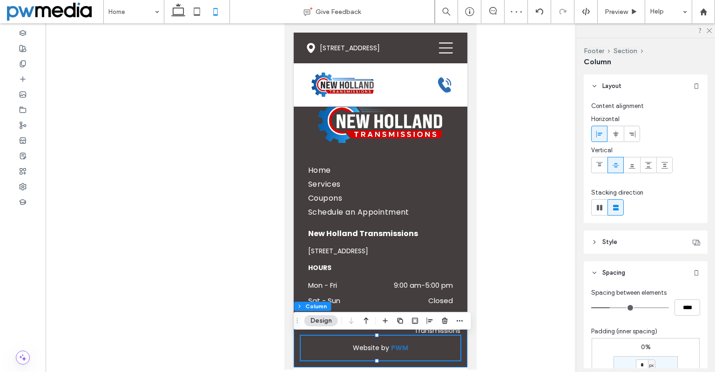
click at [296, 364] on div "© 2025 All Rights Reserved | New Holland Transmissions Website by PWM" at bounding box center [380, 341] width 174 height 51
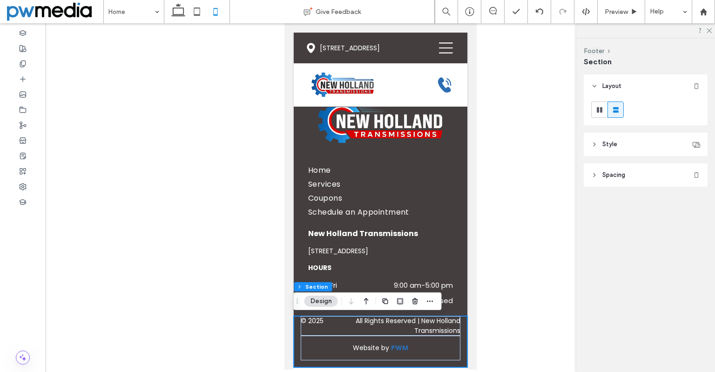
click at [632, 176] on header "Spacing" at bounding box center [646, 174] width 124 height 23
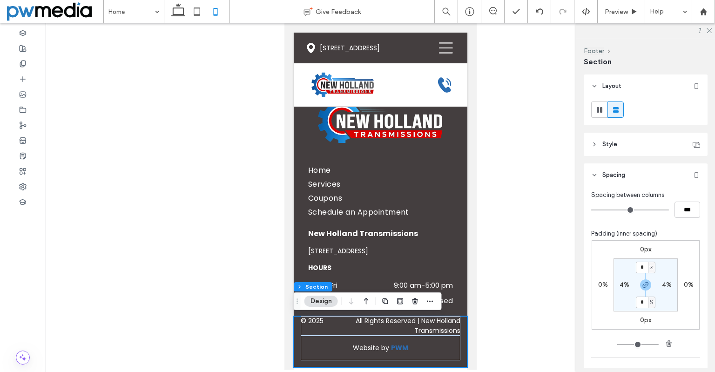
click at [619, 281] on label "4%" at bounding box center [624, 285] width 10 height 8
type input "*"
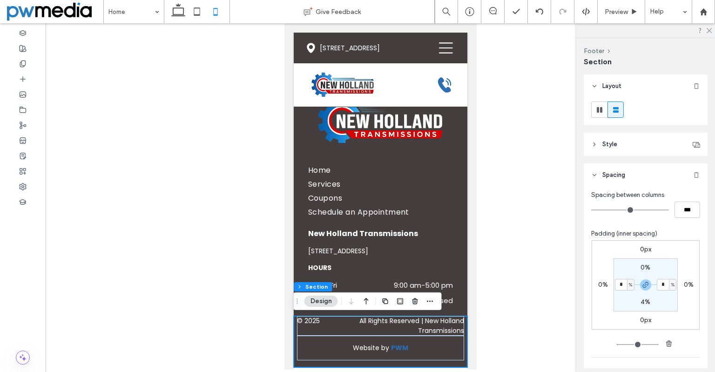
click at [617, 283] on input "*" at bounding box center [621, 285] width 12 height 12
type input "*"
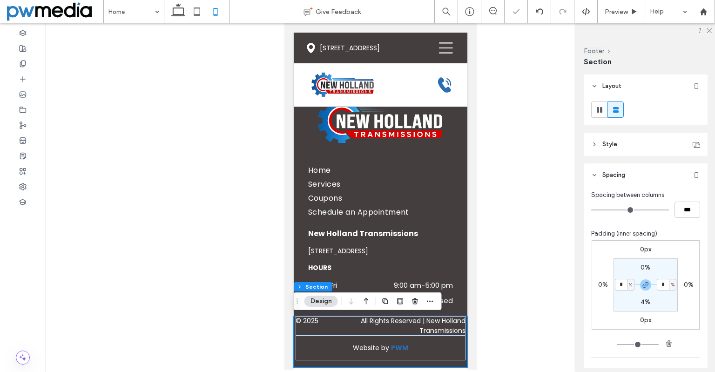
click at [613, 275] on section "0% * % 4% * %" at bounding box center [645, 284] width 64 height 53
click at [403, 325] on p "All Rights Reserved | New Holland Transmissions" at bounding box center [392, 326] width 148 height 20
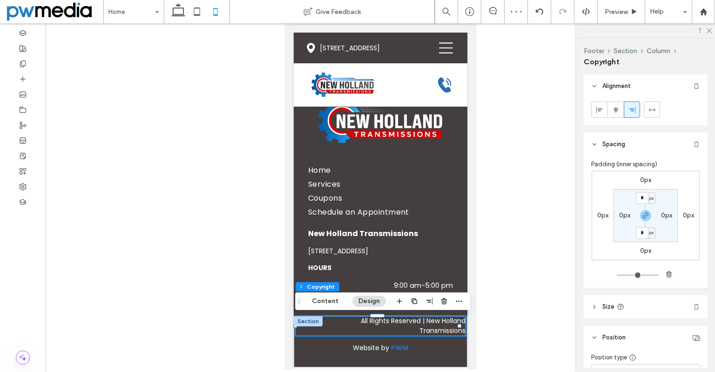
click at [415, 324] on p "All Rights Reserved | New Holland Transmissions" at bounding box center [392, 326] width 148 height 20
click at [436, 326] on p "All Rights Reserved | New Holland Transmissions" at bounding box center [392, 326] width 148 height 20
click at [438, 327] on p "All Rights Reserved | New Holland Transmissions" at bounding box center [392, 326] width 148 height 20
click at [617, 113] on icon at bounding box center [615, 109] width 7 height 7
click at [603, 109] on div at bounding box center [598, 109] width 15 height 15
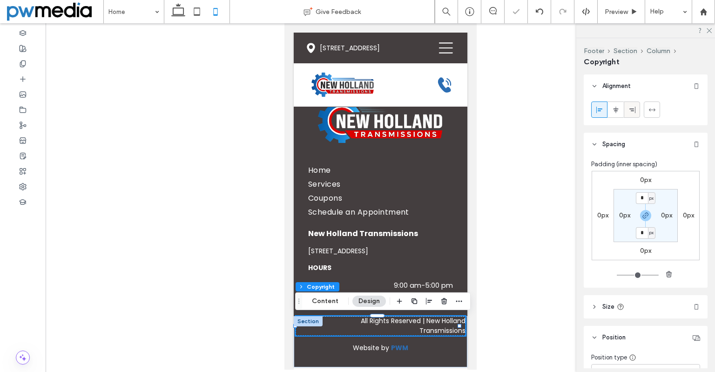
click at [629, 108] on icon at bounding box center [631, 109] width 7 height 7
click at [657, 108] on div at bounding box center [651, 109] width 15 height 15
click at [630, 110] on icon at bounding box center [631, 109] width 7 height 7
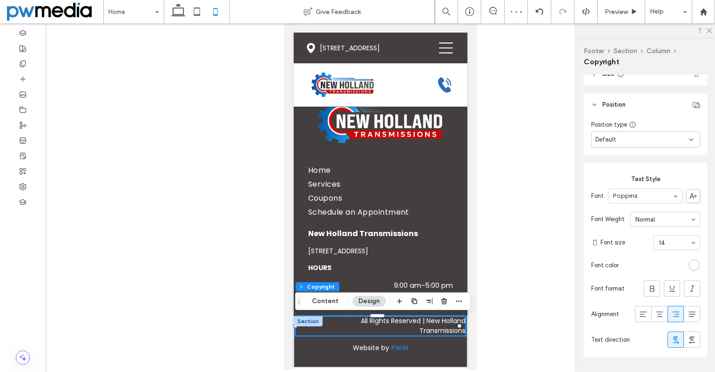
scroll to position [263, 0]
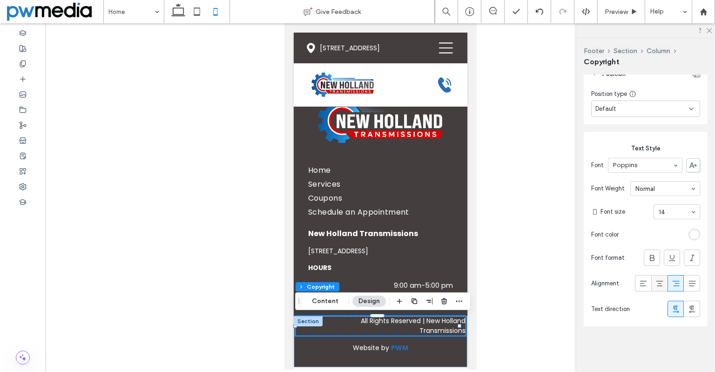
click at [655, 282] on icon at bounding box center [659, 283] width 9 height 9
click at [635, 283] on div at bounding box center [642, 282] width 15 height 15
click at [271, 294] on div at bounding box center [380, 196] width 669 height 346
click at [396, 334] on p "All Rights Reserved | New Holland Transmissions" at bounding box center [392, 326] width 148 height 20
click at [524, 326] on div at bounding box center [380, 196] width 669 height 346
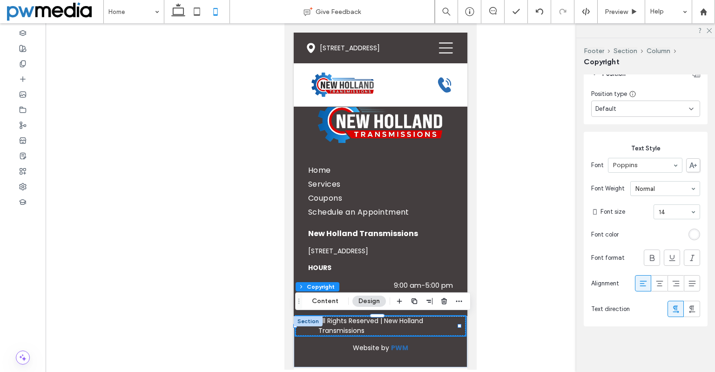
click at [410, 325] on p "All Rights Reserved | New Holland Transmissions" at bounding box center [392, 326] width 148 height 20
click at [411, 322] on p "All Rights Reserved | New Holland Transmissions" at bounding box center [392, 326] width 148 height 20
click at [658, 286] on icon at bounding box center [659, 283] width 9 height 9
click at [672, 285] on use at bounding box center [675, 284] width 7 height 6
click at [658, 287] on icon at bounding box center [659, 283] width 9 height 9
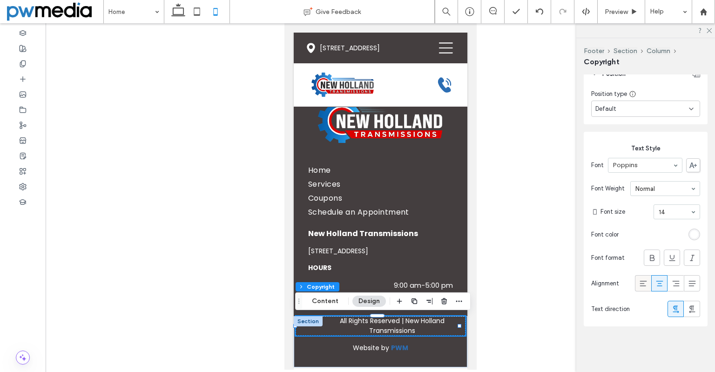
click at [639, 289] on span at bounding box center [642, 282] width 9 height 15
click at [652, 288] on div at bounding box center [659, 282] width 15 height 15
click at [640, 289] on span at bounding box center [642, 282] width 9 height 15
click at [657, 289] on span at bounding box center [659, 282] width 9 height 15
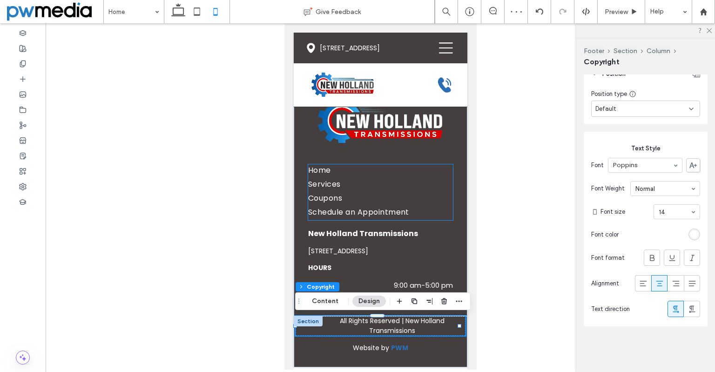
click at [422, 175] on link "Home" at bounding box center [380, 171] width 145 height 14
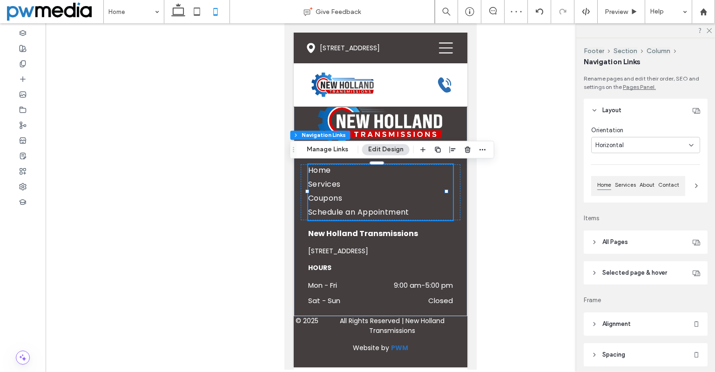
type input "*"
type input "**"
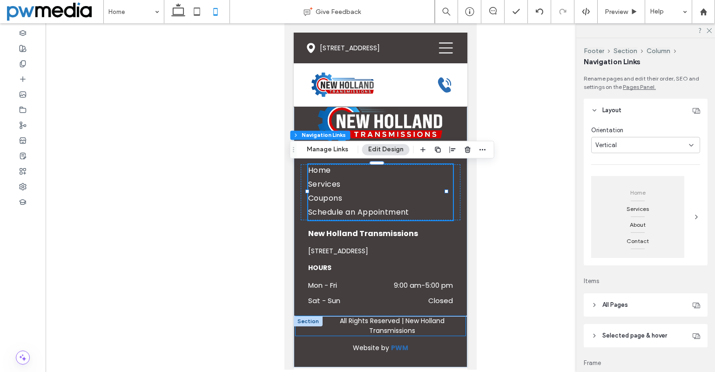
click at [416, 325] on p "All Rights Reserved | New Holland Transmissions" at bounding box center [392, 326] width 148 height 20
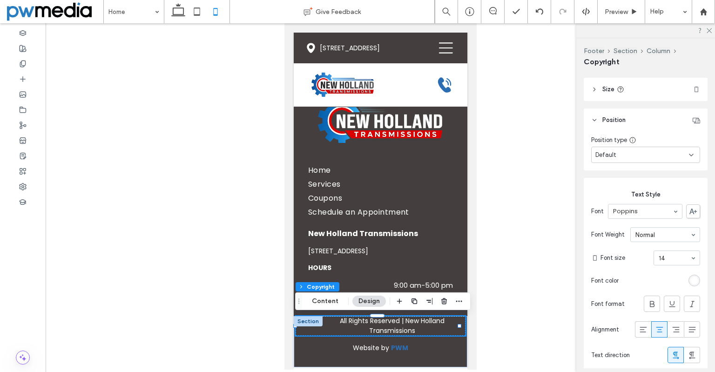
scroll to position [233, 0]
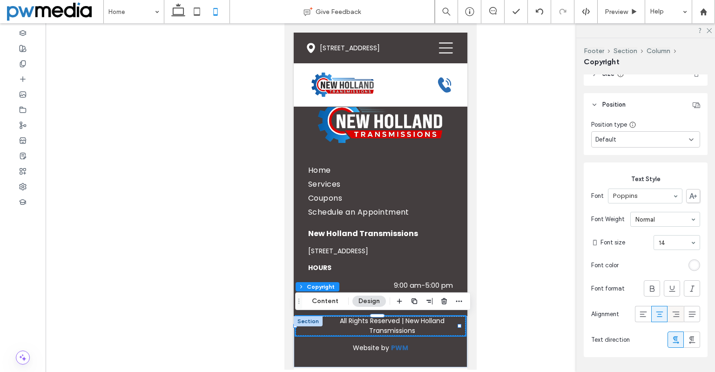
click at [671, 314] on icon at bounding box center [675, 313] width 9 height 9
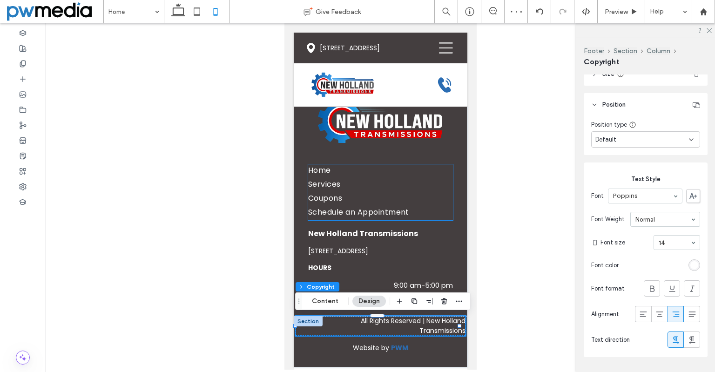
click at [393, 194] on link "Coupons" at bounding box center [380, 199] width 145 height 14
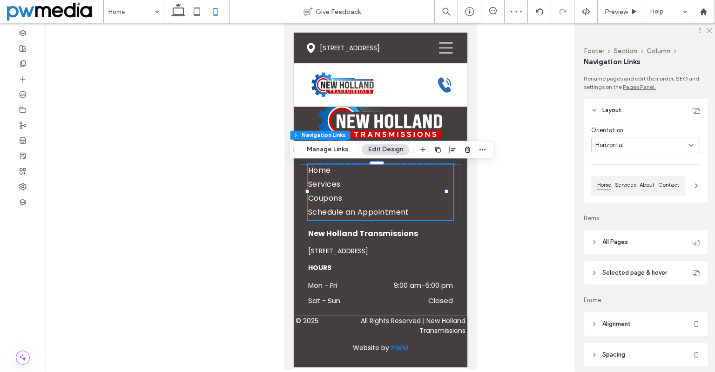
type input "*"
type input "**"
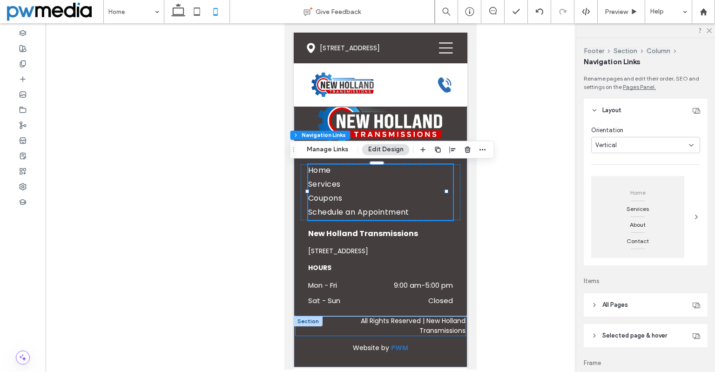
click at [361, 325] on p "All Rights Reserved | New Holland Transmissions" at bounding box center [392, 326] width 148 height 20
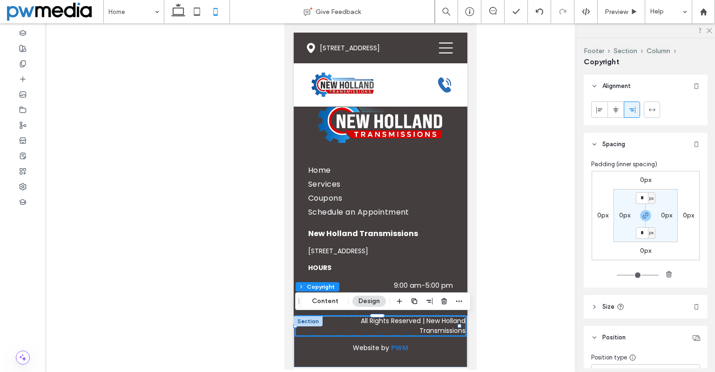
click at [309, 320] on div at bounding box center [307, 321] width 29 height 10
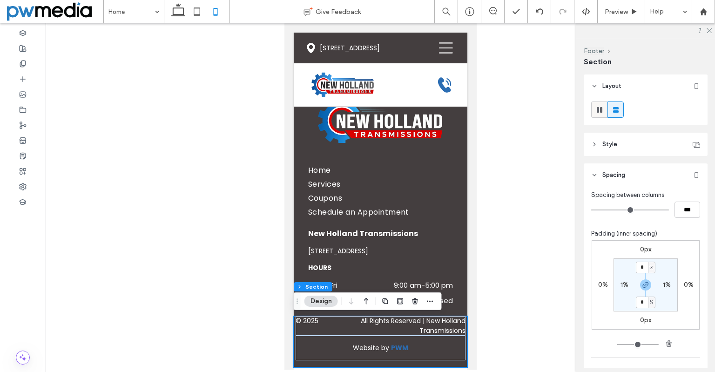
click at [601, 108] on use at bounding box center [600, 110] width 6 height 6
type input "***"
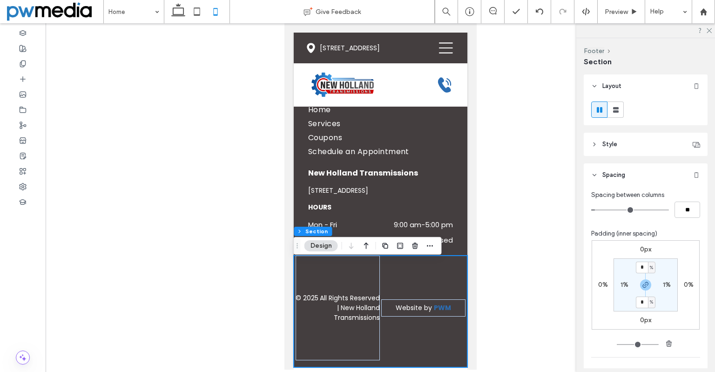
scroll to position [3281, 0]
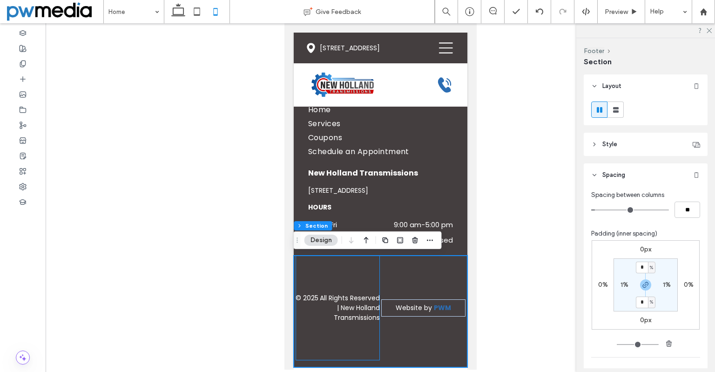
click at [359, 278] on div "© 2025 All Rights Reserved | New Holland Transmissions" at bounding box center [337, 307] width 84 height 105
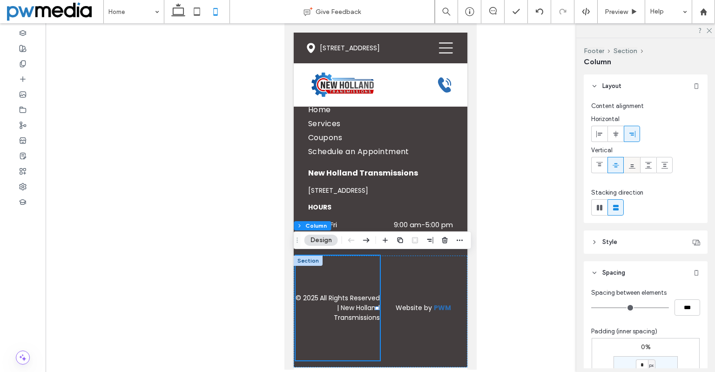
click at [629, 170] on span at bounding box center [631, 164] width 7 height 15
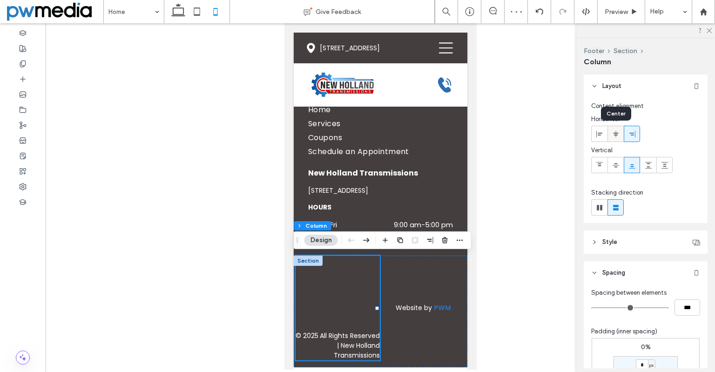
click at [617, 138] on span at bounding box center [615, 133] width 7 height 15
click at [603, 133] on div at bounding box center [598, 133] width 15 height 15
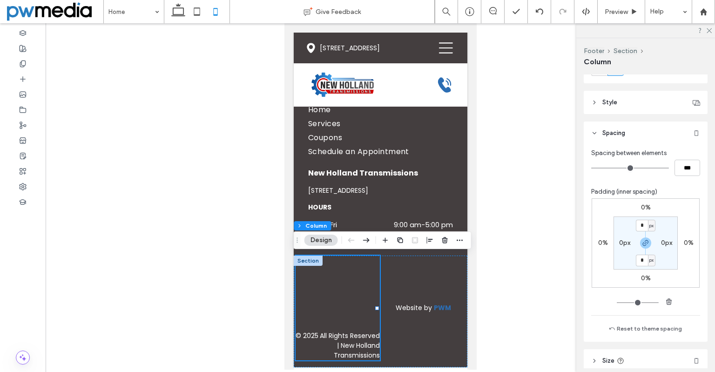
scroll to position [181, 0]
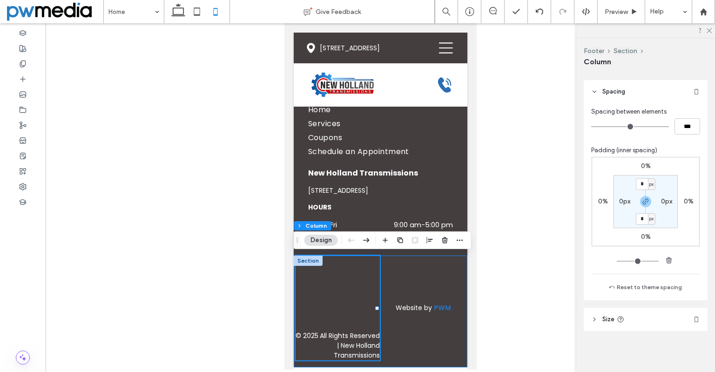
click at [430, 291] on div "© 2025 All Rights Reserved | New Holland Transmissions Website by PWM" at bounding box center [380, 311] width 174 height 112
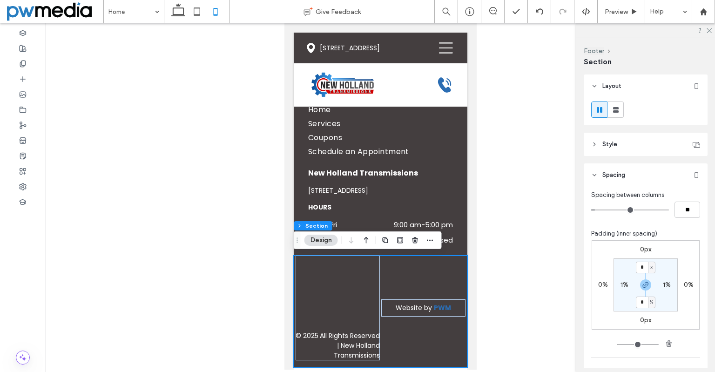
click at [431, 277] on div "© 2025 All Rights Reserved | New Holland Transmissions Website by PWM" at bounding box center [380, 311] width 174 height 112
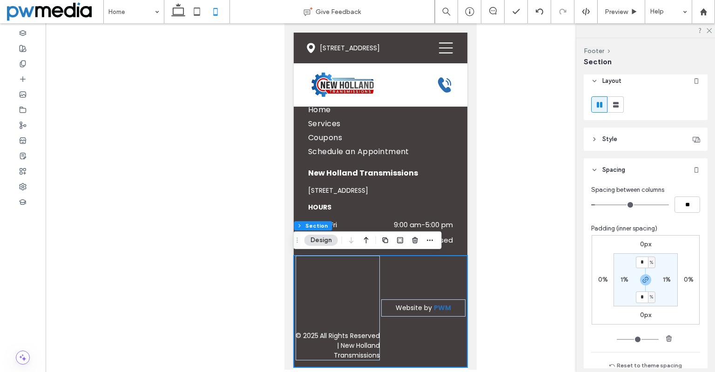
scroll to position [0, 0]
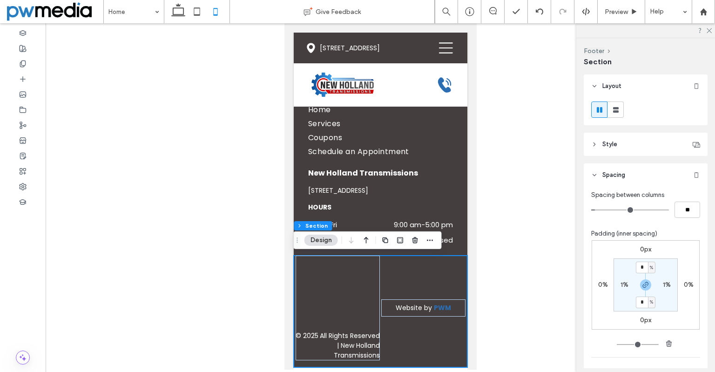
click at [426, 261] on div "© 2025 All Rights Reserved | New Holland Transmissions Website by PWM" at bounding box center [380, 311] width 174 height 112
click at [407, 279] on div "© 2025 All Rights Reserved | New Holland Transmissions Website by PWM" at bounding box center [380, 311] width 174 height 112
click at [388, 305] on p "Website by PWM" at bounding box center [422, 308] width 77 height 10
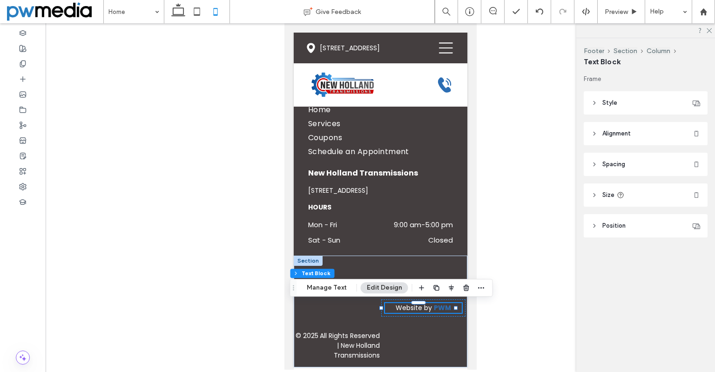
click at [633, 131] on header "Alignment" at bounding box center [646, 133] width 124 height 23
click at [633, 158] on use at bounding box center [632, 157] width 6 height 7
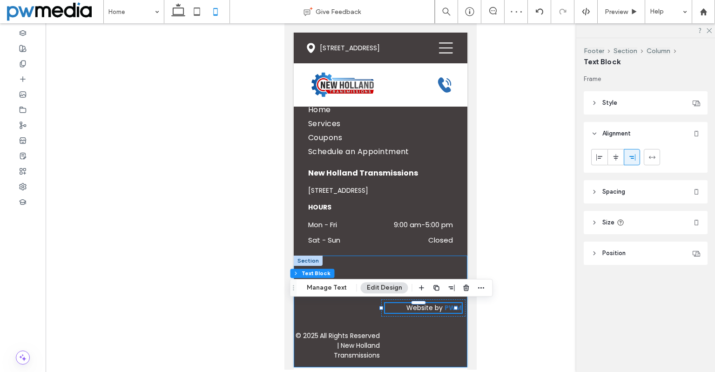
click at [422, 350] on div "© 2025 All Rights Reserved | New Holland Transmissions Website by PWM" at bounding box center [380, 311] width 174 height 112
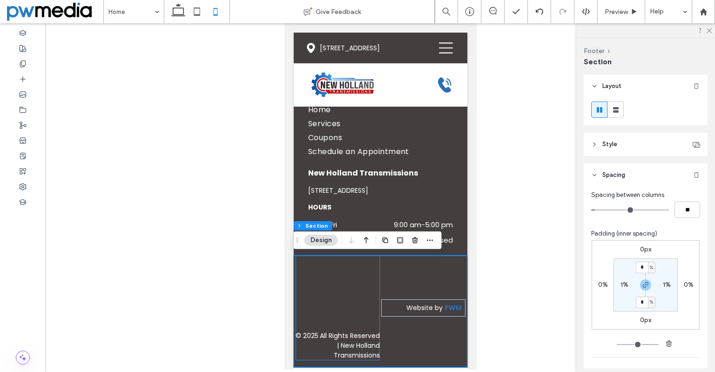
click at [327, 257] on div "© 2025 All Rights Reserved | New Holland Transmissions" at bounding box center [337, 307] width 84 height 105
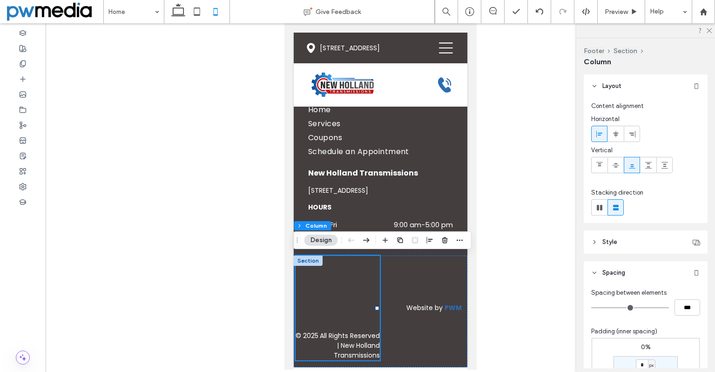
click at [372, 282] on div "© 2025 All Rights Reserved | New Holland Transmissions" at bounding box center [337, 307] width 84 height 105
click at [393, 347] on div "© 2025 All Rights Reserved | New Holland Transmissions Website by PWM" at bounding box center [380, 311] width 174 height 112
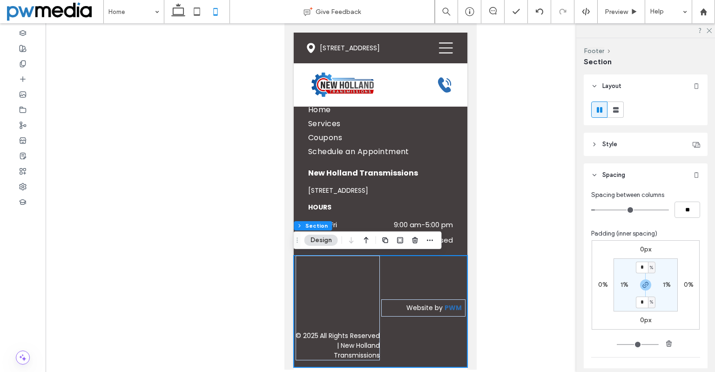
click at [396, 361] on div "© 2025 All Rights Reserved | New Holland Transmissions Website by PWM" at bounding box center [380, 311] width 174 height 112
click at [412, 253] on div "Home Services Coupons Schedule an Appointment New Holland Transmissions 13505 N…" at bounding box center [380, 137] width 174 height 235
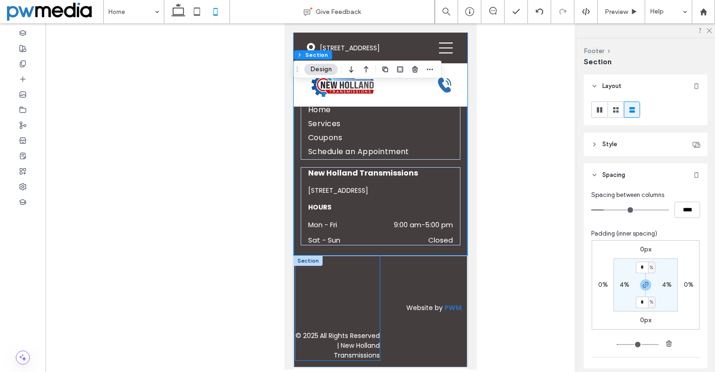
click at [369, 275] on div "© 2025 All Rights Reserved | New Holland Transmissions" at bounding box center [337, 307] width 84 height 105
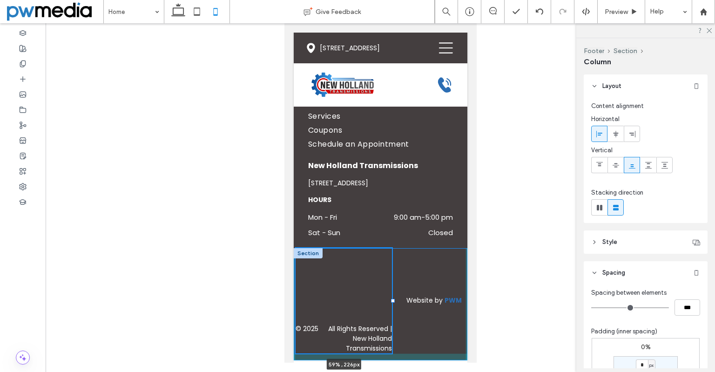
drag, startPoint x: 377, startPoint y: 307, endPoint x: 393, endPoint y: 314, distance: 17.3
click at [393, 314] on div "© 2025 All Rights Reserved | New Holland Transmissions 59% , 226px Website by P…" at bounding box center [380, 304] width 174 height 112
type input "**"
type input "***"
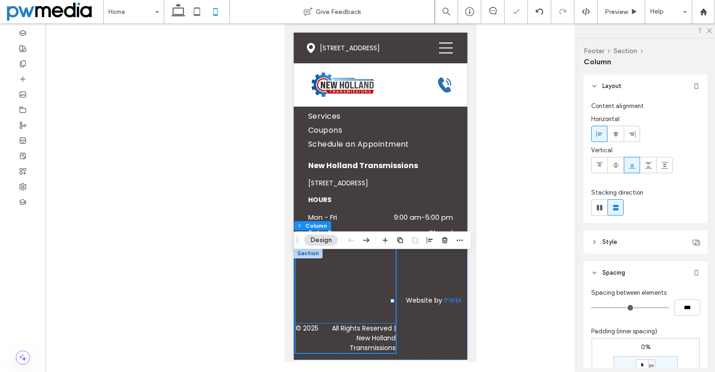
click at [373, 339] on p "All Rights Reserved | New Holland Transmissions" at bounding box center [357, 337] width 78 height 29
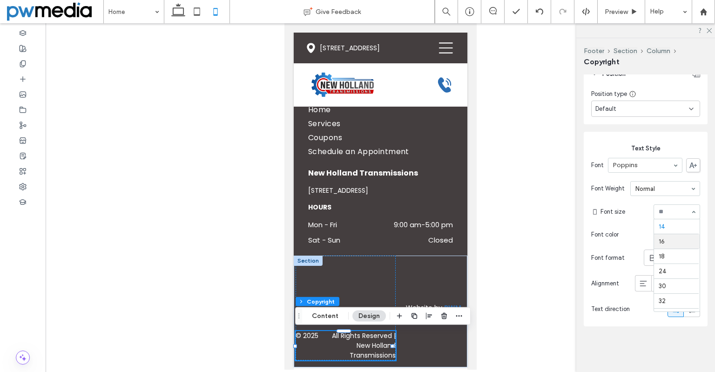
scroll to position [28, 0]
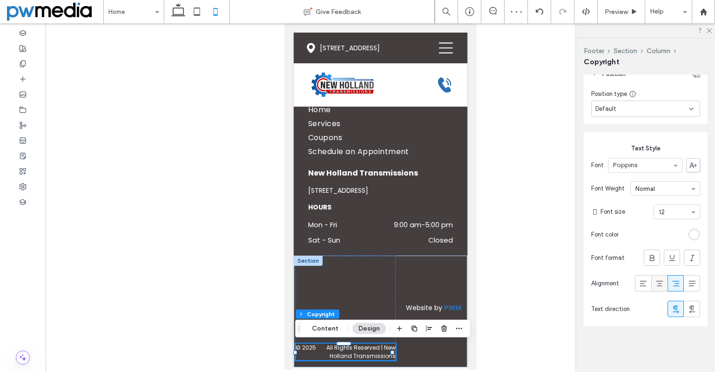
click at [656, 286] on icon at bounding box center [659, 283] width 9 height 9
click at [638, 288] on span at bounding box center [642, 282] width 9 height 15
click at [671, 288] on icon at bounding box center [675, 283] width 9 height 9
click at [638, 288] on span at bounding box center [642, 282] width 9 height 15
click at [418, 277] on div "© 2025 All Rights Reserved | New Holland Transmissions Website by PWM" at bounding box center [380, 311] width 174 height 112
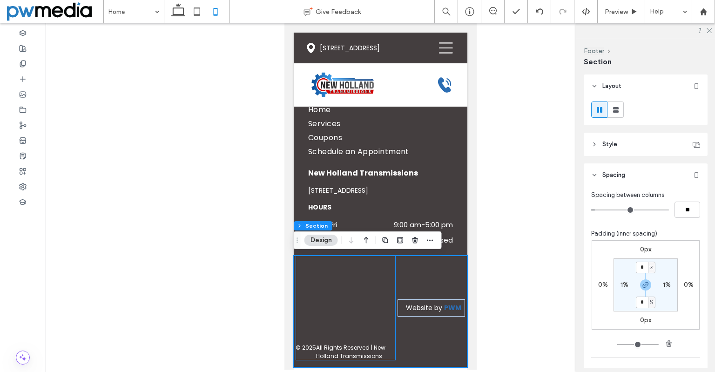
click at [366, 291] on div "© 2025 All Rights Reserved | New Holland Transmissions" at bounding box center [345, 307] width 101 height 105
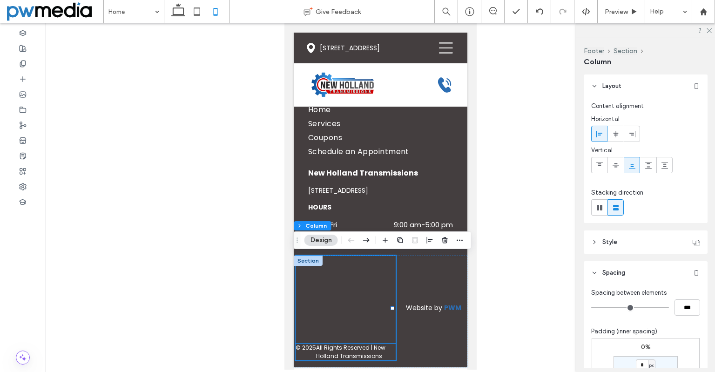
click at [356, 349] on p "All Rights Reserved | New Holland Transmissions" at bounding box center [356, 351] width 80 height 17
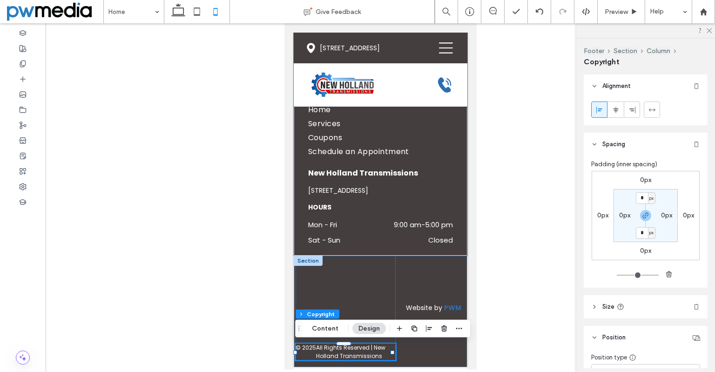
click at [372, 254] on div "Home Services Coupons Schedule an Appointment New Holland Transmissions 13505 N…" at bounding box center [380, 137] width 174 height 235
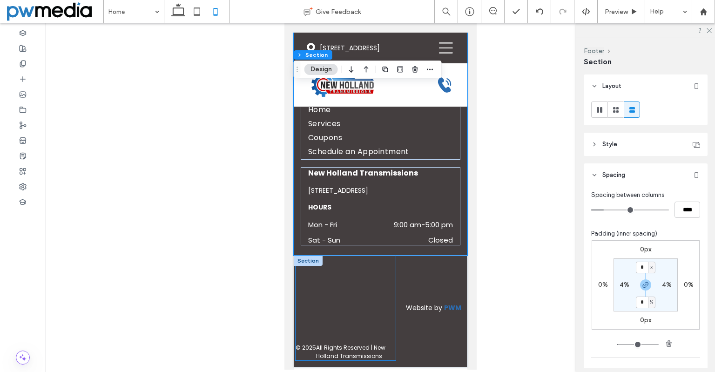
click at [371, 259] on div "© 2025 All Rights Reserved | New Holland Transmissions" at bounding box center [345, 307] width 101 height 105
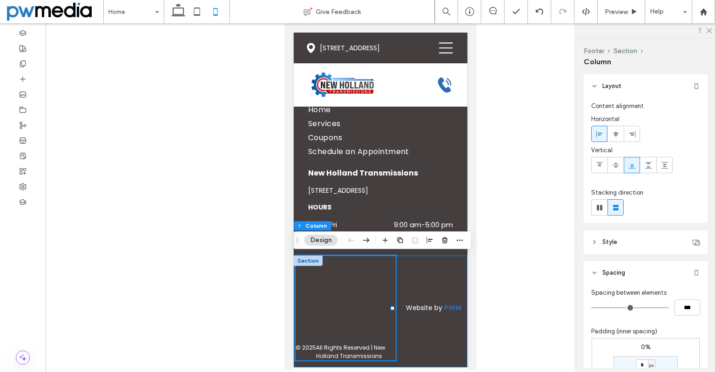
click at [408, 258] on div "© 2025 All Rights Reserved | New Holland Transmissions Website by PWM" at bounding box center [380, 311] width 174 height 112
click at [308, 262] on div at bounding box center [307, 260] width 29 height 10
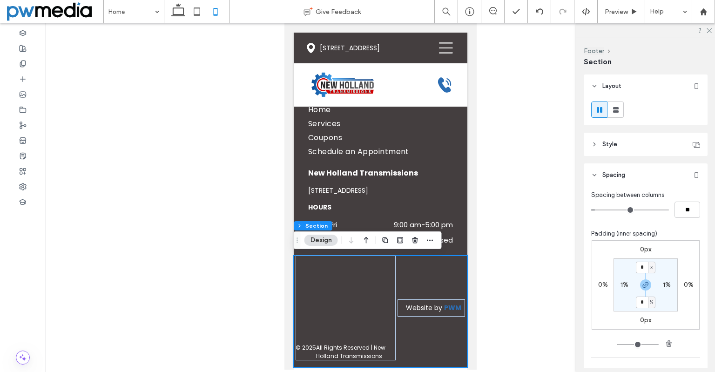
click at [407, 331] on div "© 2025 All Rights Reserved | New Holland Transmissions Website by PWM" at bounding box center [380, 311] width 174 height 112
click at [423, 277] on div "© 2025 All Rights Reserved | New Holland Transmissions Website by PWM" at bounding box center [380, 311] width 174 height 112
click at [379, 350] on p "All Rights Reserved | New Holland Transmissions" at bounding box center [356, 351] width 80 height 17
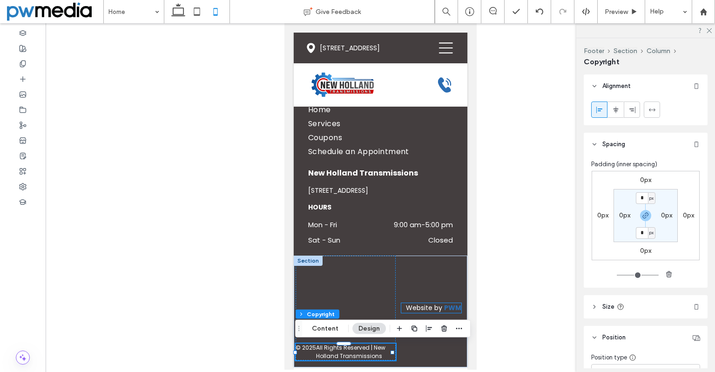
click at [405, 309] on link "Website by" at bounding box center [423, 307] width 36 height 9
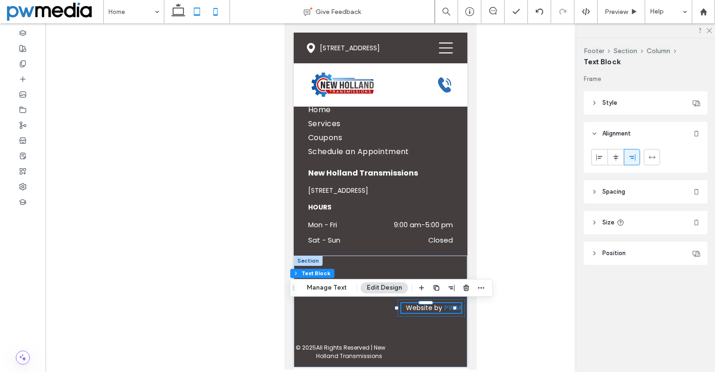
click at [191, 10] on icon at bounding box center [197, 11] width 19 height 19
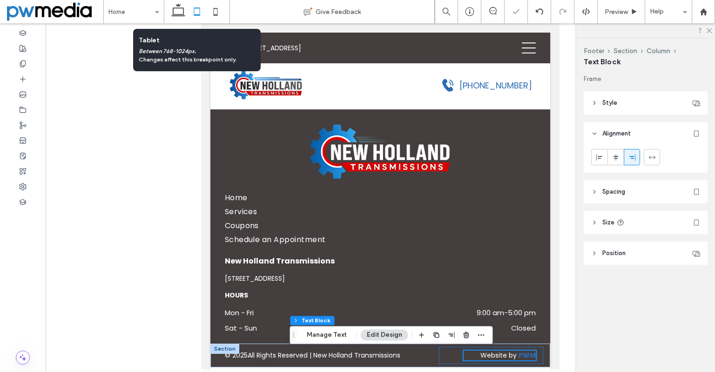
type input "**"
type input "****"
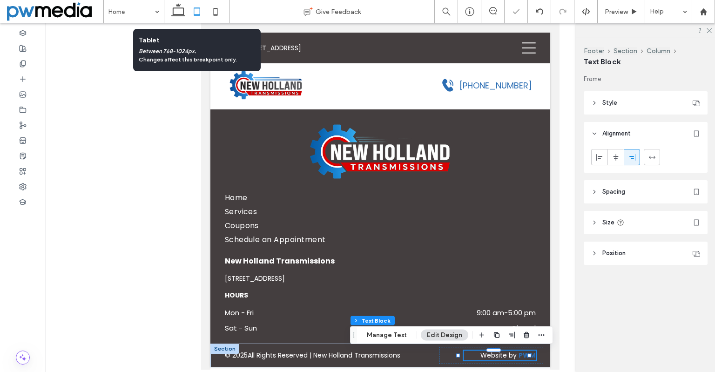
scroll to position [3080, 0]
click at [212, 11] on icon at bounding box center [215, 11] width 19 height 19
type input "***"
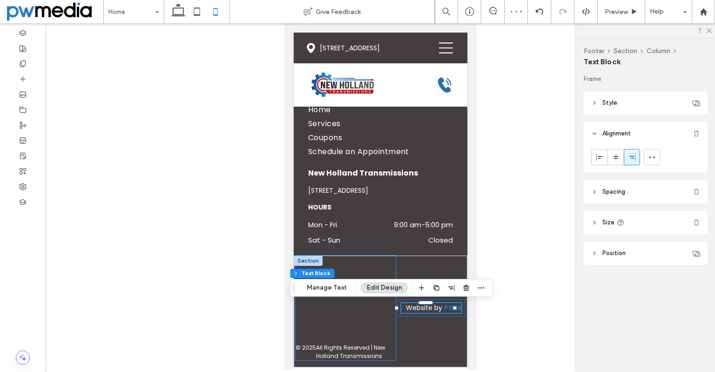
click at [367, 325] on div "© 2025 All Rights Reserved | New Holland Transmissions" at bounding box center [345, 307] width 101 height 105
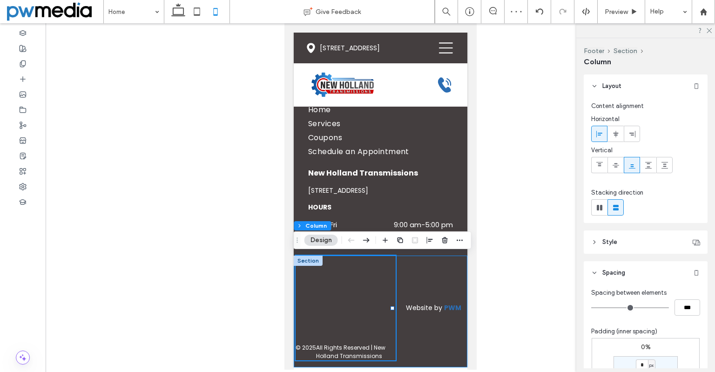
click at [409, 265] on div "© 2025 All Rights Reserved | New Holland Transmissions Website by PWM" at bounding box center [380, 311] width 174 height 112
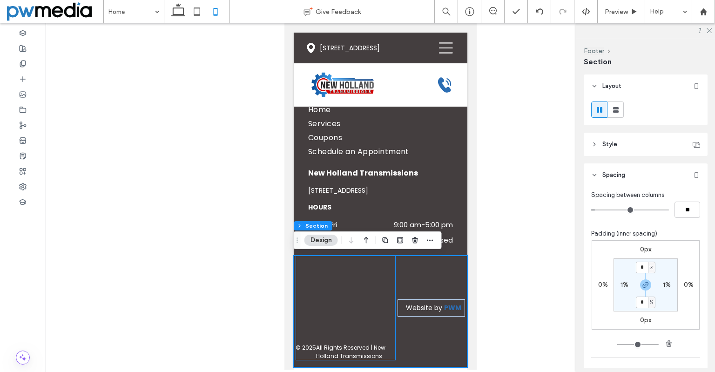
click at [390, 295] on div "© 2025 All Rights Reserved | New Holland Transmissions" at bounding box center [345, 307] width 101 height 105
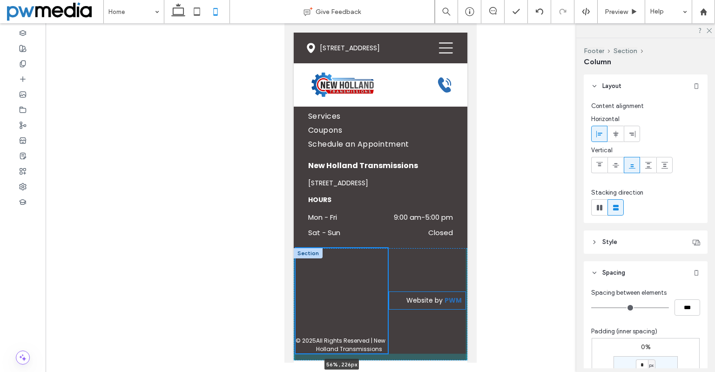
scroll to position [3288, 0]
drag, startPoint x: 392, startPoint y: 308, endPoint x: 392, endPoint y: 314, distance: 6.5
click at [392, 314] on div "© 2025 All Rights Reserved | New Holland Transmissions 59% , 226px Website by P…" at bounding box center [380, 304] width 174 height 112
type input "*****"
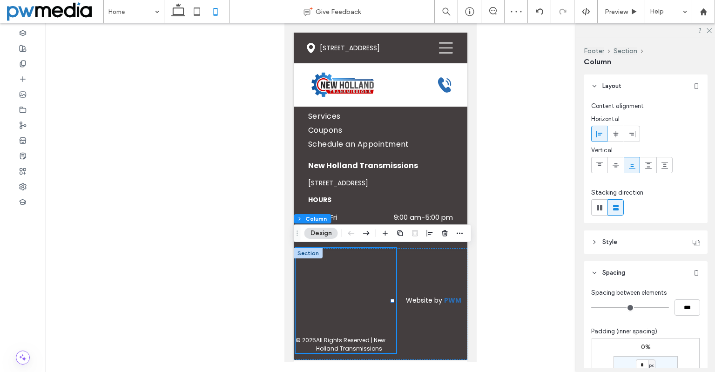
click at [309, 255] on div at bounding box center [307, 253] width 29 height 10
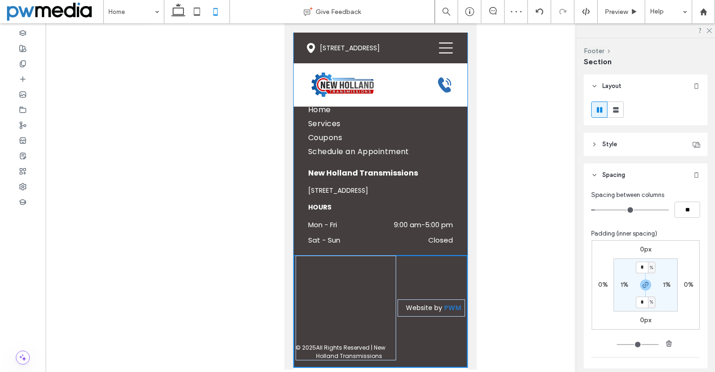
scroll to position [3281, 0]
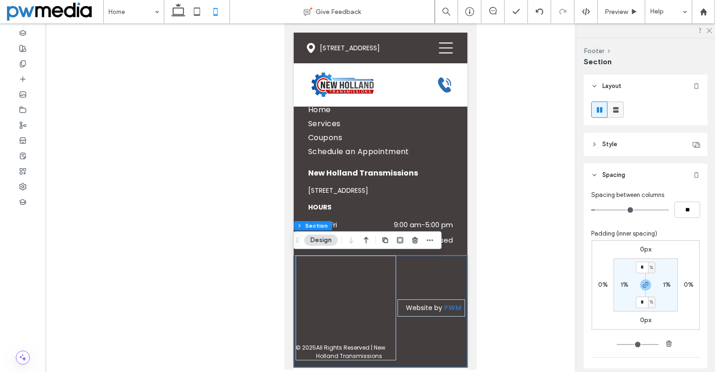
click at [616, 110] on use at bounding box center [616, 110] width 6 height 6
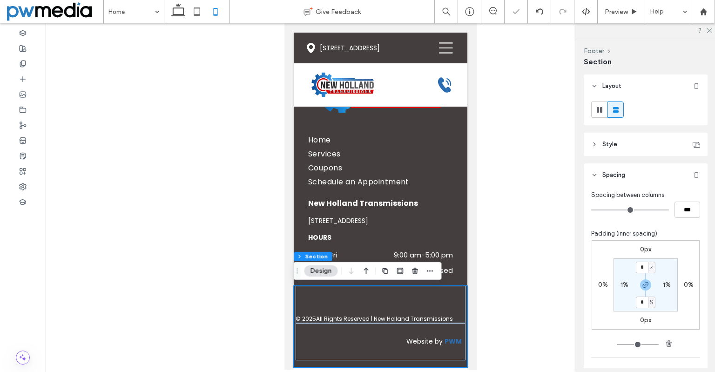
scroll to position [3250, 0]
click at [435, 334] on div "Website by PWM" at bounding box center [380, 341] width 170 height 37
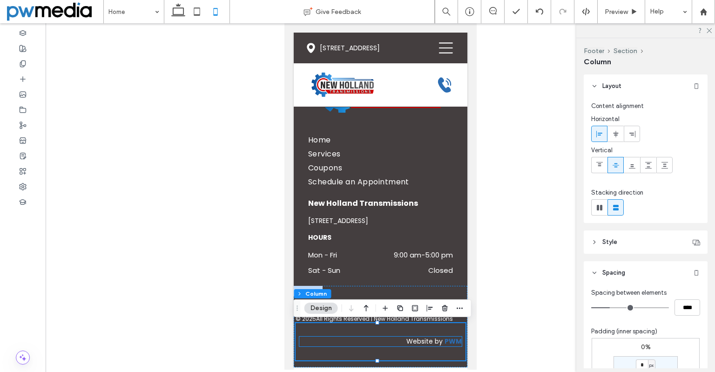
click at [431, 340] on link "Website by" at bounding box center [424, 340] width 36 height 9
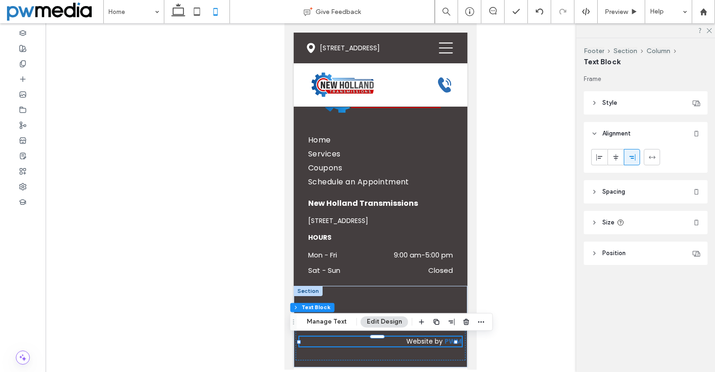
click at [406, 343] on link "Website by" at bounding box center [424, 340] width 36 height 9
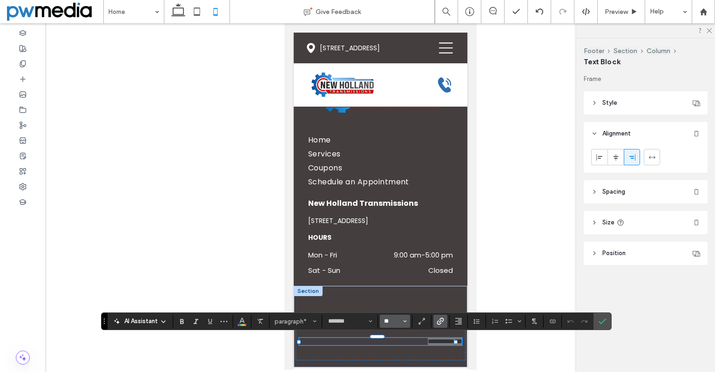
click at [396, 323] on input "**" at bounding box center [392, 320] width 18 height 7
type input "**"
click at [607, 316] on label "Confirm" at bounding box center [602, 321] width 14 height 17
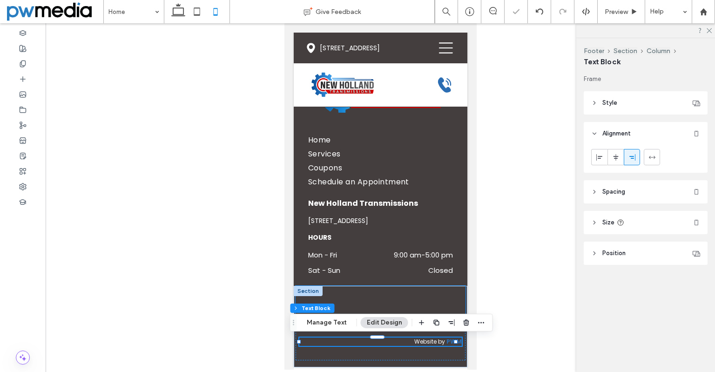
click at [410, 292] on div "© 2025 All Rights Reserved | New Holland Transmissions" at bounding box center [380, 304] width 170 height 37
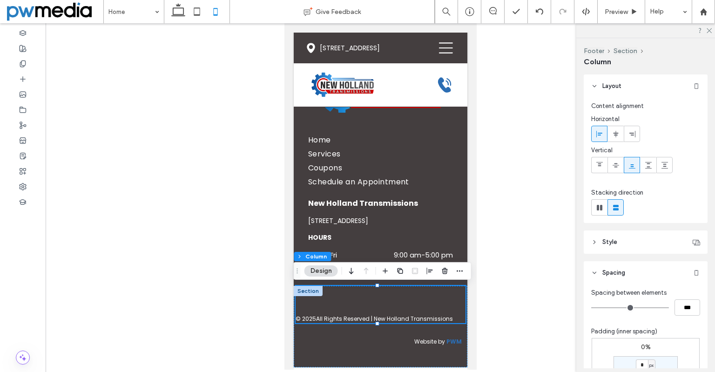
click at [383, 303] on div "© 2025 All Rights Reserved | New Holland Transmissions" at bounding box center [380, 304] width 170 height 37
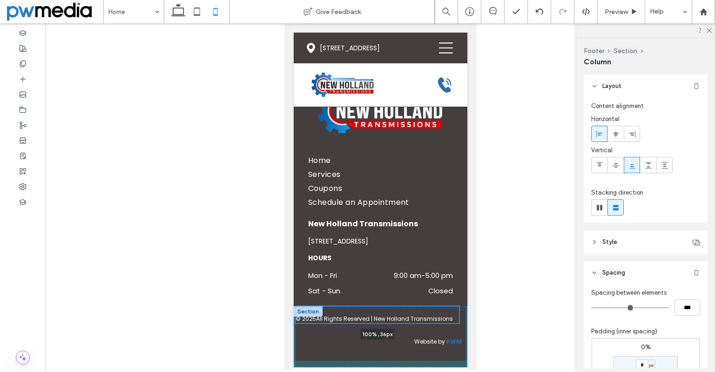
scroll to position [3228, 0]
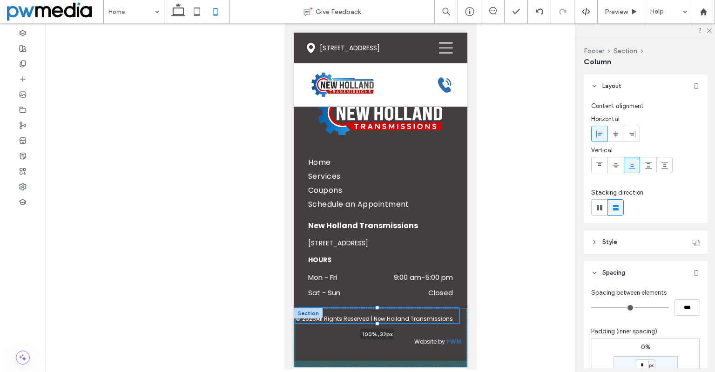
drag, startPoint x: 376, startPoint y: 286, endPoint x: 371, endPoint y: 309, distance: 22.9
click at [296, 309] on div at bounding box center [295, 308] width 0 height 0
type input "**"
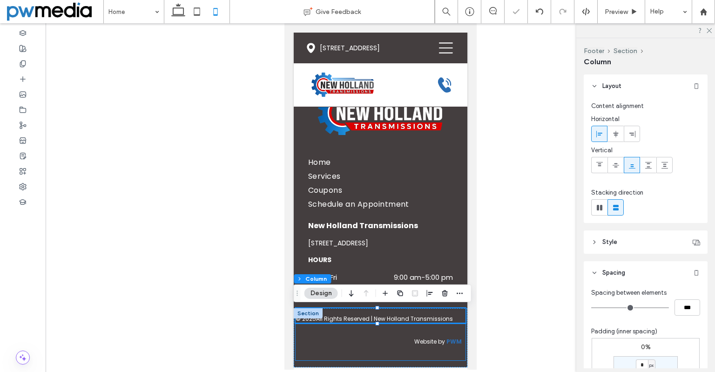
click at [364, 336] on div "Website by PWM" at bounding box center [380, 341] width 170 height 37
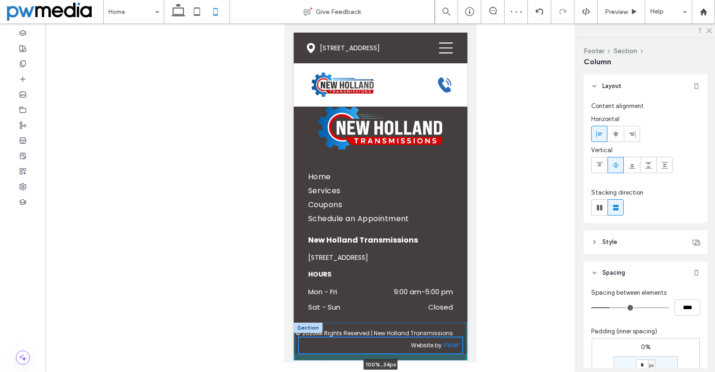
scroll to position [3214, 0]
drag, startPoint x: 377, startPoint y: 323, endPoint x: 372, endPoint y: 347, distance: 24.3
click at [372, 347] on div "© 2025 All Rights Reserved | New Holland Transmissions Website by PWM 100% , 34…" at bounding box center [380, 342] width 174 height 38
type input "**"
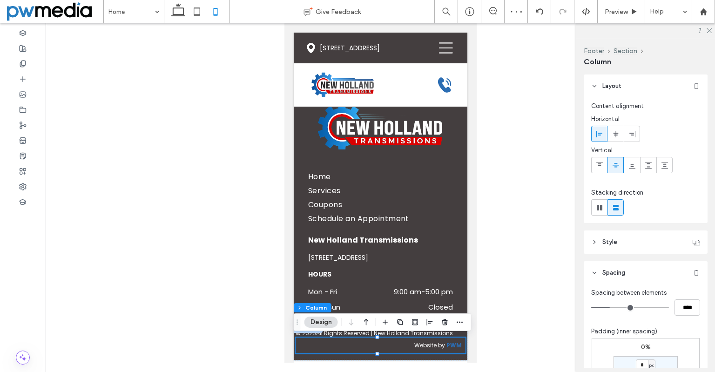
click at [261, 301] on div at bounding box center [380, 196] width 669 height 346
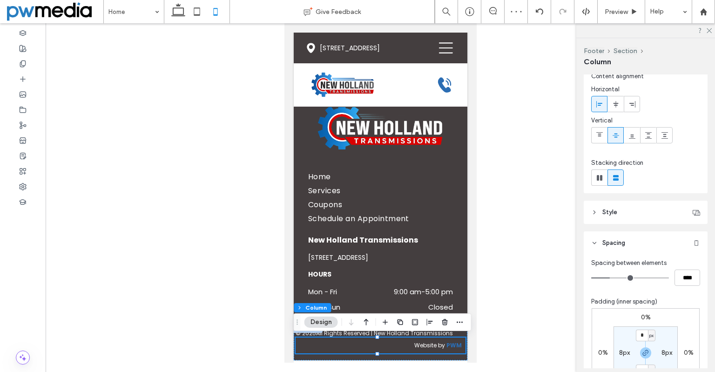
scroll to position [93, 0]
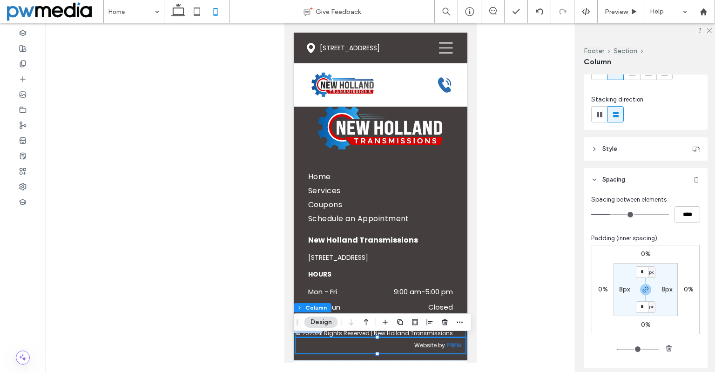
click at [456, 333] on div "© 2025 All Rights Reserved | New Holland Transmissions" at bounding box center [380, 333] width 170 height 8
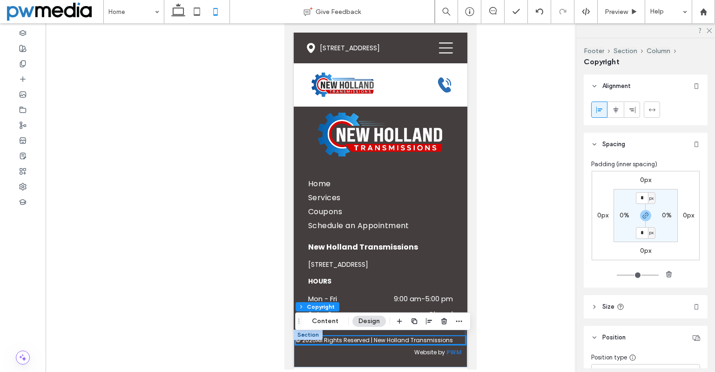
scroll to position [3206, 0]
click at [639, 234] on input "*" at bounding box center [642, 233] width 12 height 12
type input "*"
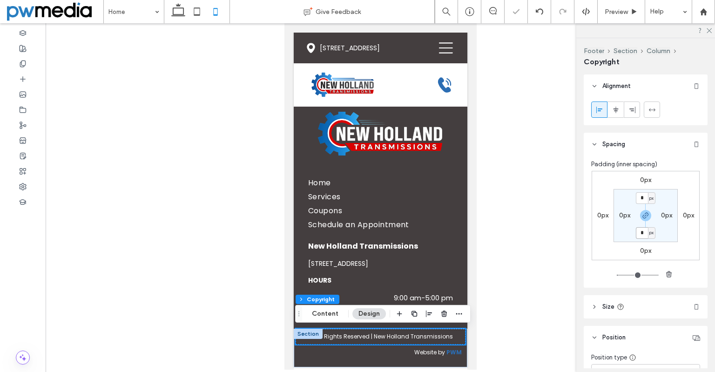
scroll to position [3207, 0]
click at [683, 235] on div "0px 0px 0px 0px * px 0px * px 0px" at bounding box center [645, 215] width 108 height 89
click at [176, 286] on div at bounding box center [380, 196] width 669 height 346
click at [442, 176] on div "Home Services Coupons Schedule an Appointment New Holland Transmissions [STREET…" at bounding box center [380, 211] width 174 height 235
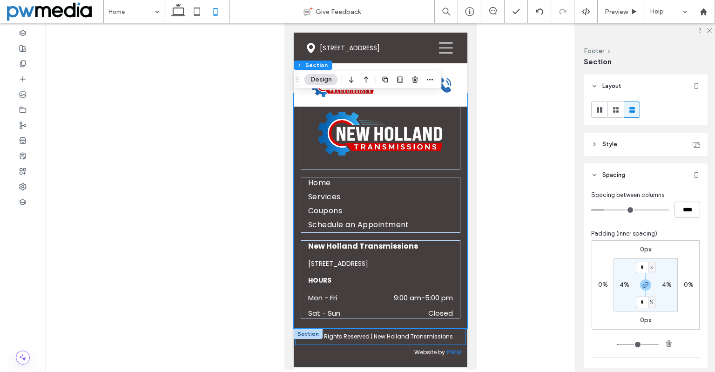
click at [444, 337] on p "All Rights Reserved | New Holland Transmissions" at bounding box center [384, 336] width 137 height 8
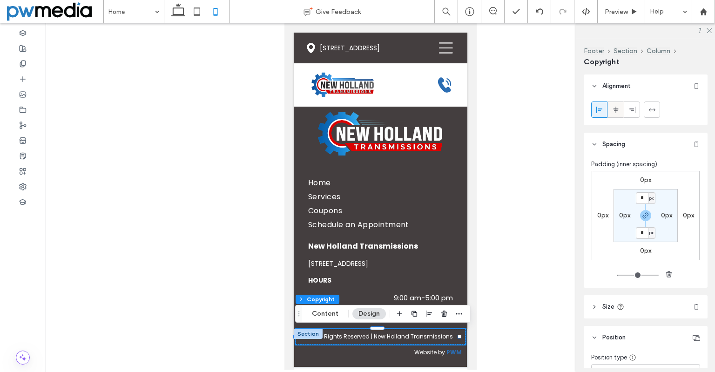
click at [616, 111] on icon at bounding box center [615, 109] width 7 height 7
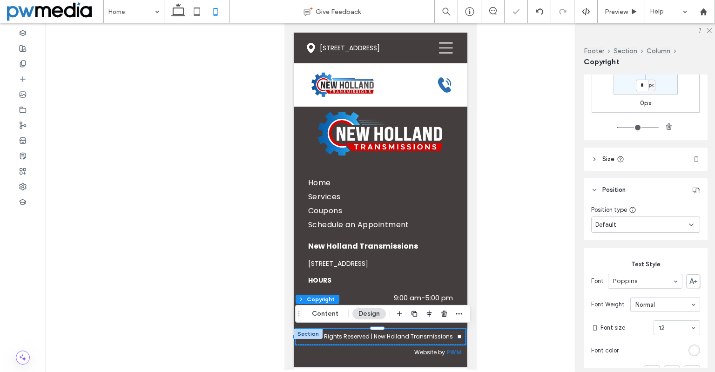
scroll to position [186, 0]
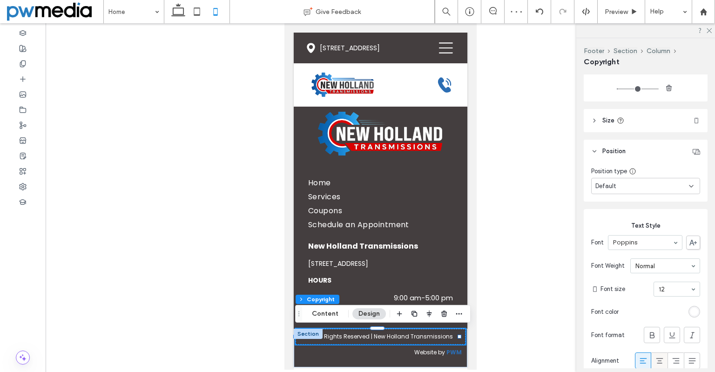
click at [656, 360] on use at bounding box center [659, 361] width 7 height 6
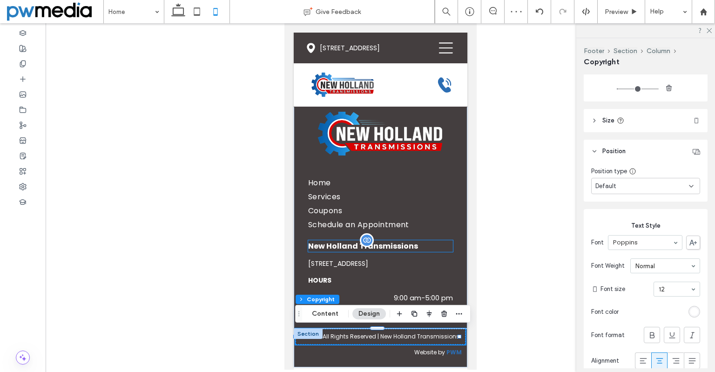
click at [312, 242] on span "New Holland Transmissions" at bounding box center [363, 246] width 110 height 11
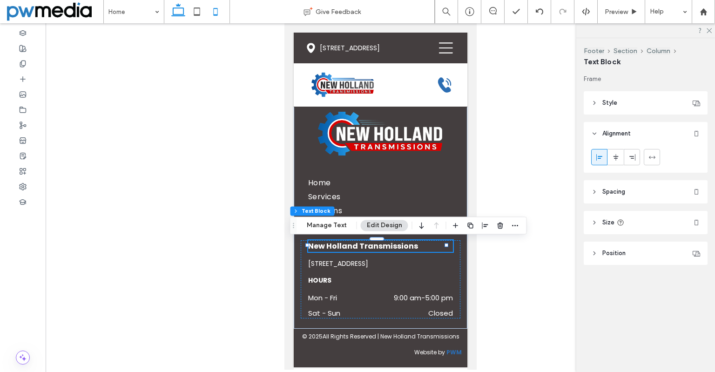
click at [181, 12] on icon at bounding box center [178, 11] width 19 height 19
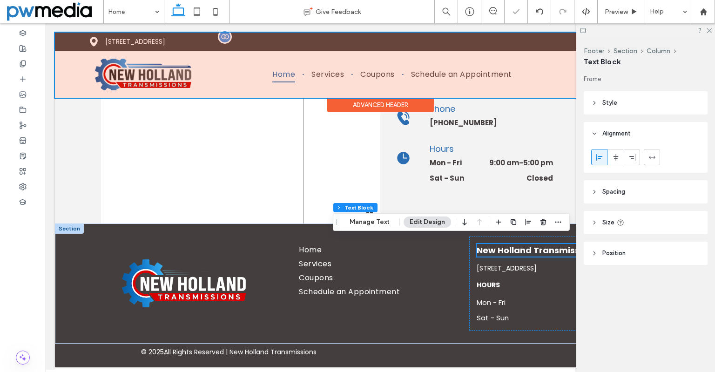
scroll to position [2543, 0]
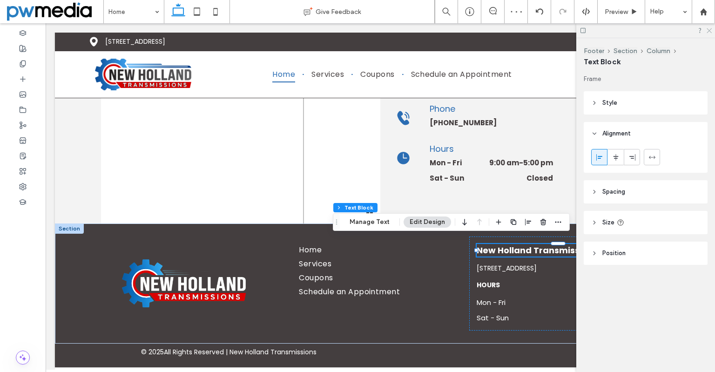
click at [709, 28] on icon at bounding box center [709, 30] width 6 height 6
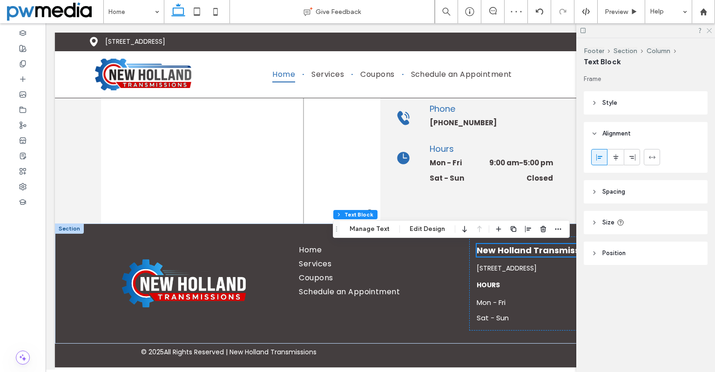
scroll to position [2536, 0]
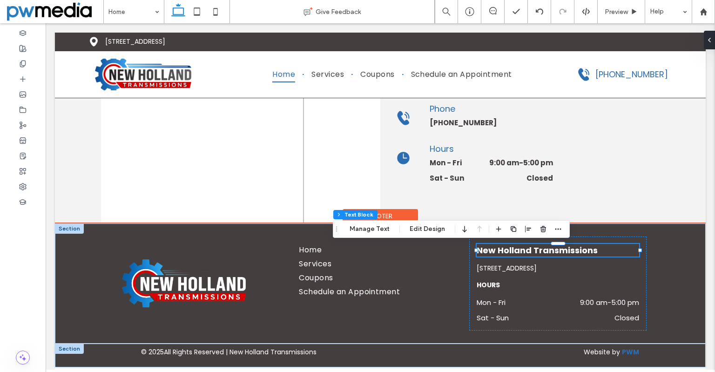
click at [73, 350] on div at bounding box center [69, 348] width 29 height 10
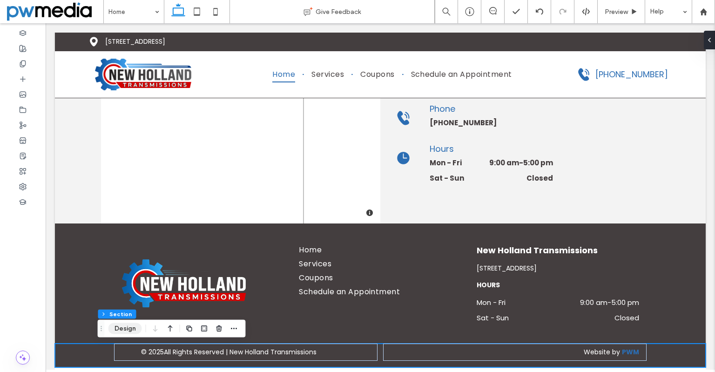
click at [131, 333] on button "Design" at bounding box center [125, 328] width 34 height 11
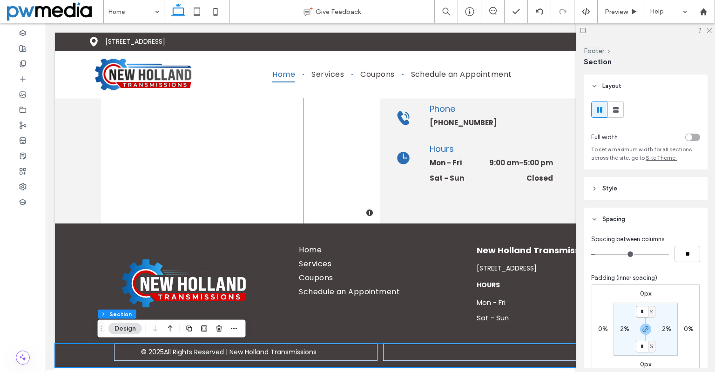
drag, startPoint x: 641, startPoint y: 309, endPoint x: 645, endPoint y: 308, distance: 4.7
click at [641, 309] on input "*" at bounding box center [642, 312] width 12 height 12
type input "*"
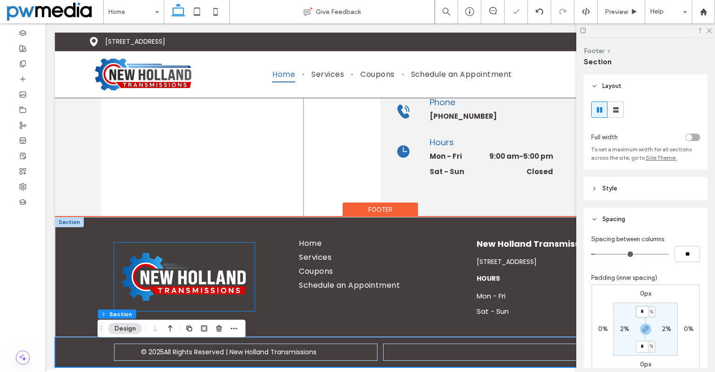
scroll to position [2549, 0]
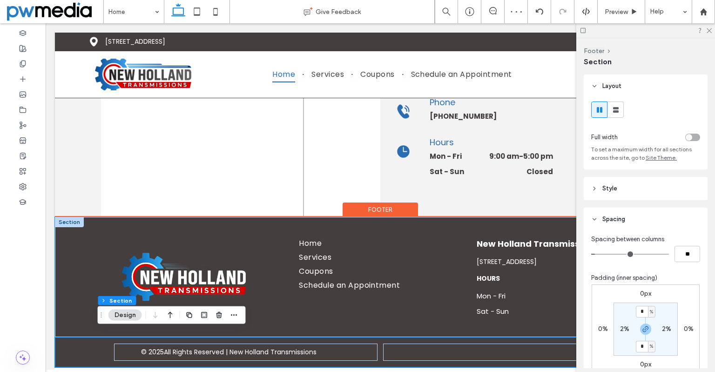
click at [83, 263] on div "Home Services Coupons Schedule an Appointment New Holland Transmissions [STREET…" at bounding box center [380, 277] width 651 height 120
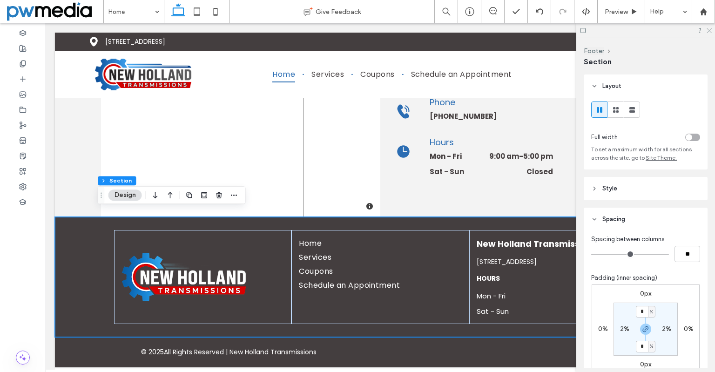
click at [711, 29] on use at bounding box center [708, 30] width 5 height 5
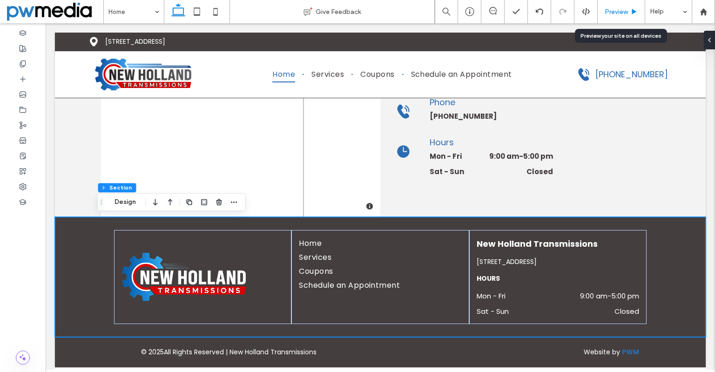
click at [609, 14] on span "Preview" at bounding box center [616, 12] width 23 height 8
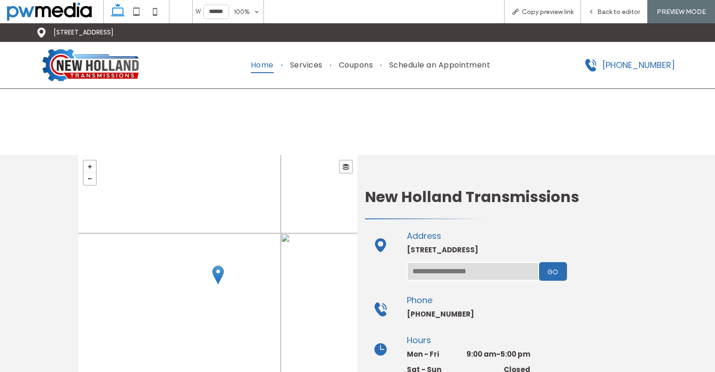
scroll to position [2332, 0]
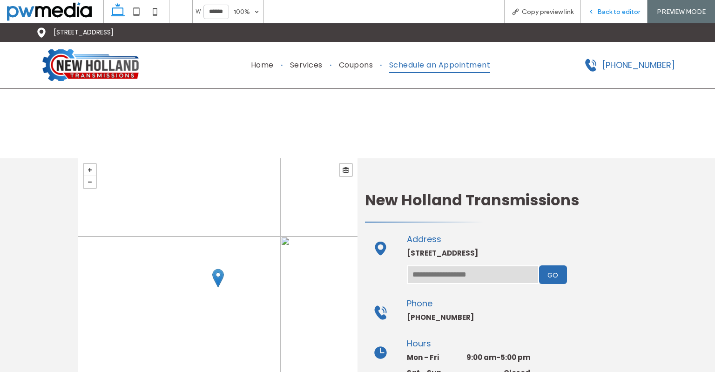
drag, startPoint x: 611, startPoint y: 12, endPoint x: 464, endPoint y: 29, distance: 147.1
click at [611, 12] on span "Back to editor" at bounding box center [618, 12] width 43 height 8
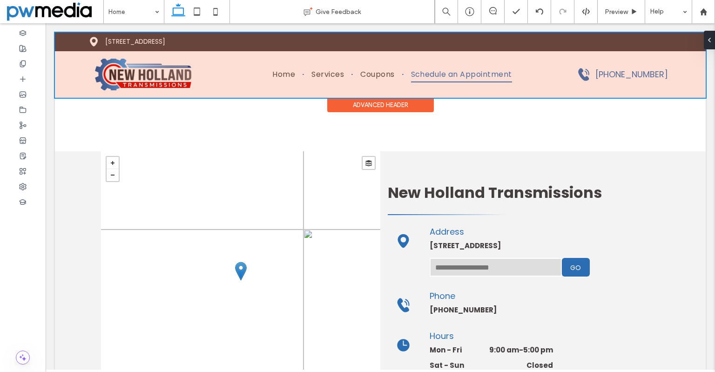
scroll to position [2311, 0]
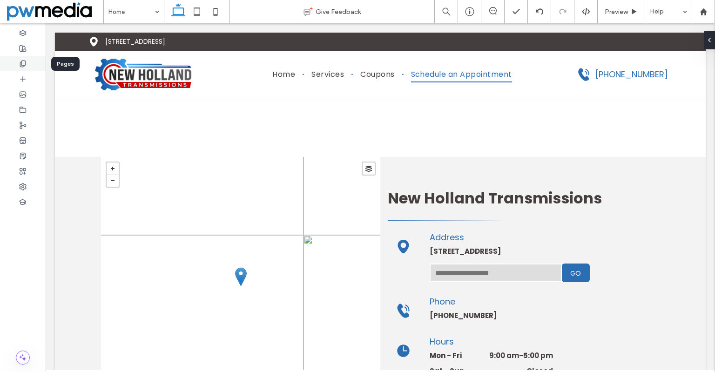
click at [23, 63] on icon at bounding box center [22, 63] width 7 height 7
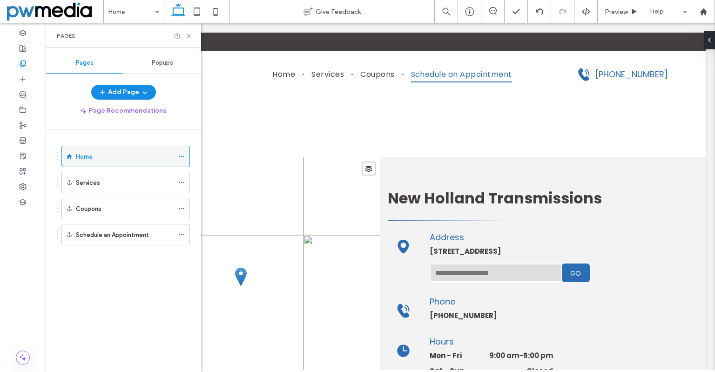
click at [179, 155] on icon at bounding box center [181, 156] width 7 height 7
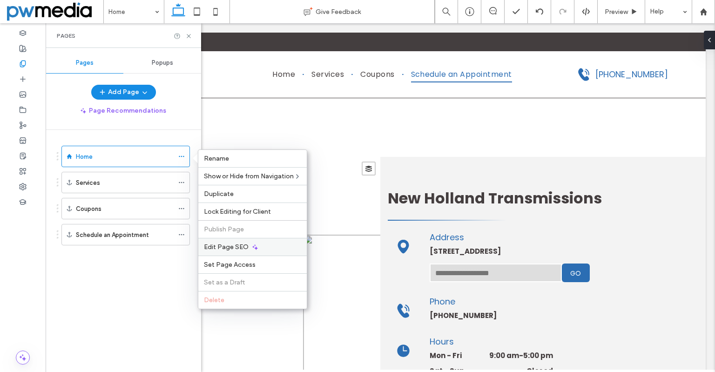
click at [236, 244] on span "Edit Page SEO" at bounding box center [226, 247] width 45 height 8
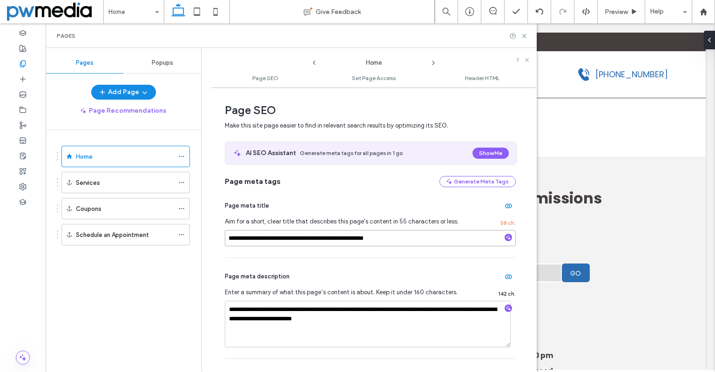
click at [325, 231] on input "**********" at bounding box center [370, 238] width 291 height 16
click at [390, 259] on div "**********" at bounding box center [370, 308] width 291 height 101
click at [327, 319] on textarea "**********" at bounding box center [368, 324] width 286 height 47
paste textarea
click at [362, 309] on textarea "**********" at bounding box center [368, 324] width 286 height 47
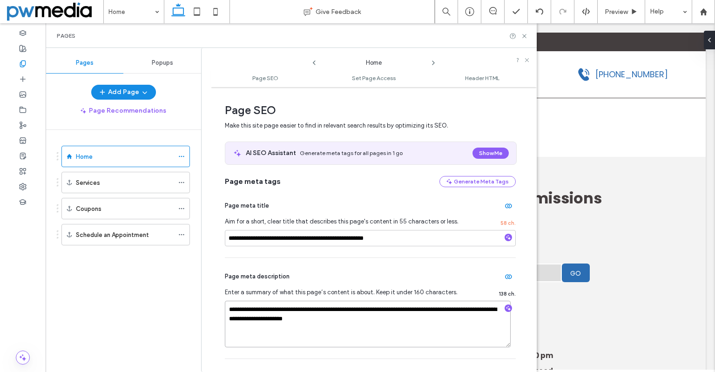
type textarea "**********"
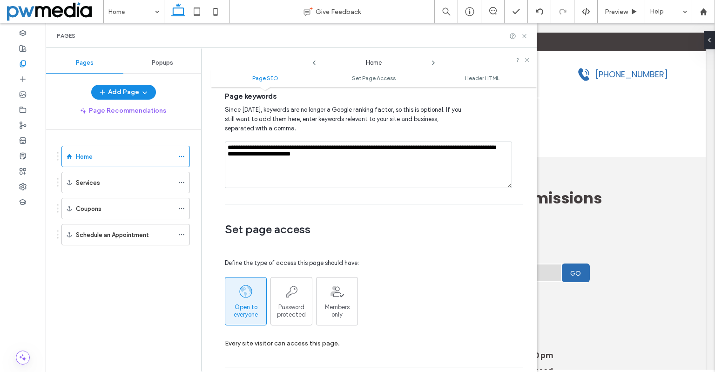
scroll to position [512, 0]
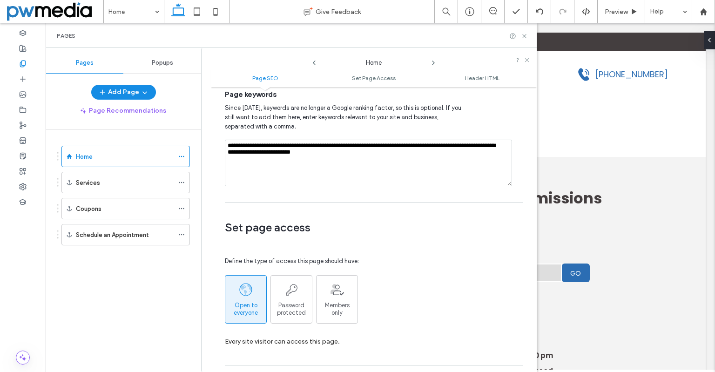
click at [329, 166] on textarea "**********" at bounding box center [368, 163] width 287 height 47
paste textarea
type textarea "**********"
click at [403, 219] on div "Set page access Define the type of access this page should have: Open to everyo…" at bounding box center [370, 283] width 291 height 153
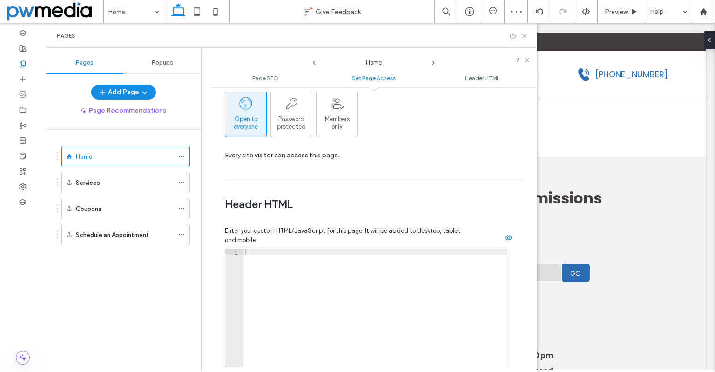
scroll to position [838, 0]
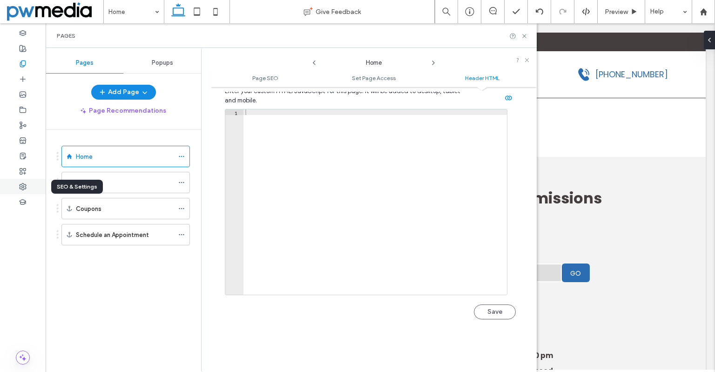
click at [21, 182] on div at bounding box center [23, 186] width 46 height 15
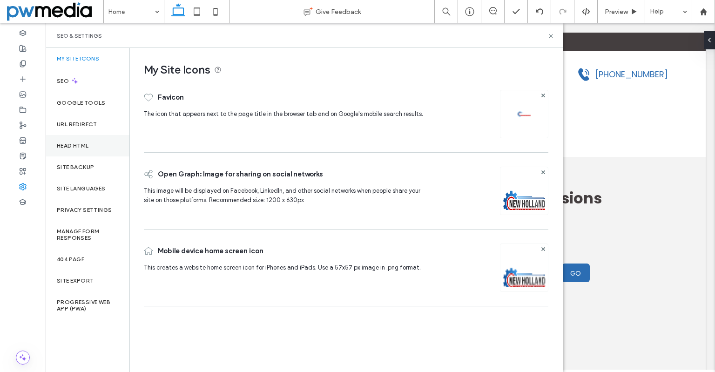
click at [91, 147] on div "Head HTML" at bounding box center [88, 145] width 84 height 21
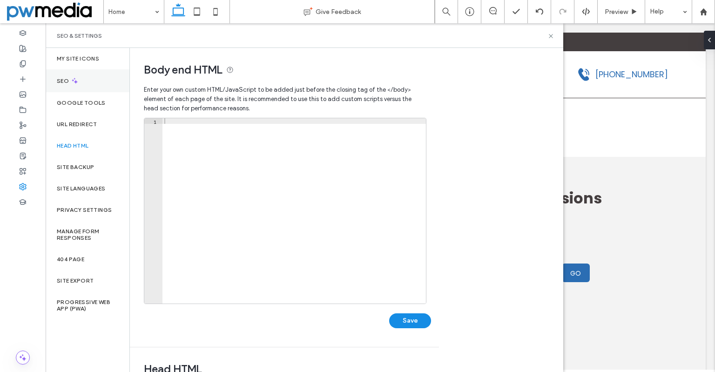
click at [83, 89] on div "SEO" at bounding box center [88, 80] width 84 height 23
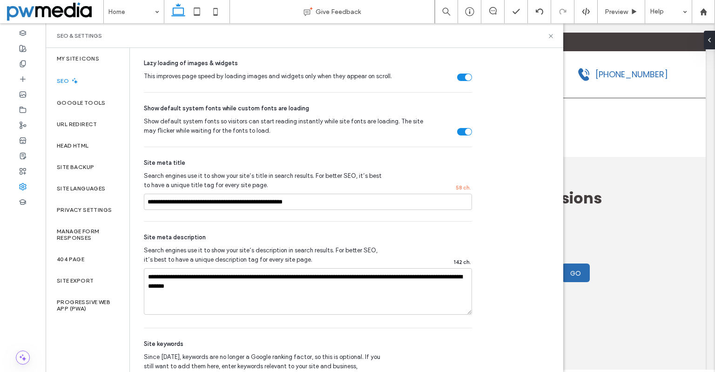
scroll to position [419, 0]
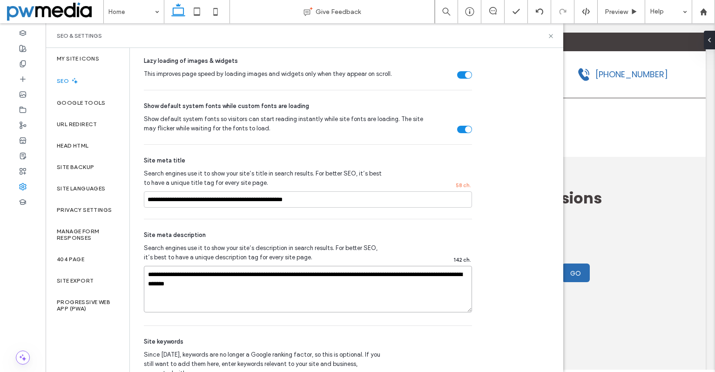
click at [210, 290] on textarea "**********" at bounding box center [308, 289] width 328 height 47
click at [215, 284] on textarea "**********" at bounding box center [308, 289] width 328 height 47
paste textarea
type textarea "**********"
click at [322, 197] on input "**********" at bounding box center [308, 199] width 328 height 16
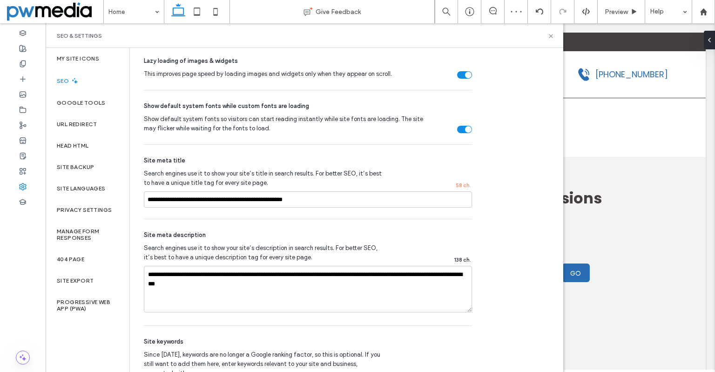
click at [333, 176] on span "Search engines use it to show your site’s title in search results. For better S…" at bounding box center [263, 178] width 239 height 19
click at [481, 245] on div "SEO Optimize your site to increase its visibility in relevant search results. N…" at bounding box center [308, 38] width 356 height 818
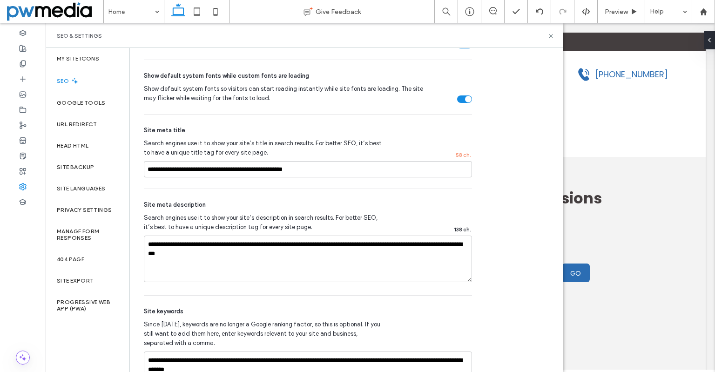
scroll to position [495, 0]
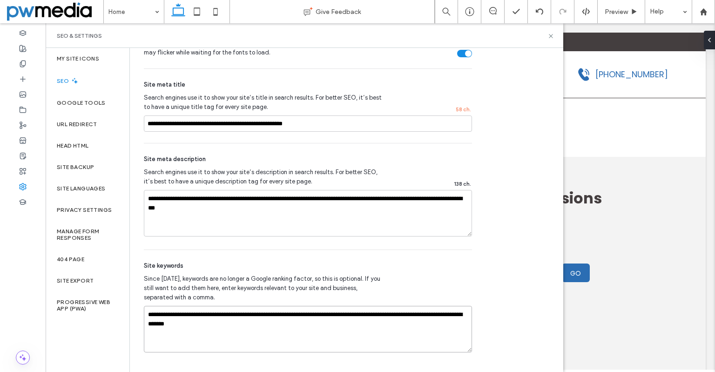
click at [277, 312] on textarea "**********" at bounding box center [308, 329] width 328 height 47
paste textarea
type textarea "**********"
click at [287, 292] on span "Since [DATE], keywords are no longer a Google ranking factor, so this is option…" at bounding box center [263, 288] width 239 height 28
click at [22, 65] on icon at bounding box center [22, 63] width 7 height 7
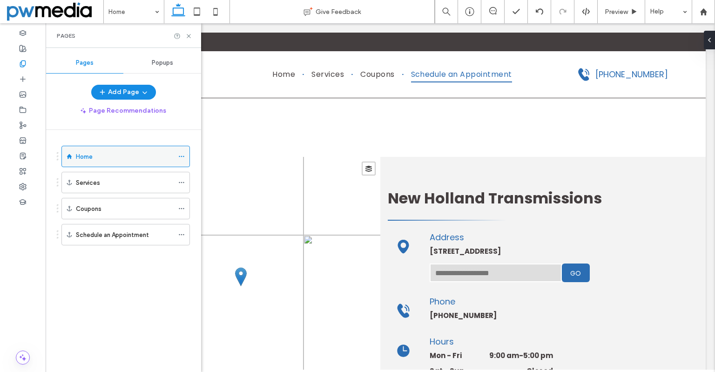
click at [180, 154] on icon at bounding box center [181, 156] width 7 height 7
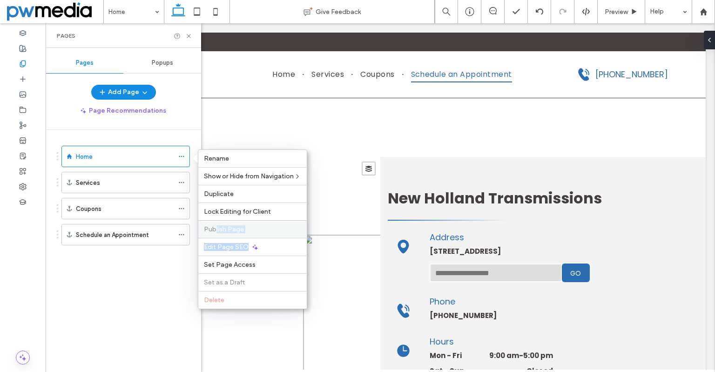
drag, startPoint x: 248, startPoint y: 244, endPoint x: 218, endPoint y: 221, distance: 38.2
click at [216, 224] on div "Rename Show or Hide from Navigation Duplicate Lock Editing for Client Publish P…" at bounding box center [252, 229] width 109 height 160
click at [222, 249] on span "Edit Page SEO" at bounding box center [226, 247] width 45 height 8
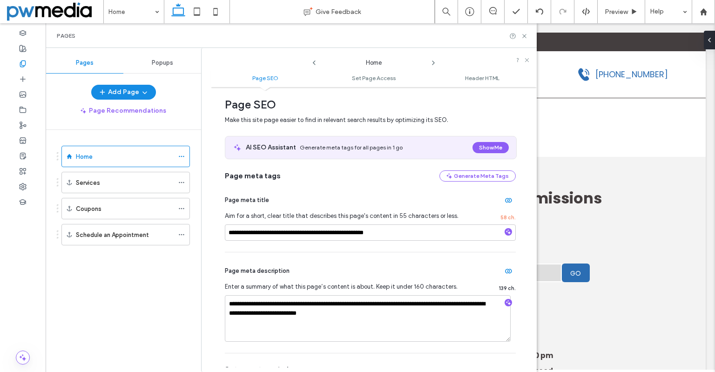
scroll to position [0, 0]
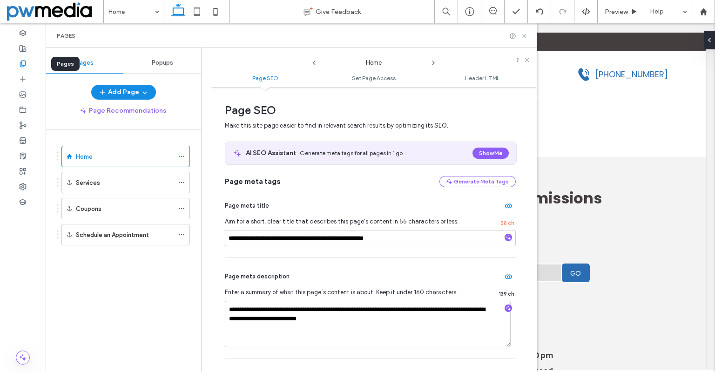
click at [24, 63] on icon at bounding box center [22, 63] width 7 height 7
click at [21, 95] on use at bounding box center [23, 95] width 6 height 6
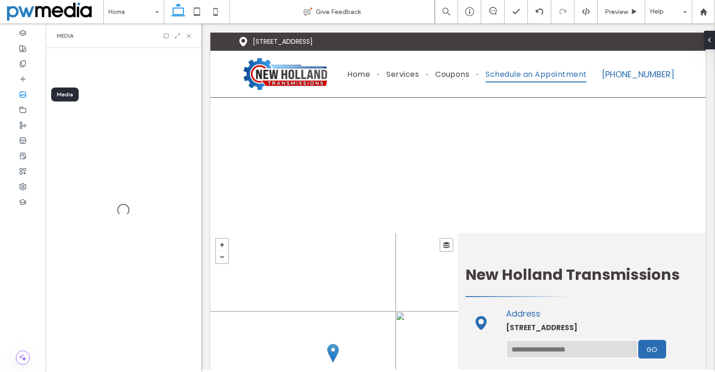
scroll to position [2381, 0]
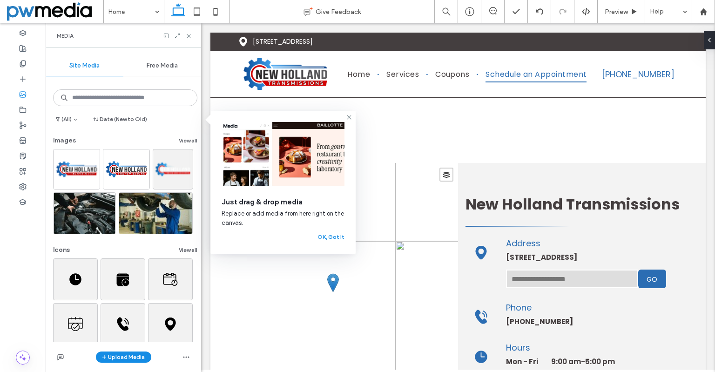
click at [184, 33] on div at bounding box center [177, 36] width 29 height 7
click at [188, 35] on use at bounding box center [189, 36] width 4 height 4
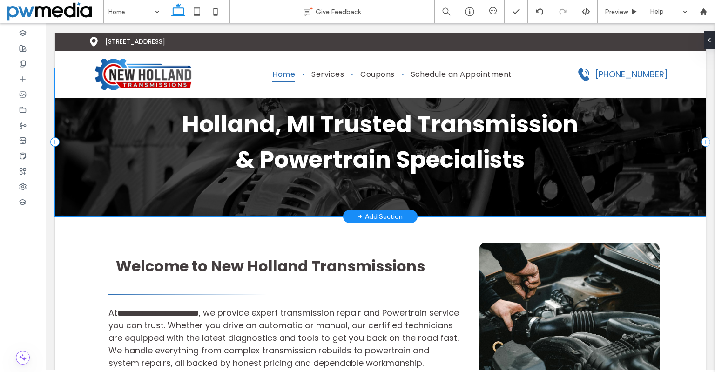
scroll to position [0, 0]
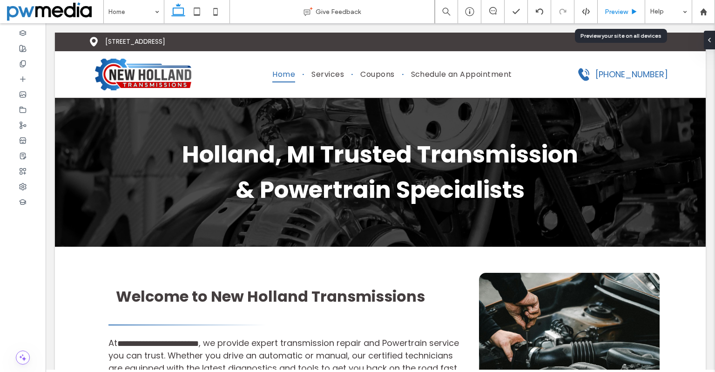
click at [619, 14] on span "Preview" at bounding box center [616, 12] width 23 height 8
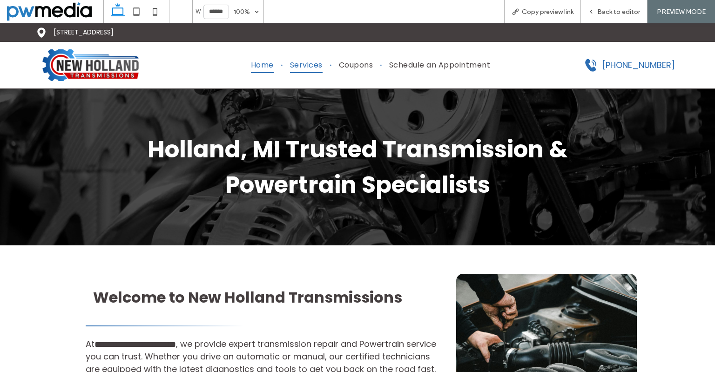
click at [290, 62] on span "Services" at bounding box center [306, 65] width 33 height 16
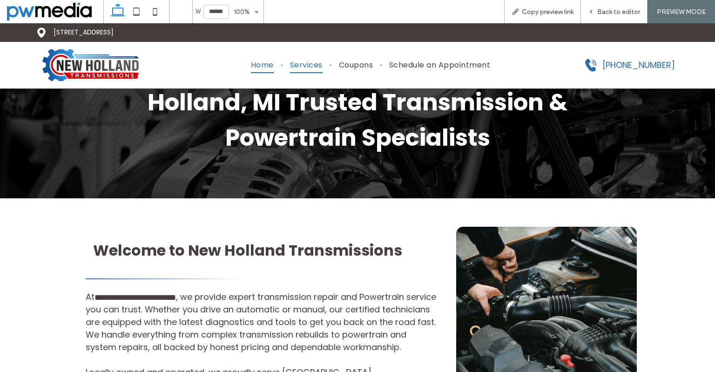
scroll to position [284, 0]
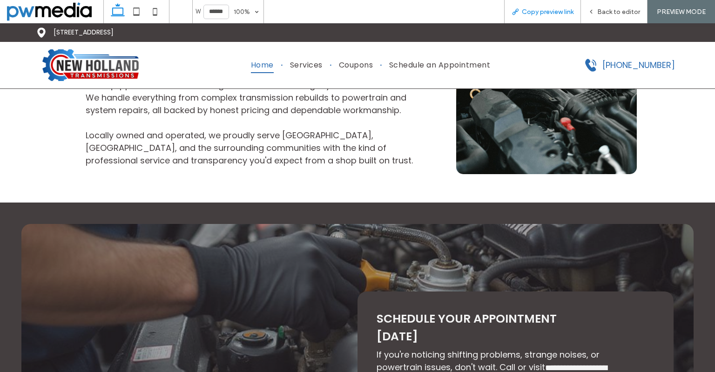
click at [531, 11] on span "Copy preview link" at bounding box center [548, 12] width 52 height 8
click at [588, 11] on icon at bounding box center [591, 11] width 7 height 7
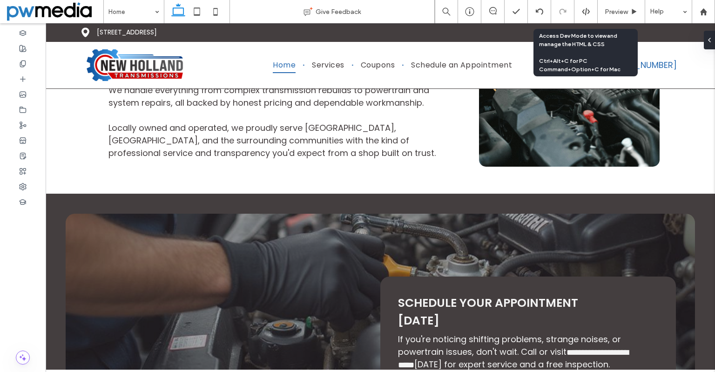
type input "**"
type input "*******"
type input "**"
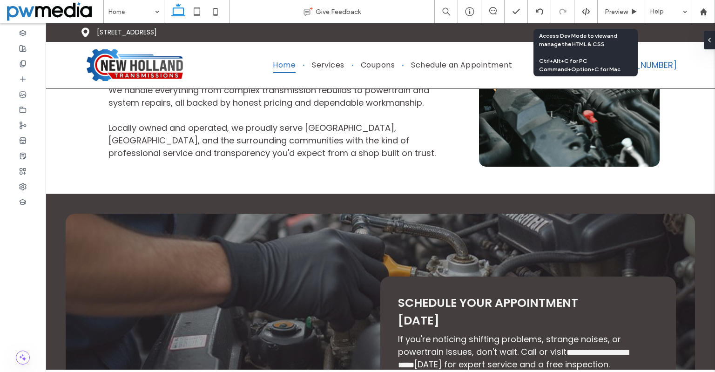
type input "**"
type input "*****"
type input "**"
type input "*****"
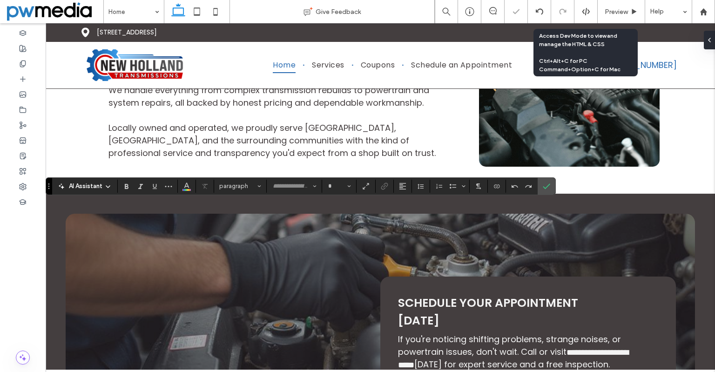
type input "*******"
type input "**"
type input "***"
click at [549, 187] on icon "Confirm" at bounding box center [546, 185] width 7 height 7
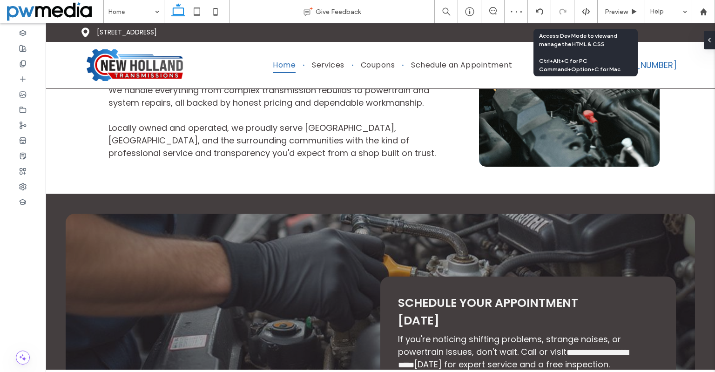
type input "*******"
type input "**"
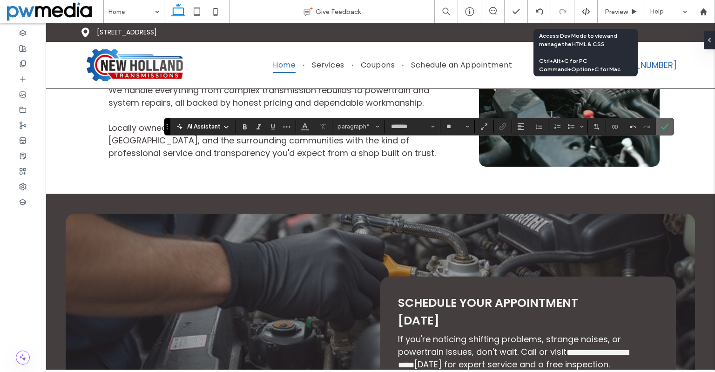
click at [668, 120] on span "Confirm" at bounding box center [664, 127] width 7 height 16
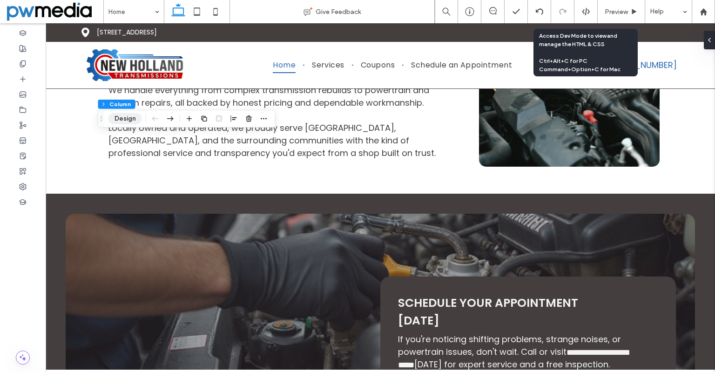
click at [124, 117] on button "Design" at bounding box center [125, 118] width 34 height 11
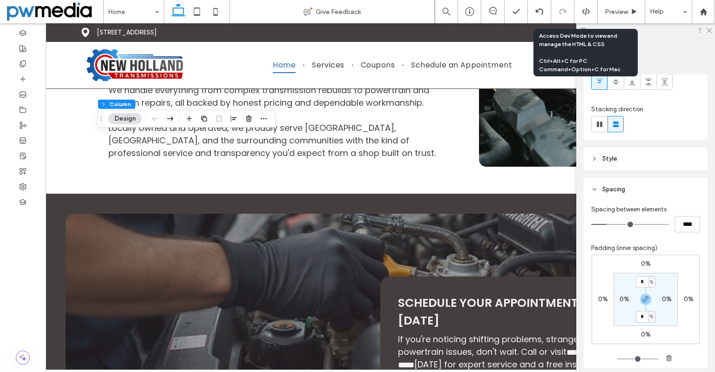
scroll to position [212, 0]
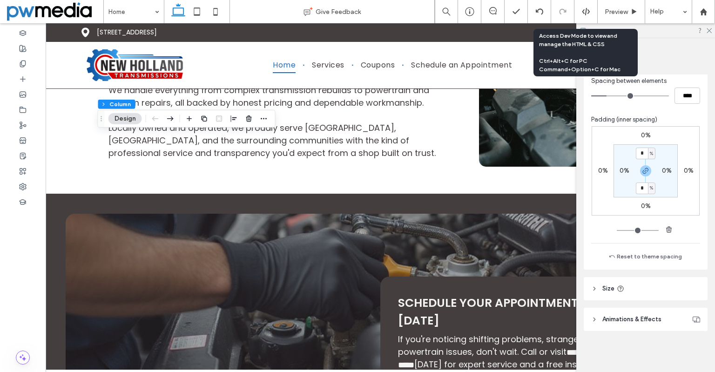
click at [657, 296] on header "Size" at bounding box center [646, 288] width 124 height 23
click at [681, 308] on input "*****" at bounding box center [687, 312] width 26 height 16
type input "**"
type input "***"
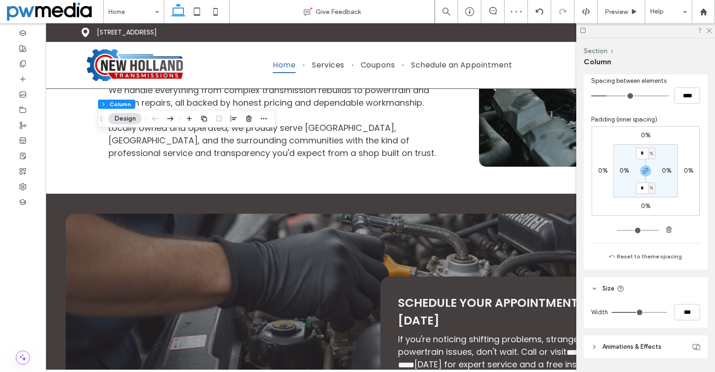
click at [709, 33] on div at bounding box center [645, 30] width 139 height 14
click at [712, 30] on div at bounding box center [645, 30] width 139 height 14
click at [708, 31] on icon at bounding box center [709, 30] width 6 height 6
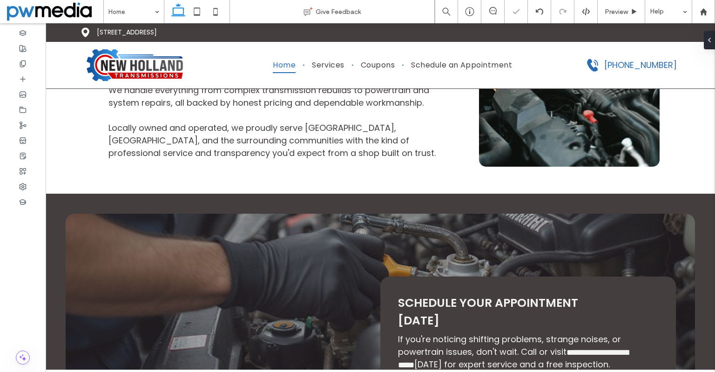
type input "***"
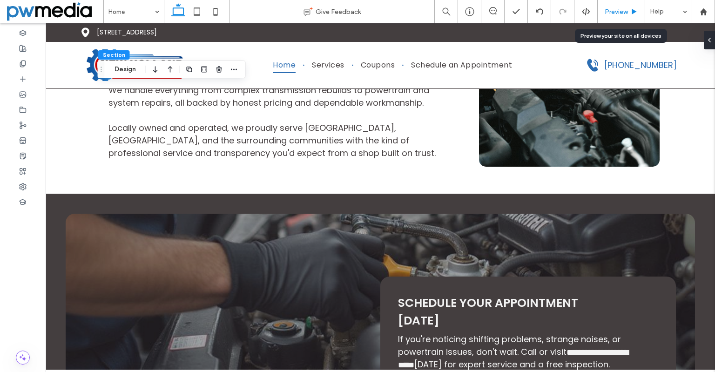
click at [615, 9] on span "Preview" at bounding box center [616, 12] width 23 height 8
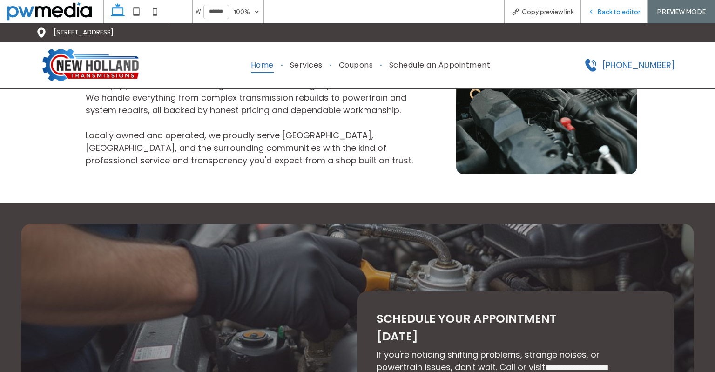
click at [603, 16] on div "Back to editor" at bounding box center [614, 11] width 67 height 23
click at [592, 11] on div "Back to editor" at bounding box center [614, 12] width 66 height 8
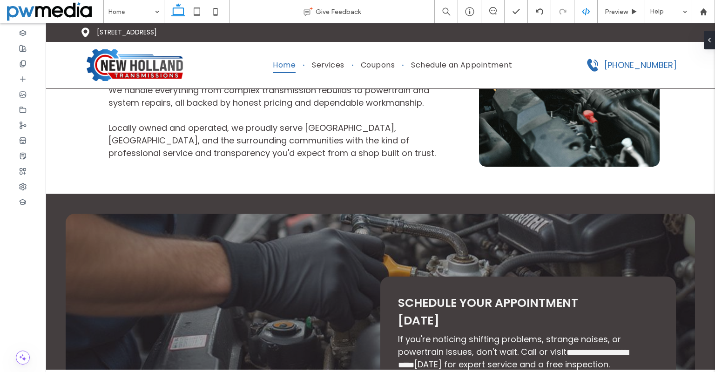
type input "**"
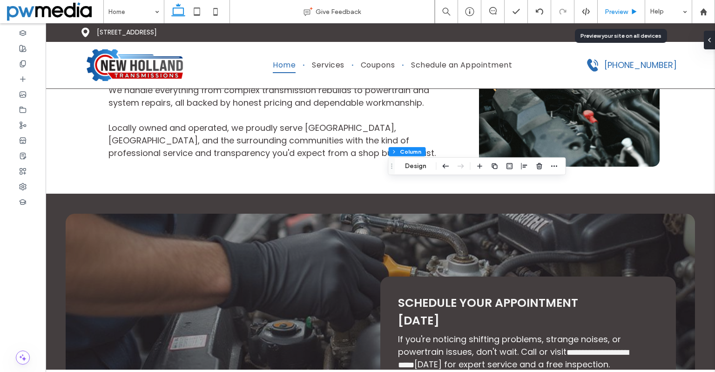
click at [614, 9] on span "Preview" at bounding box center [616, 12] width 23 height 8
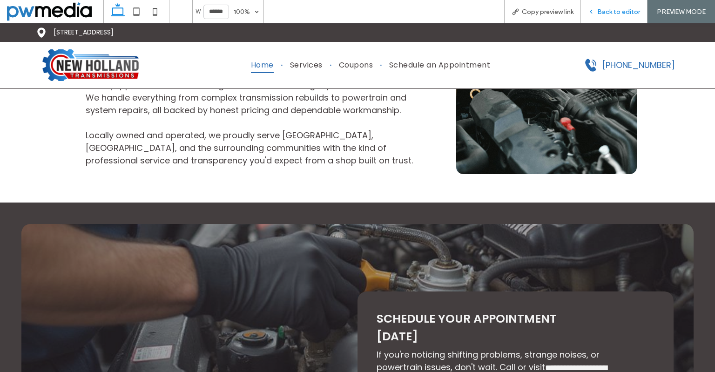
click at [595, 16] on div "Back to editor" at bounding box center [614, 11] width 67 height 23
click at [605, 13] on span "Back to editor" at bounding box center [618, 12] width 43 height 8
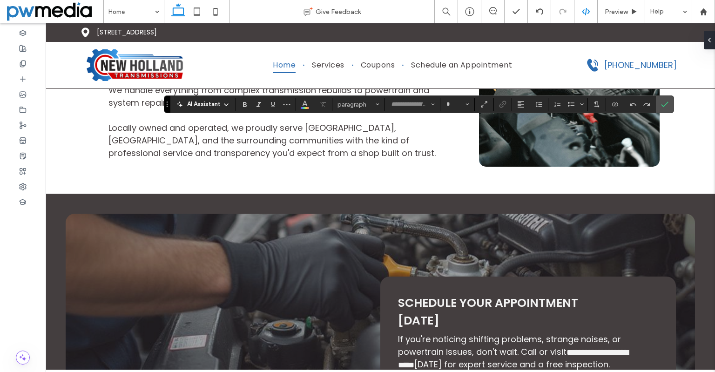
type input "*******"
type input "**"
click at [669, 103] on label "Confirm" at bounding box center [665, 104] width 14 height 17
click at [664, 105] on icon "Confirm" at bounding box center [664, 104] width 7 height 7
click at [666, 107] on icon "Confirm" at bounding box center [664, 104] width 7 height 7
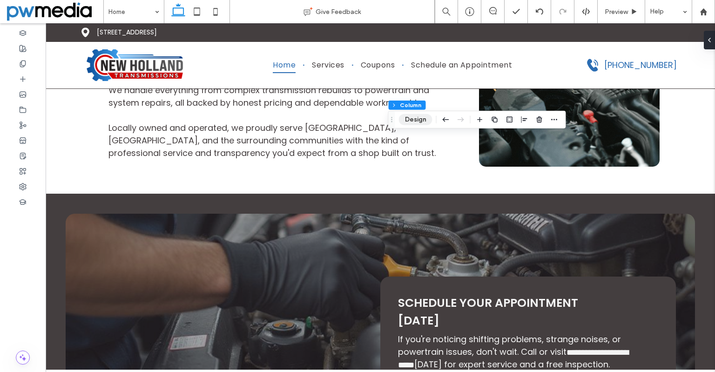
click at [422, 119] on button "Design" at bounding box center [416, 119] width 34 height 11
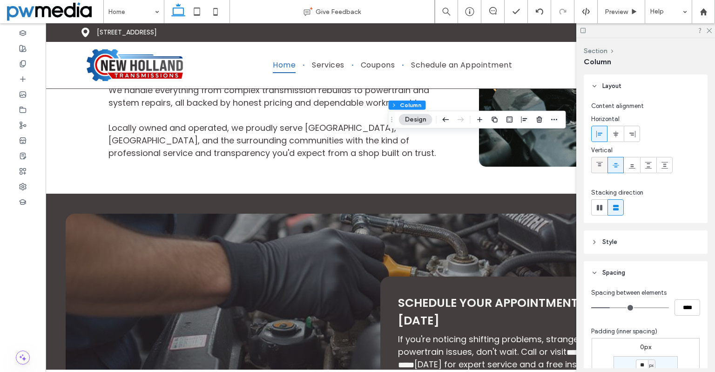
click at [603, 167] on div at bounding box center [598, 164] width 15 height 15
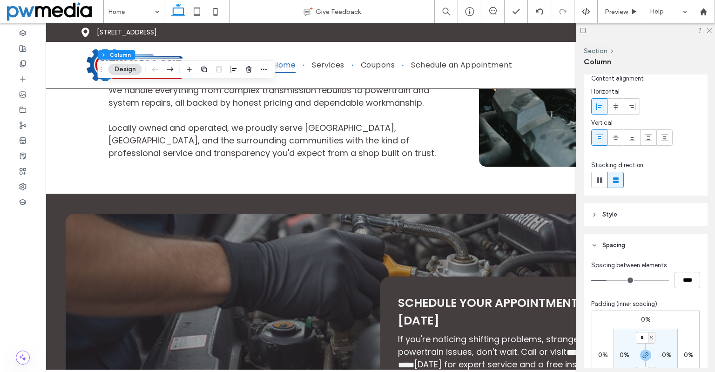
scroll to position [47, 0]
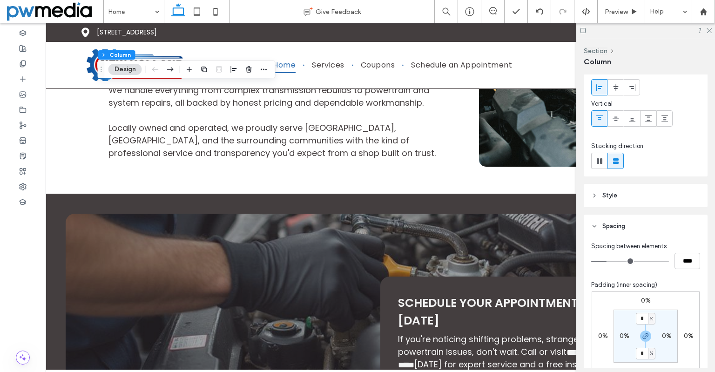
click at [650, 316] on span "%" at bounding box center [651, 318] width 3 height 9
click at [646, 258] on span "px" at bounding box center [646, 255] width 7 height 9
click at [638, 319] on input "*" at bounding box center [642, 319] width 12 height 12
type input "**"
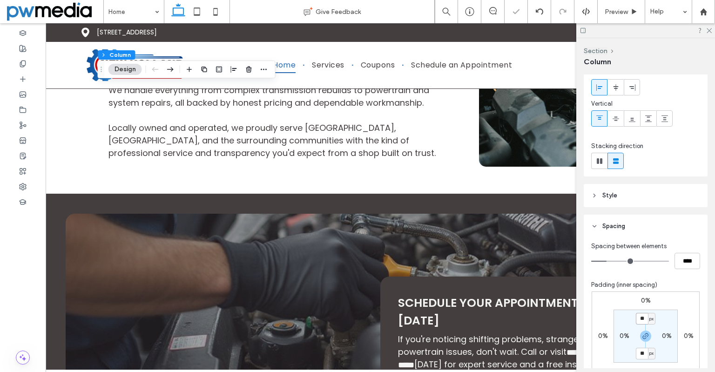
type input "**"
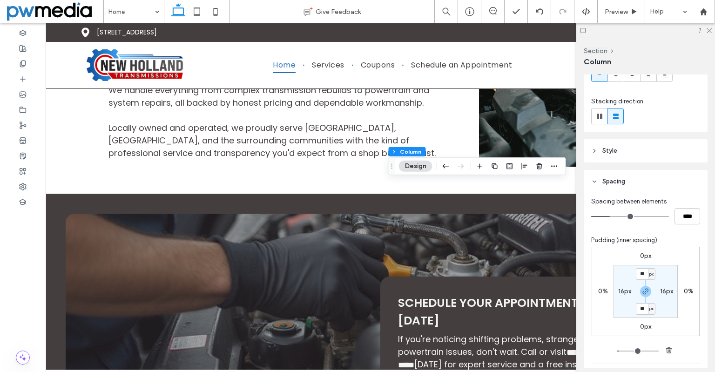
scroll to position [93, 0]
click at [637, 271] on input "**" at bounding box center [642, 272] width 12 height 12
type input "**"
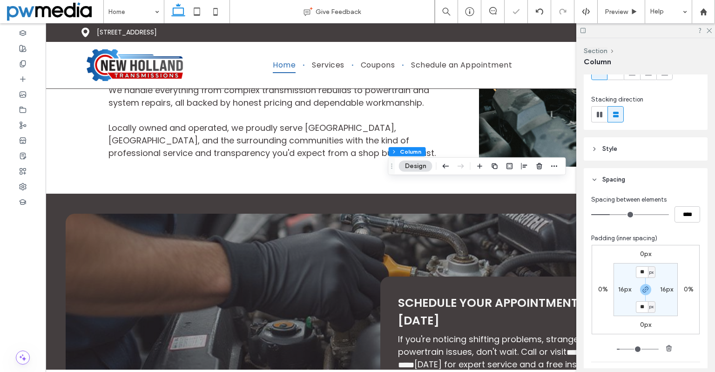
click at [649, 271] on span "px" at bounding box center [651, 272] width 4 height 9
click at [646, 299] on span "%" at bounding box center [646, 302] width 6 height 9
type input "***"
type input "*"
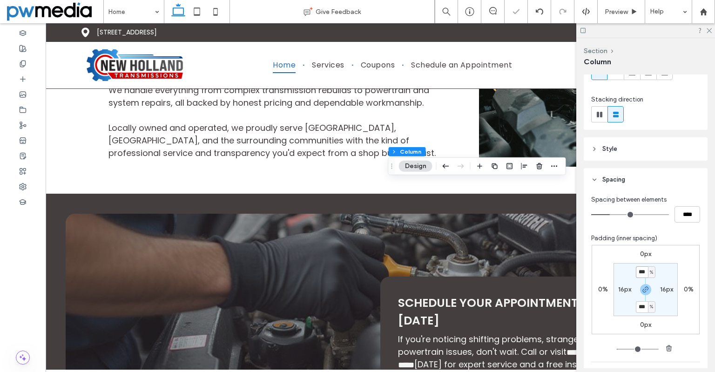
click at [640, 274] on input "***" at bounding box center [642, 272] width 12 height 12
type input "*"
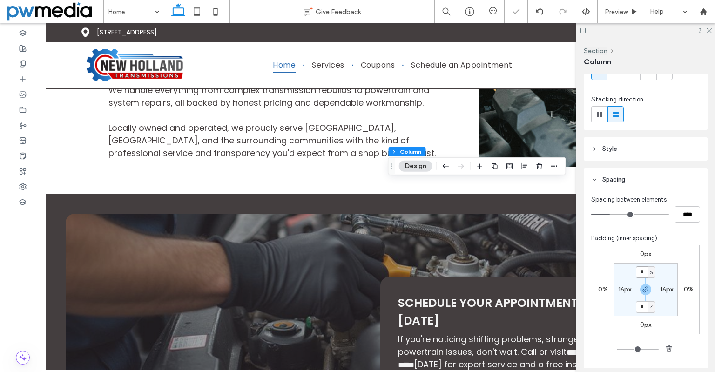
click at [640, 274] on input "*" at bounding box center [642, 272] width 12 height 12
type input "*"
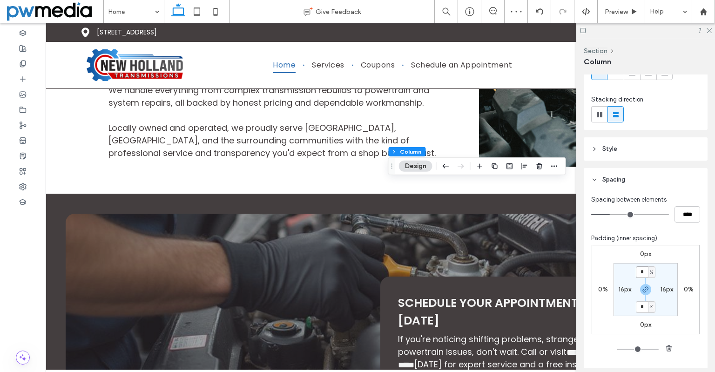
type input "*"
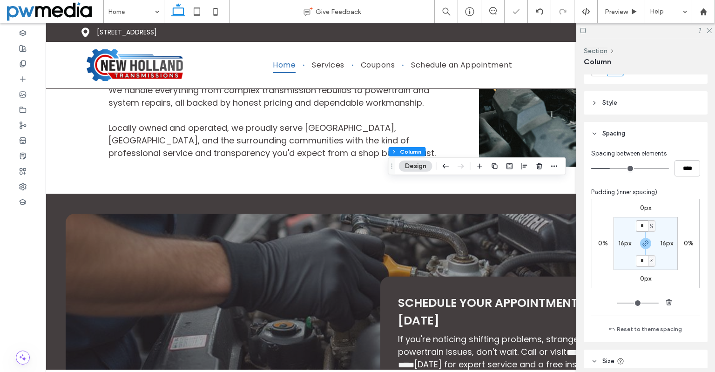
scroll to position [140, 0]
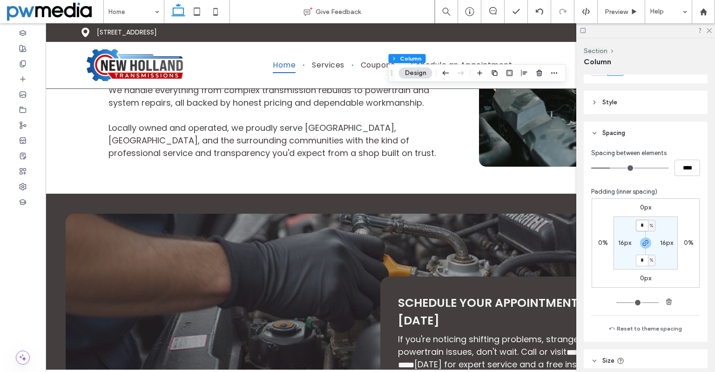
click at [642, 226] on input "*" at bounding box center [642, 226] width 12 height 12
drag, startPoint x: 710, startPoint y: 29, endPoint x: 538, endPoint y: 5, distance: 173.9
click at [709, 29] on icon at bounding box center [709, 30] width 6 height 6
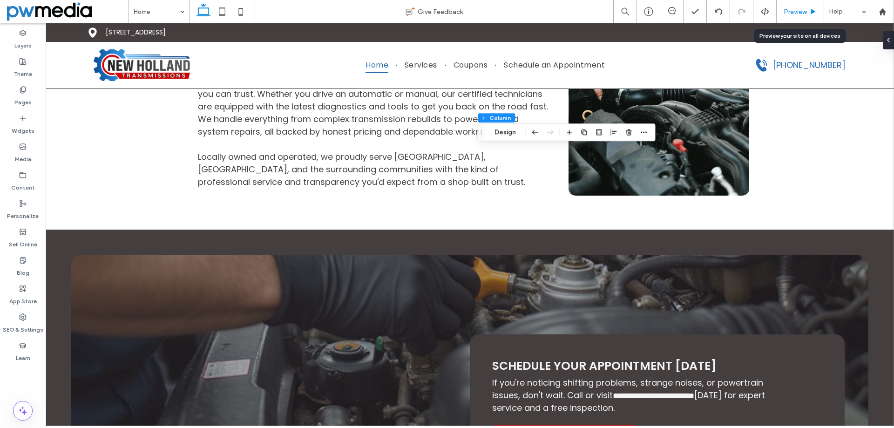
click at [714, 12] on span "Preview" at bounding box center [794, 12] width 23 height 8
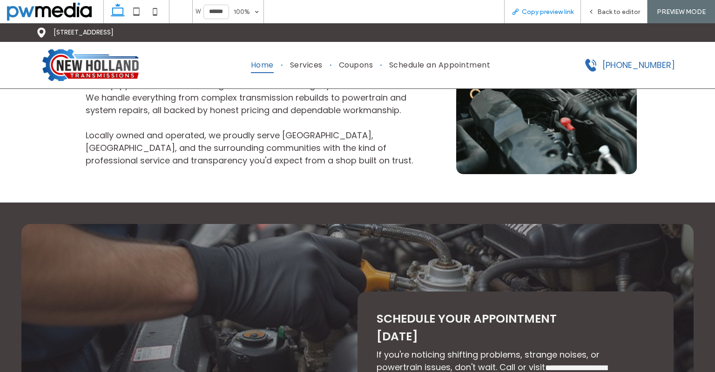
click at [536, 16] on div "Copy preview link" at bounding box center [542, 11] width 77 height 23
click at [134, 9] on icon at bounding box center [136, 11] width 19 height 19
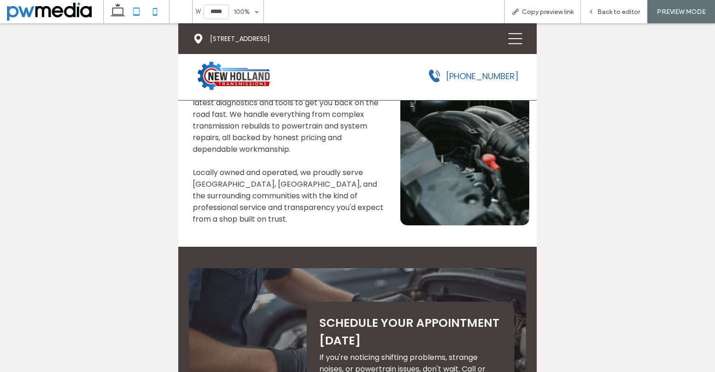
click at [158, 15] on icon at bounding box center [155, 11] width 19 height 19
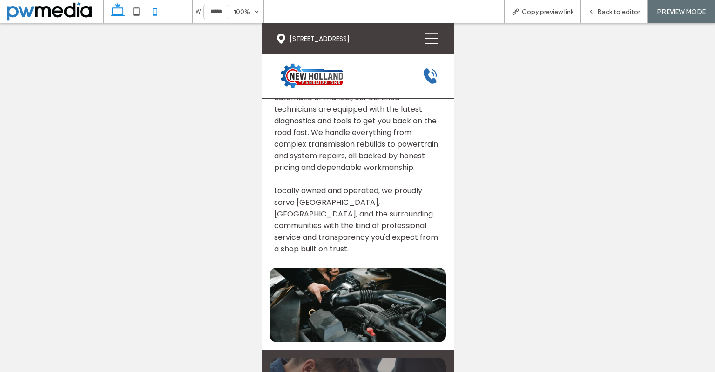
click at [116, 11] on icon at bounding box center [117, 11] width 19 height 19
type input "******"
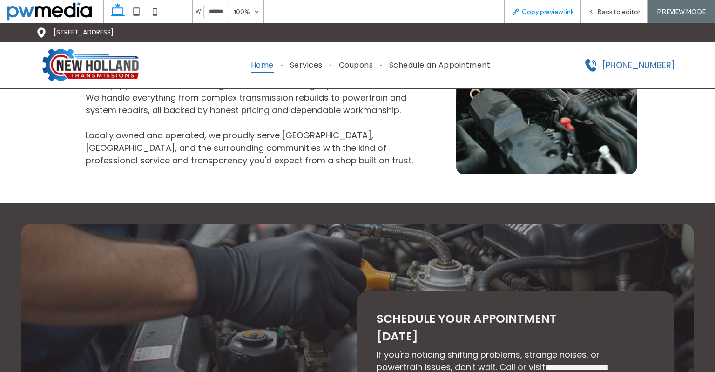
click at [539, 11] on span "Copy preview link" at bounding box center [548, 12] width 52 height 8
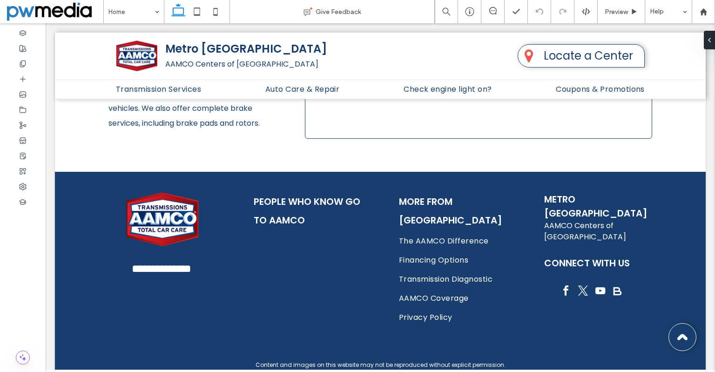
scroll to position [947, 0]
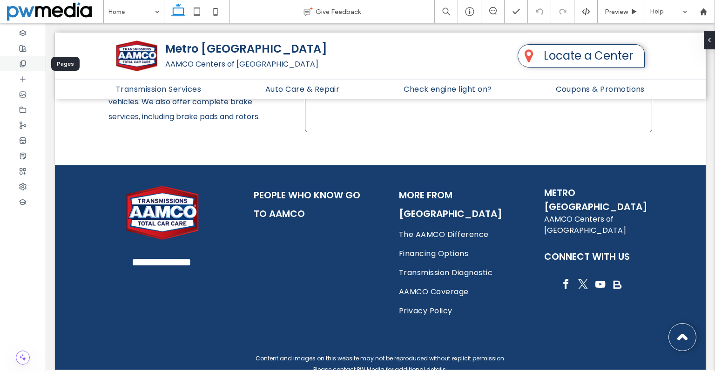
click at [23, 63] on icon at bounding box center [22, 63] width 7 height 7
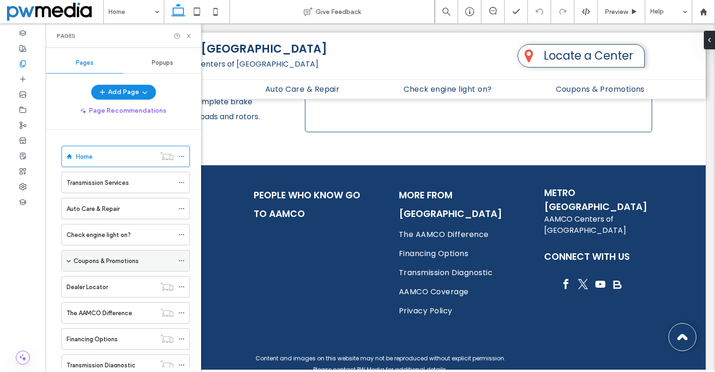
click at [104, 267] on div "Coupons & Promotions" at bounding box center [124, 260] width 100 height 20
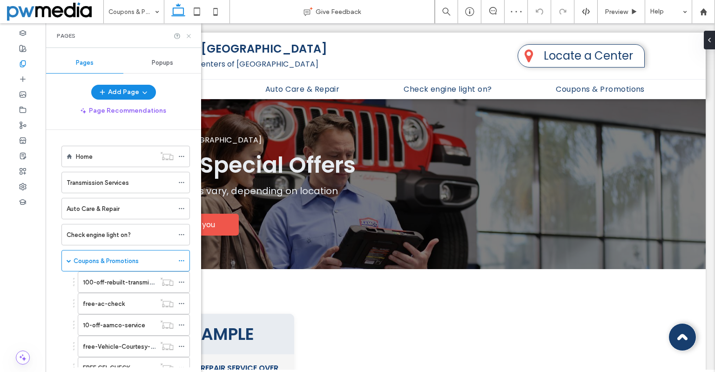
click at [191, 38] on icon at bounding box center [188, 36] width 7 height 7
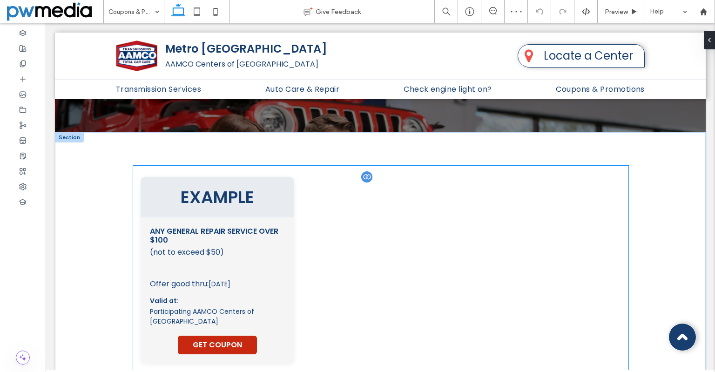
scroll to position [186, 0]
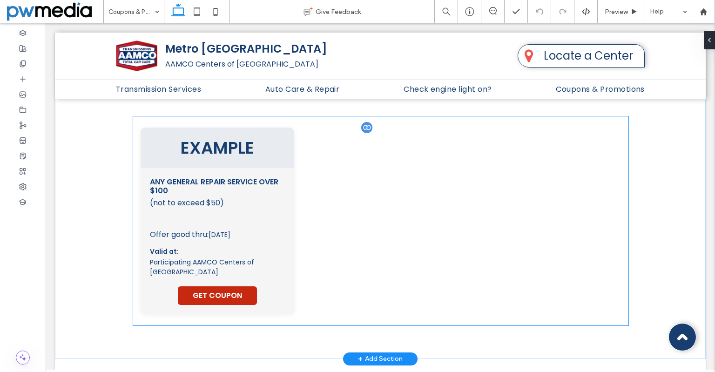
click at [261, 225] on div "Offer good thru: [DATE] Valid at: Participating AAMCO Centers of [GEOGRAPHIC_DA…" at bounding box center [217, 265] width 135 height 80
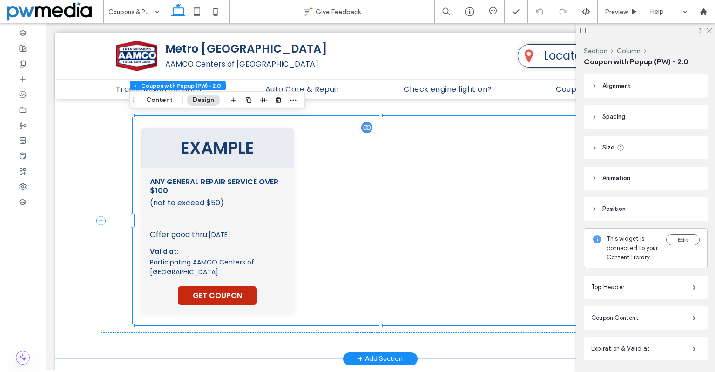
type input "**"
click at [189, 147] on span "EXAMPLE" at bounding box center [217, 148] width 135 height 26
click at [160, 102] on button "Content" at bounding box center [159, 99] width 39 height 11
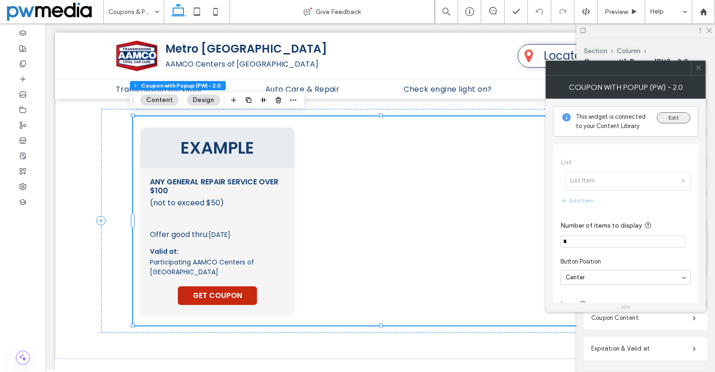
click at [672, 119] on button "Edit" at bounding box center [674, 117] width 34 height 11
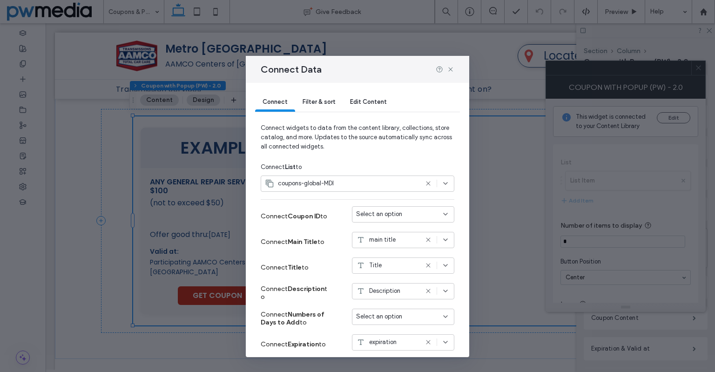
scroll to position [0, 0]
click at [329, 106] on div "Filter & sort" at bounding box center [318, 103] width 47 height 19
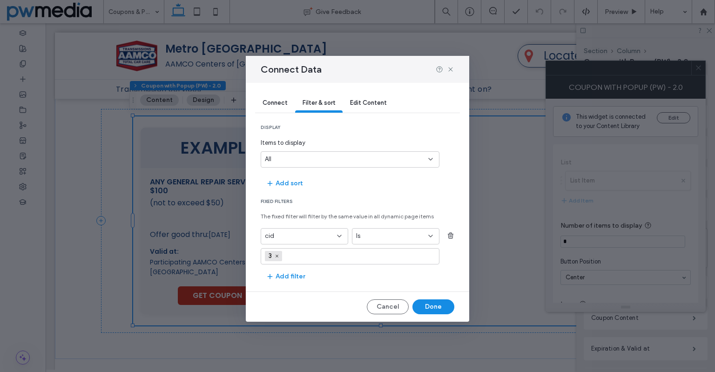
click at [361, 99] on span "Edit Content" at bounding box center [368, 102] width 37 height 7
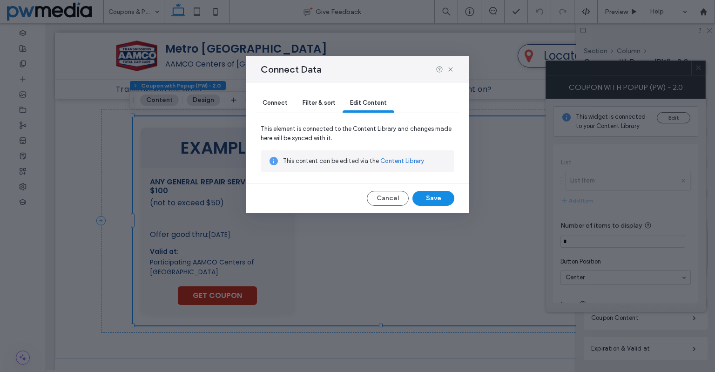
click at [401, 156] on div "This content can be edited via the Content Library" at bounding box center [365, 161] width 164 height 10
click at [400, 159] on link "Content Library" at bounding box center [402, 160] width 44 height 9
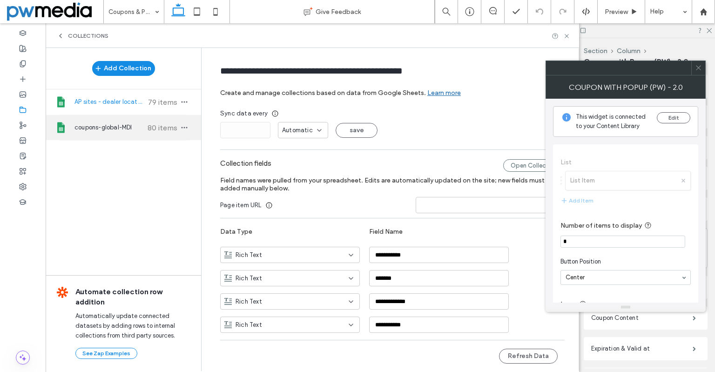
click at [118, 131] on span "coupons-global-MDI" at bounding box center [108, 127] width 69 height 9
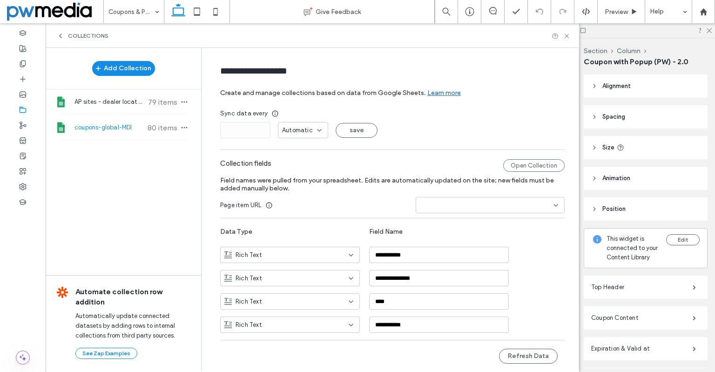
type input "**********"
click at [181, 128] on icon "button" at bounding box center [184, 127] width 7 height 7
click at [460, 128] on div "* Automatic save" at bounding box center [392, 130] width 344 height 16
click at [530, 164] on div "Open Collection" at bounding box center [533, 165] width 61 height 13
click at [567, 37] on icon at bounding box center [566, 36] width 7 height 7
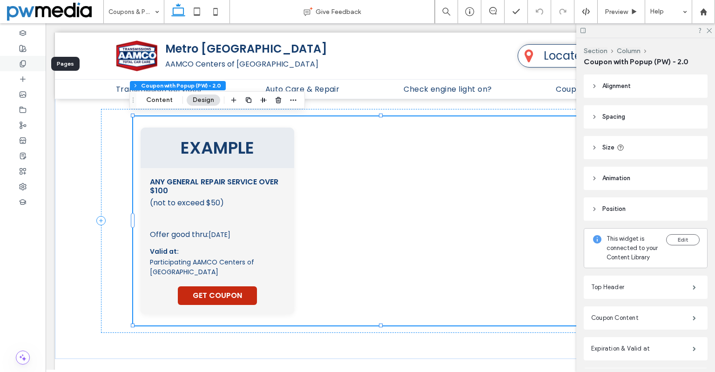
click at [25, 62] on use at bounding box center [22, 63] width 5 height 6
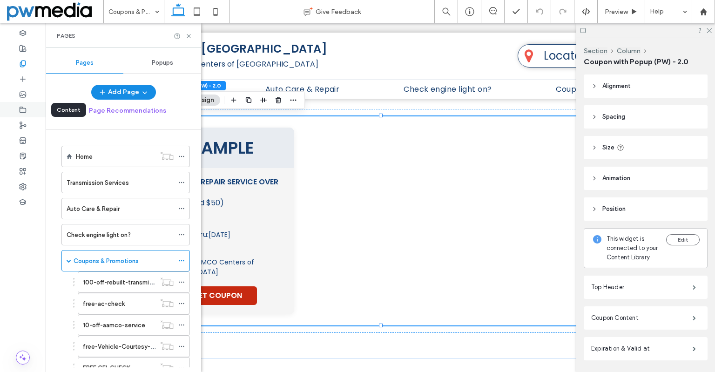
click at [20, 113] on icon at bounding box center [22, 109] width 7 height 7
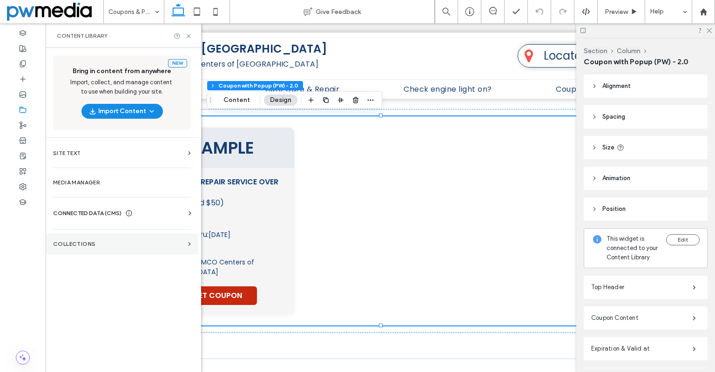
click at [103, 243] on label "Collections" at bounding box center [118, 244] width 131 height 7
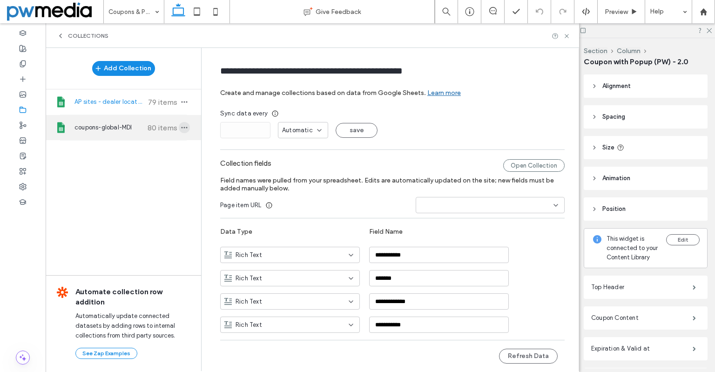
click at [181, 127] on icon "button" at bounding box center [184, 127] width 7 height 7
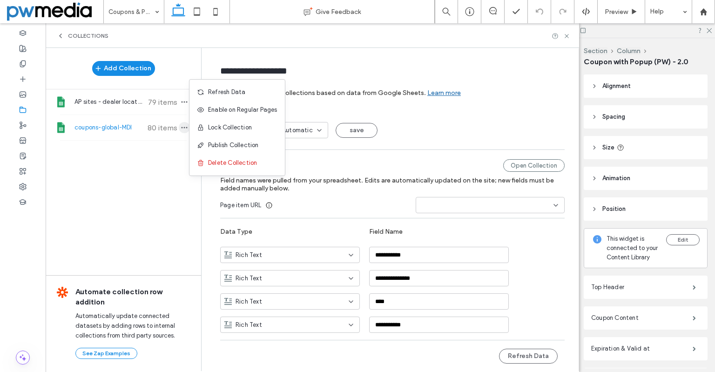
type input "**********"
click at [210, 93] on span "Refresh Data" at bounding box center [226, 91] width 37 height 9
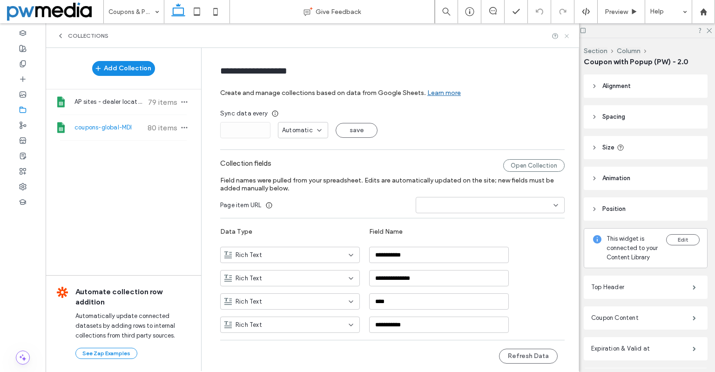
click at [566, 33] on icon at bounding box center [566, 36] width 7 height 7
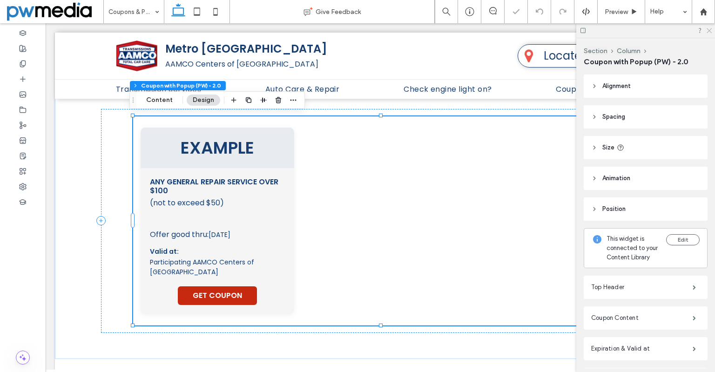
click at [709, 29] on icon at bounding box center [709, 30] width 6 height 6
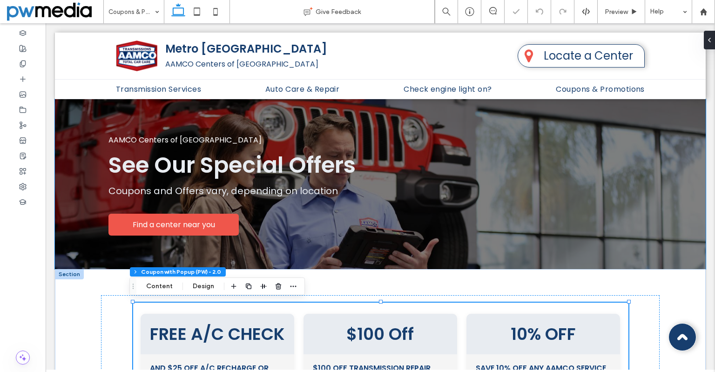
type input "**"
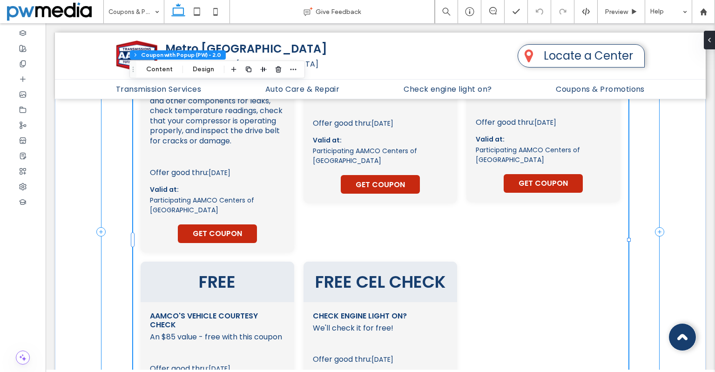
scroll to position [279, 0]
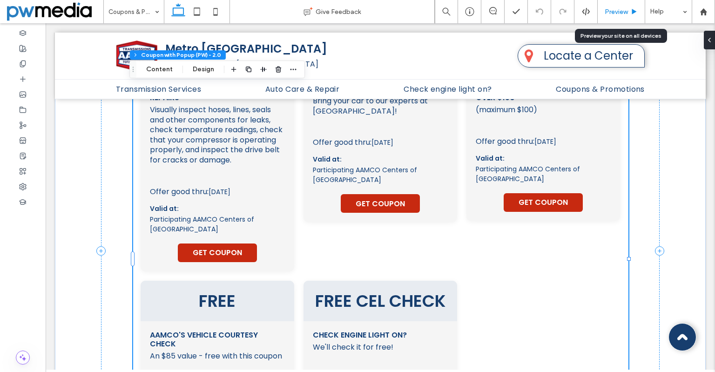
click at [609, 10] on span "Preview" at bounding box center [616, 12] width 23 height 8
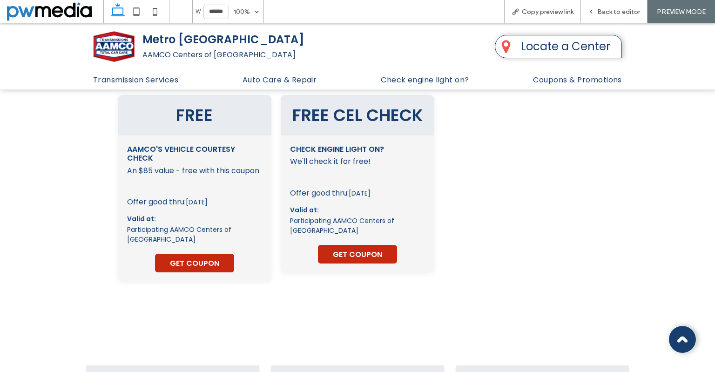
scroll to position [464, 0]
click at [603, 13] on span "Back to editor" at bounding box center [618, 12] width 43 height 8
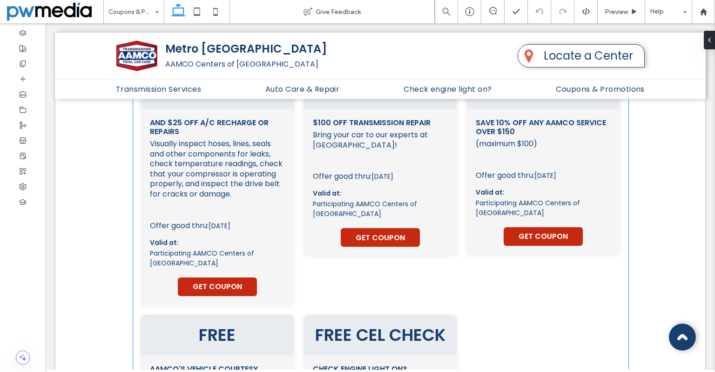
scroll to position [233, 0]
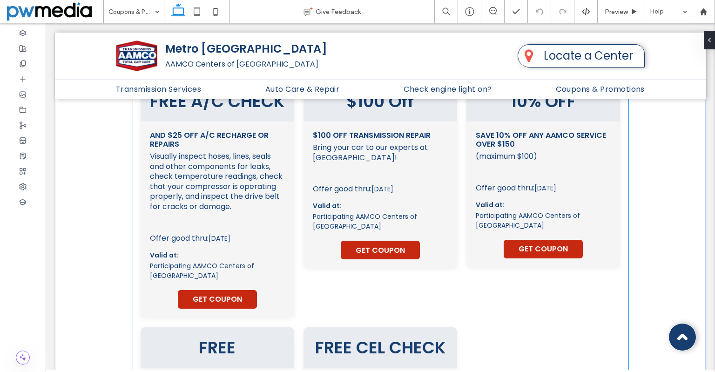
click at [178, 121] on div "FREE A/C CHECK" at bounding box center [218, 101] width 154 height 40
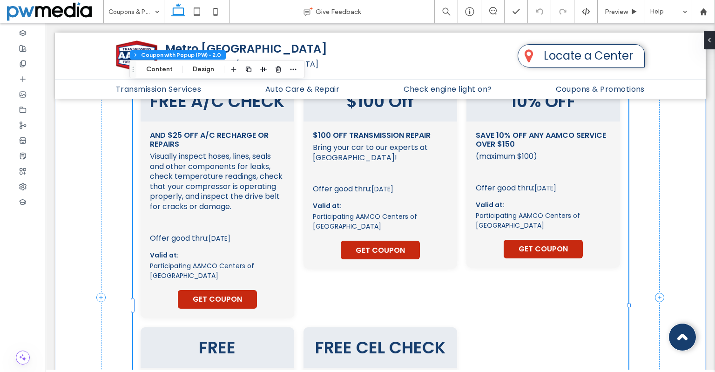
type input "**"
click at [208, 70] on button "Design" at bounding box center [204, 69] width 34 height 11
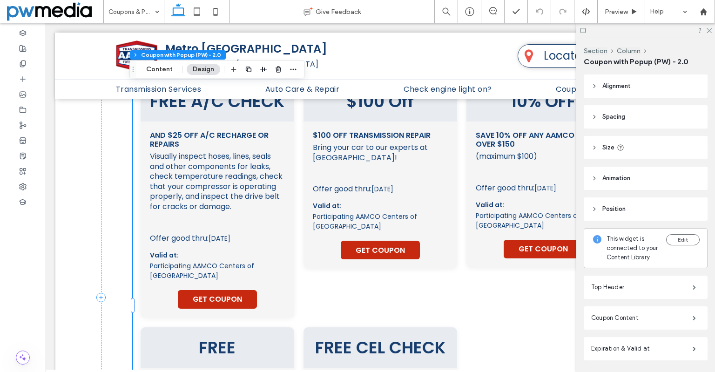
click at [646, 147] on header "Size" at bounding box center [646, 147] width 124 height 23
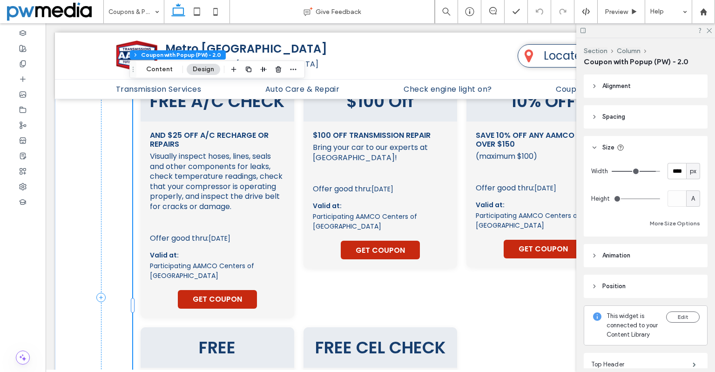
drag, startPoint x: 616, startPoint y: 197, endPoint x: 626, endPoint y: 197, distance: 10.2
click at [626, 198] on input "range" at bounding box center [636, 198] width 47 height 1
click at [649, 198] on input "range" at bounding box center [636, 198] width 47 height 1
click at [688, 201] on div "A" at bounding box center [692, 198] width 9 height 9
click at [691, 230] on div "px % vh vw A" at bounding box center [688, 247] width 13 height 81
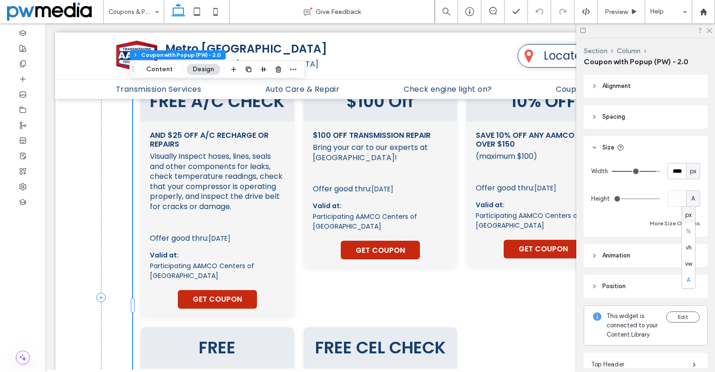
click at [689, 230] on div "px % vh vw A" at bounding box center [688, 247] width 13 height 81
click at [689, 215] on span "px" at bounding box center [688, 214] width 7 height 9
type input "****"
type input "******"
type input "**"
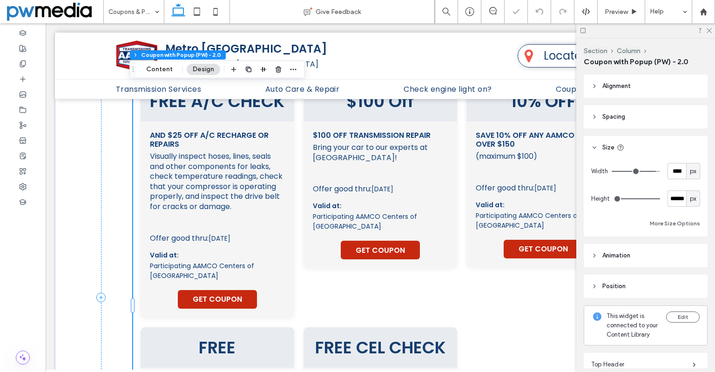
type input "**"
type input "***"
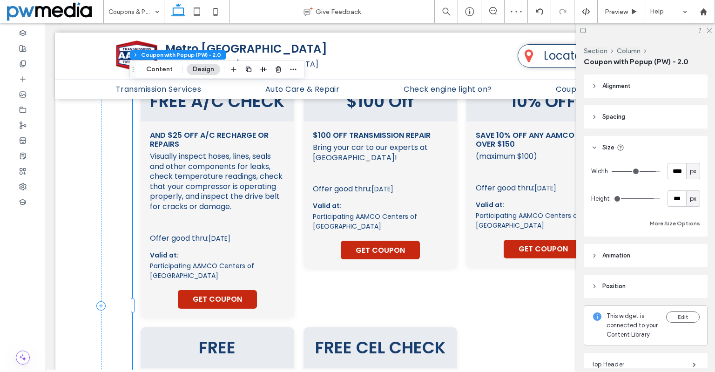
type input "***"
drag, startPoint x: 647, startPoint y: 199, endPoint x: 638, endPoint y: 199, distance: 8.8
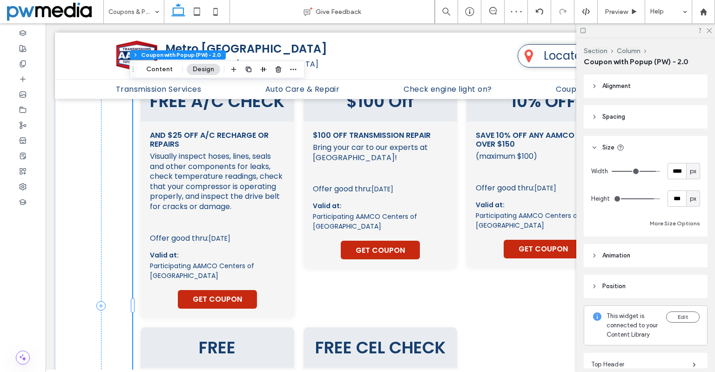
type input "***"
click at [639, 199] on input "range" at bounding box center [636, 198] width 47 height 1
type input "***"
type input "**"
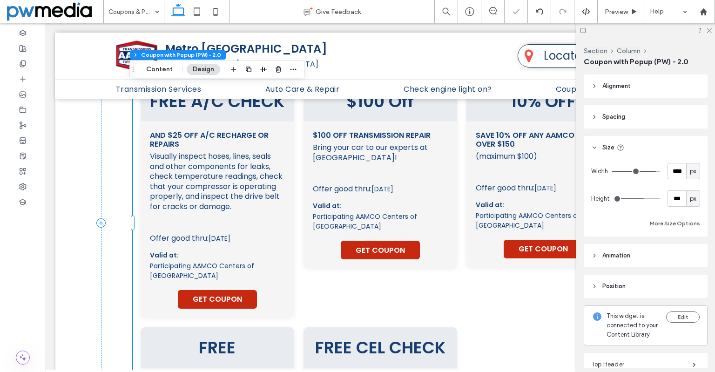
type input "***"
click at [633, 199] on input "range" at bounding box center [636, 198] width 47 height 1
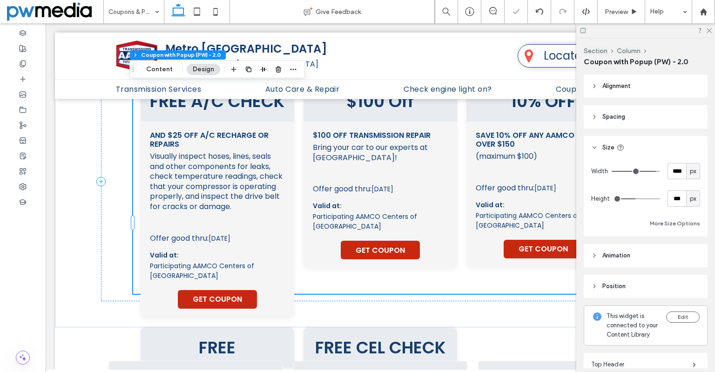
type input "**"
click at [692, 195] on div "px" at bounding box center [692, 198] width 9 height 9
click at [692, 278] on div "A" at bounding box center [688, 280] width 13 height 16
type input "*"
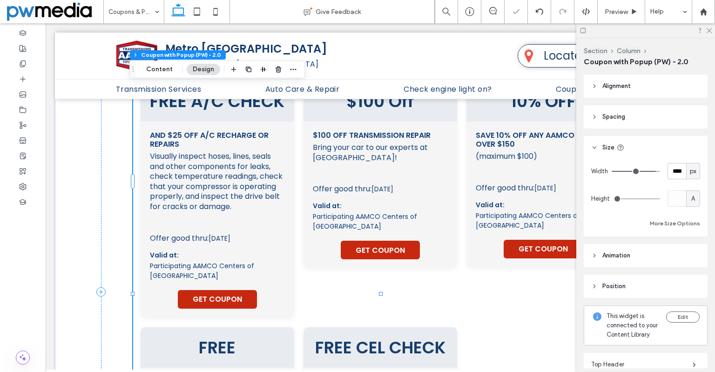
type input "**"
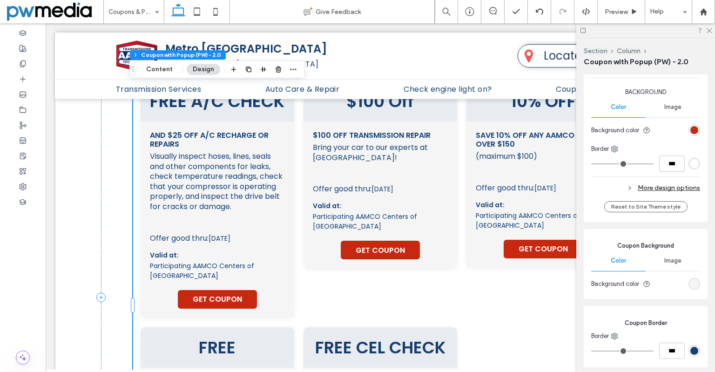
scroll to position [558, 0]
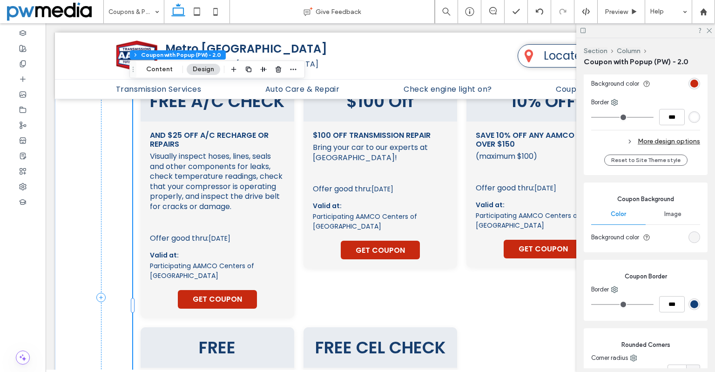
click at [672, 218] on span "Image" at bounding box center [672, 213] width 17 height 7
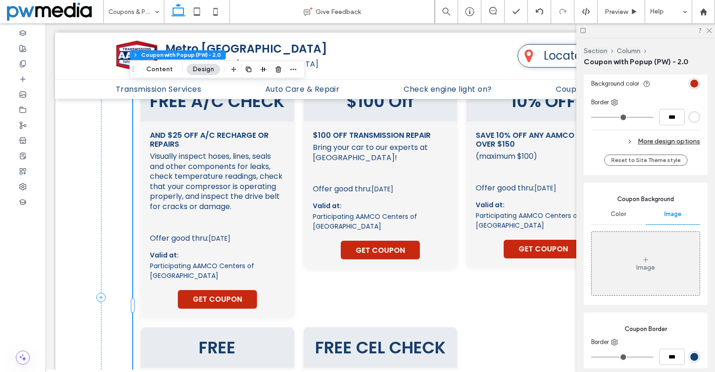
click at [613, 224] on div "Color" at bounding box center [618, 214] width 54 height 20
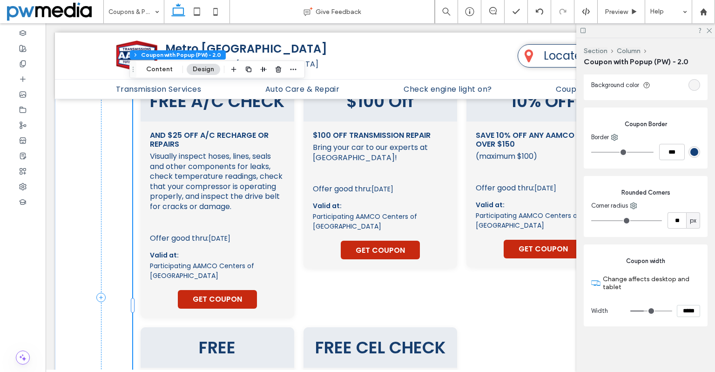
scroll to position [721, 0]
click at [316, 174] on span "This coupon must be presented at vehicle drop-off at participating centers. The…" at bounding box center [380, 169] width 135 height 8
click at [709, 29] on icon at bounding box center [709, 30] width 6 height 6
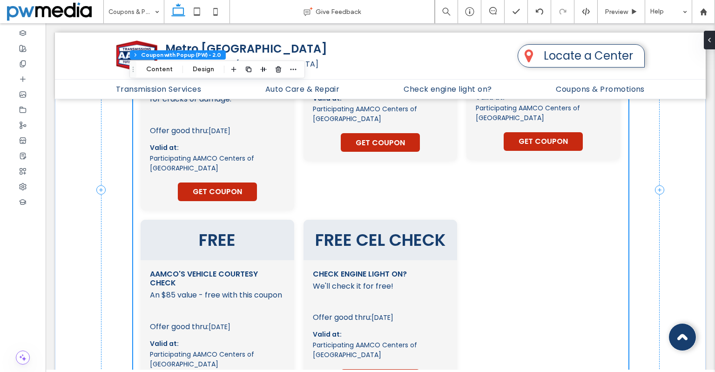
scroll to position [372, 0]
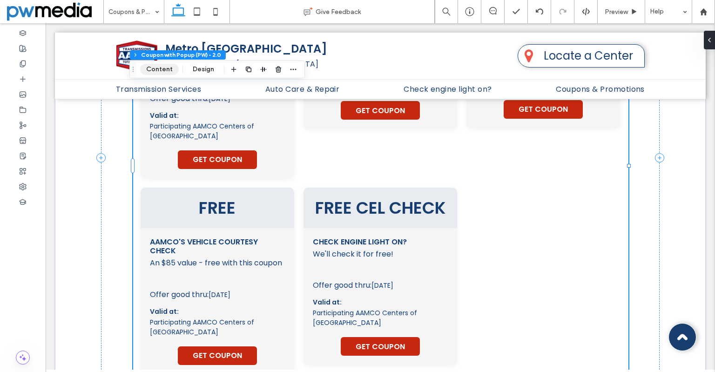
click at [172, 73] on button "Content" at bounding box center [159, 69] width 39 height 11
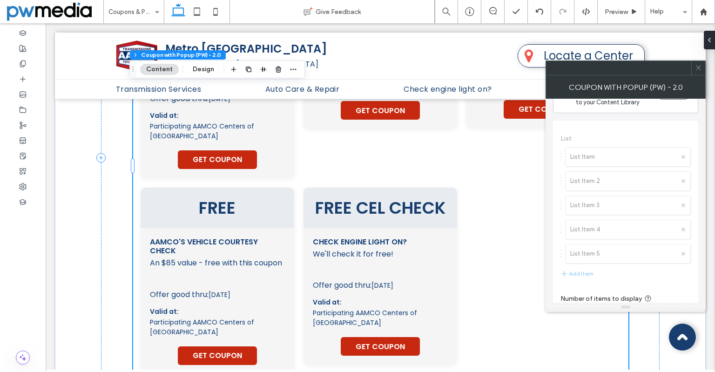
scroll to position [0, 0]
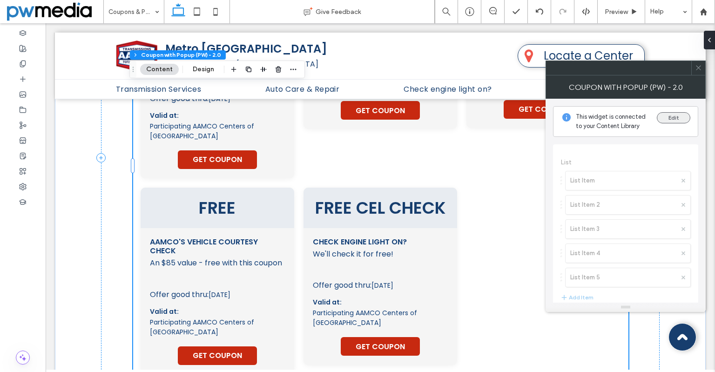
click at [667, 115] on button "Edit" at bounding box center [674, 117] width 34 height 11
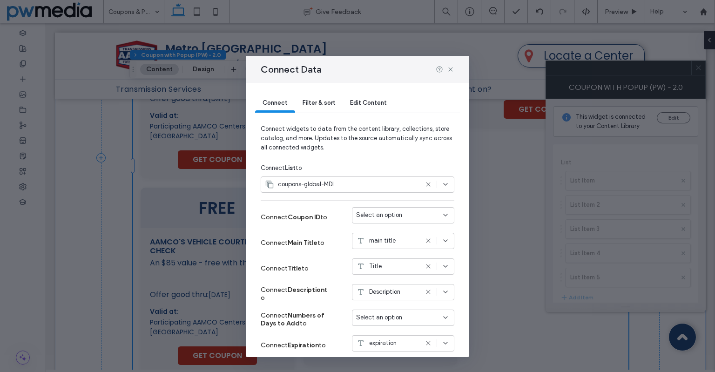
click at [339, 101] on div "Filter & sort" at bounding box center [318, 103] width 47 height 19
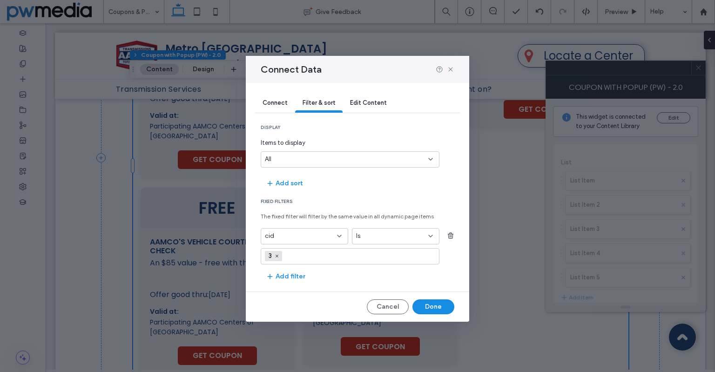
click at [367, 100] on span "Edit Content" at bounding box center [368, 102] width 37 height 7
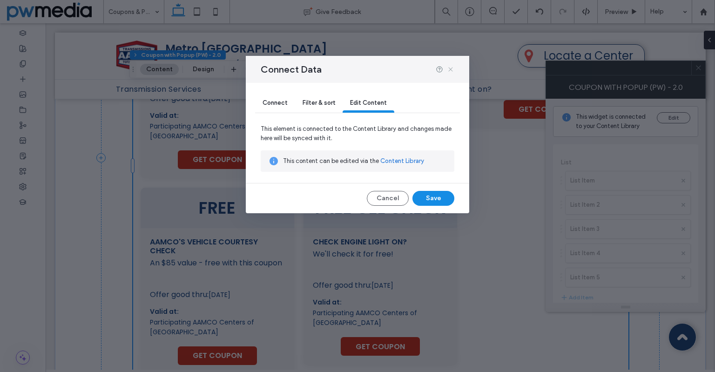
click at [450, 67] on icon at bounding box center [450, 69] width 7 height 7
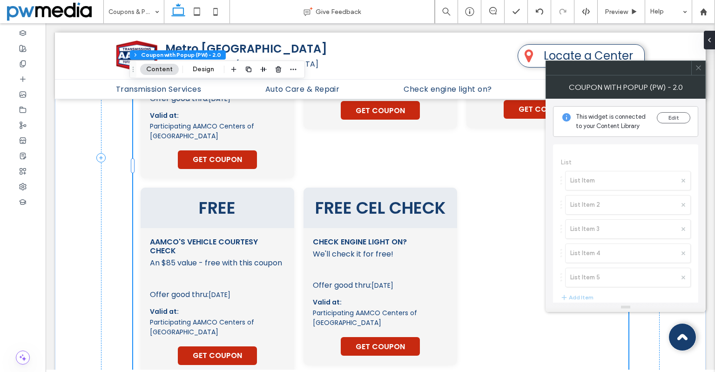
click at [700, 67] on icon at bounding box center [698, 67] width 7 height 7
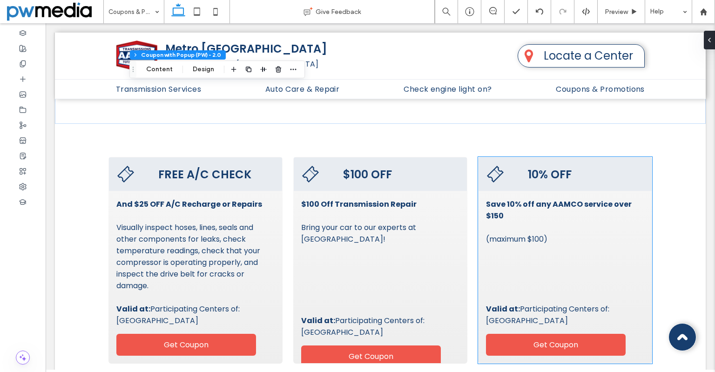
scroll to position [652, 0]
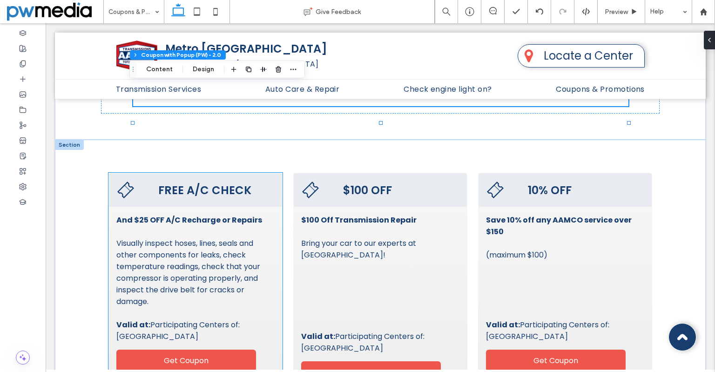
click at [266, 245] on div "And $25 OFF A/C Recharge or Repairs Visually inspect hoses, lines, seals and ot…" at bounding box center [195, 278] width 158 height 128
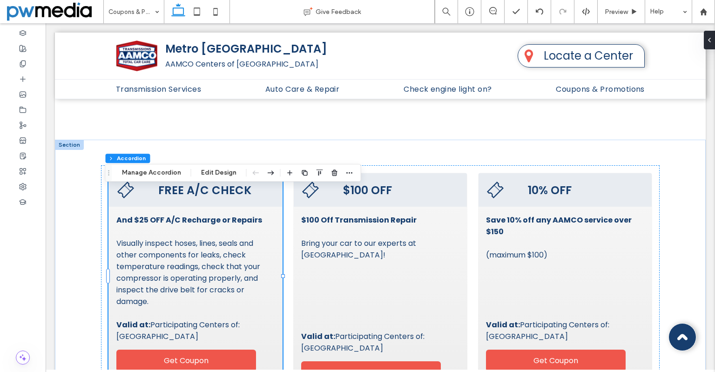
click at [72, 150] on div at bounding box center [69, 145] width 29 height 10
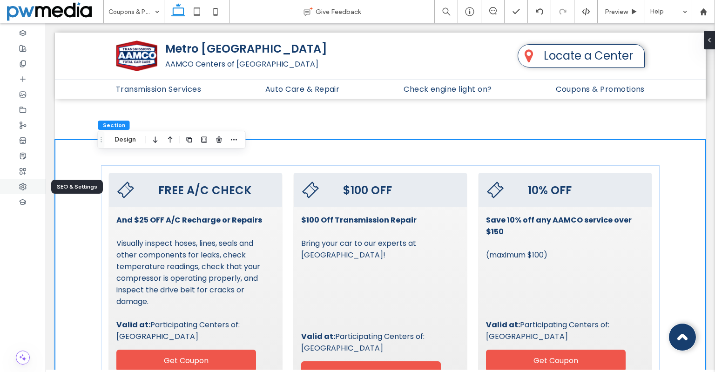
click at [27, 185] on div at bounding box center [23, 186] width 46 height 15
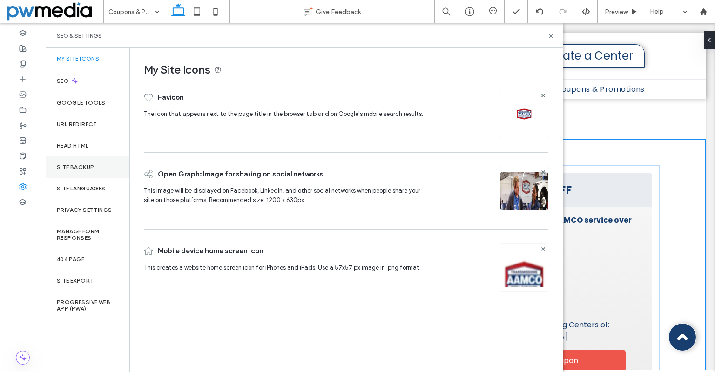
click at [81, 164] on label "Site Backup" at bounding box center [75, 167] width 37 height 7
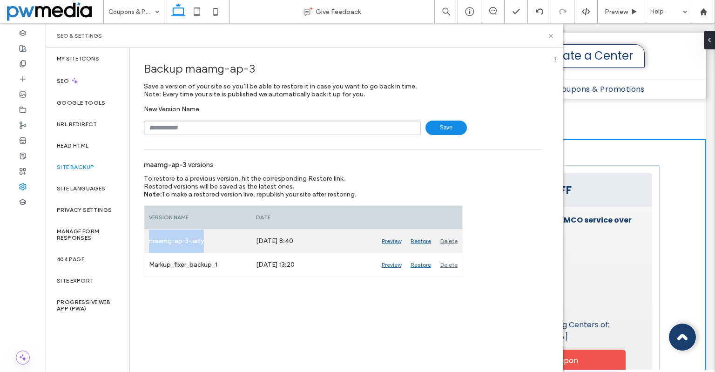
drag, startPoint x: 208, startPoint y: 240, endPoint x: 146, endPoint y: 240, distance: 61.9
click at [146, 240] on div "maamg-ap-3-katy" at bounding box center [197, 240] width 107 height 23
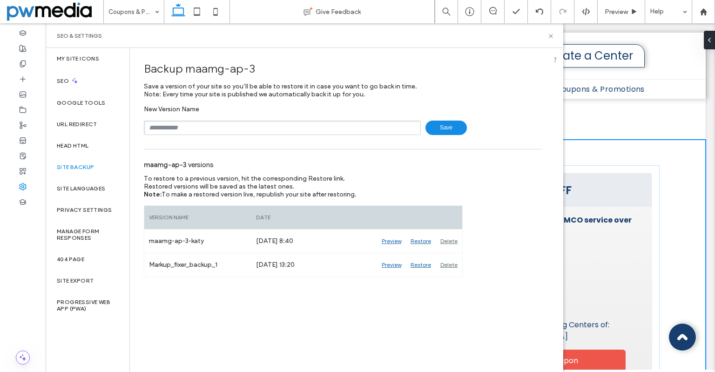
click at [545, 37] on div "SEO & Settings" at bounding box center [304, 35] width 495 height 7
click at [547, 36] on div "SEO & Settings" at bounding box center [304, 35] width 495 height 7
click at [549, 34] on use at bounding box center [551, 36] width 4 height 4
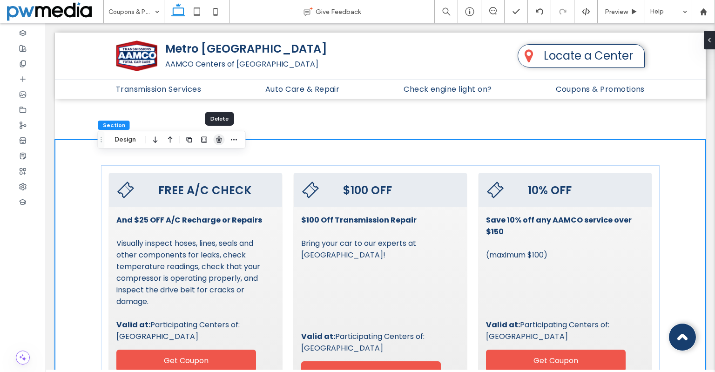
click at [222, 141] on use "button" at bounding box center [219, 139] width 6 height 6
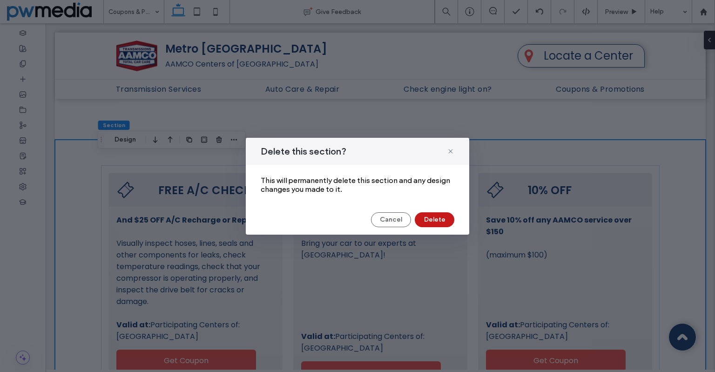
click at [430, 217] on button "Delete" at bounding box center [435, 219] width 40 height 15
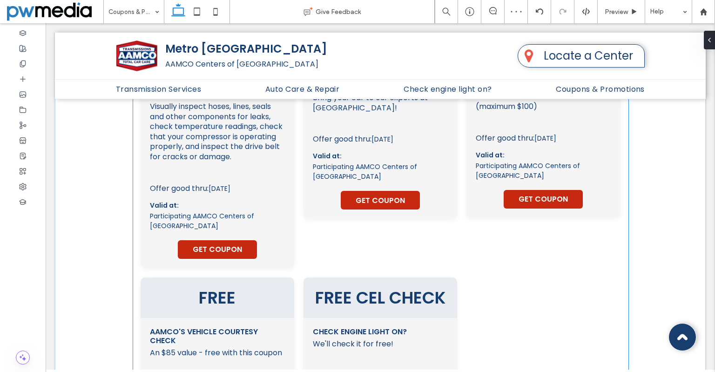
scroll to position [279, 0]
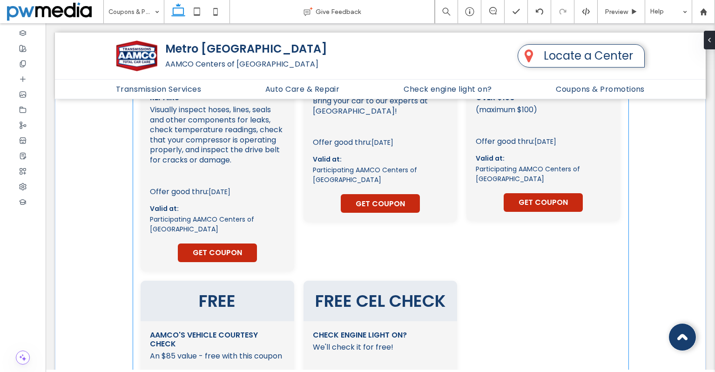
click at [313, 127] on span "This coupon must be presented at vehicle drop-off at participating centers. The…" at bounding box center [380, 123] width 135 height 8
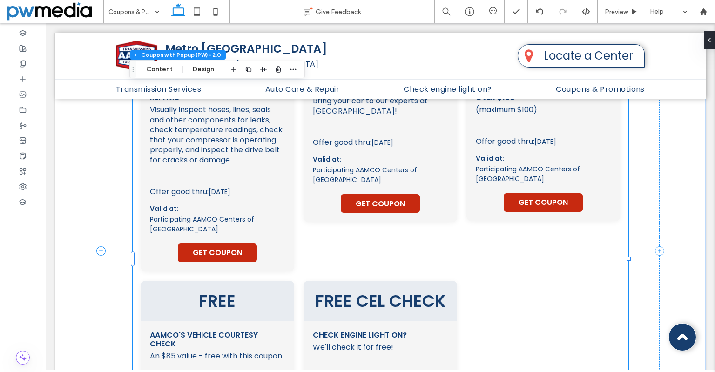
type input "**"
click at [270, 234] on span "Participating AAMCO Centers of Metro Atlanta" at bounding box center [217, 225] width 135 height 20
click at [25, 62] on use at bounding box center [22, 63] width 5 height 6
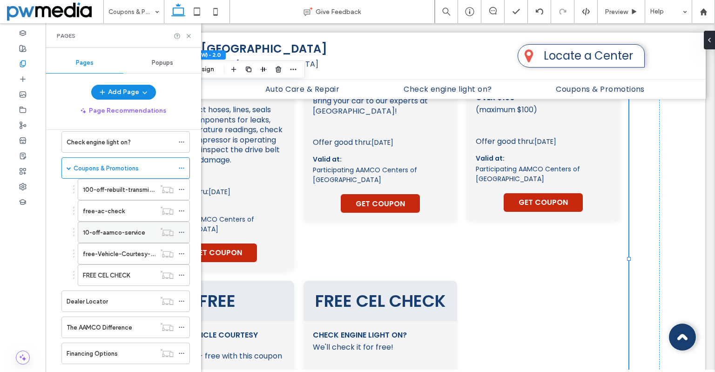
scroll to position [93, 0]
click at [182, 188] on icon at bounding box center [181, 189] width 7 height 7
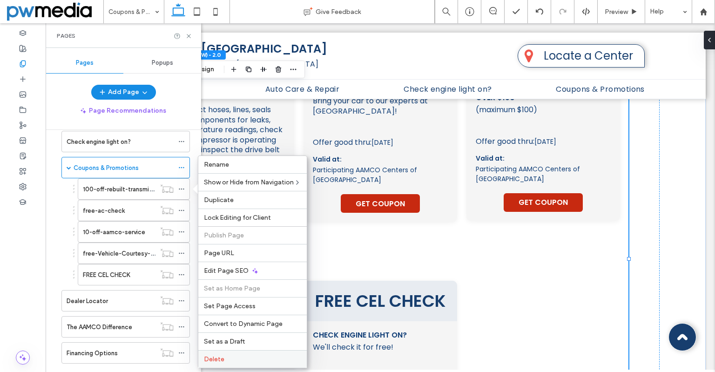
click at [211, 357] on span "Delete" at bounding box center [214, 359] width 20 height 8
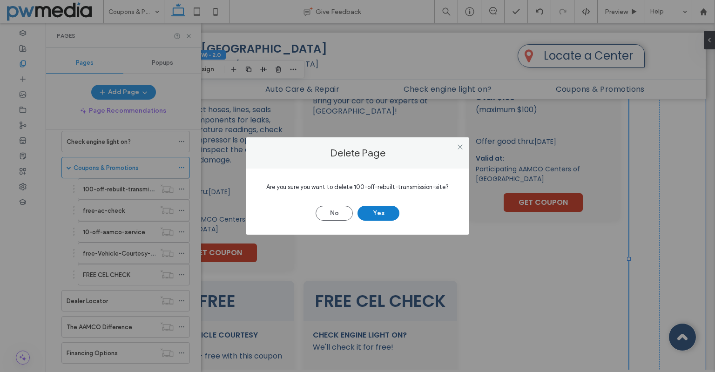
click at [379, 215] on button "Yes" at bounding box center [378, 213] width 42 height 15
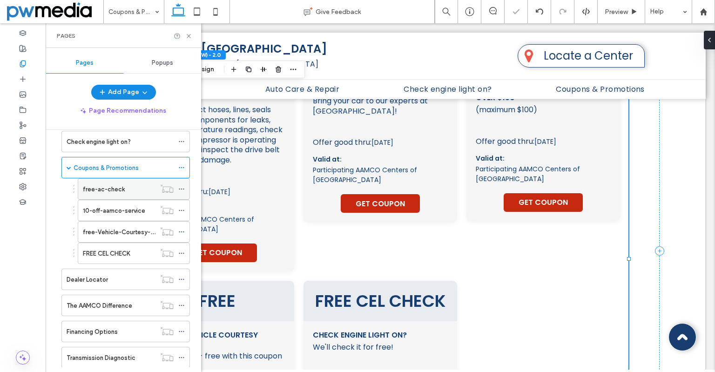
click at [183, 189] on icon at bounding box center [181, 189] width 7 height 7
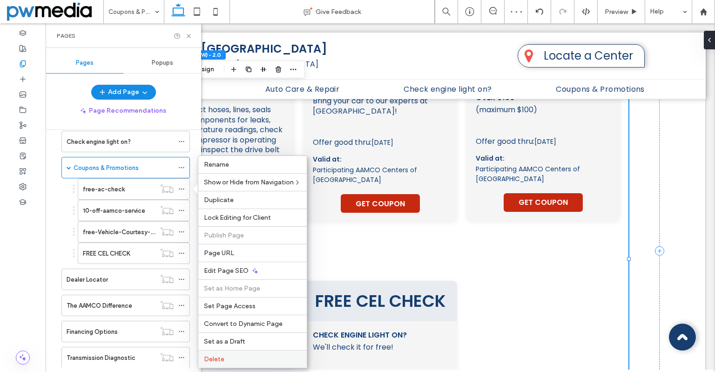
click at [251, 361] on label "Delete" at bounding box center [252, 359] width 97 height 8
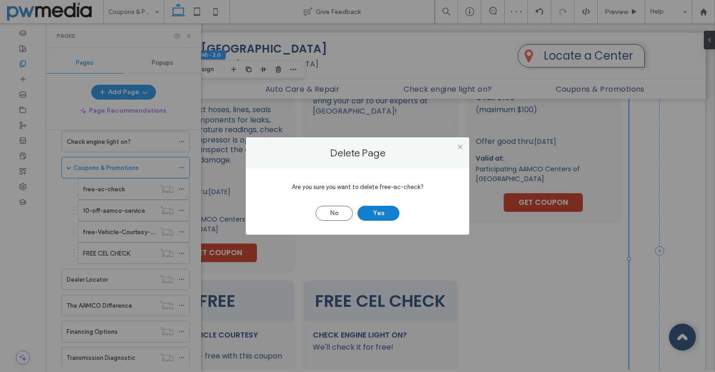
click at [379, 212] on button "Yes" at bounding box center [378, 213] width 42 height 15
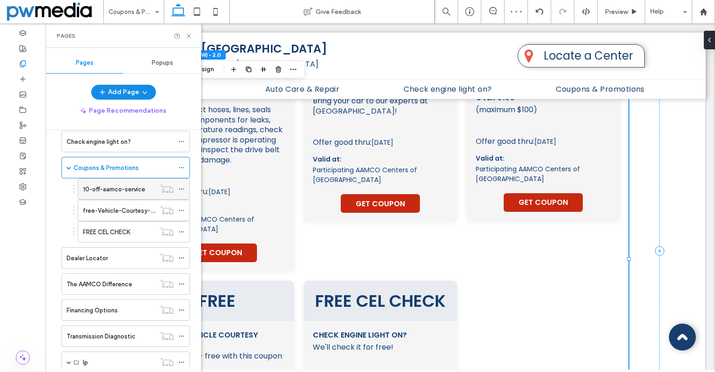
click at [184, 188] on icon at bounding box center [181, 189] width 7 height 7
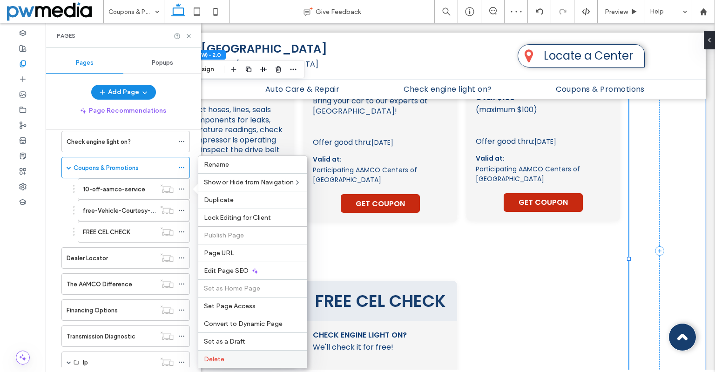
click at [247, 356] on label "Delete" at bounding box center [252, 359] width 97 height 8
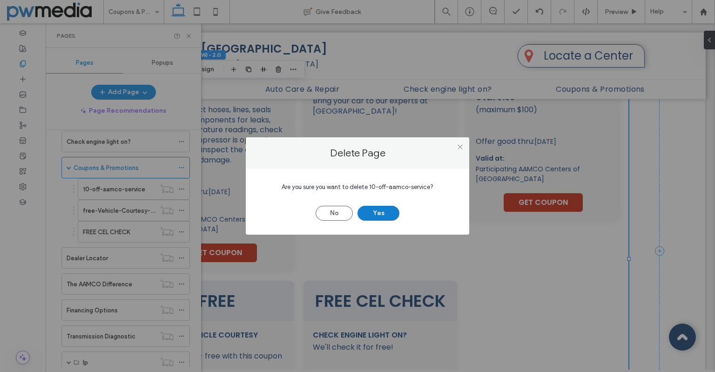
click at [387, 215] on button "Yes" at bounding box center [378, 213] width 42 height 15
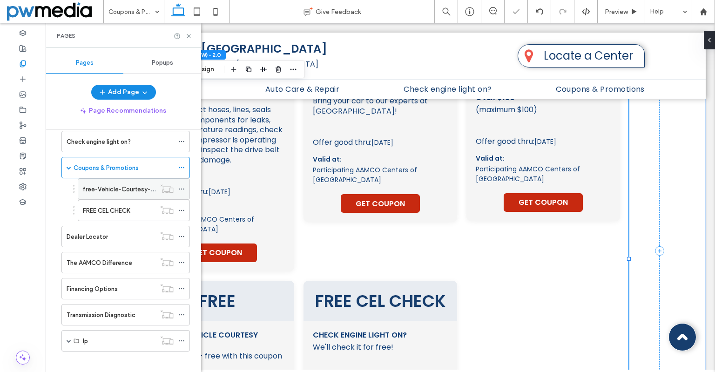
click at [184, 188] on icon at bounding box center [181, 189] width 7 height 7
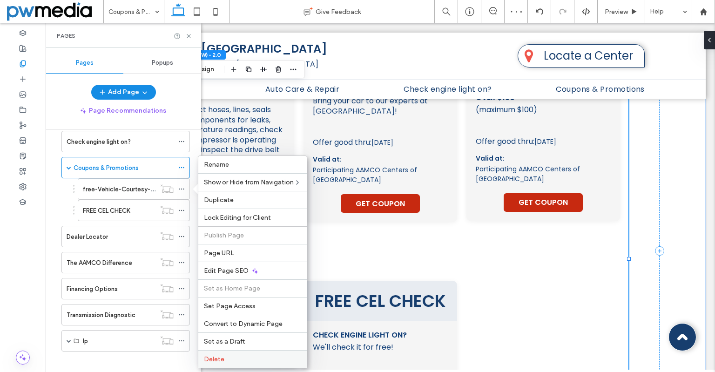
click at [251, 356] on label "Delete" at bounding box center [252, 359] width 97 height 8
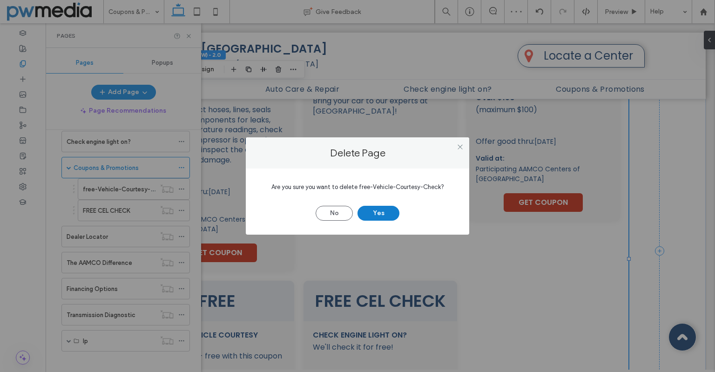
click at [367, 212] on button "Yes" at bounding box center [378, 213] width 42 height 15
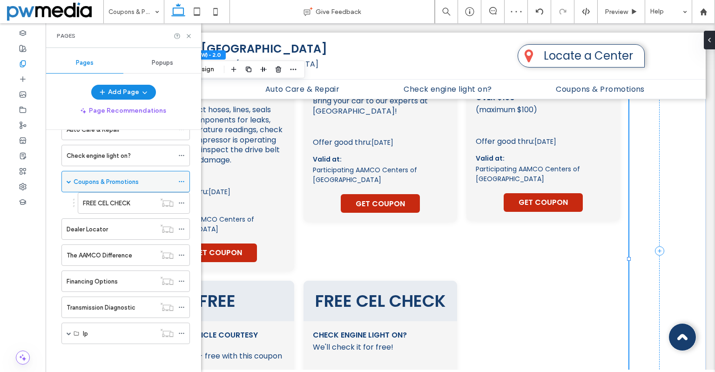
scroll to position [79, 0]
click at [176, 198] on div at bounding box center [166, 202] width 23 height 9
click at [181, 202] on use at bounding box center [181, 202] width 5 height 1
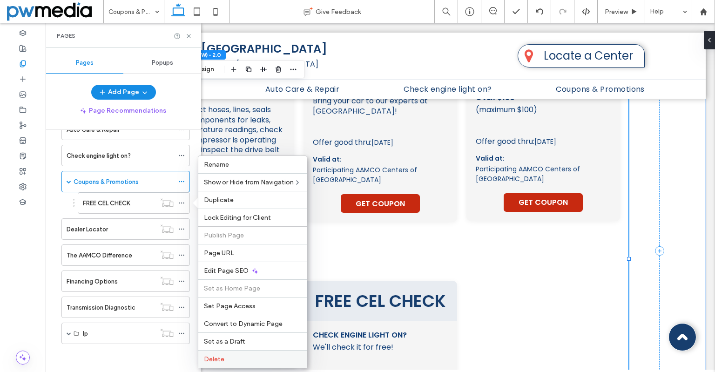
click at [227, 360] on label "Delete" at bounding box center [252, 359] width 97 height 8
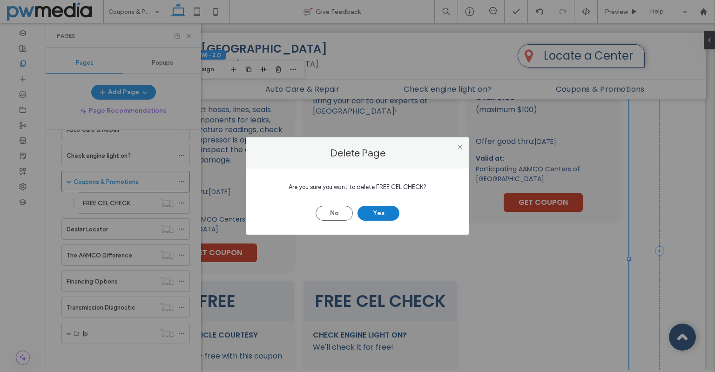
click at [379, 219] on button "Yes" at bounding box center [378, 213] width 42 height 15
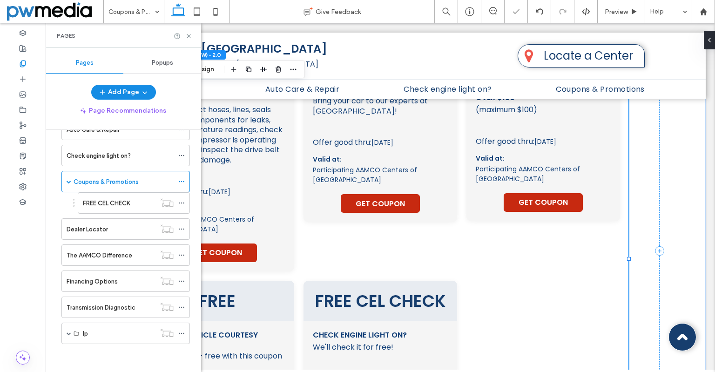
scroll to position [58, 0]
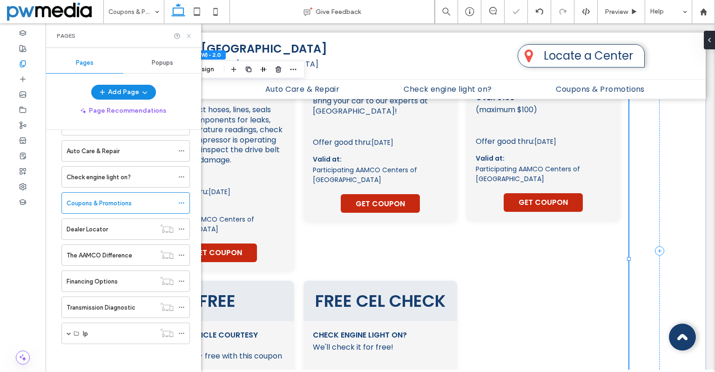
click at [187, 35] on icon at bounding box center [188, 36] width 7 height 7
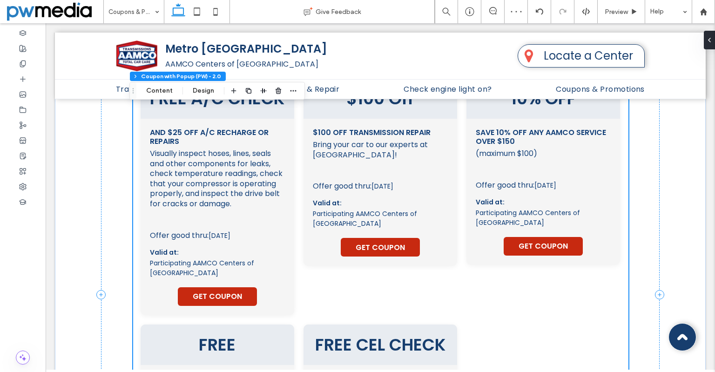
scroll to position [186, 0]
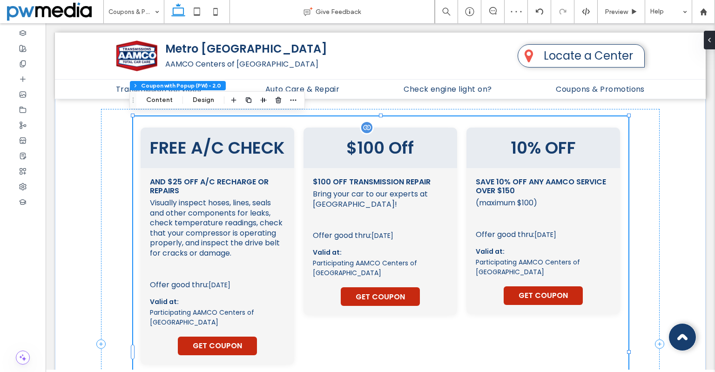
click at [417, 209] on div "$100 Off Transmission Repair Bring your car to our experts at AAMCO! This coupo…" at bounding box center [380, 198] width 135 height 43
click at [202, 100] on button "Design" at bounding box center [204, 99] width 34 height 11
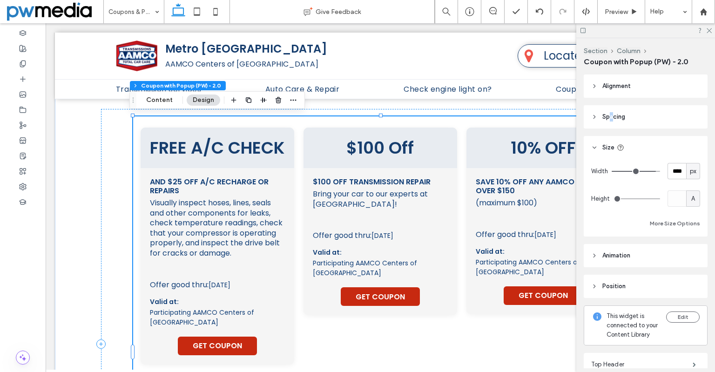
click at [611, 118] on span "Spacing" at bounding box center [613, 116] width 23 height 9
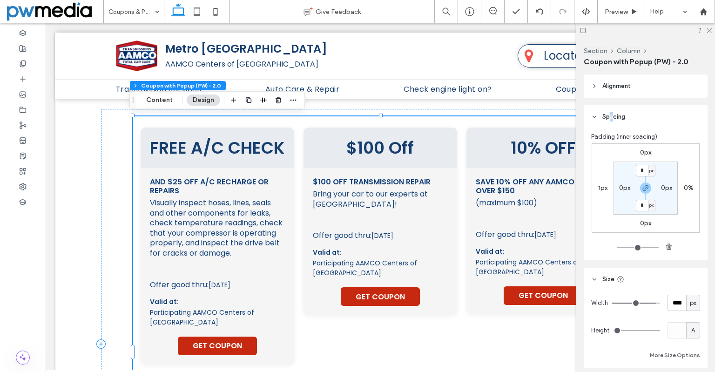
click at [611, 118] on span "Spacing" at bounding box center [613, 116] width 23 height 9
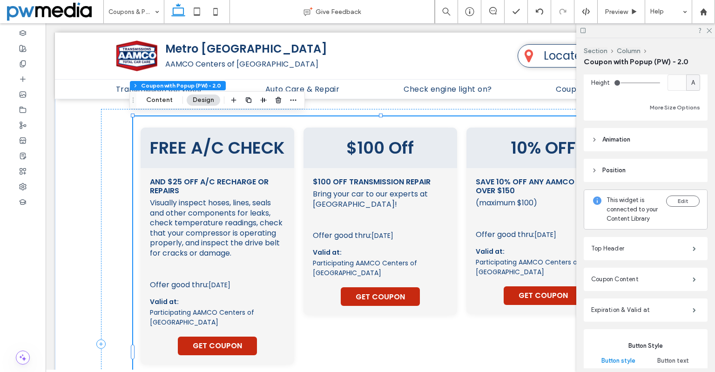
scroll to position [140, 0]
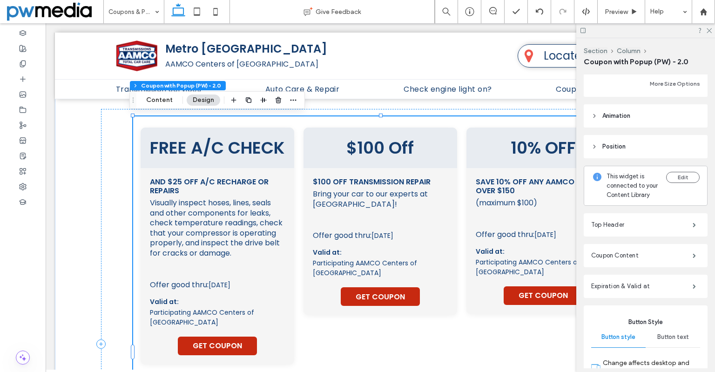
click at [640, 236] on div "Top Header" at bounding box center [646, 224] width 124 height 23
click at [640, 234] on label "Top Header" at bounding box center [641, 224] width 101 height 19
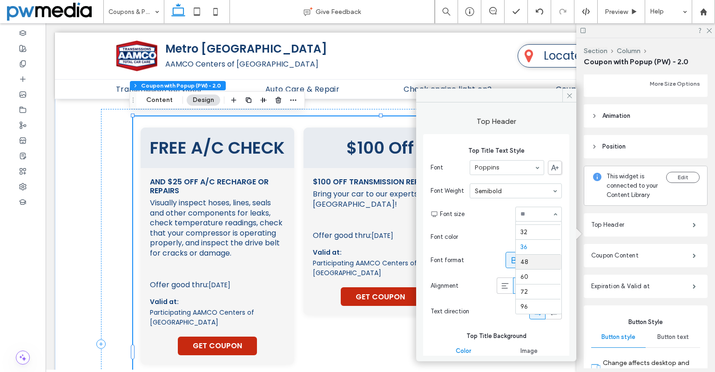
scroll to position [99, 0]
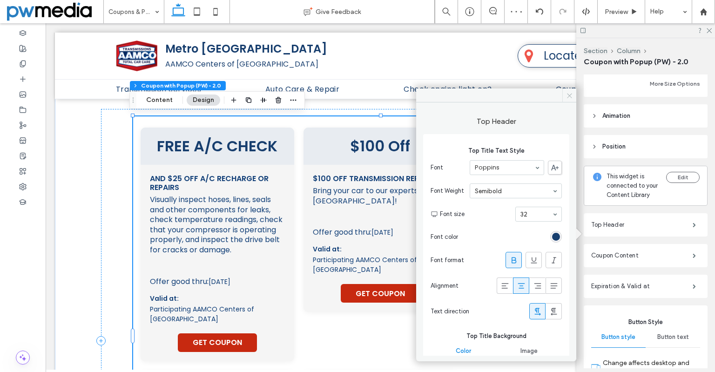
click at [567, 97] on icon at bounding box center [569, 95] width 7 height 7
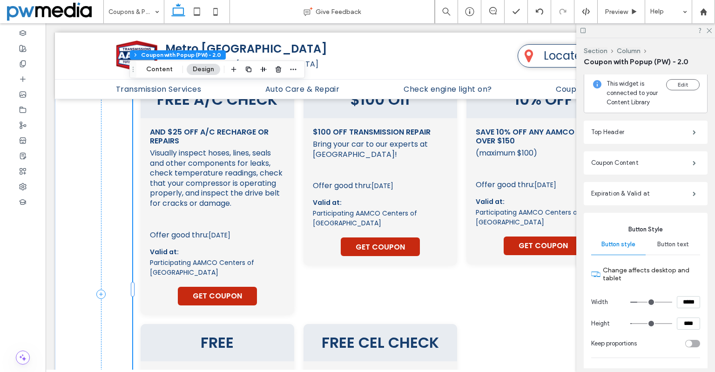
scroll to position [233, 0]
click at [631, 168] on label "Coupon Content" at bounding box center [641, 162] width 101 height 19
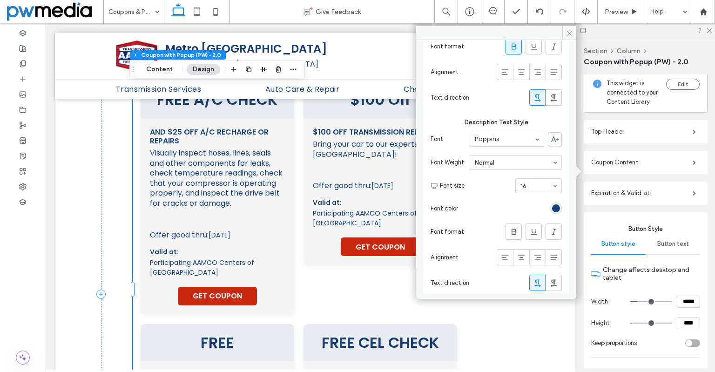
scroll to position [158, 0]
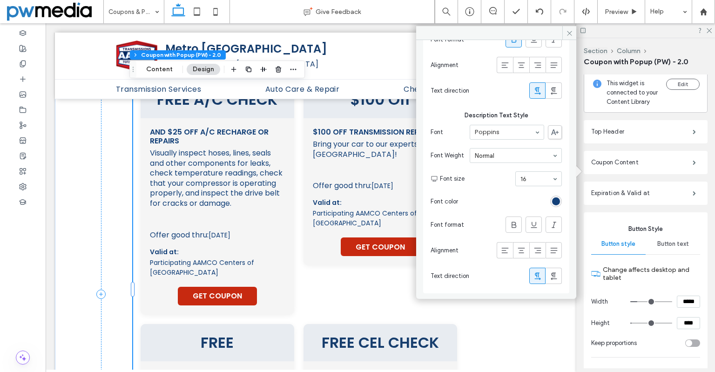
click at [669, 269] on section "Change affects desktop and tablet" at bounding box center [645, 273] width 109 height 34
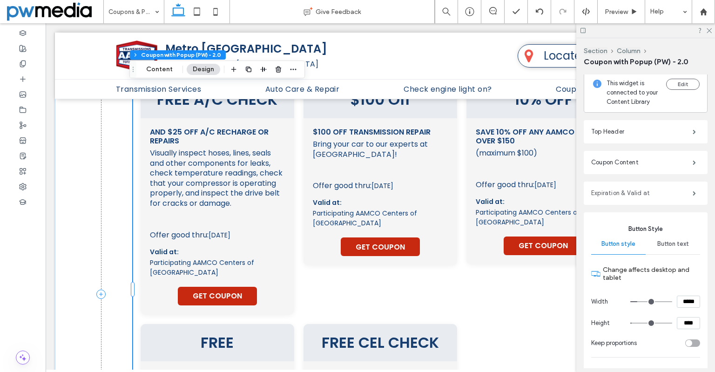
click at [659, 202] on label "Expiration & Valid at" at bounding box center [641, 193] width 101 height 19
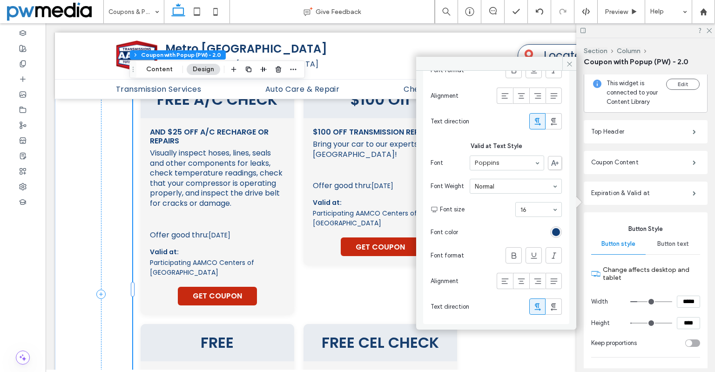
click at [625, 248] on span "Button style" at bounding box center [618, 243] width 34 height 7
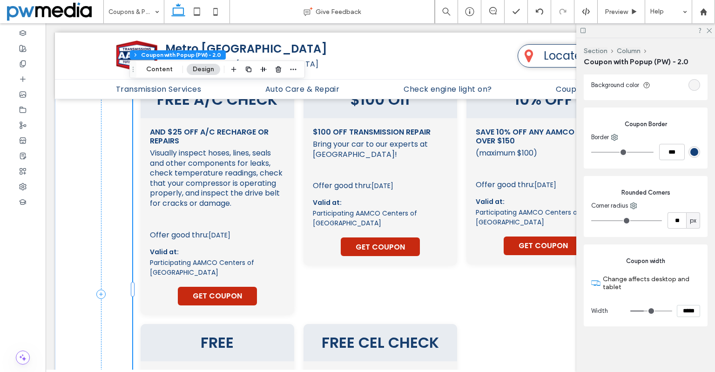
scroll to position [721, 0]
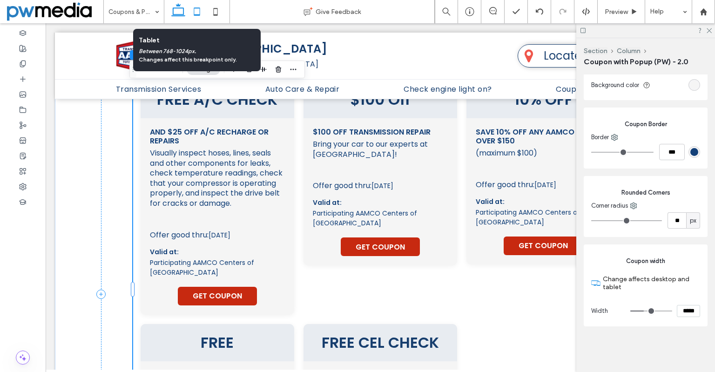
click at [200, 11] on use at bounding box center [197, 11] width 6 height 8
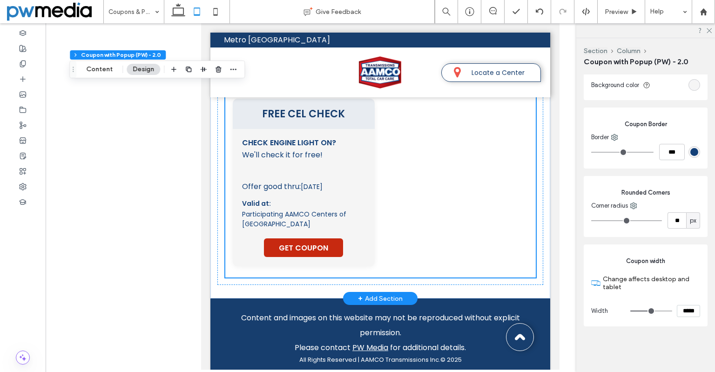
scroll to position [614, 0]
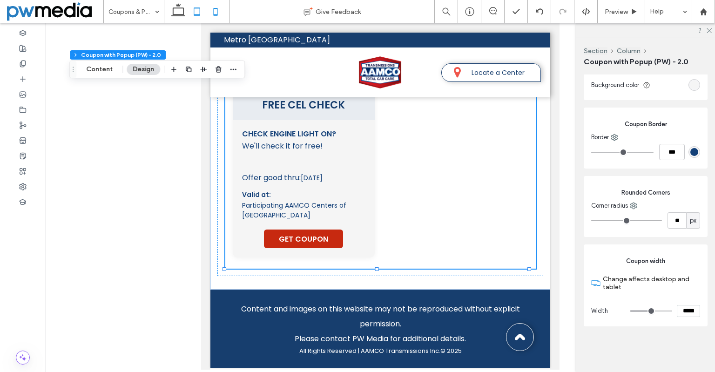
click at [215, 16] on icon at bounding box center [215, 11] width 19 height 19
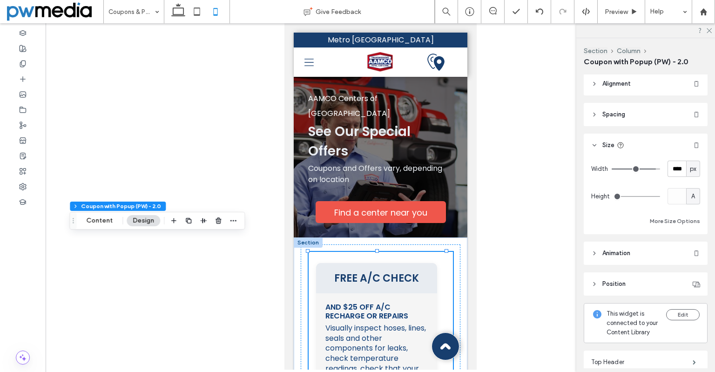
scroll to position [0, 0]
click at [666, 219] on button "More Size Options" at bounding box center [675, 223] width 50 height 11
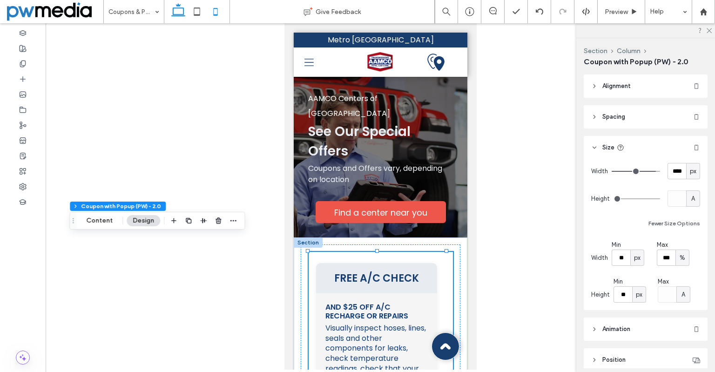
click at [183, 13] on use at bounding box center [178, 9] width 14 height 13
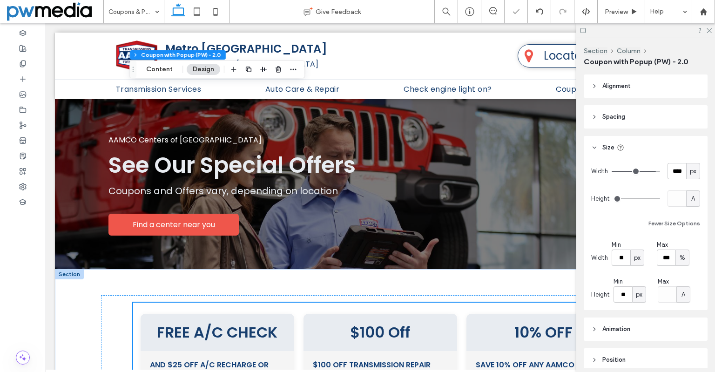
type input "**"
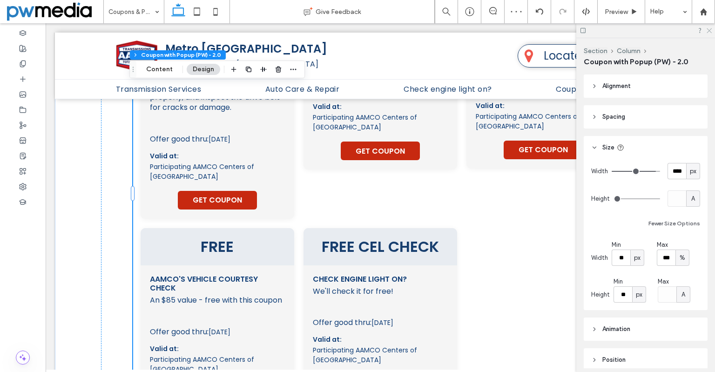
click at [707, 31] on icon at bounding box center [709, 30] width 6 height 6
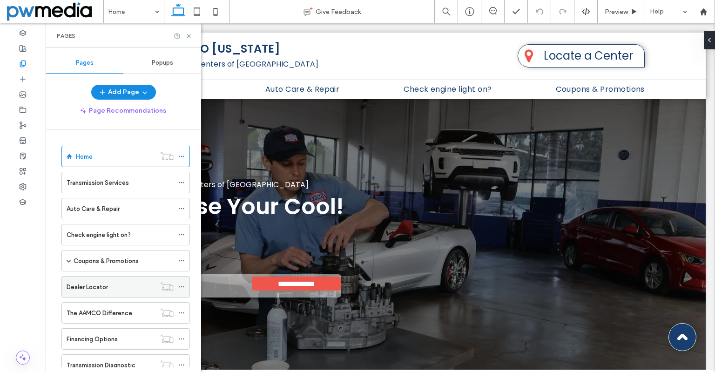
scroll to position [47, 0]
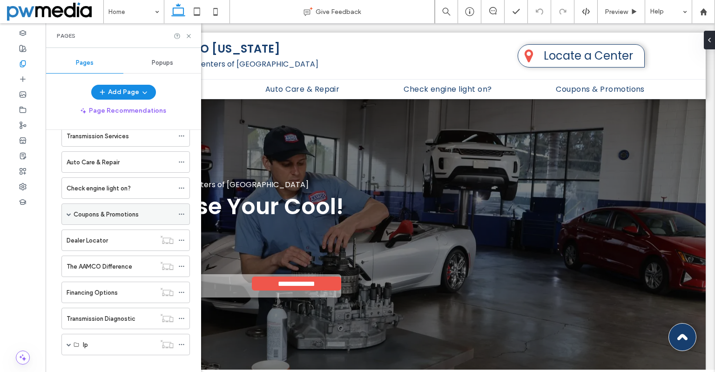
click at [72, 219] on div "Coupons & Promotions" at bounding box center [125, 213] width 128 height 21
click at [69, 212] on span at bounding box center [69, 214] width 5 height 5
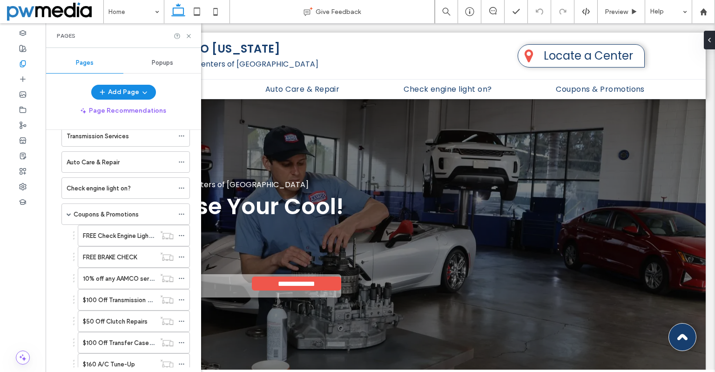
click at [102, 213] on label "Coupons & Promotions" at bounding box center [106, 214] width 65 height 16
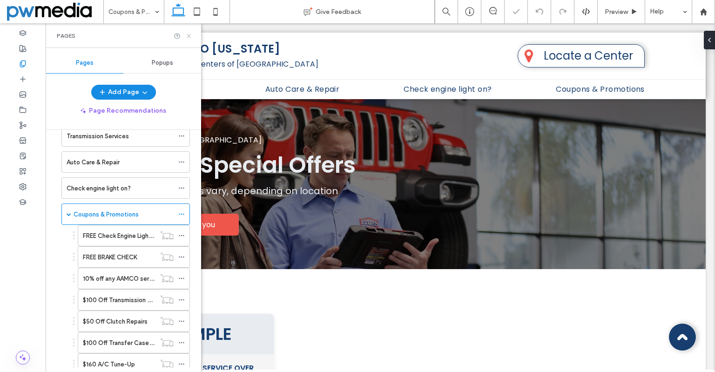
click at [189, 38] on icon at bounding box center [188, 36] width 7 height 7
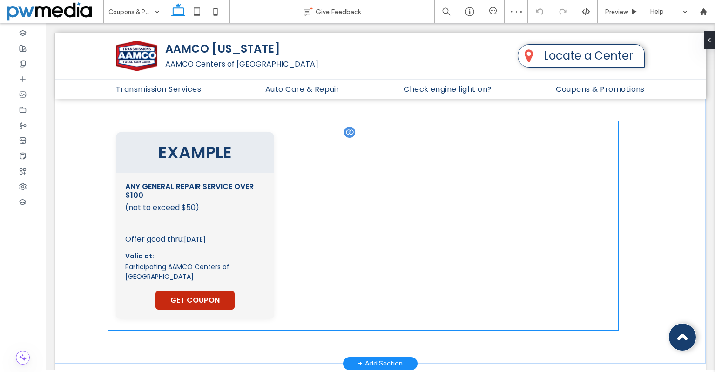
scroll to position [186, 0]
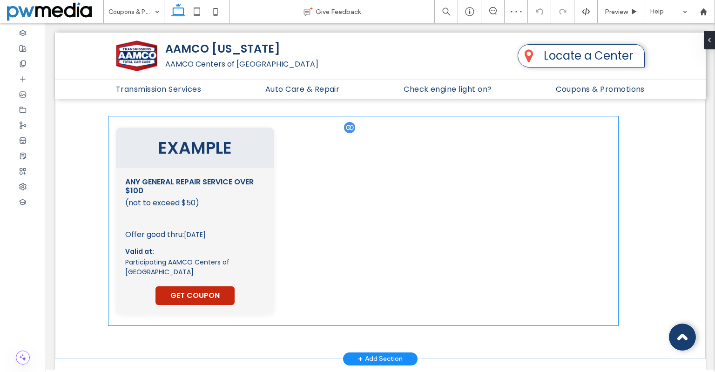
click at [226, 215] on span "This coupon must be presented at vehicle drop-off at the center identified abov…" at bounding box center [195, 215] width 140 height 8
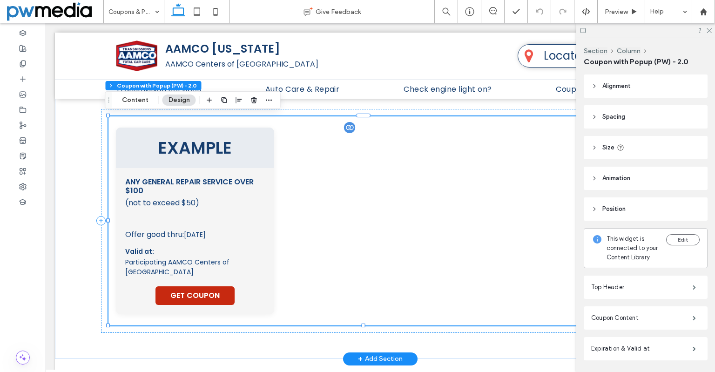
type input "**"
click at [133, 99] on button "Content" at bounding box center [135, 99] width 39 height 11
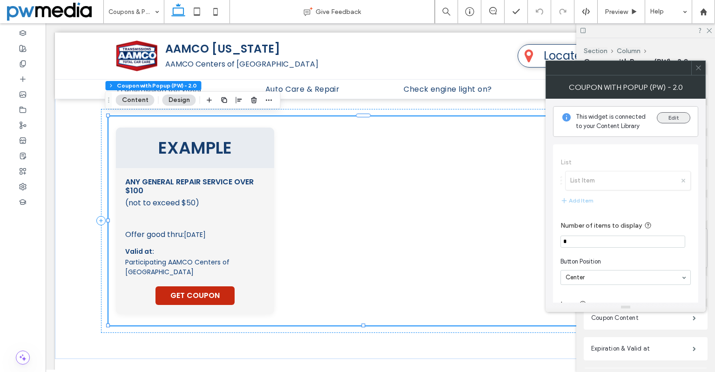
click at [667, 122] on button "Edit" at bounding box center [674, 117] width 34 height 11
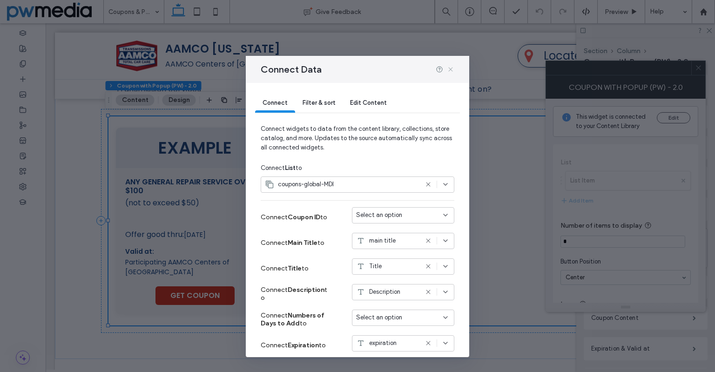
click at [450, 68] on icon at bounding box center [450, 69] width 7 height 7
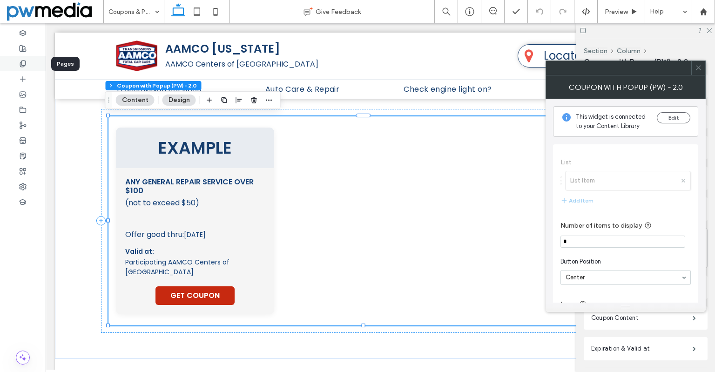
click at [27, 65] on div at bounding box center [23, 63] width 46 height 15
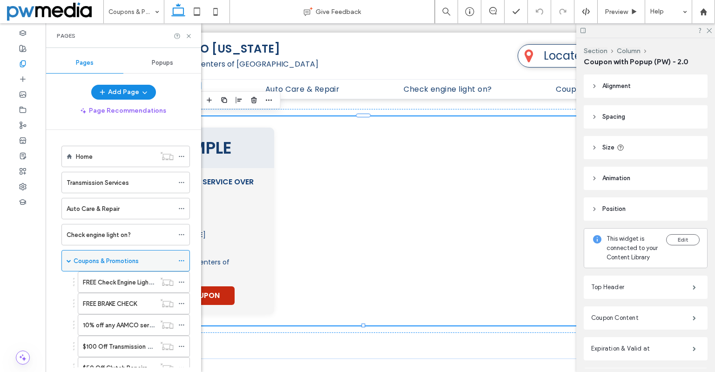
click at [182, 261] on icon at bounding box center [181, 260] width 7 height 7
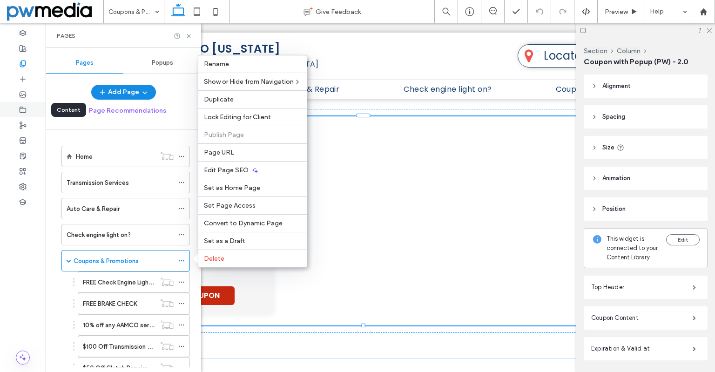
click at [27, 109] on div at bounding box center [23, 109] width 46 height 15
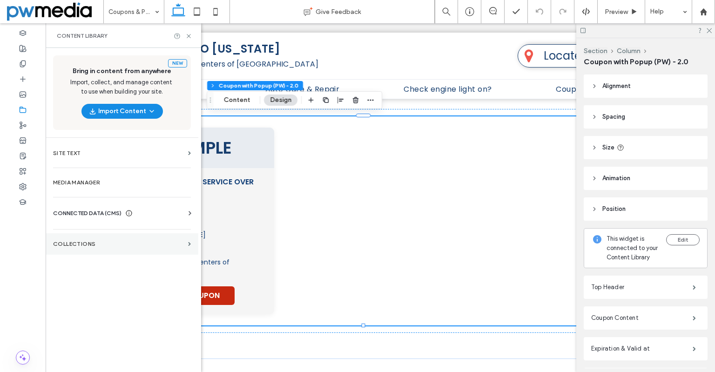
click at [115, 239] on section "Collections" at bounding box center [122, 243] width 153 height 21
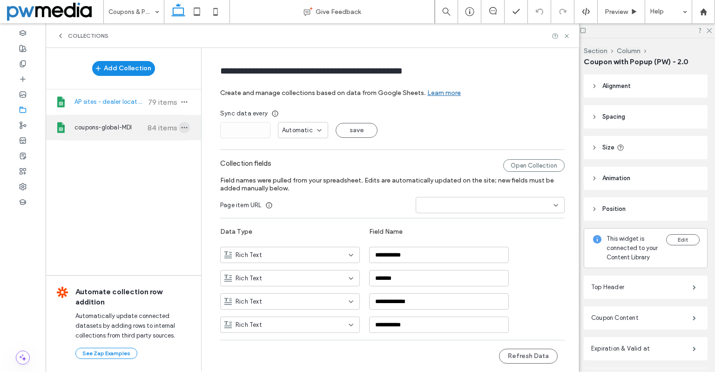
click at [183, 128] on span "button" at bounding box center [184, 127] width 11 height 11
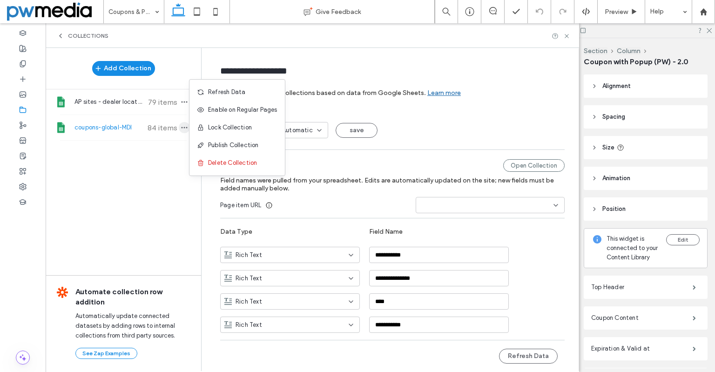
type input "**********"
click at [225, 96] on span "Refresh Data" at bounding box center [226, 91] width 37 height 9
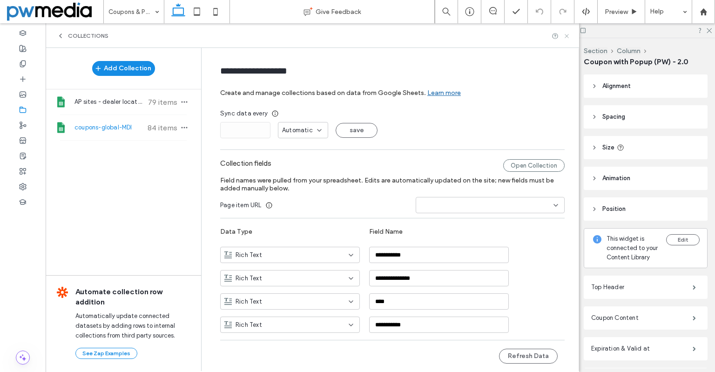
click at [566, 34] on icon at bounding box center [566, 36] width 7 height 7
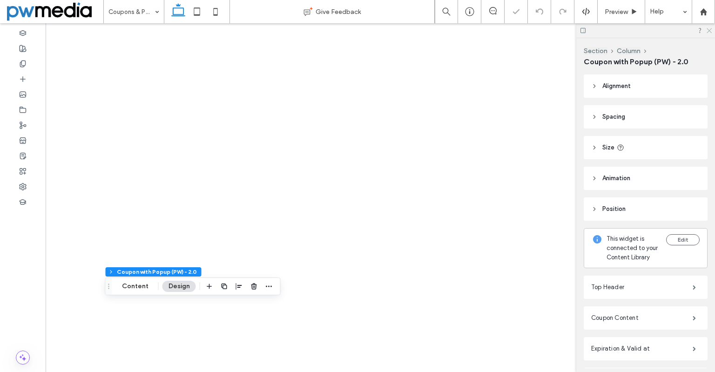
type input "**"
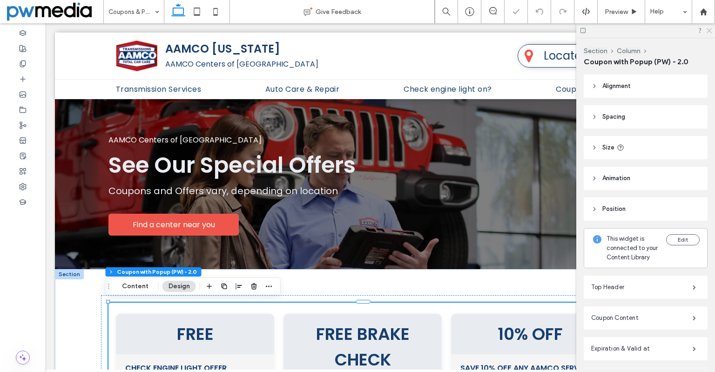
scroll to position [0, 0]
click at [707, 32] on icon at bounding box center [709, 30] width 6 height 6
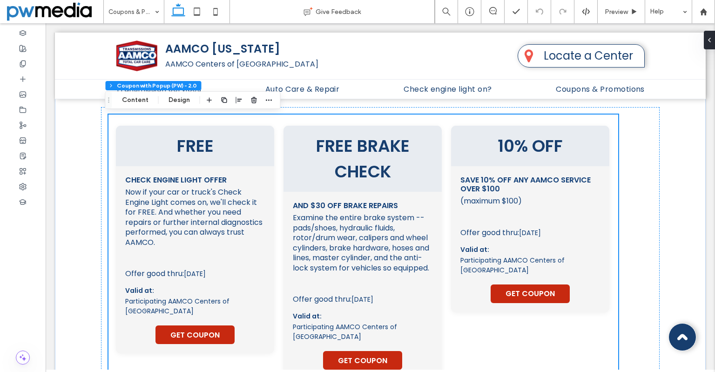
scroll to position [186, 0]
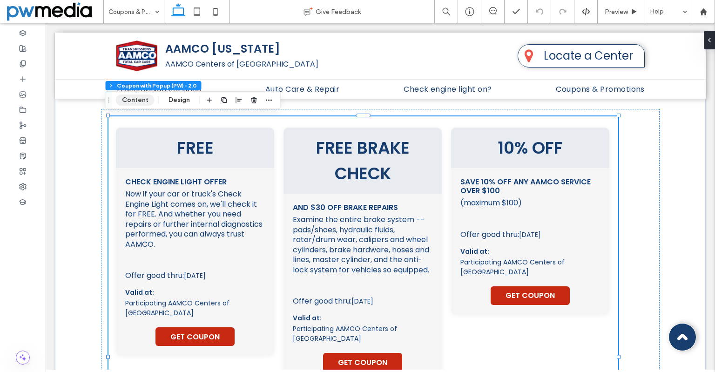
click at [122, 99] on button "Content" at bounding box center [135, 99] width 39 height 11
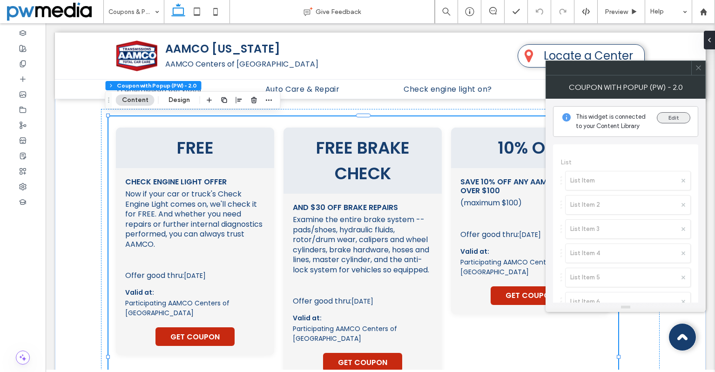
drag, startPoint x: 674, startPoint y: 110, endPoint x: 673, endPoint y: 115, distance: 4.7
click at [673, 111] on div "This widget is connected to your Content Library Edit" at bounding box center [625, 121] width 145 height 31
click at [674, 119] on button "Edit" at bounding box center [674, 117] width 34 height 11
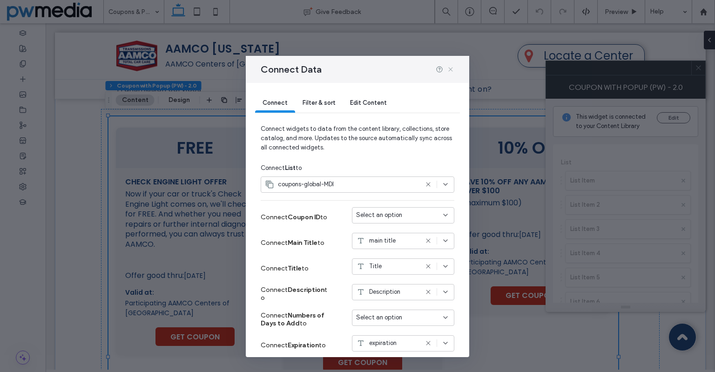
click at [449, 69] on icon at bounding box center [450, 69] width 7 height 7
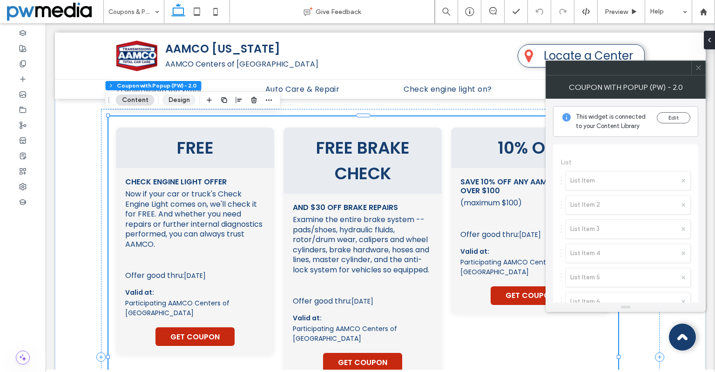
click at [181, 103] on button "Design" at bounding box center [179, 99] width 34 height 11
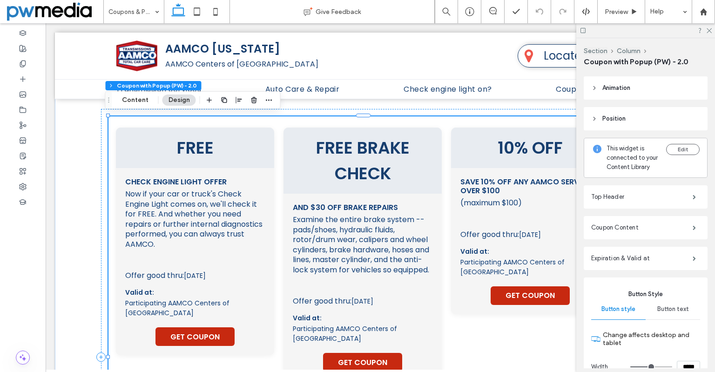
scroll to position [93, 0]
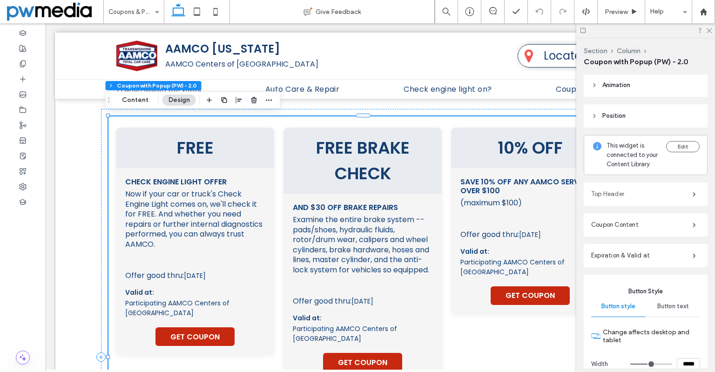
click at [668, 203] on label "Top Header" at bounding box center [641, 194] width 101 height 19
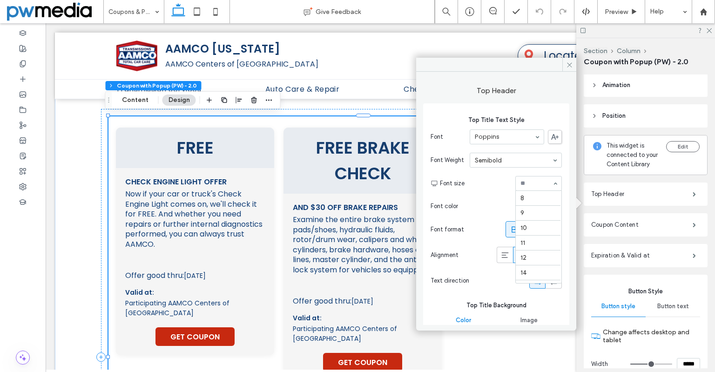
scroll to position [146, 0]
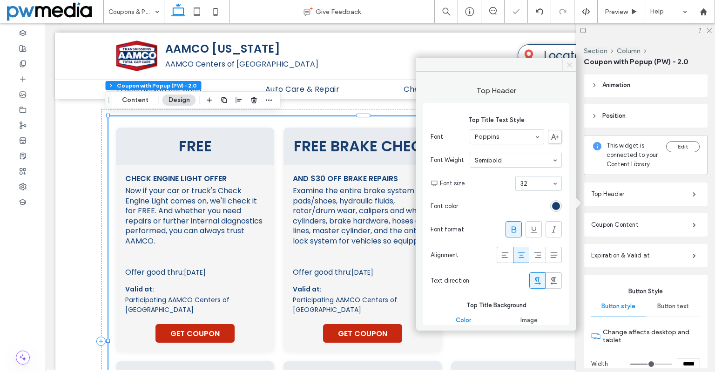
click at [569, 71] on span at bounding box center [569, 65] width 14 height 14
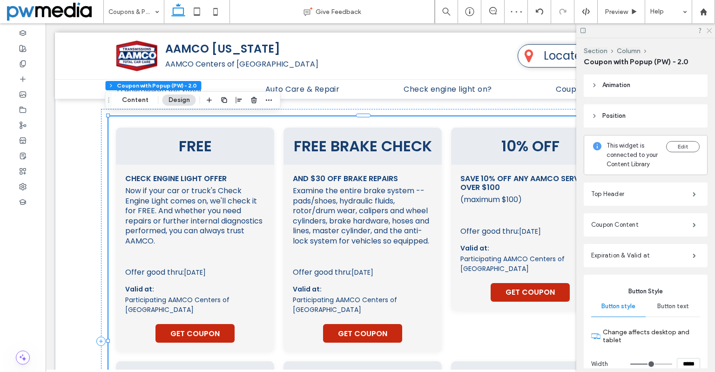
click at [708, 29] on use at bounding box center [708, 30] width 5 height 5
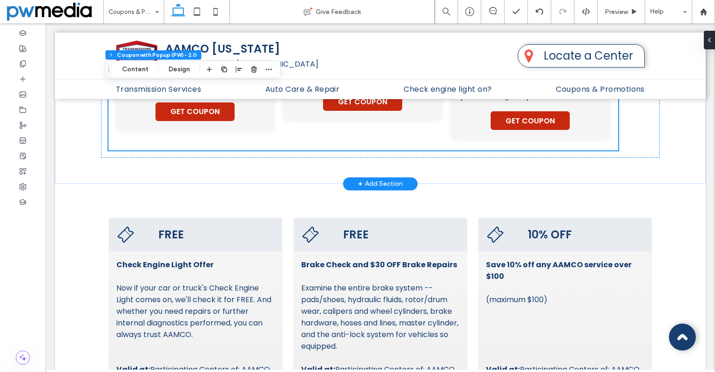
scroll to position [605, 0]
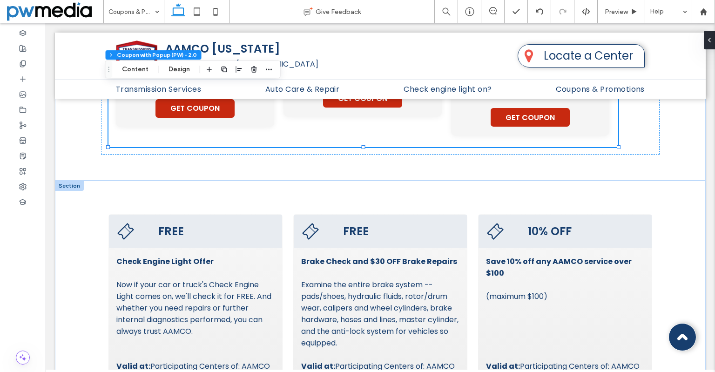
click at [77, 186] on div at bounding box center [69, 186] width 29 height 10
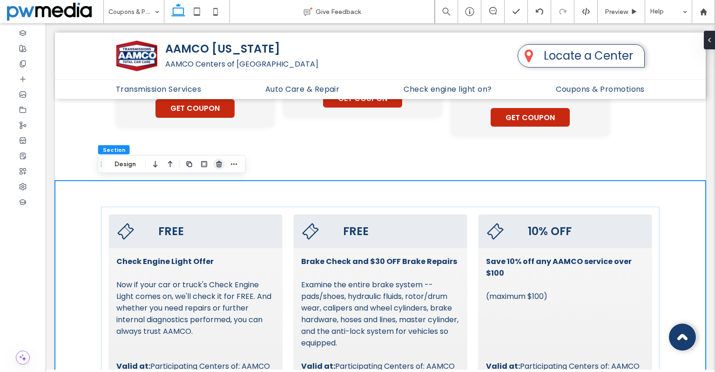
click at [217, 166] on use "button" at bounding box center [219, 164] width 6 height 6
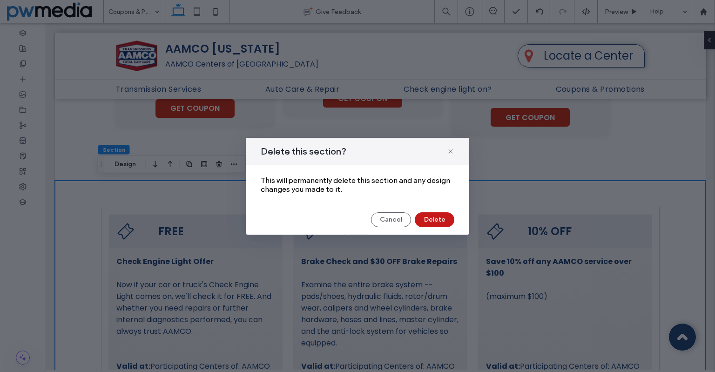
click at [424, 221] on button "Delete" at bounding box center [435, 219] width 40 height 15
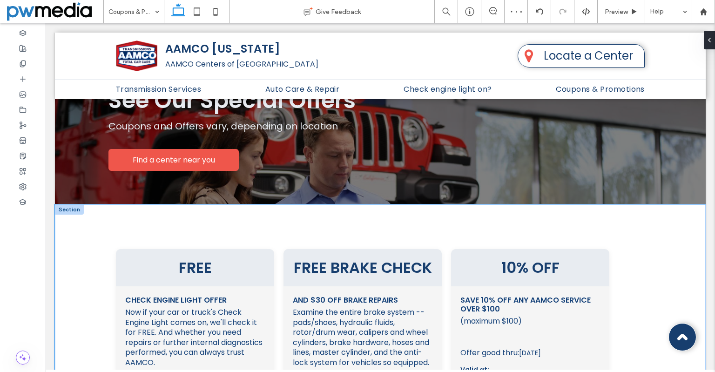
scroll to position [0, 0]
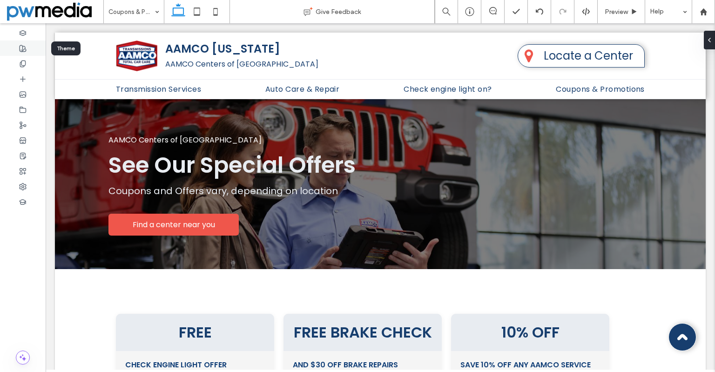
click at [26, 53] on div at bounding box center [23, 47] width 46 height 15
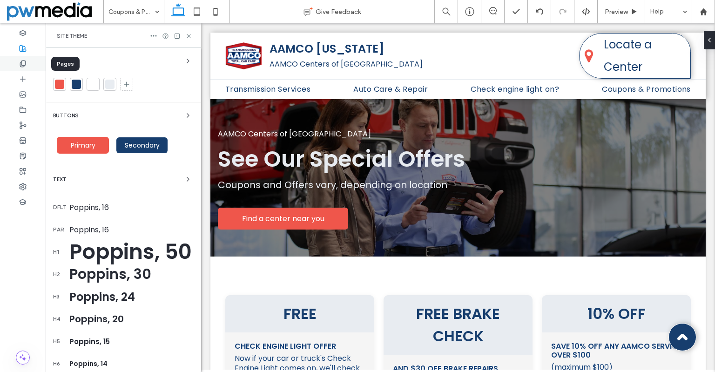
click at [26, 62] on icon at bounding box center [22, 63] width 7 height 7
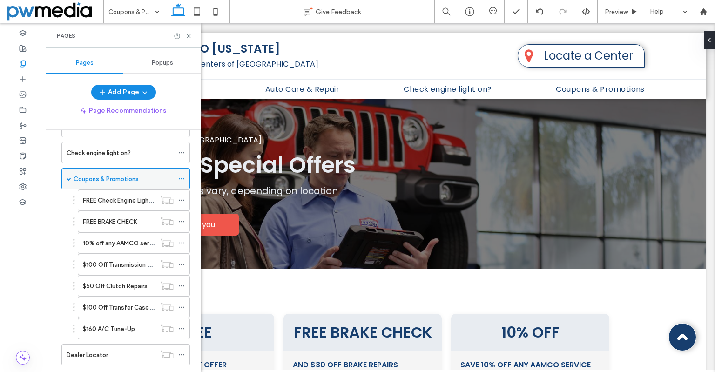
scroll to position [140, 0]
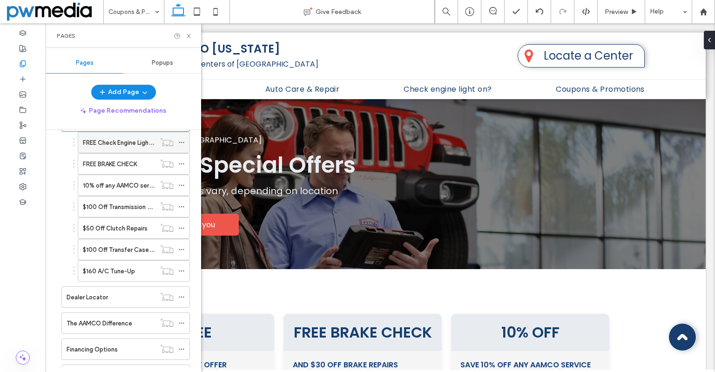
click at [179, 142] on use at bounding box center [181, 142] width 5 height 1
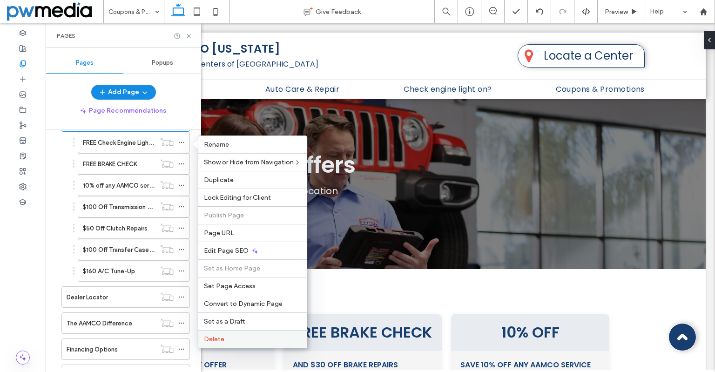
click at [231, 334] on div "Delete" at bounding box center [252, 339] width 108 height 18
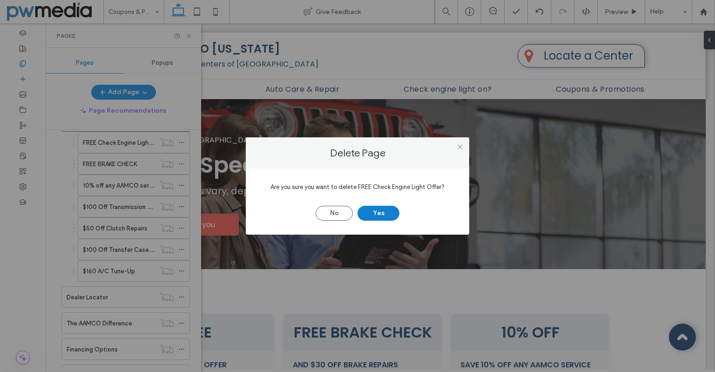
click at [374, 214] on button "Yes" at bounding box center [378, 213] width 42 height 15
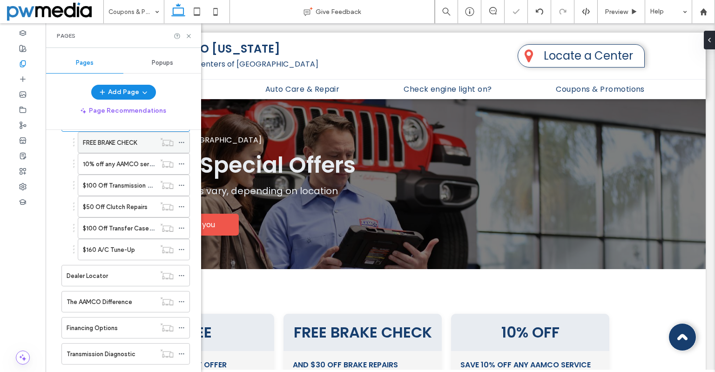
click at [181, 141] on icon at bounding box center [181, 142] width 7 height 7
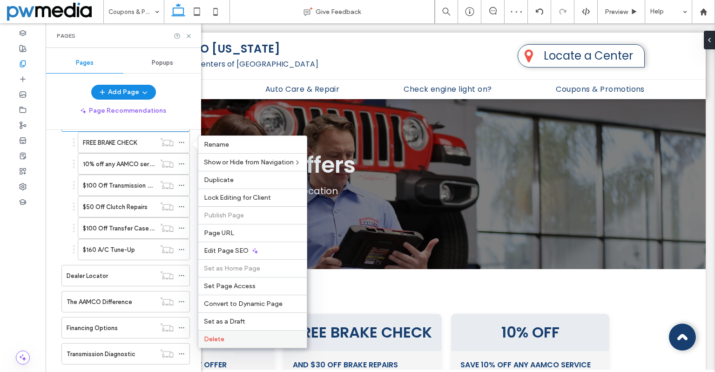
click at [235, 332] on div "Delete" at bounding box center [252, 339] width 108 height 18
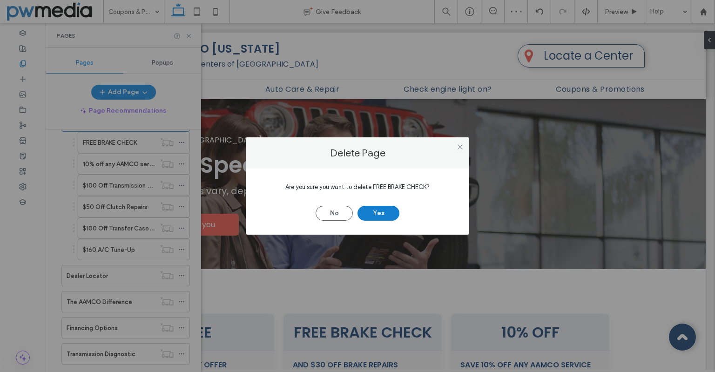
click at [376, 214] on button "Yes" at bounding box center [378, 213] width 42 height 15
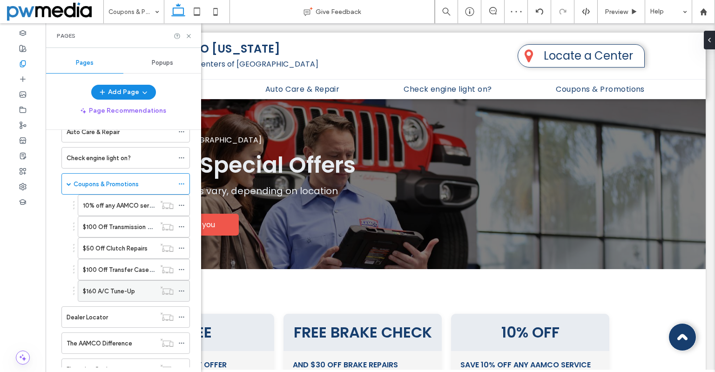
scroll to position [47, 0]
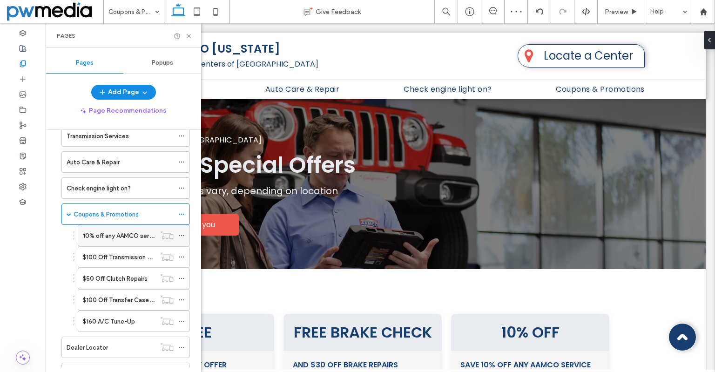
click at [181, 234] on icon at bounding box center [181, 235] width 7 height 7
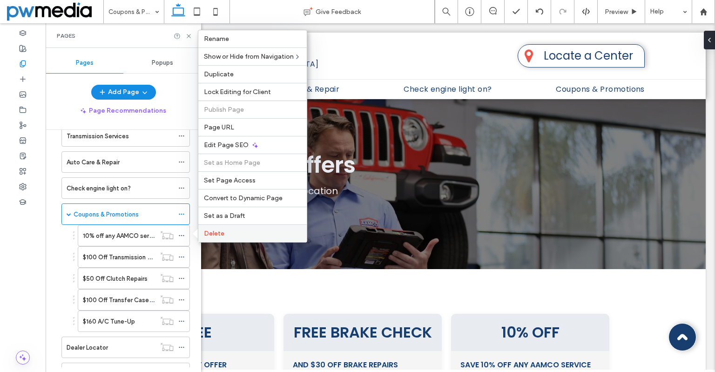
click at [226, 233] on label "Delete" at bounding box center [252, 233] width 97 height 8
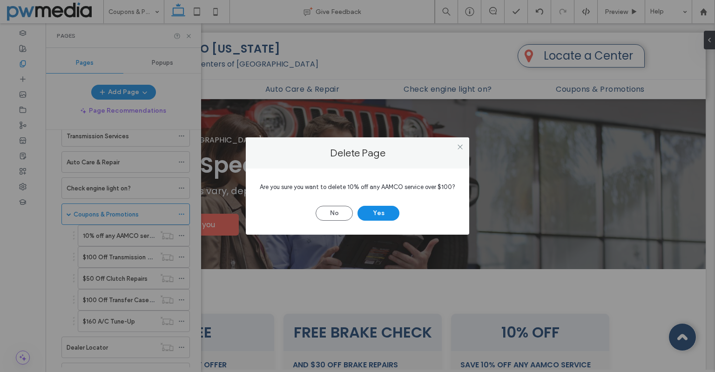
click at [388, 226] on div "Are you sure you want to delete 10% off any AAMCO service over $100? No Yes" at bounding box center [357, 201] width 223 height 66
click at [382, 221] on button "Yes" at bounding box center [378, 213] width 42 height 15
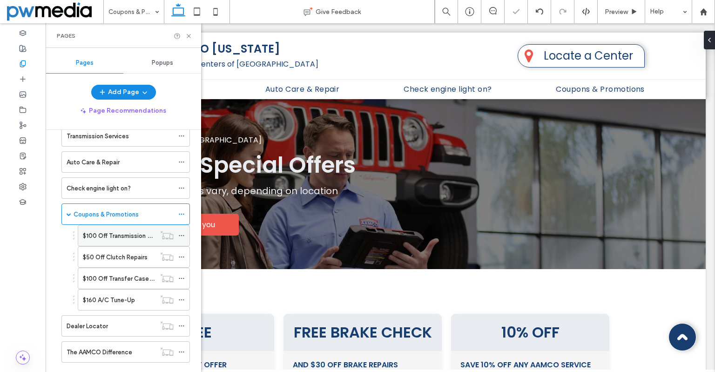
click at [185, 235] on div at bounding box center [183, 235] width 11 height 14
click at [181, 235] on use at bounding box center [181, 235] width 5 height 1
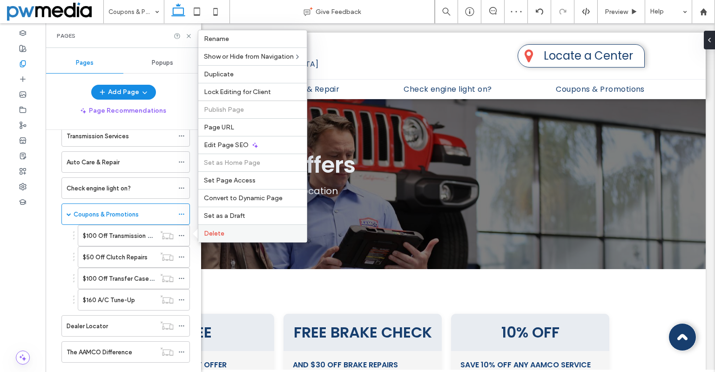
click at [213, 232] on span "Delete" at bounding box center [214, 233] width 20 height 8
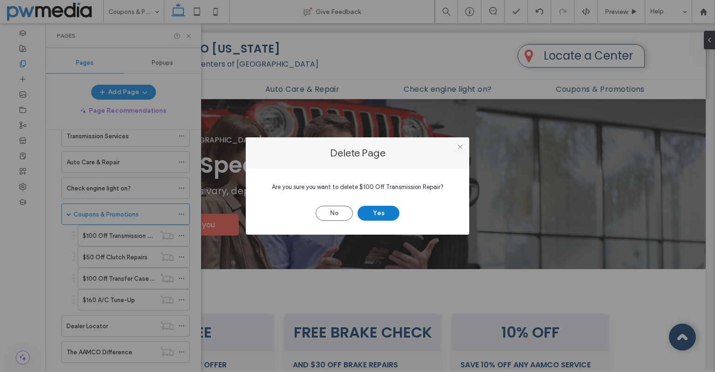
click at [370, 217] on button "Yes" at bounding box center [378, 213] width 42 height 15
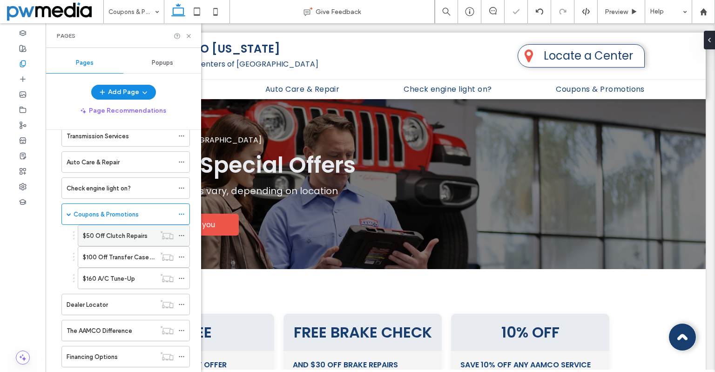
click at [178, 234] on div at bounding box center [166, 234] width 23 height 9
click at [182, 236] on icon at bounding box center [181, 235] width 7 height 7
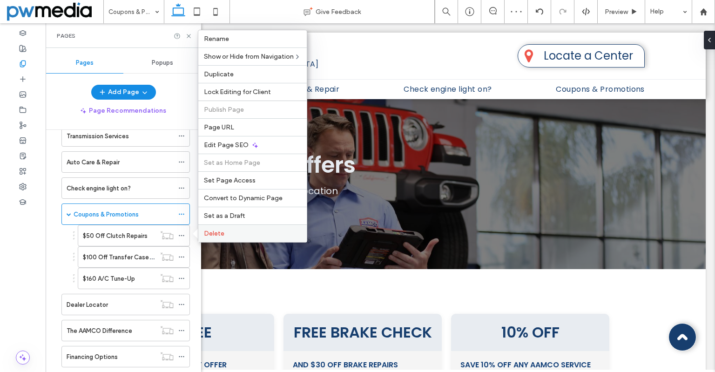
click at [235, 232] on label "Delete" at bounding box center [252, 233] width 97 height 8
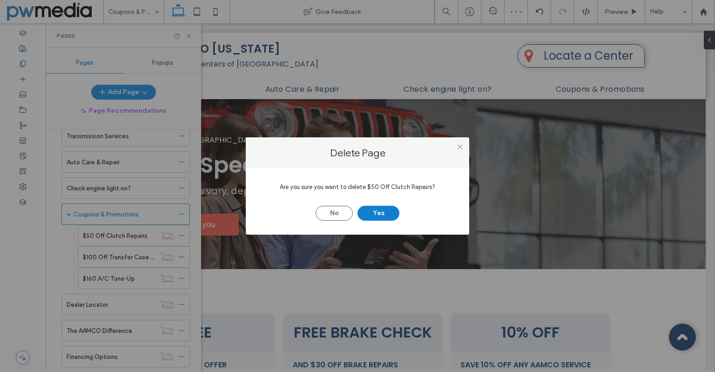
click at [390, 215] on button "Yes" at bounding box center [378, 213] width 42 height 15
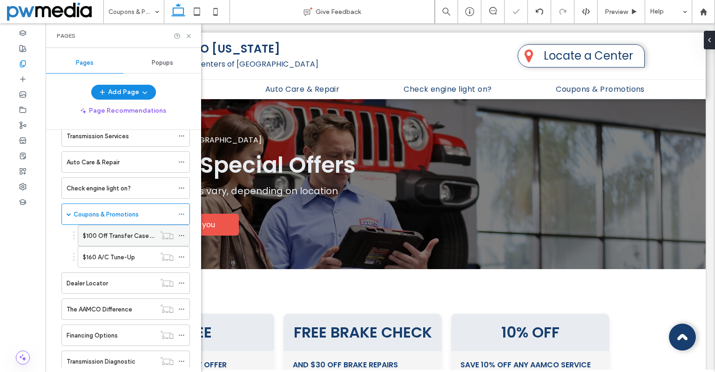
click at [181, 235] on icon at bounding box center [181, 235] width 7 height 7
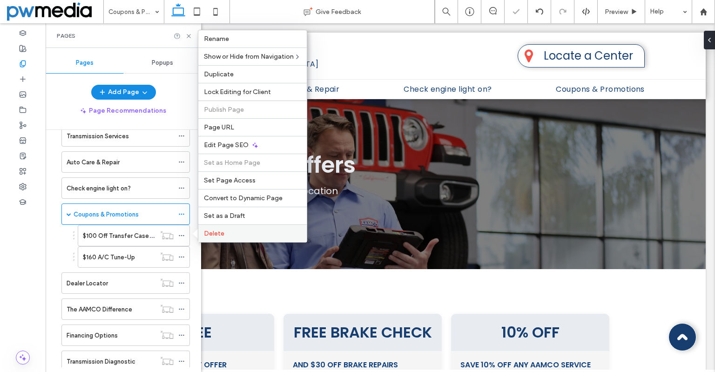
click at [228, 229] on label "Delete" at bounding box center [252, 233] width 97 height 8
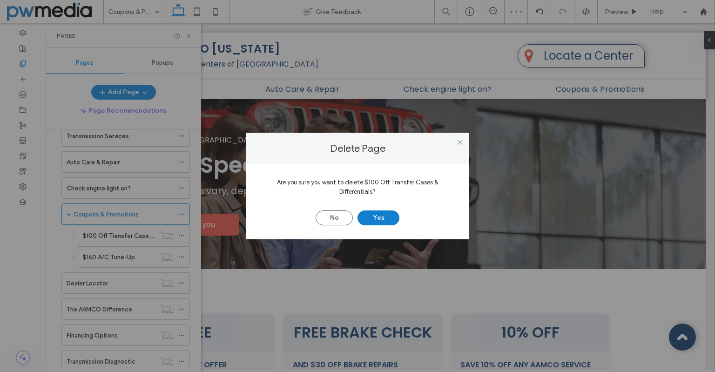
click at [373, 216] on button "Yes" at bounding box center [378, 217] width 42 height 15
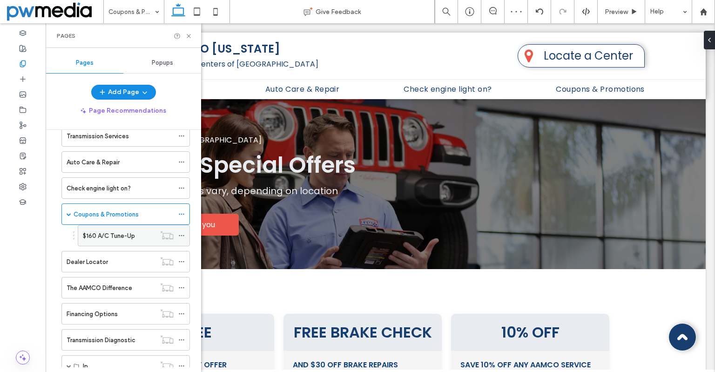
click at [183, 233] on icon at bounding box center [181, 235] width 7 height 7
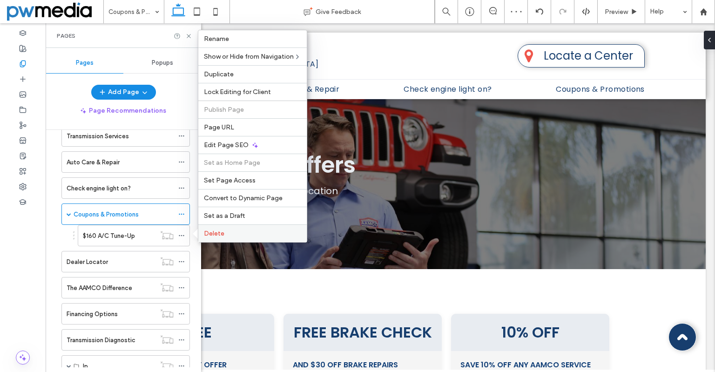
click at [215, 230] on span "Delete" at bounding box center [214, 233] width 20 height 8
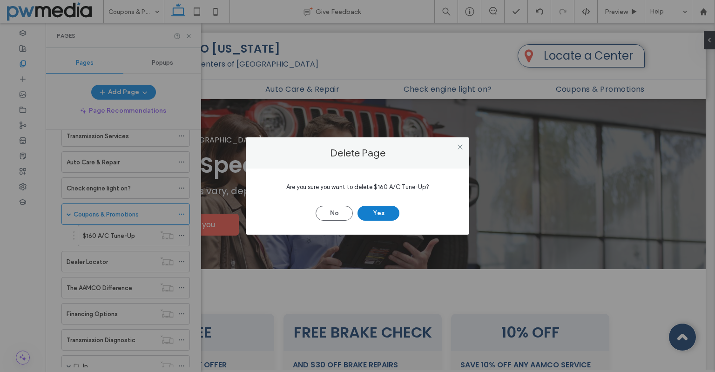
click at [363, 211] on button "Yes" at bounding box center [378, 213] width 42 height 15
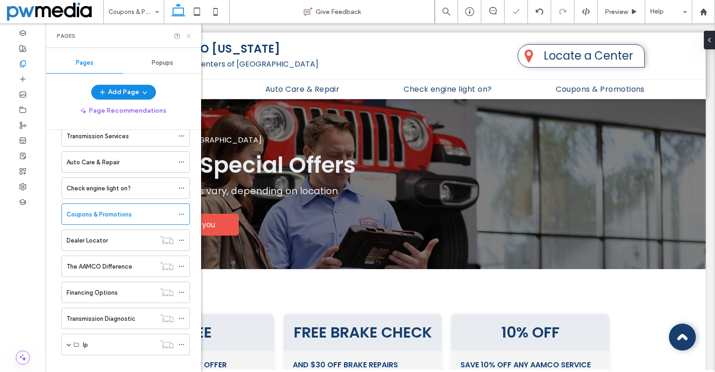
click at [190, 39] on icon at bounding box center [188, 36] width 7 height 7
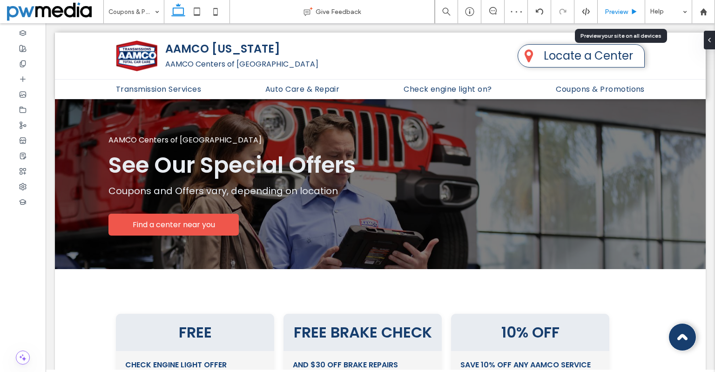
click at [609, 10] on span "Preview" at bounding box center [616, 12] width 23 height 8
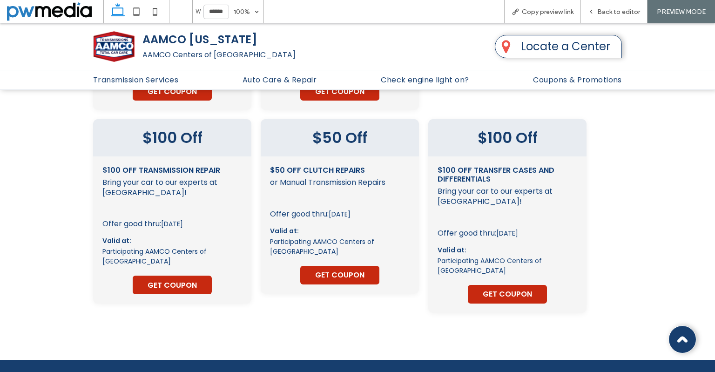
scroll to position [372, 0]
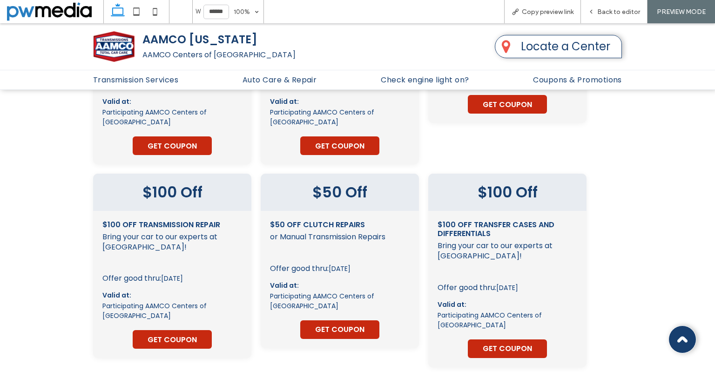
click at [338, 150] on span "GET COUPON" at bounding box center [339, 146] width 49 height 12
click at [477, 106] on div "GET COUPON" at bounding box center [507, 104] width 79 height 19
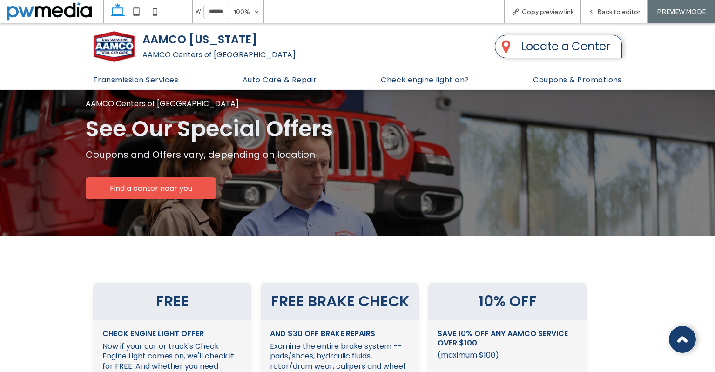
scroll to position [0, 0]
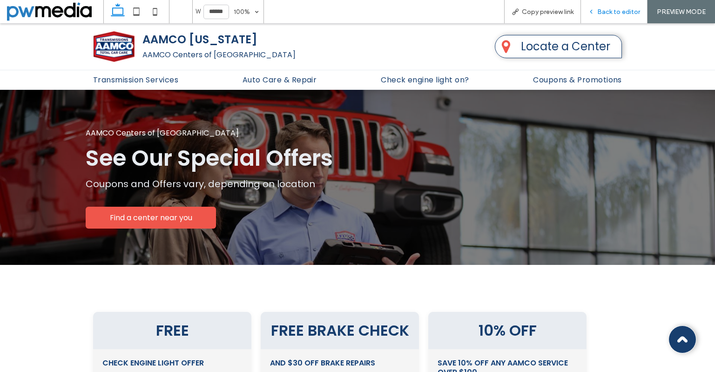
click at [622, 14] on span "Back to editor" at bounding box center [618, 12] width 43 height 8
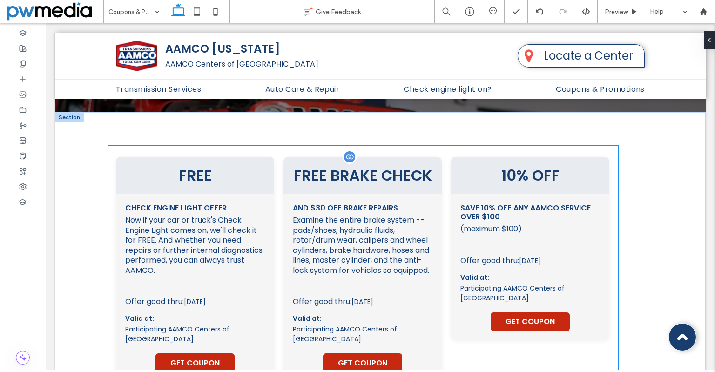
scroll to position [233, 0]
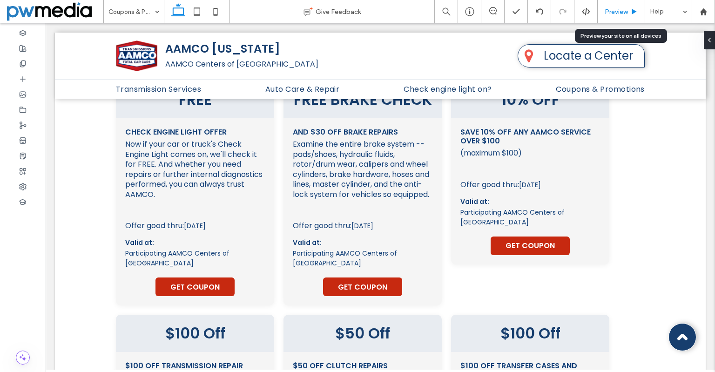
click at [615, 11] on span "Preview" at bounding box center [616, 12] width 23 height 8
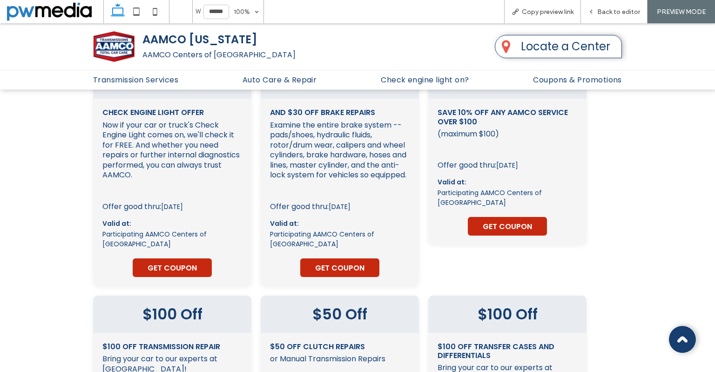
scroll to position [270, 0]
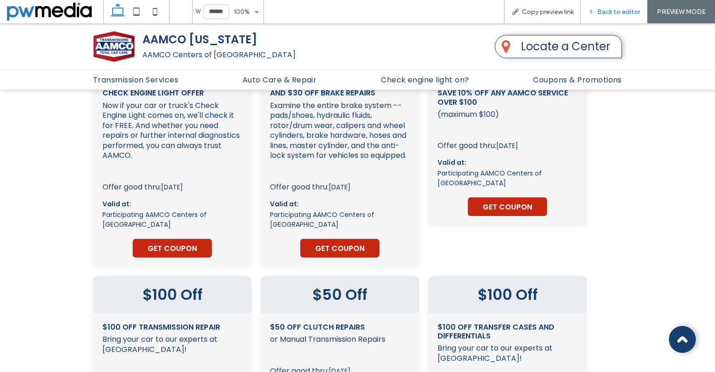
drag, startPoint x: 605, startPoint y: 14, endPoint x: 419, endPoint y: 4, distance: 186.9
click at [605, 14] on span "Back to editor" at bounding box center [618, 12] width 43 height 8
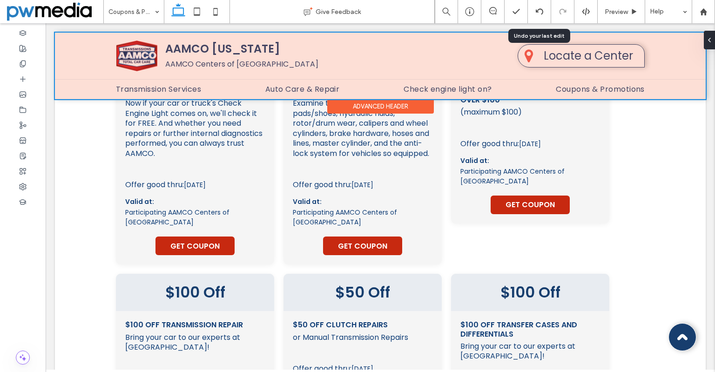
scroll to position [272, 0]
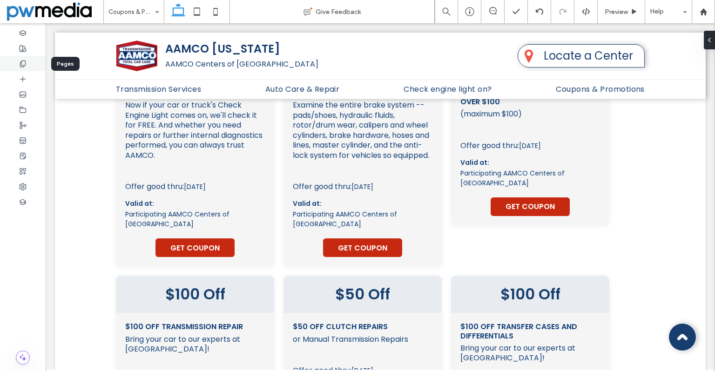
click at [20, 66] on use at bounding box center [22, 63] width 5 height 6
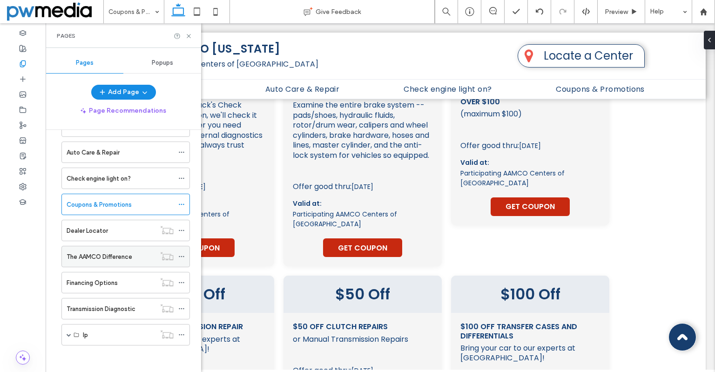
scroll to position [58, 0]
click at [65, 335] on div "lp" at bounding box center [125, 333] width 128 height 21
click at [68, 335] on span at bounding box center [69, 333] width 5 height 5
click at [104, 350] on label "Auto Repair Experts" at bounding box center [117, 355] width 55 height 16
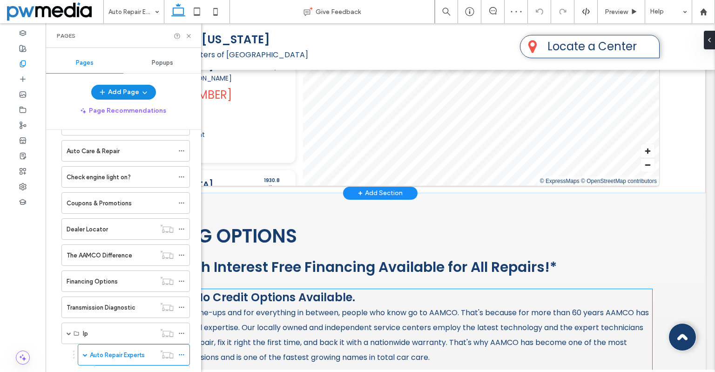
scroll to position [7, 0]
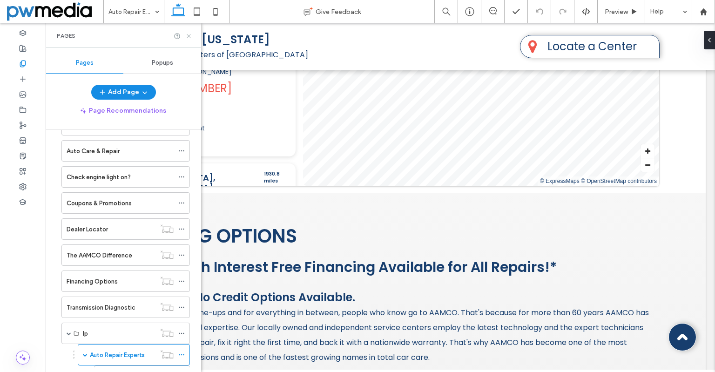
click at [190, 37] on use at bounding box center [189, 36] width 4 height 4
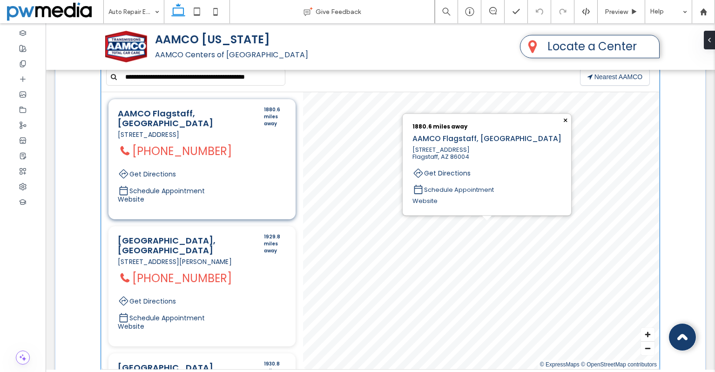
scroll to position [791, 0]
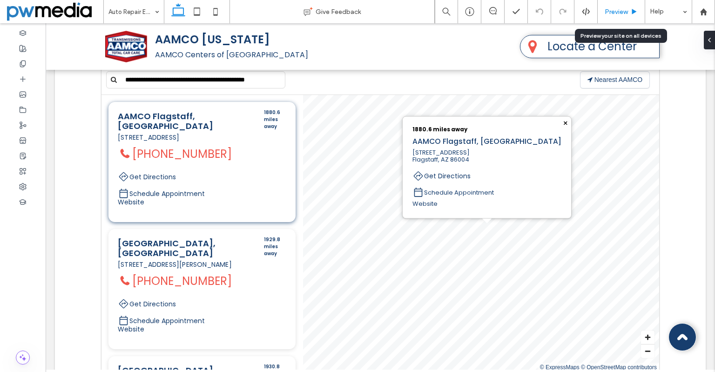
click at [616, 14] on span "Preview" at bounding box center [616, 12] width 23 height 8
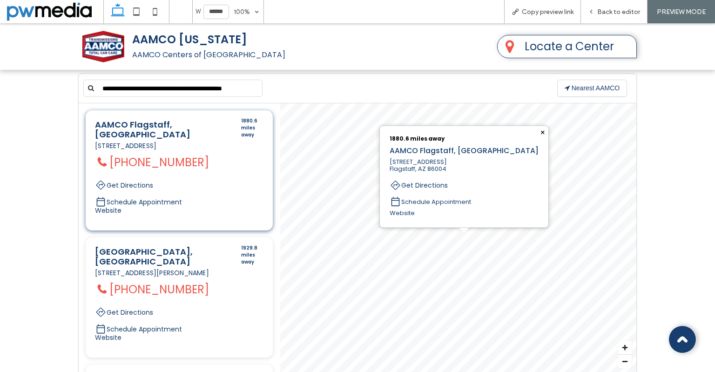
scroll to position [789, 0]
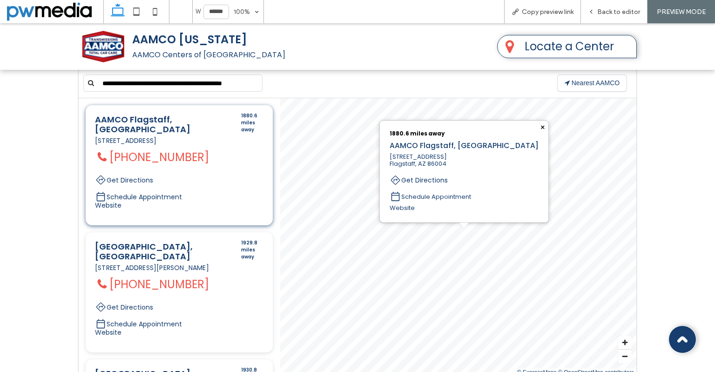
click at [553, 45] on link "Locate a Center" at bounding box center [568, 46] width 89 height 15
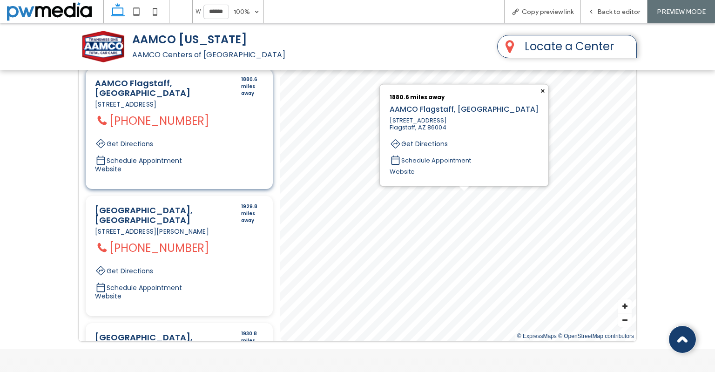
click at [519, 49] on div "Locate a Center" at bounding box center [574, 46] width 114 height 22
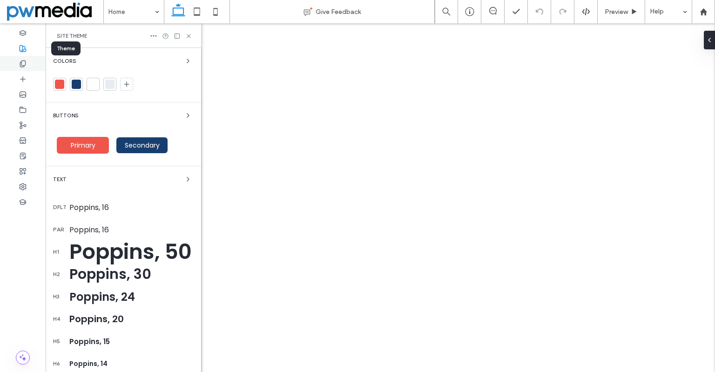
click at [26, 64] on div at bounding box center [23, 63] width 46 height 15
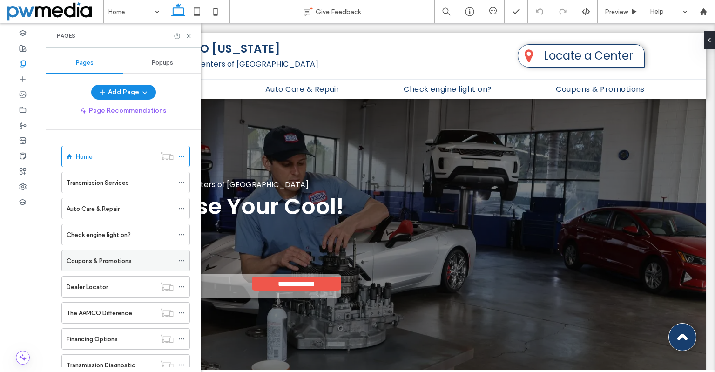
click at [88, 259] on label "Coupons & Promotions" at bounding box center [99, 261] width 65 height 16
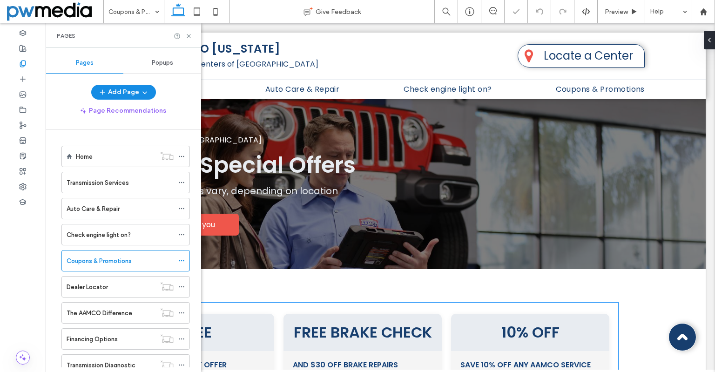
scroll to position [186, 0]
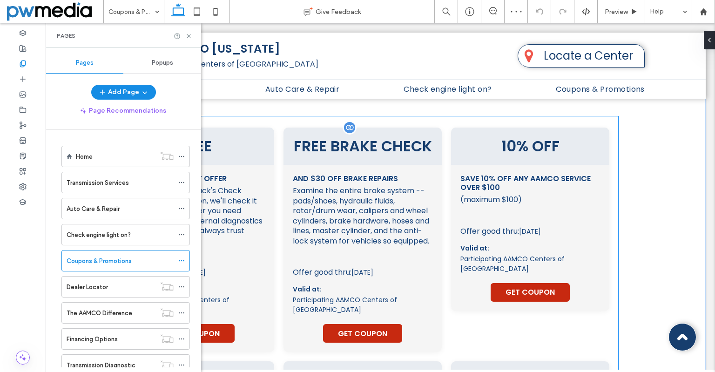
click at [406, 276] on div "Offer good thru: [DATE] Valid at: Participating AAMCO Centers of [GEOGRAPHIC_DA…" at bounding box center [363, 302] width 140 height 80
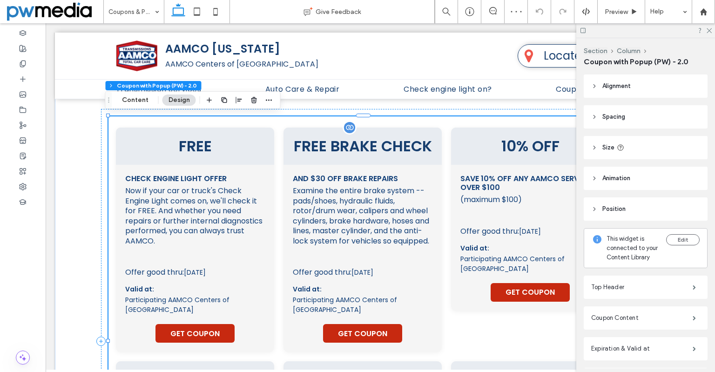
type input "**"
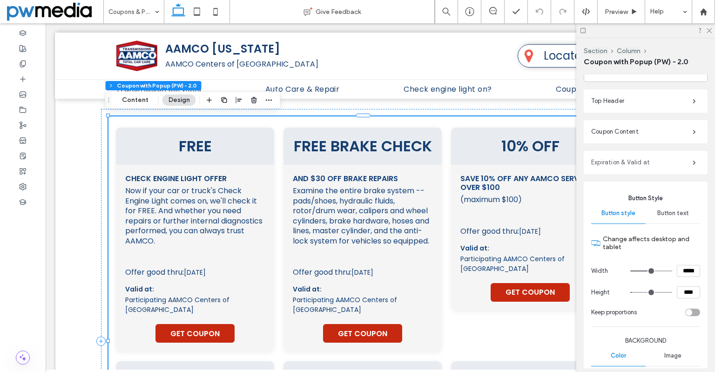
click at [674, 172] on label "Expiration & Valid at" at bounding box center [641, 162] width 101 height 19
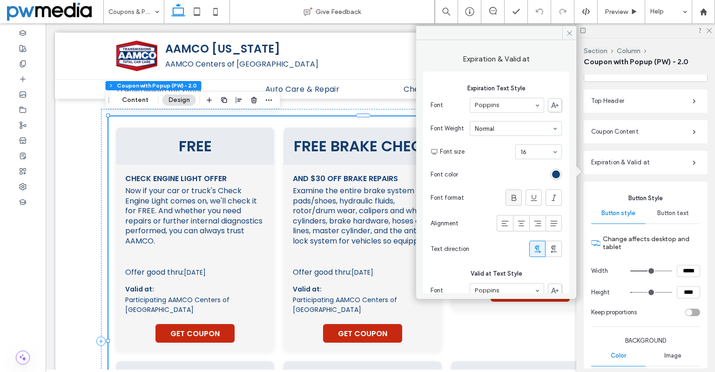
click at [512, 200] on icon at bounding box center [513, 197] width 9 height 9
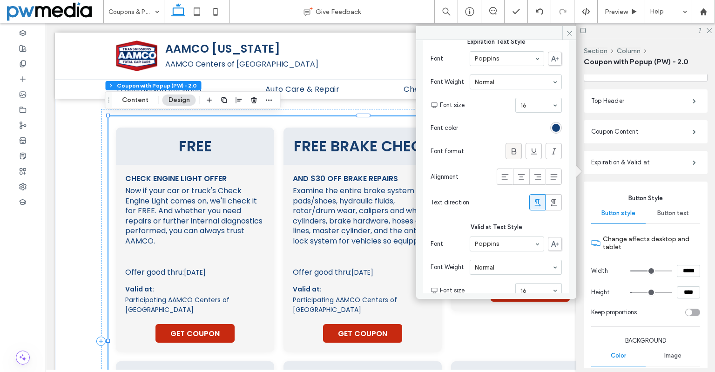
click at [511, 154] on use at bounding box center [513, 151] width 5 height 6
click at [569, 34] on icon at bounding box center [569, 33] width 7 height 7
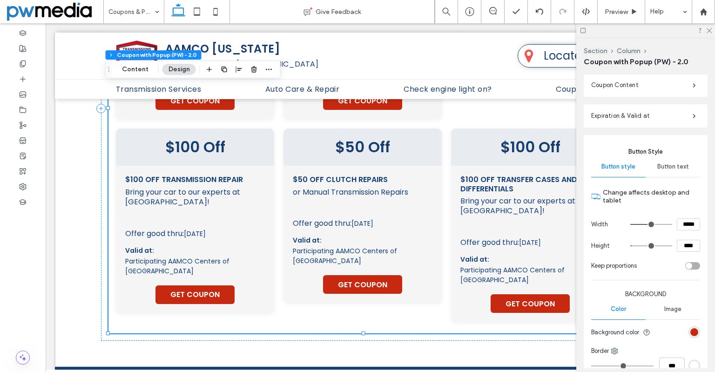
scroll to position [186, 0]
